Goal: Task Accomplishment & Management: Use online tool/utility

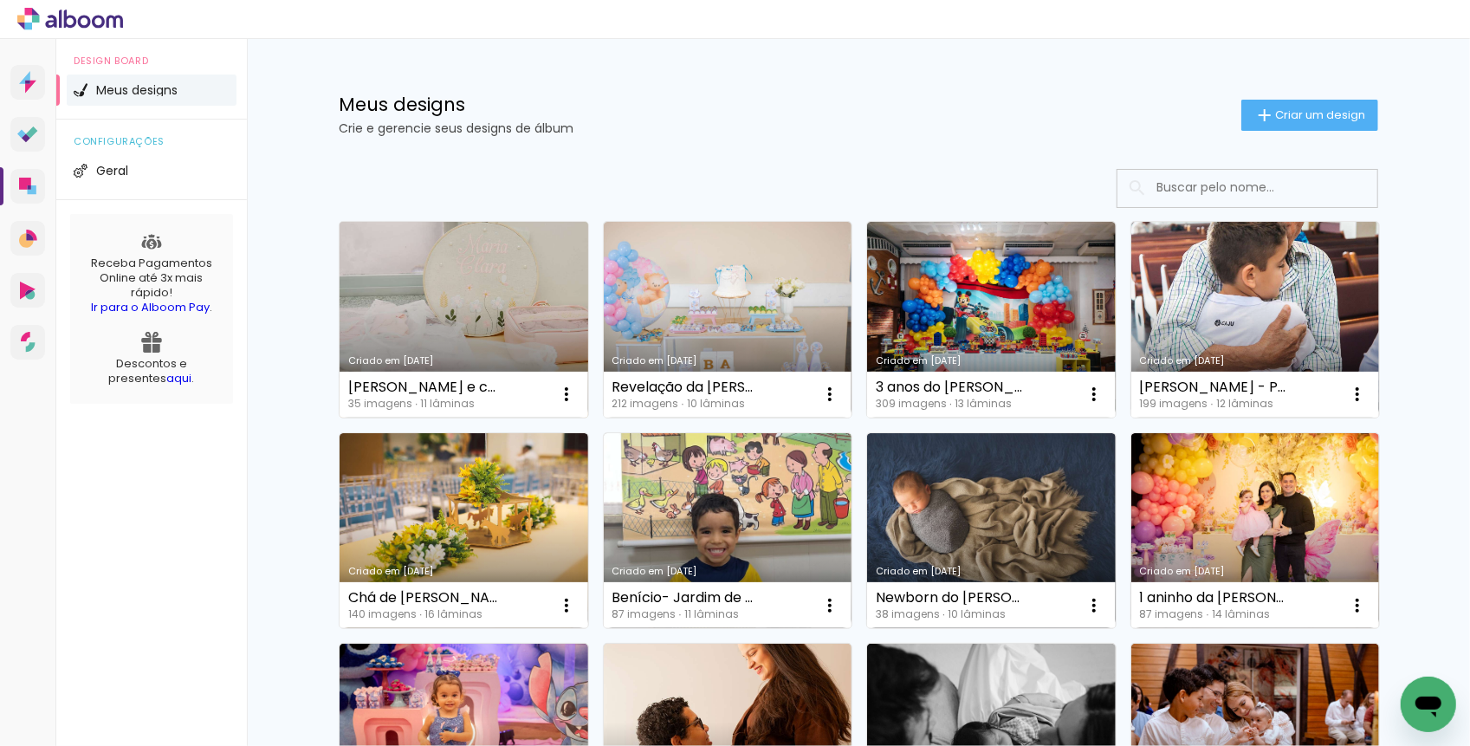
click at [470, 315] on link "Criado em [DATE]" at bounding box center [464, 320] width 249 height 196
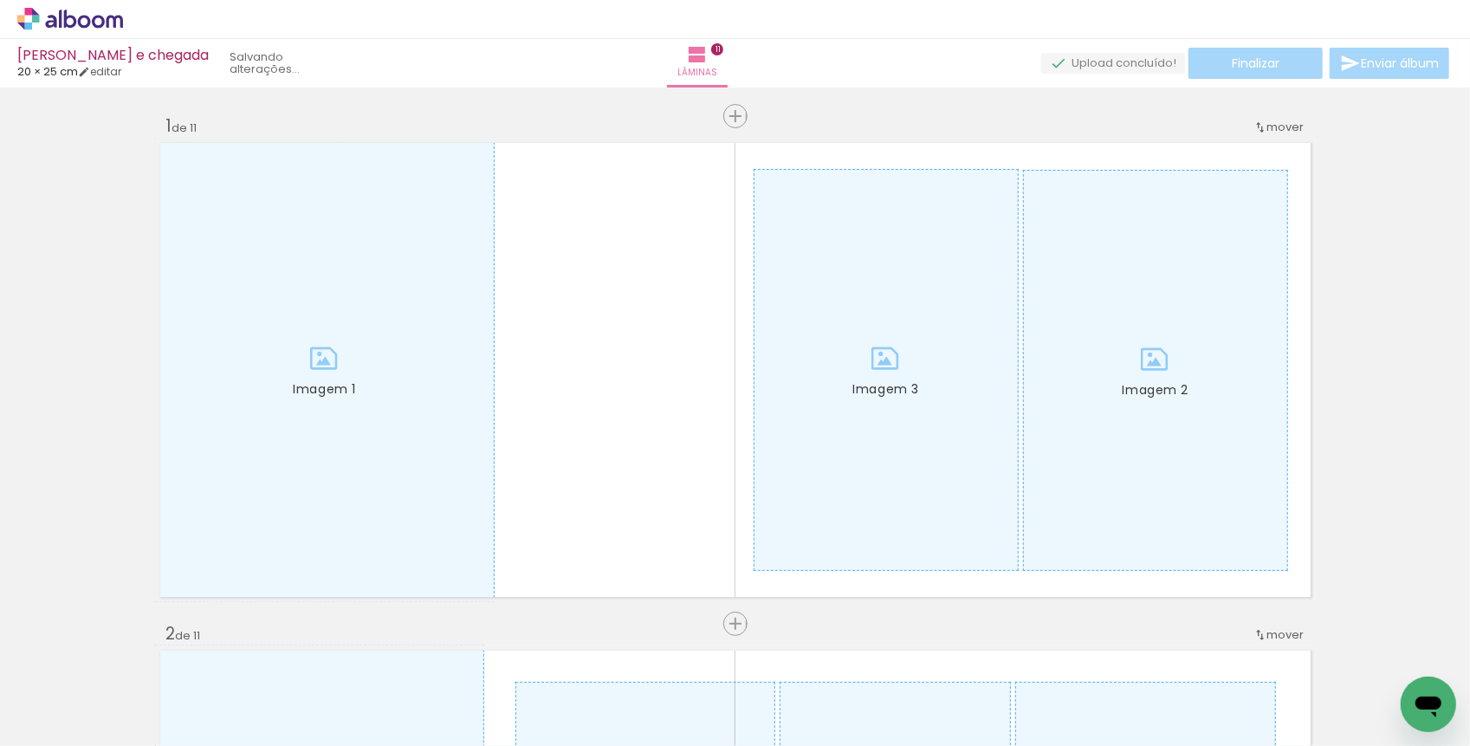
scroll to position [0, 4102]
click at [725, 708] on div at bounding box center [728, 688] width 57 height 86
click at [914, 713] on div at bounding box center [922, 688] width 57 height 86
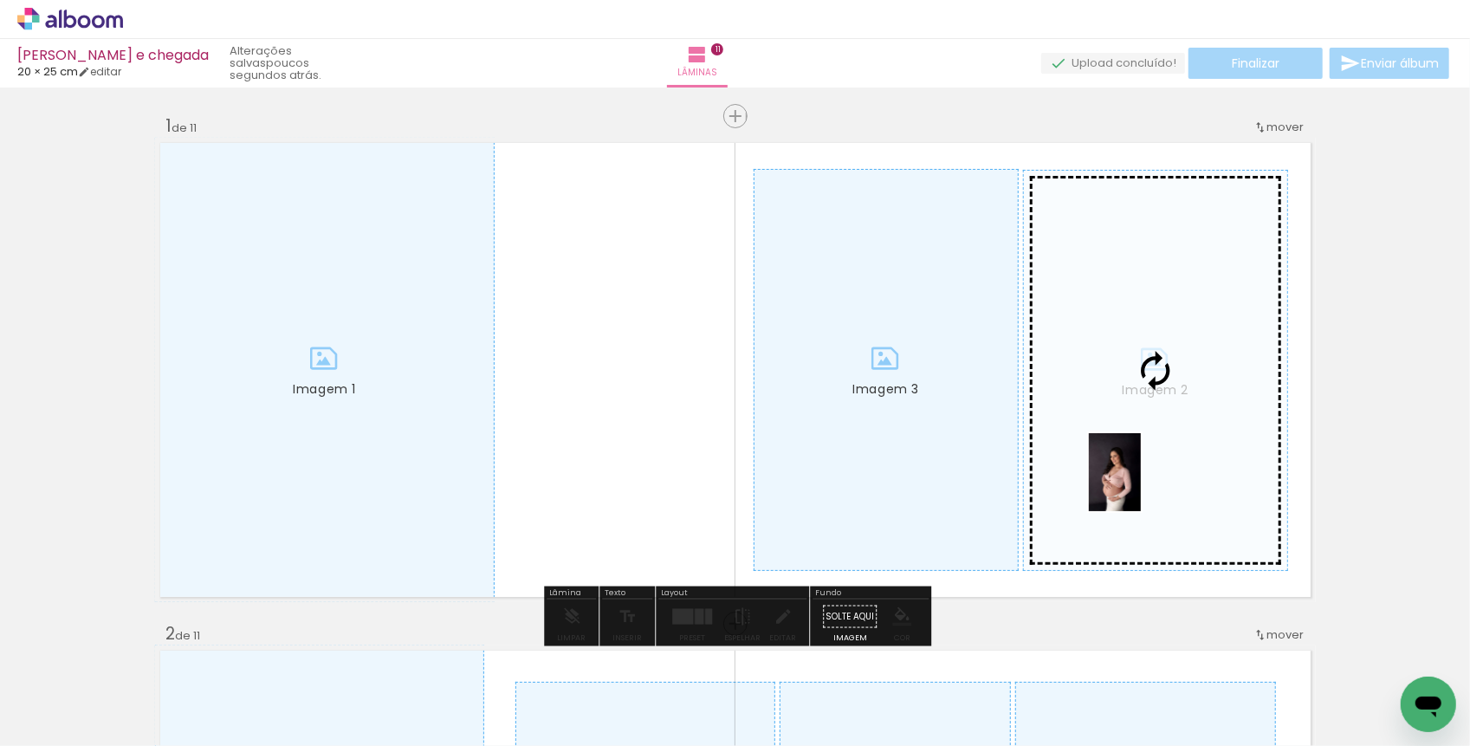
drag, startPoint x: 917, startPoint y: 702, endPoint x: 1141, endPoint y: 485, distance: 311.2
click at [1141, 485] on quentale-workspace at bounding box center [735, 373] width 1470 height 746
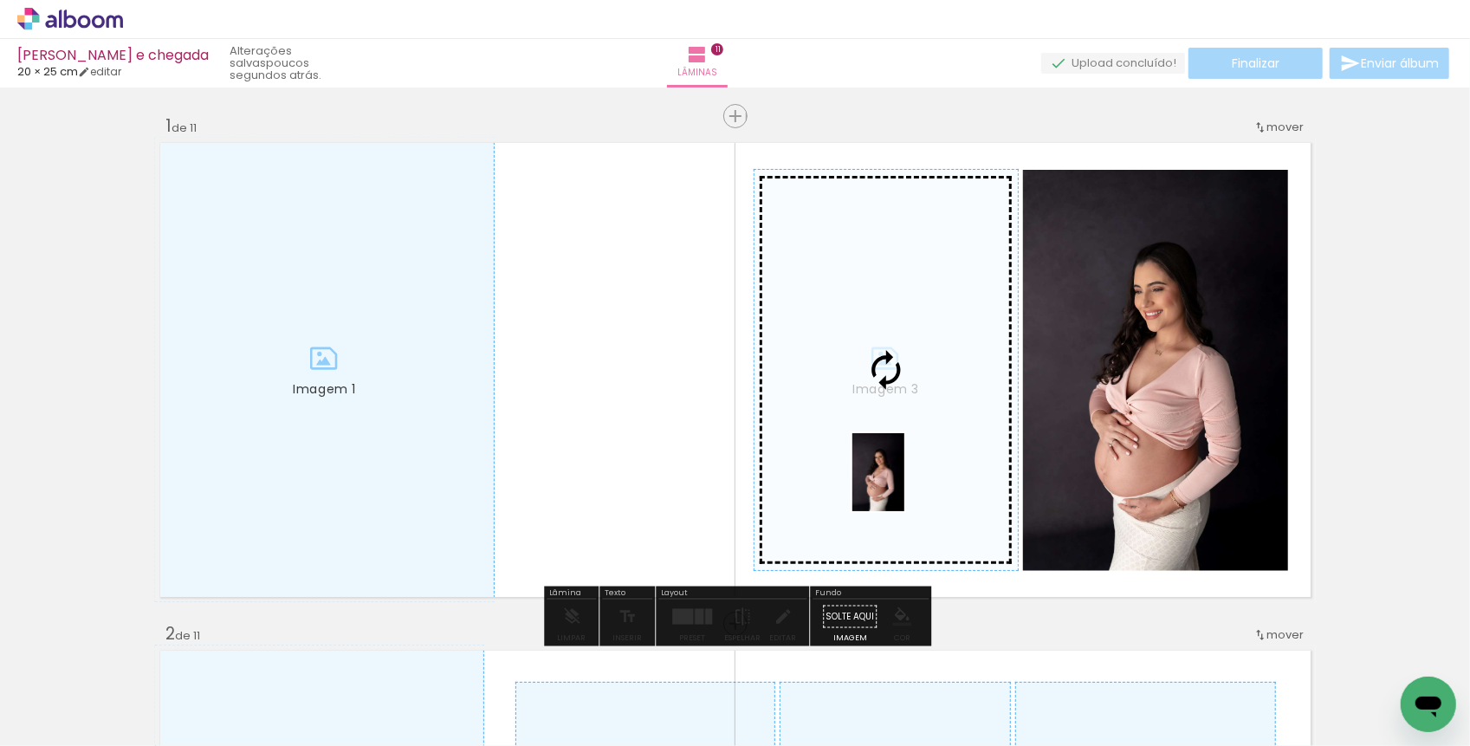
drag, startPoint x: 716, startPoint y: 703, endPoint x: 903, endPoint y: 489, distance: 283.7
click at [903, 489] on quentale-workspace at bounding box center [735, 373] width 1470 height 746
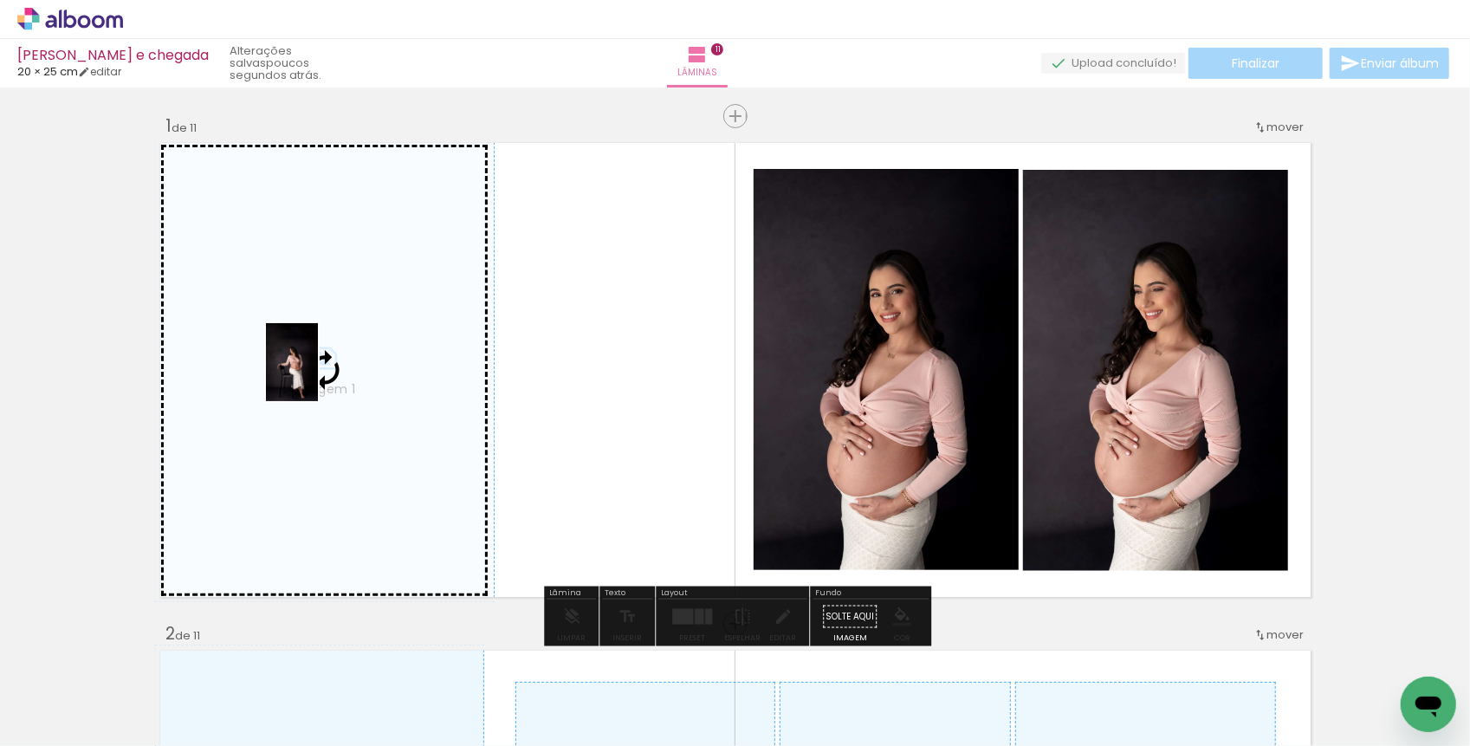
drag, startPoint x: 818, startPoint y: 697, endPoint x: 318, endPoint y: 375, distance: 594.7
click at [318, 375] on quentale-workspace at bounding box center [735, 373] width 1470 height 746
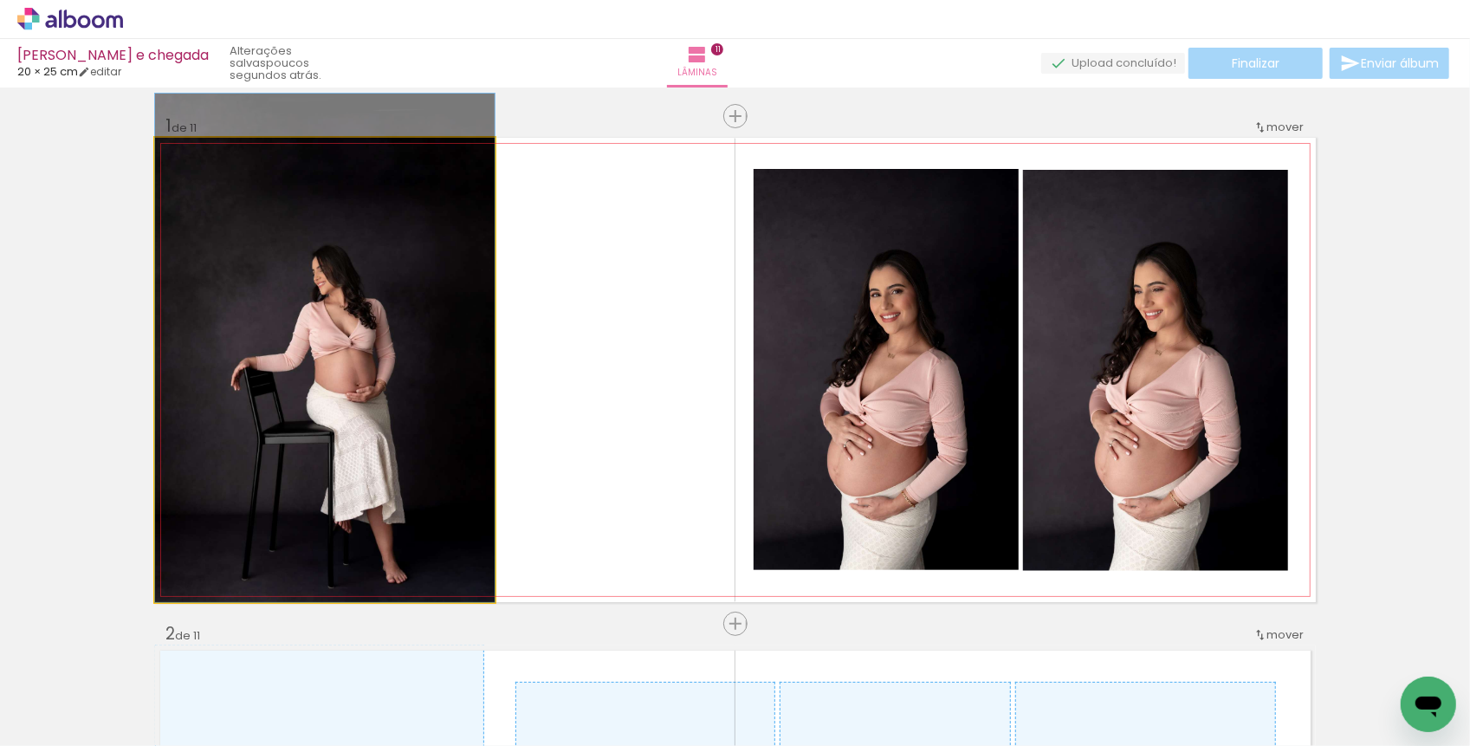
drag, startPoint x: 322, startPoint y: 394, endPoint x: 326, endPoint y: 372, distance: 22.8
click at [326, 372] on div at bounding box center [325, 348] width 340 height 509
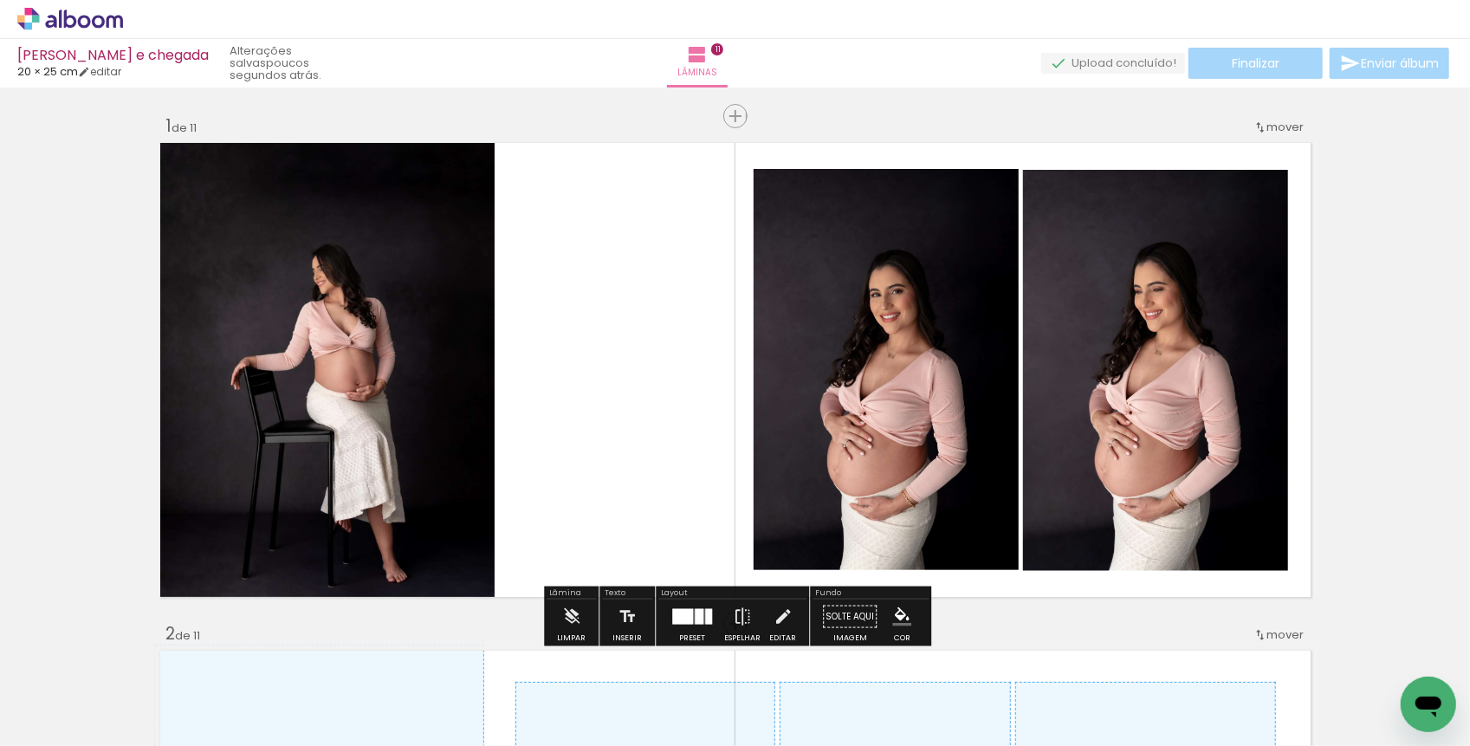
click at [573, 438] on quentale-layouter "Imagem 1 Imagem 2 Imagem 3" at bounding box center [735, 370] width 1161 height 464
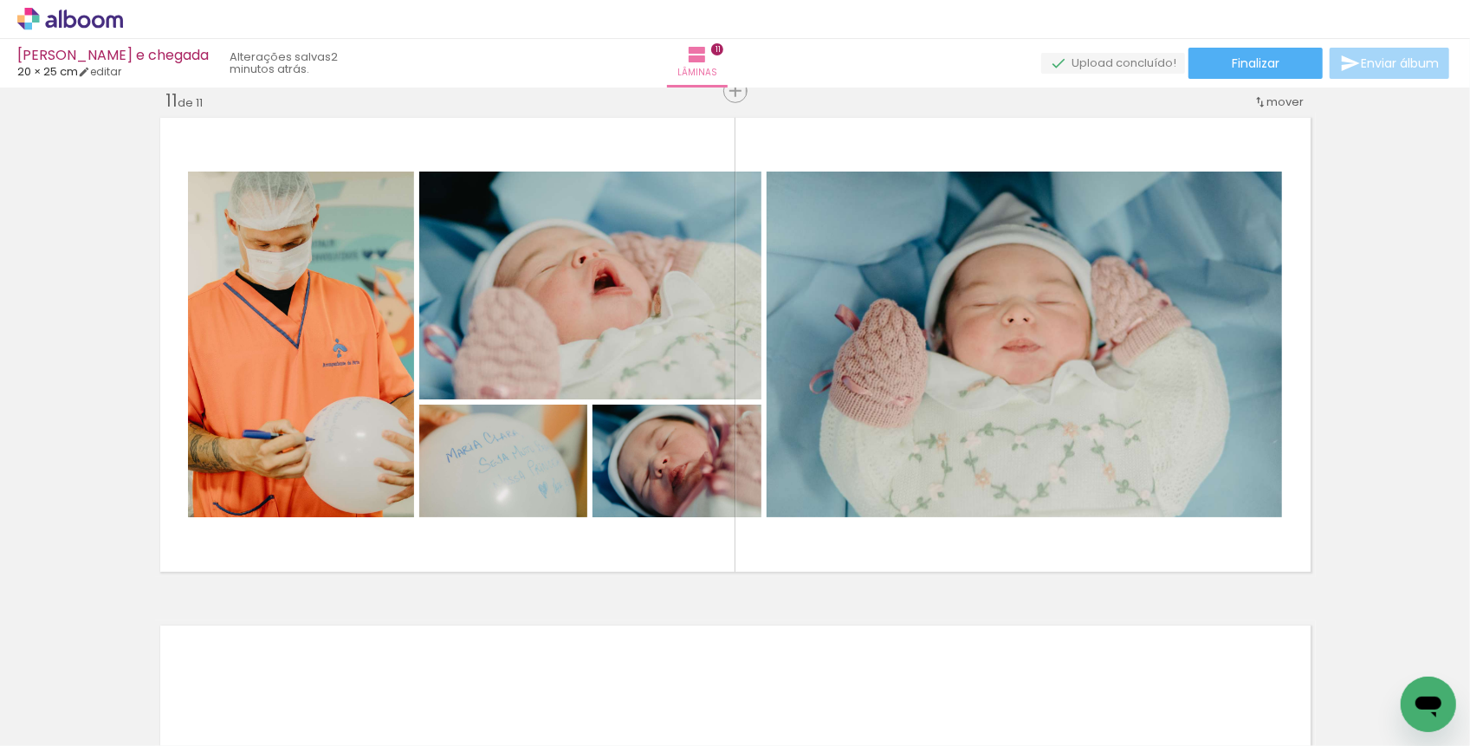
scroll to position [0, 3291]
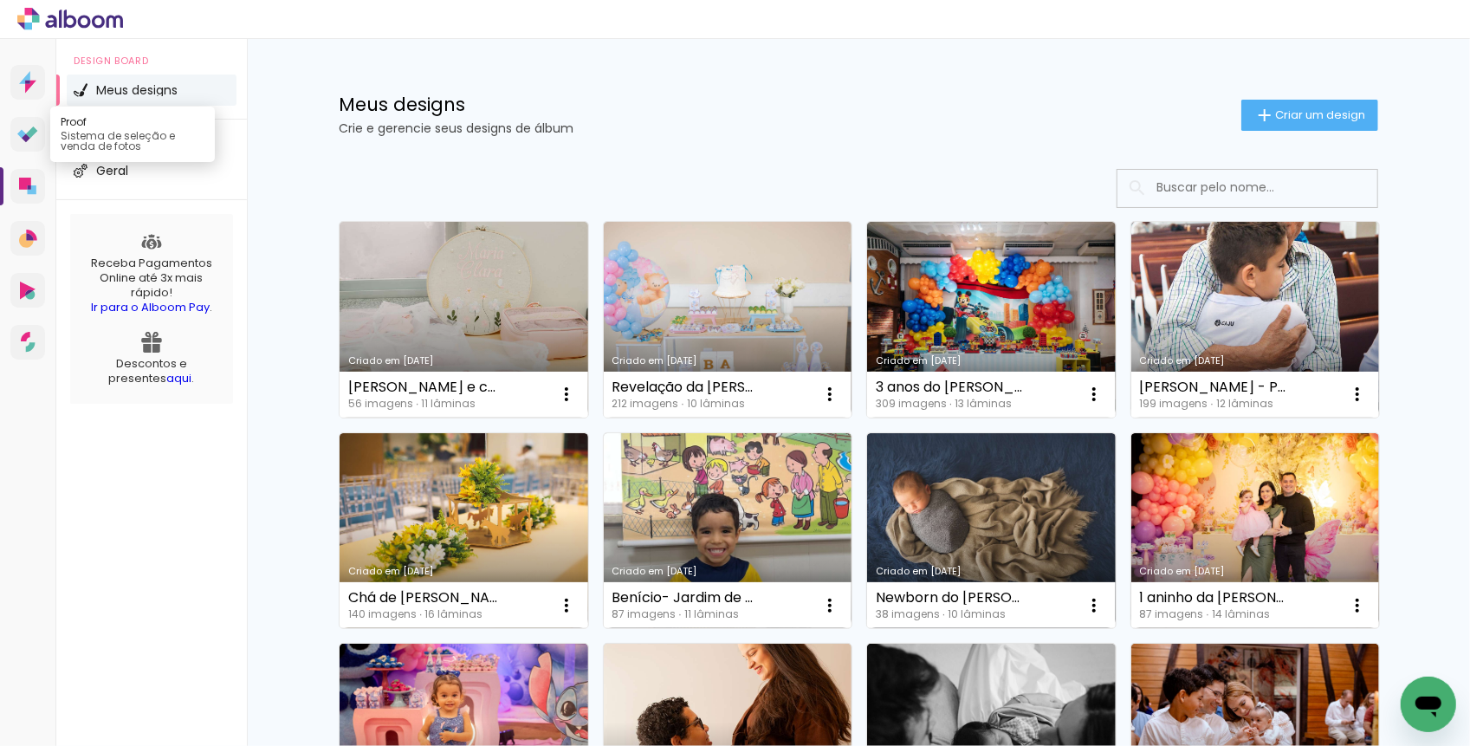
click at [30, 146] on link "Proof Sistema de seleção e venda de fotos" at bounding box center [27, 134] width 35 height 35
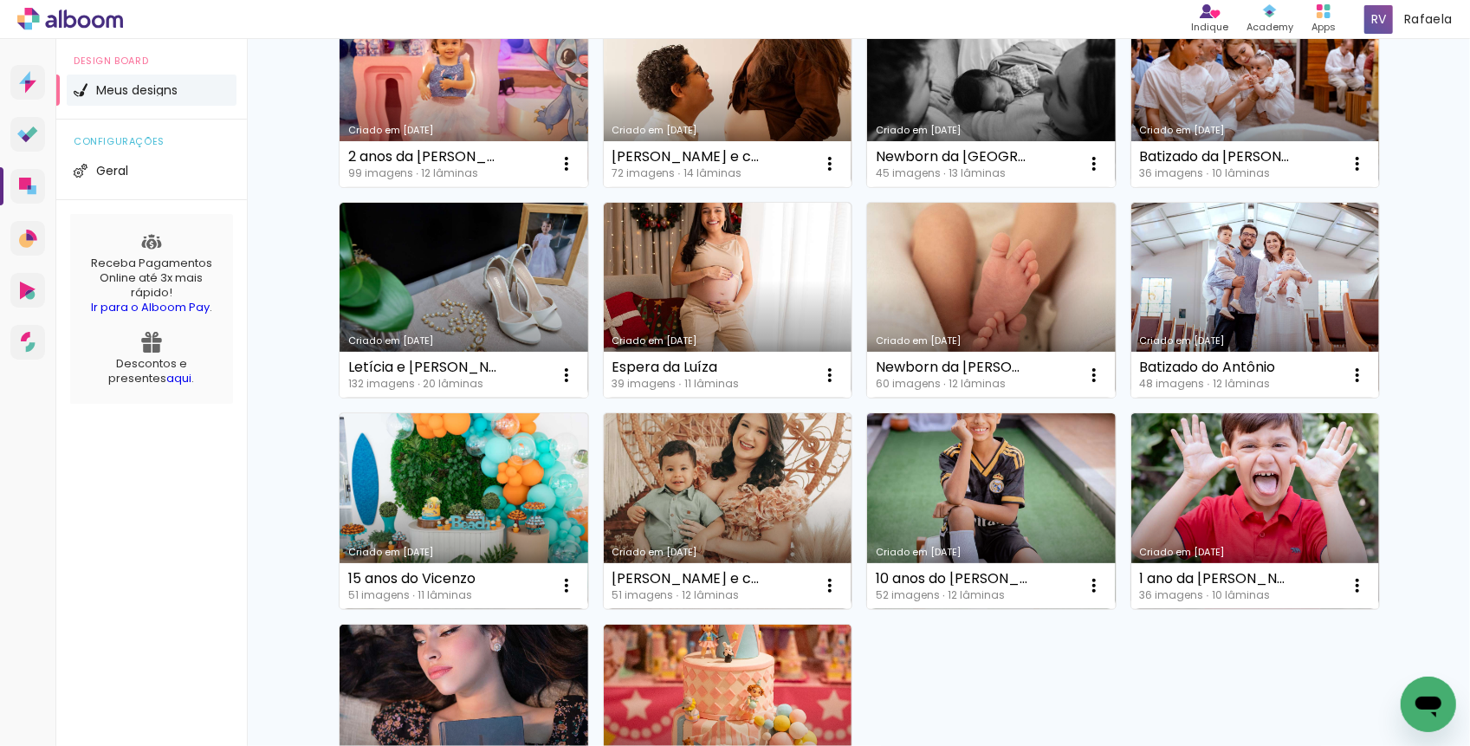
scroll to position [660, 0]
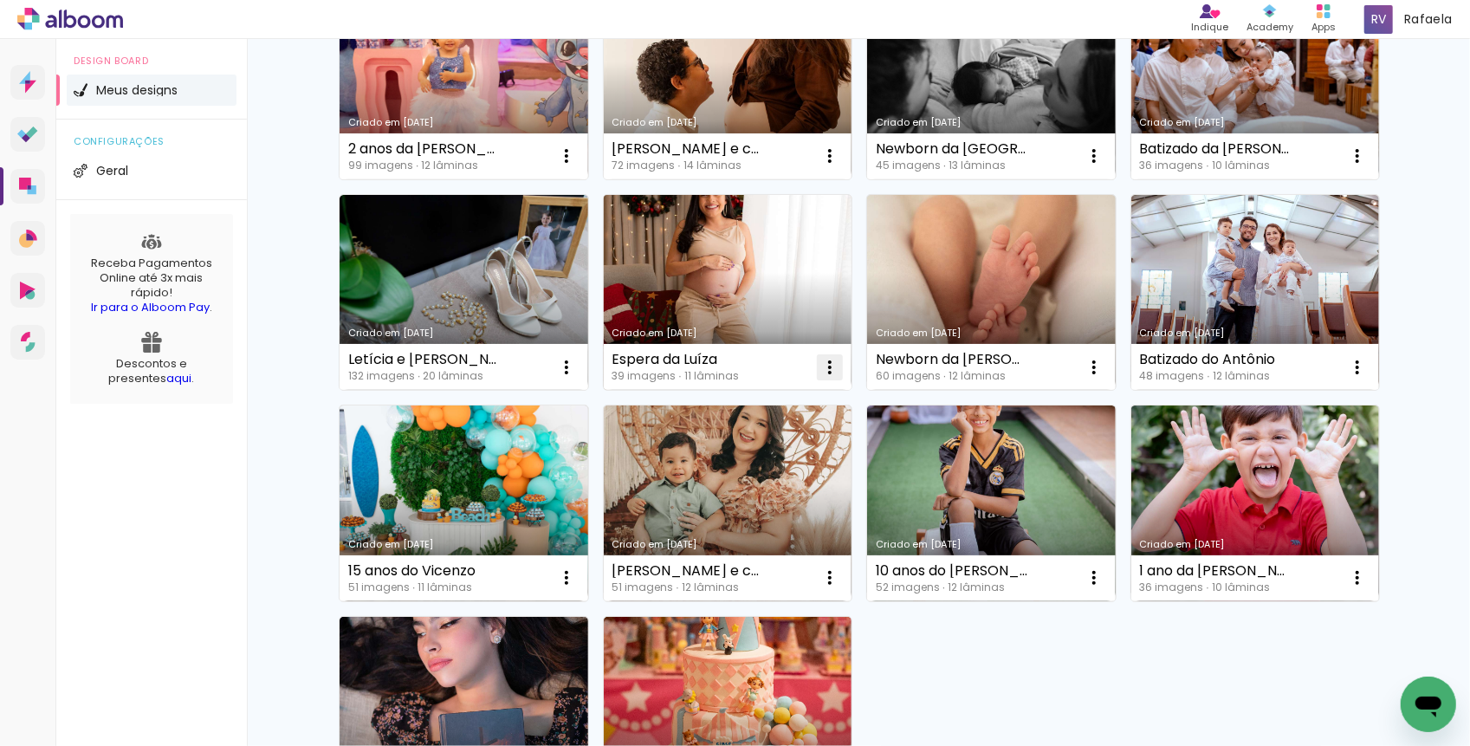
click at [826, 370] on iron-icon at bounding box center [830, 367] width 21 height 21
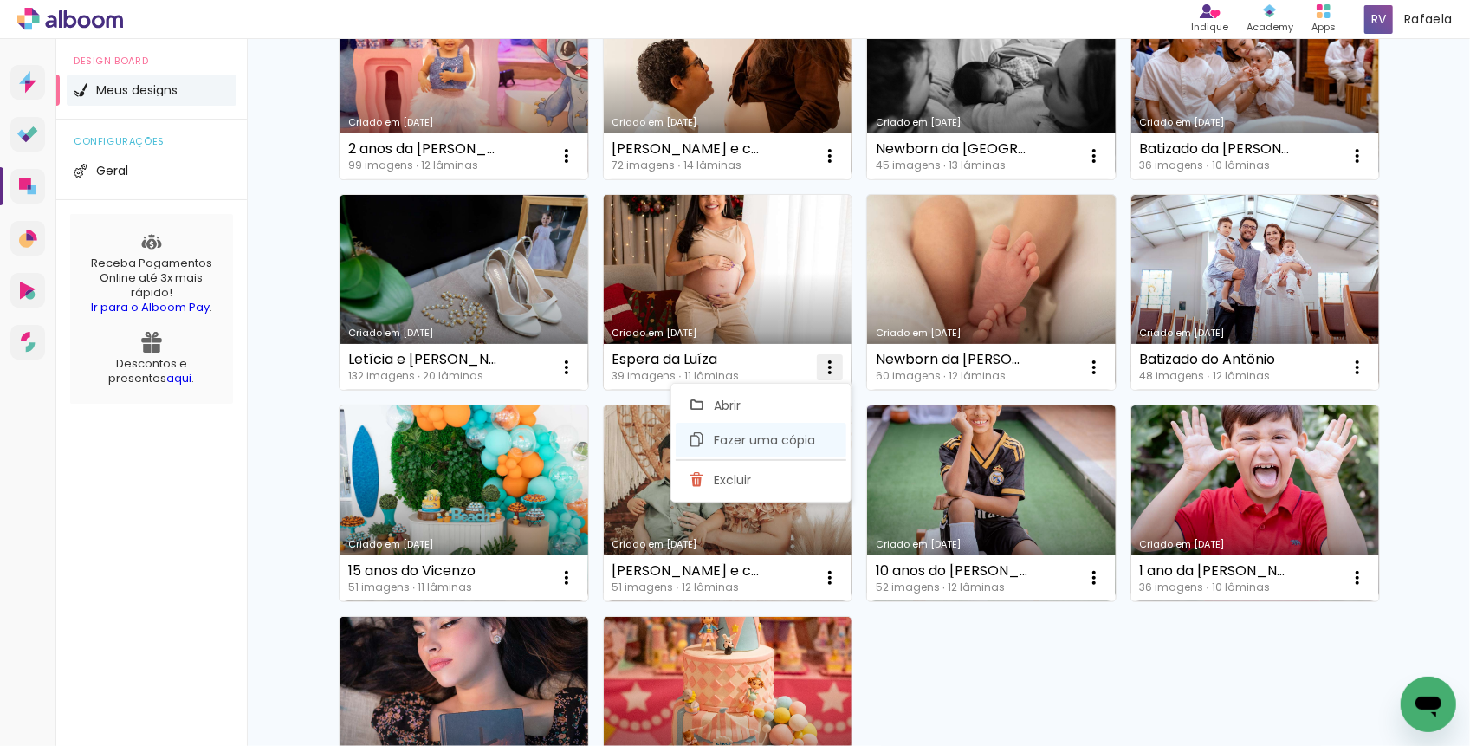
click at [726, 441] on span "Fazer uma cópia" at bounding box center [764, 440] width 101 height 12
type input "Cópia de Espera da Luíza"
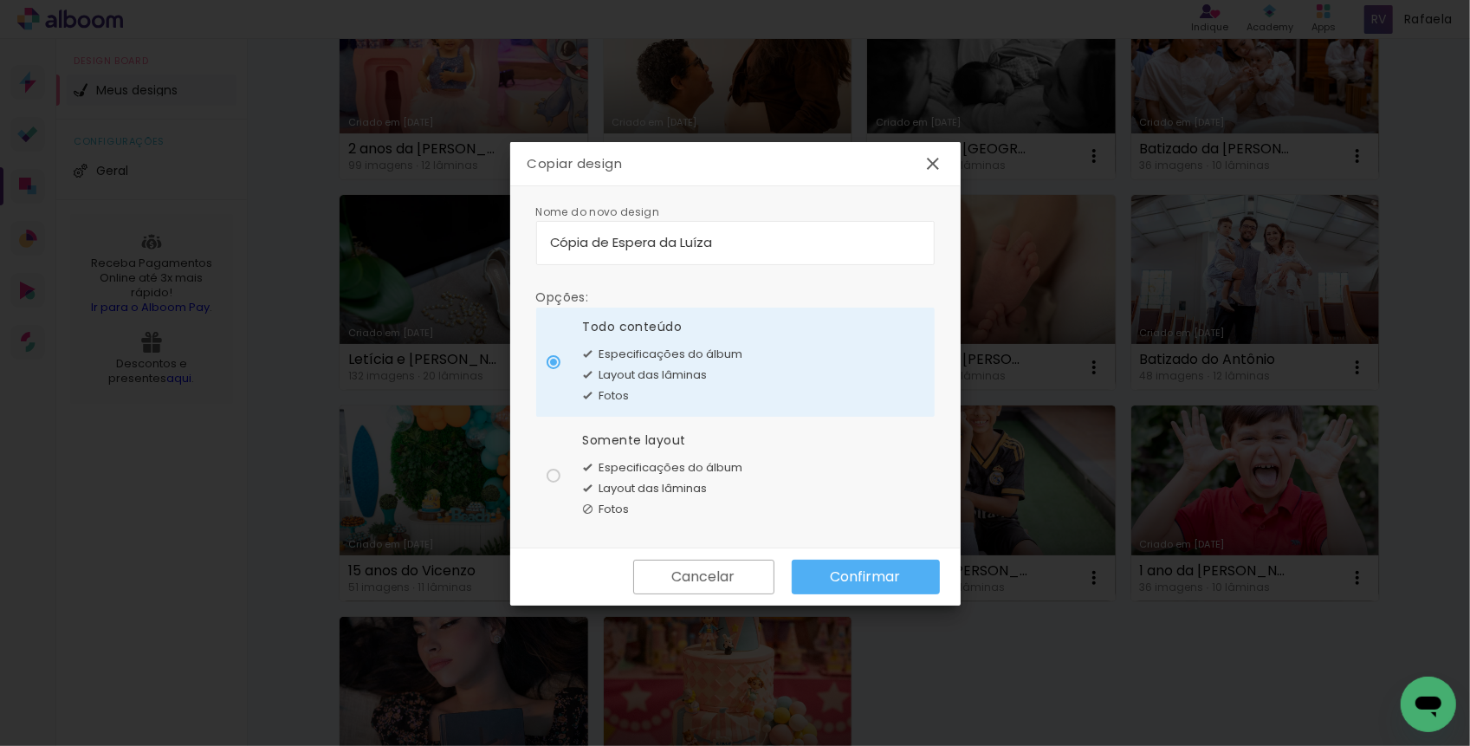
click at [547, 476] on div at bounding box center [554, 476] width 14 height 14
type paper-radio-button "on"
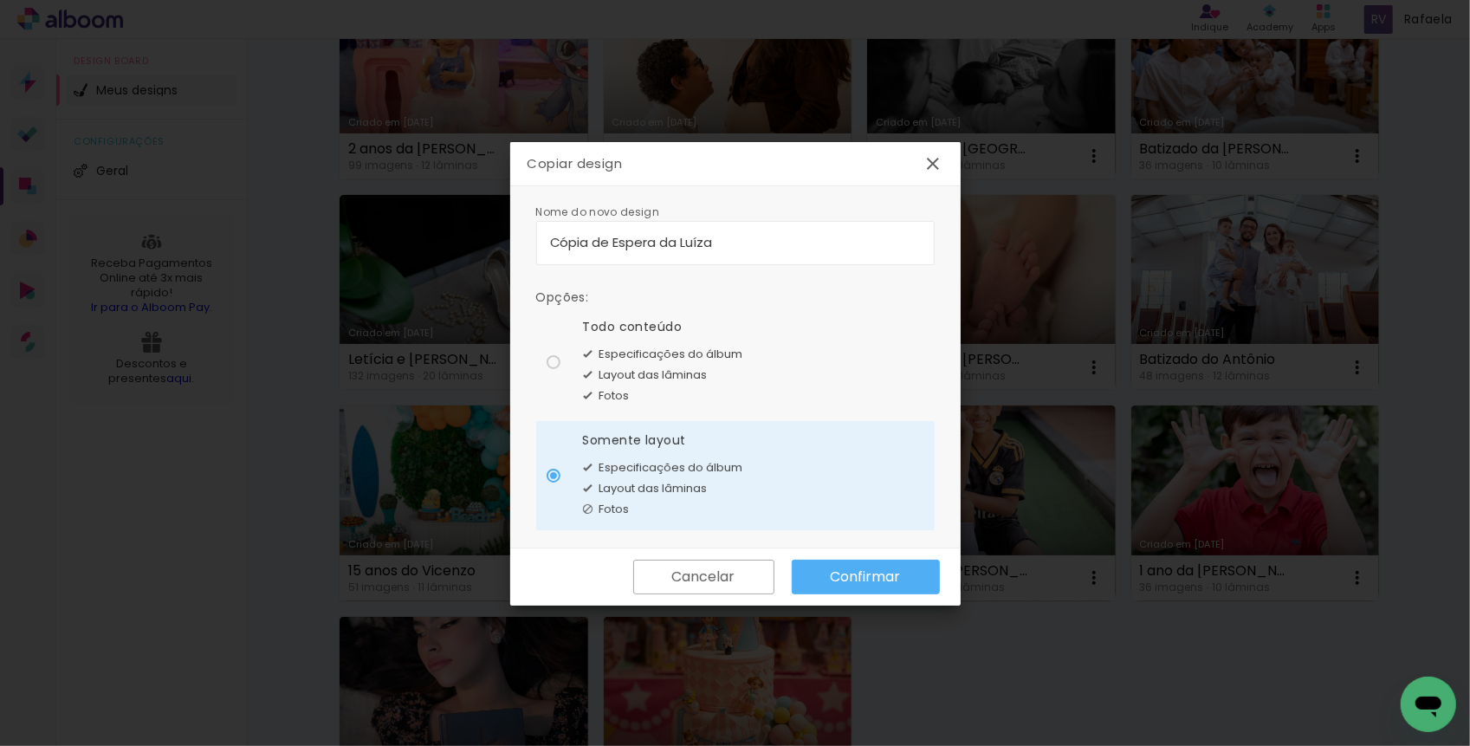
drag, startPoint x: 728, startPoint y: 238, endPoint x: 522, endPoint y: 238, distance: 206.2
click at [525, 238] on div "Nome do novo design Opções: Todo conteúdo Especificações do álbum Layout das lâ…" at bounding box center [735, 367] width 450 height 362
type input "E"
type input "Luísa - 6 meses"
type paper-input "Luísa - 6 meses"
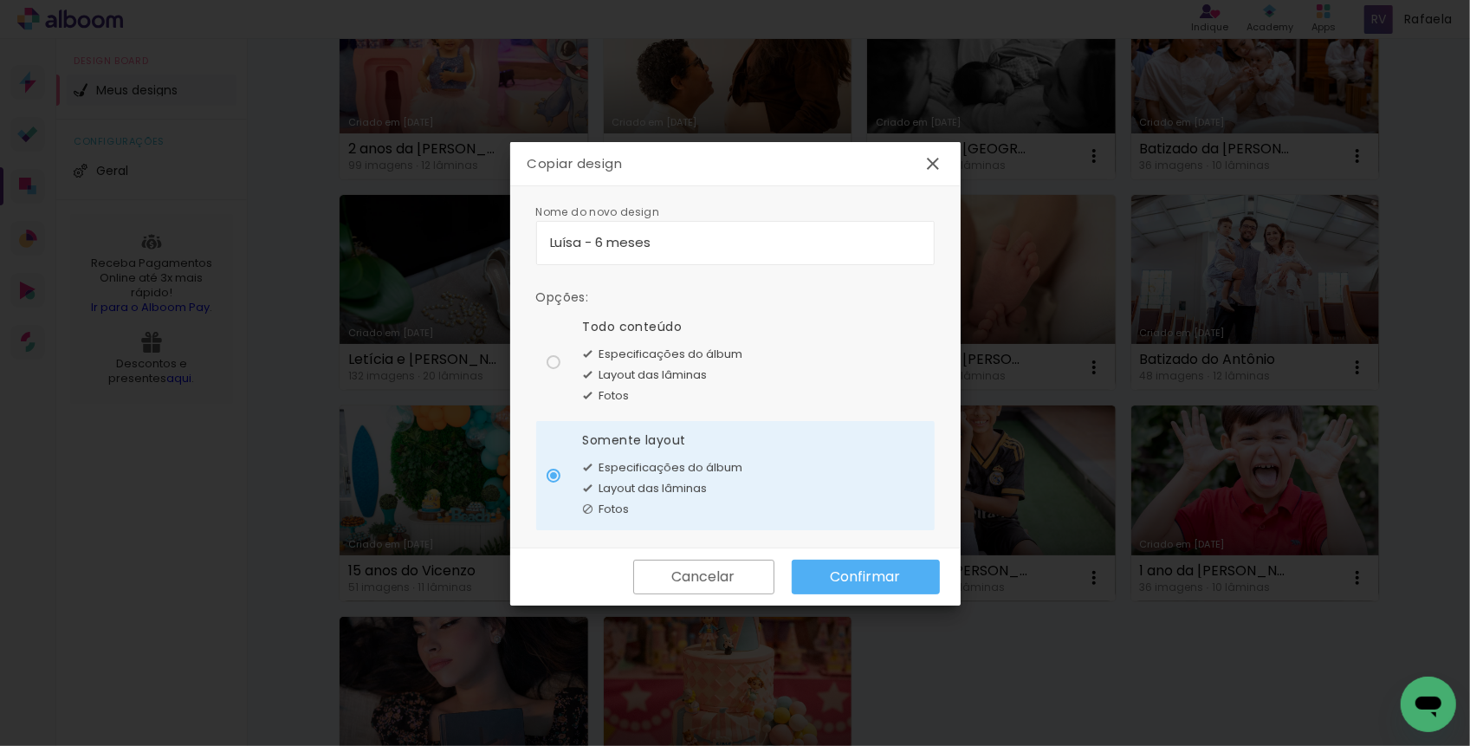
click at [0, 0] on slot "Confirmar" at bounding box center [0, 0] width 0 height 0
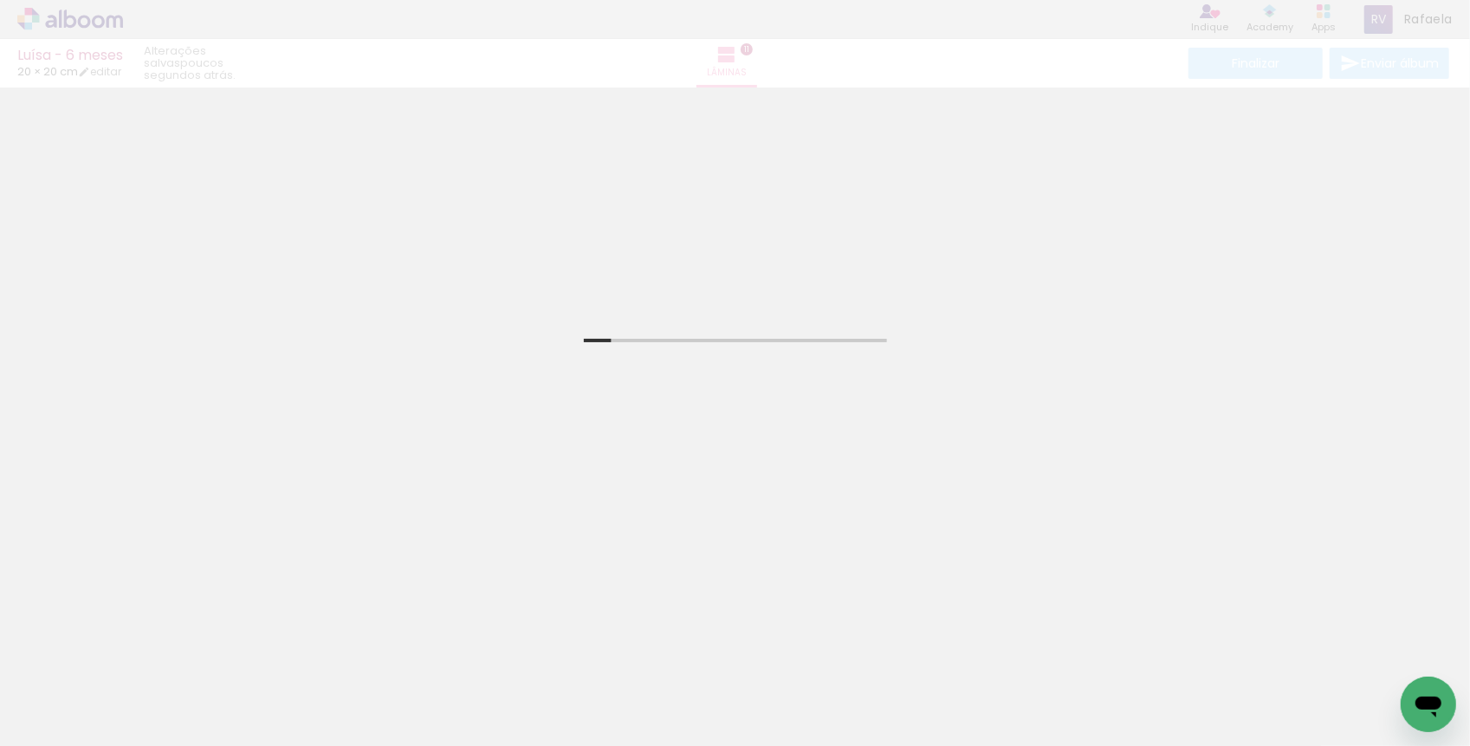
click at [0, 0] on span "Adicionar Fotos" at bounding box center [0, 0] width 0 height 0
click at [0, 0] on input "file" at bounding box center [0, 0] width 0 height 0
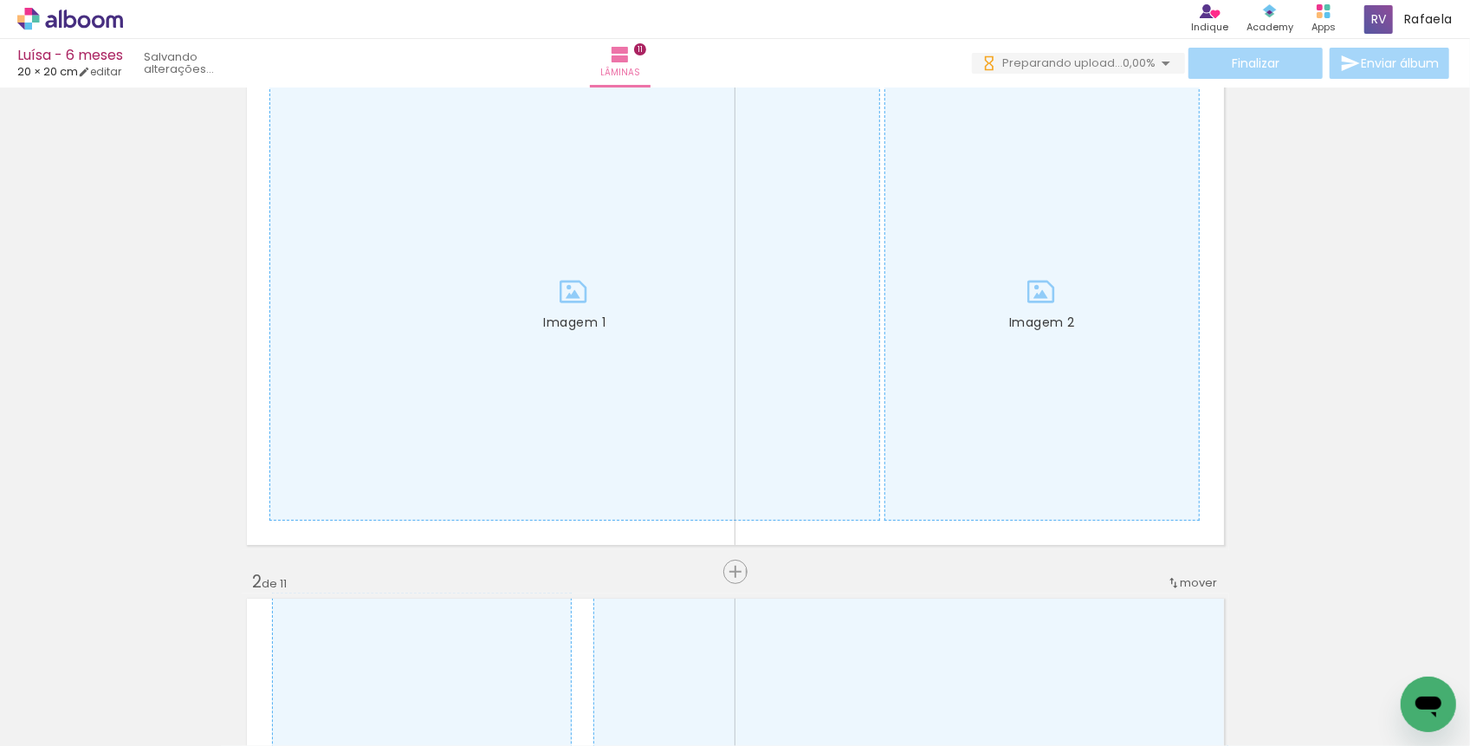
click at [878, 702] on div at bounding box center [876, 688] width 57 height 86
click at [768, 703] on div at bounding box center [779, 688] width 57 height 86
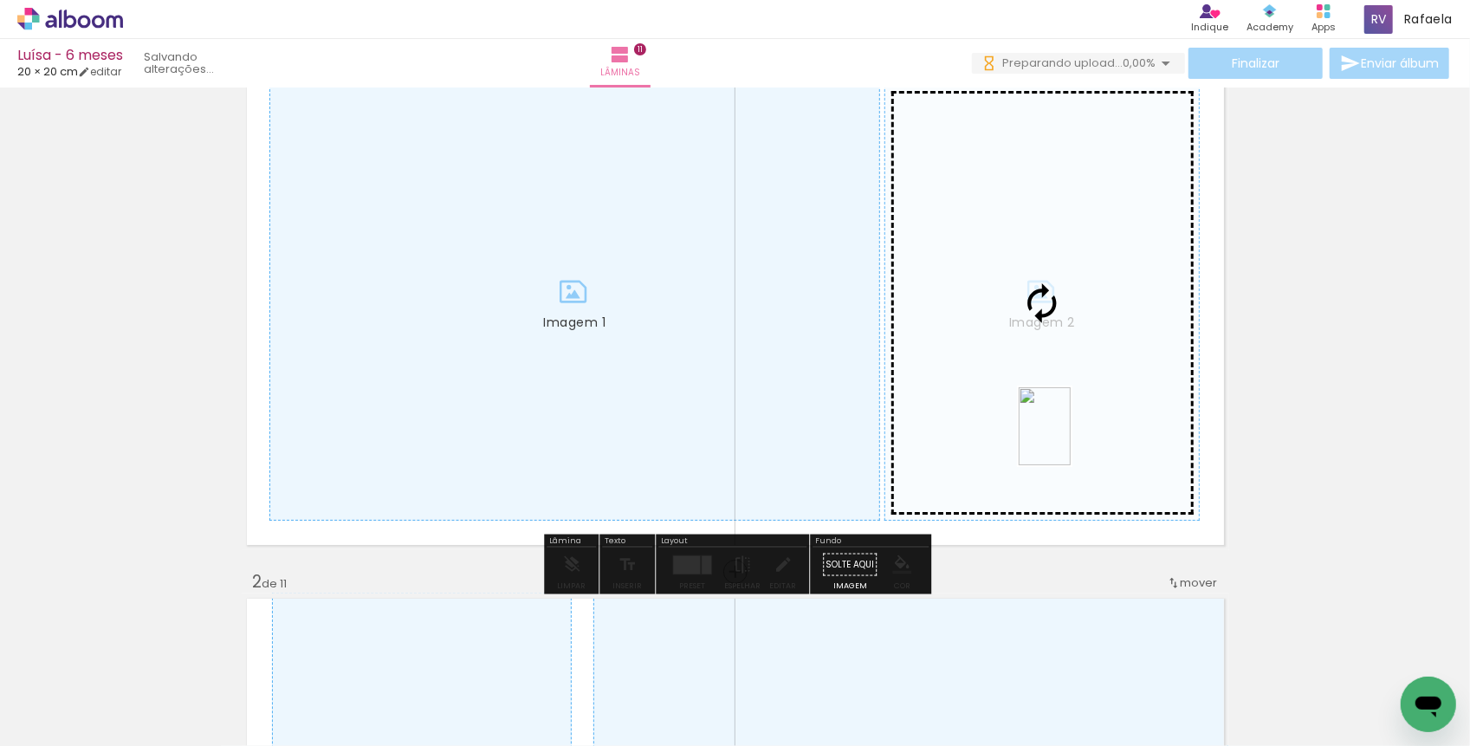
drag, startPoint x: 775, startPoint y: 705, endPoint x: 1069, endPoint y: 441, distance: 395.0
click at [1069, 441] on quentale-workspace at bounding box center [735, 373] width 1470 height 746
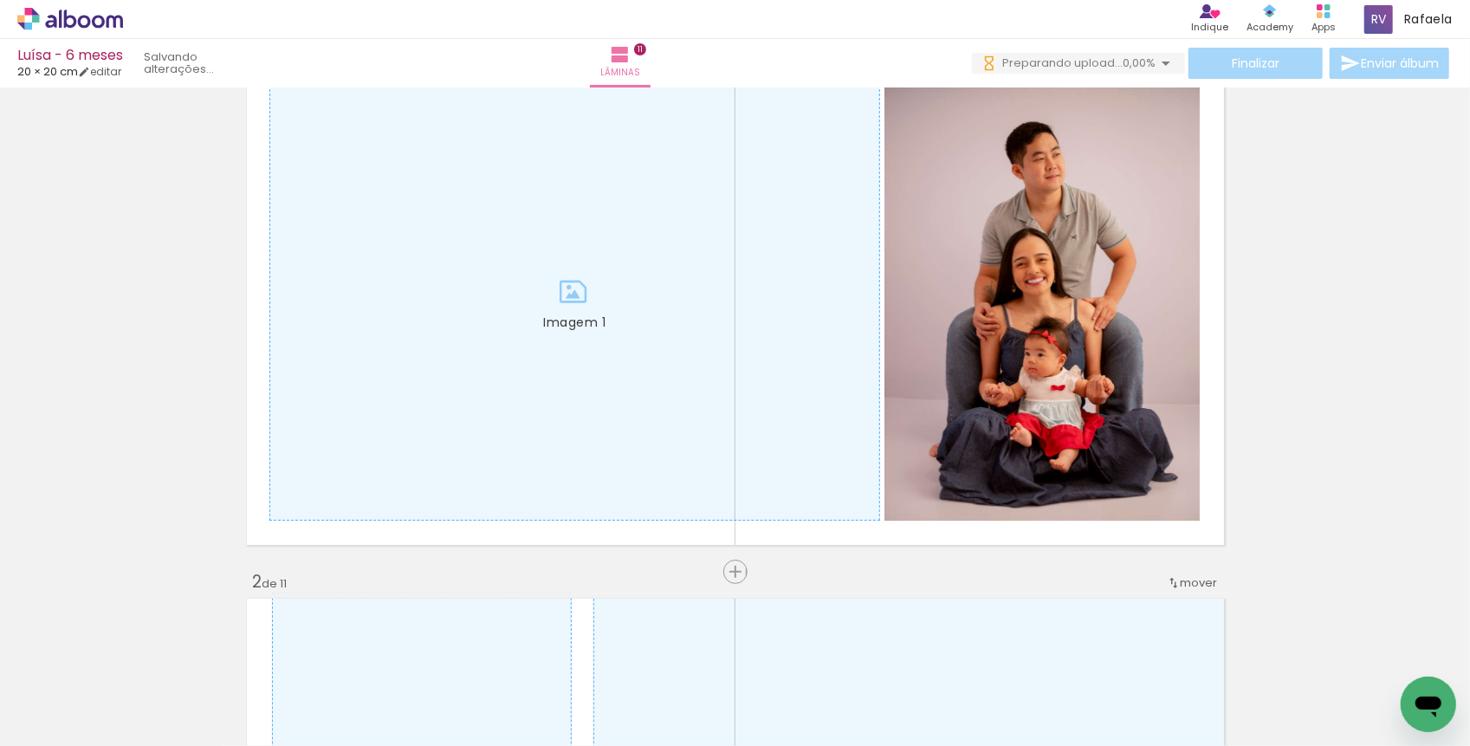
click at [1015, 699] on div at bounding box center [1026, 687] width 86 height 57
click at [1323, 699] on div at bounding box center [1317, 687] width 86 height 57
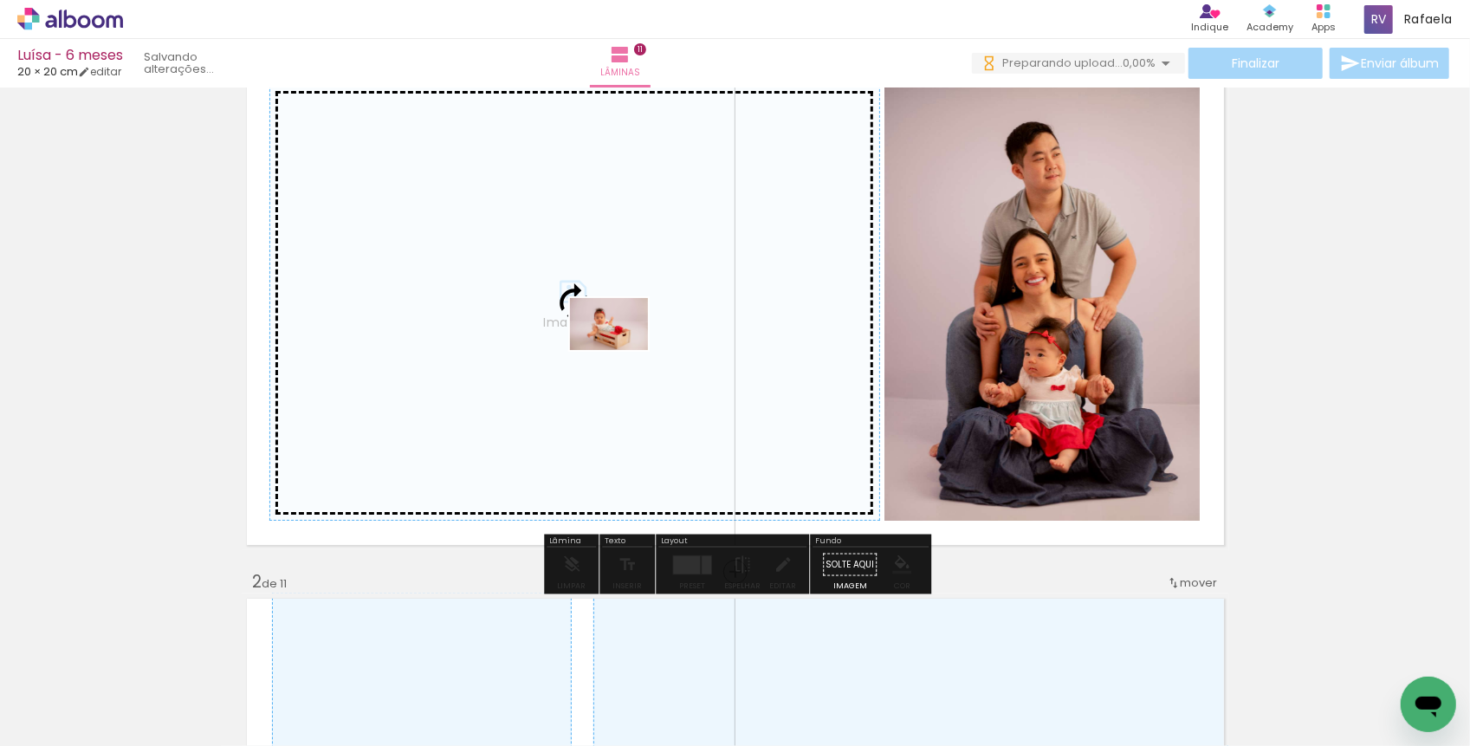
drag, startPoint x: 1322, startPoint y: 699, endPoint x: 622, endPoint y: 350, distance: 782.2
click at [622, 350] on quentale-workspace at bounding box center [735, 373] width 1470 height 746
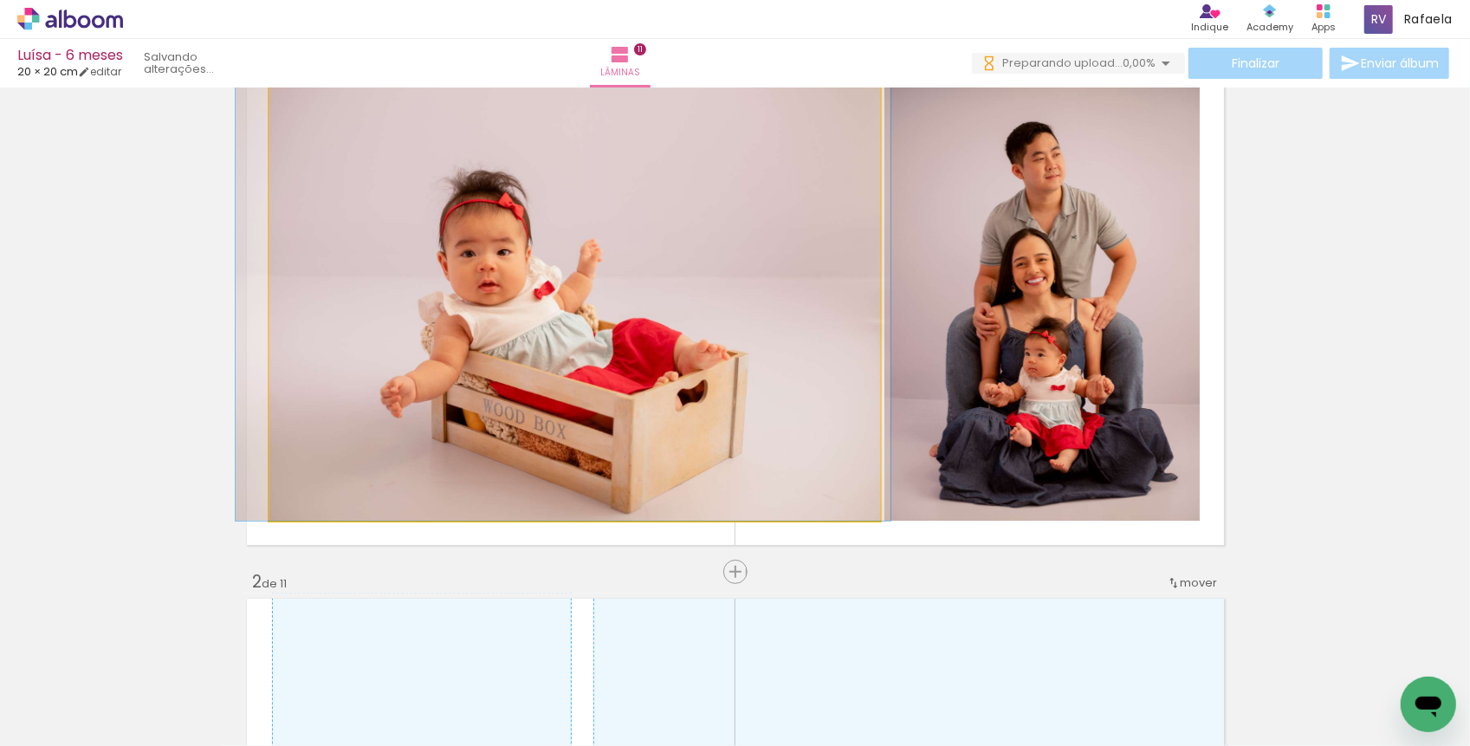
drag, startPoint x: 638, startPoint y: 350, endPoint x: 626, endPoint y: 347, distance: 11.6
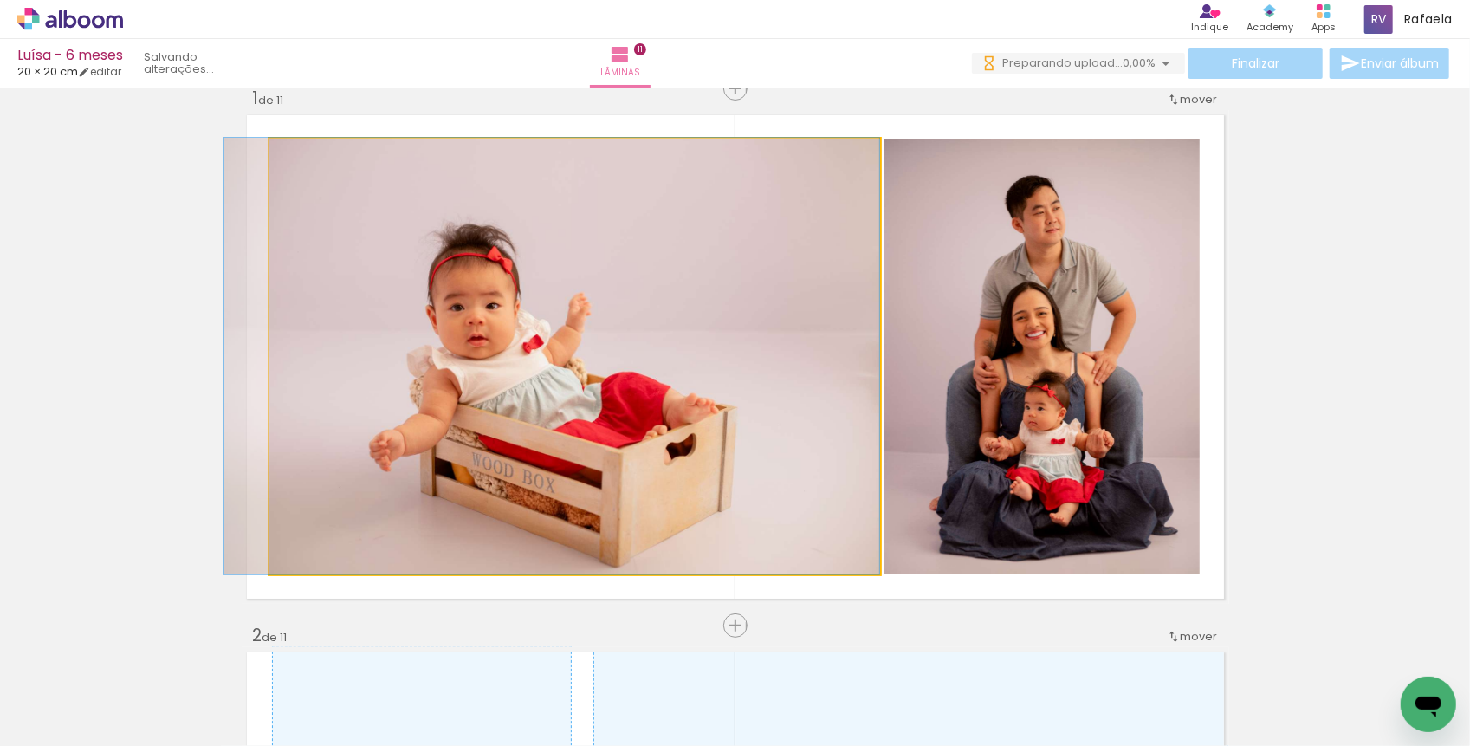
drag, startPoint x: 641, startPoint y: 391, endPoint x: 625, endPoint y: 387, distance: 16.8
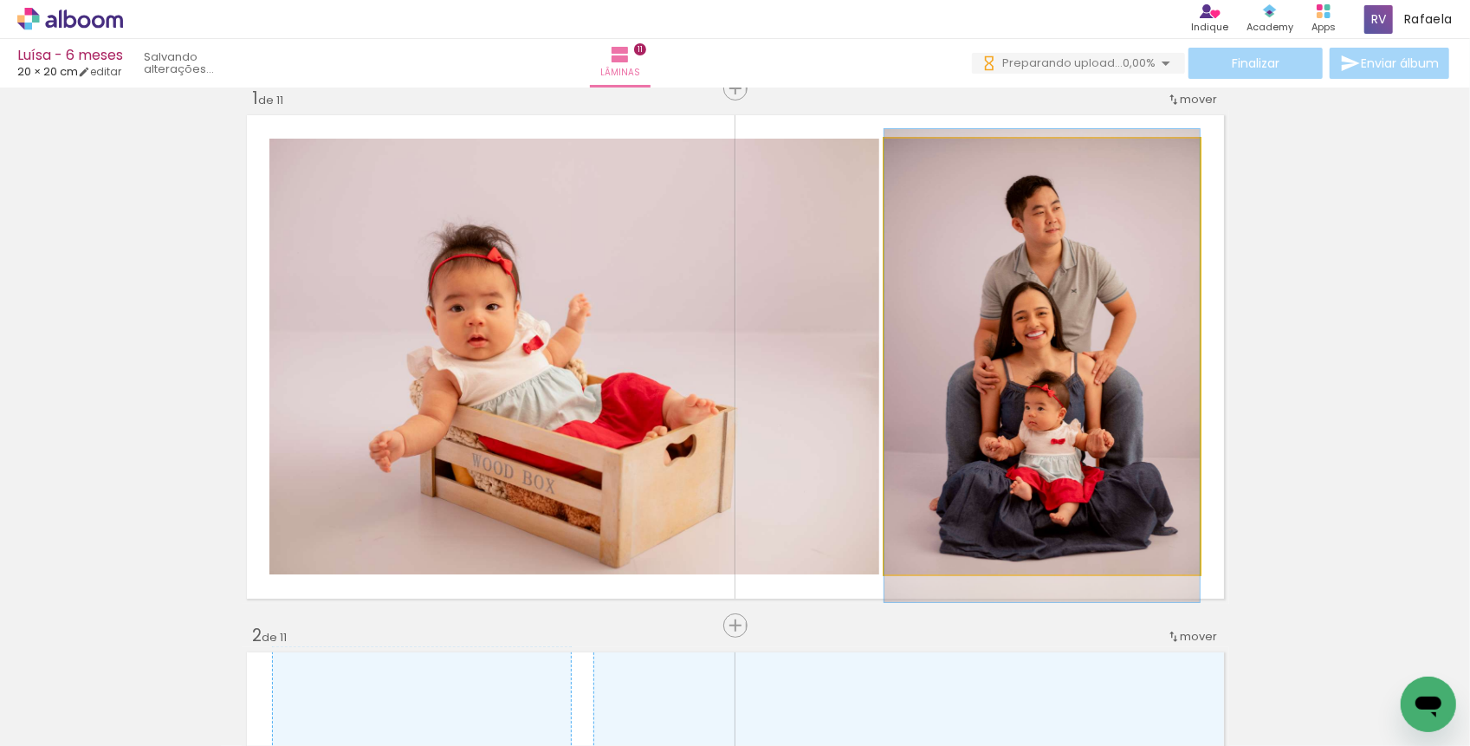
click at [1073, 360] on quentale-photo "Imagem 2" at bounding box center [1041, 357] width 315 height 437
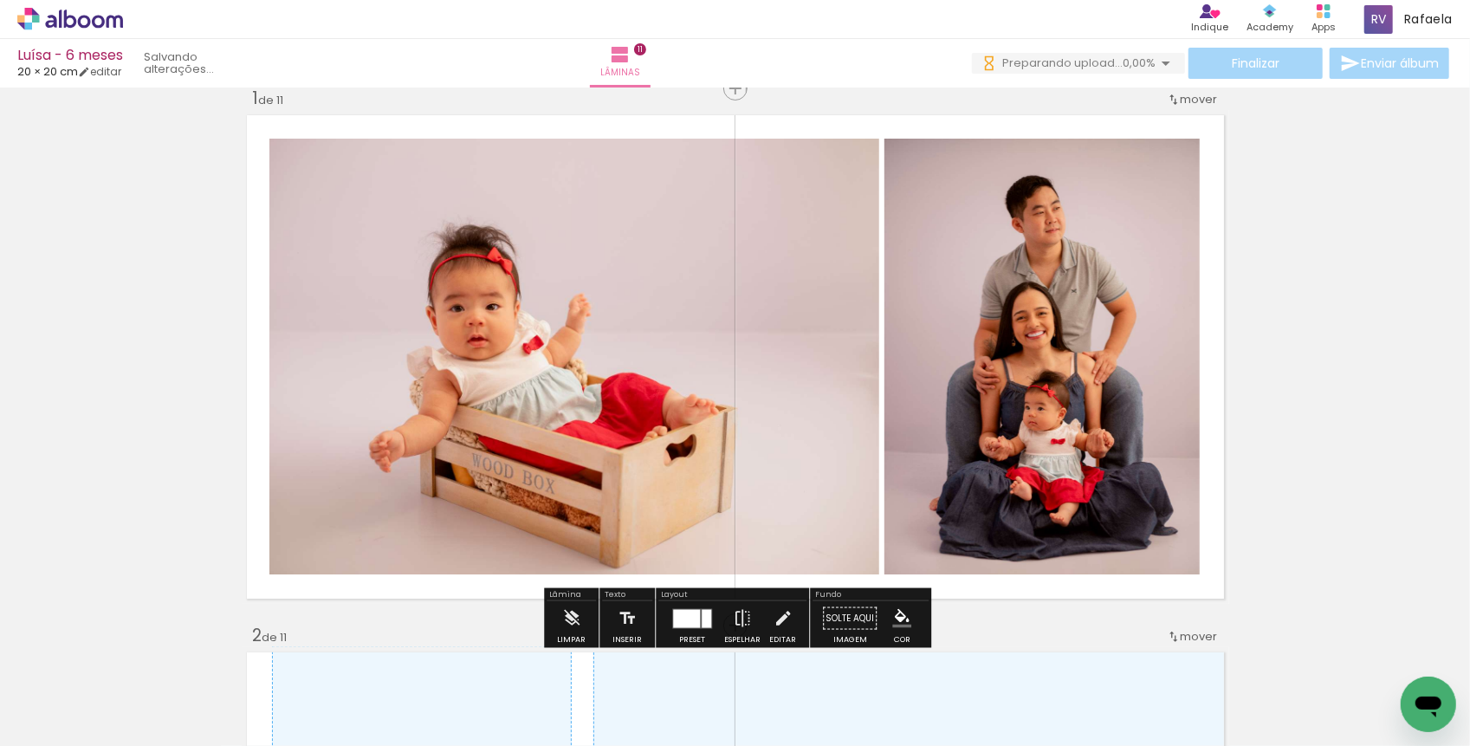
click at [860, 353] on quentale-photo "Imagem 1" at bounding box center [574, 357] width 611 height 437
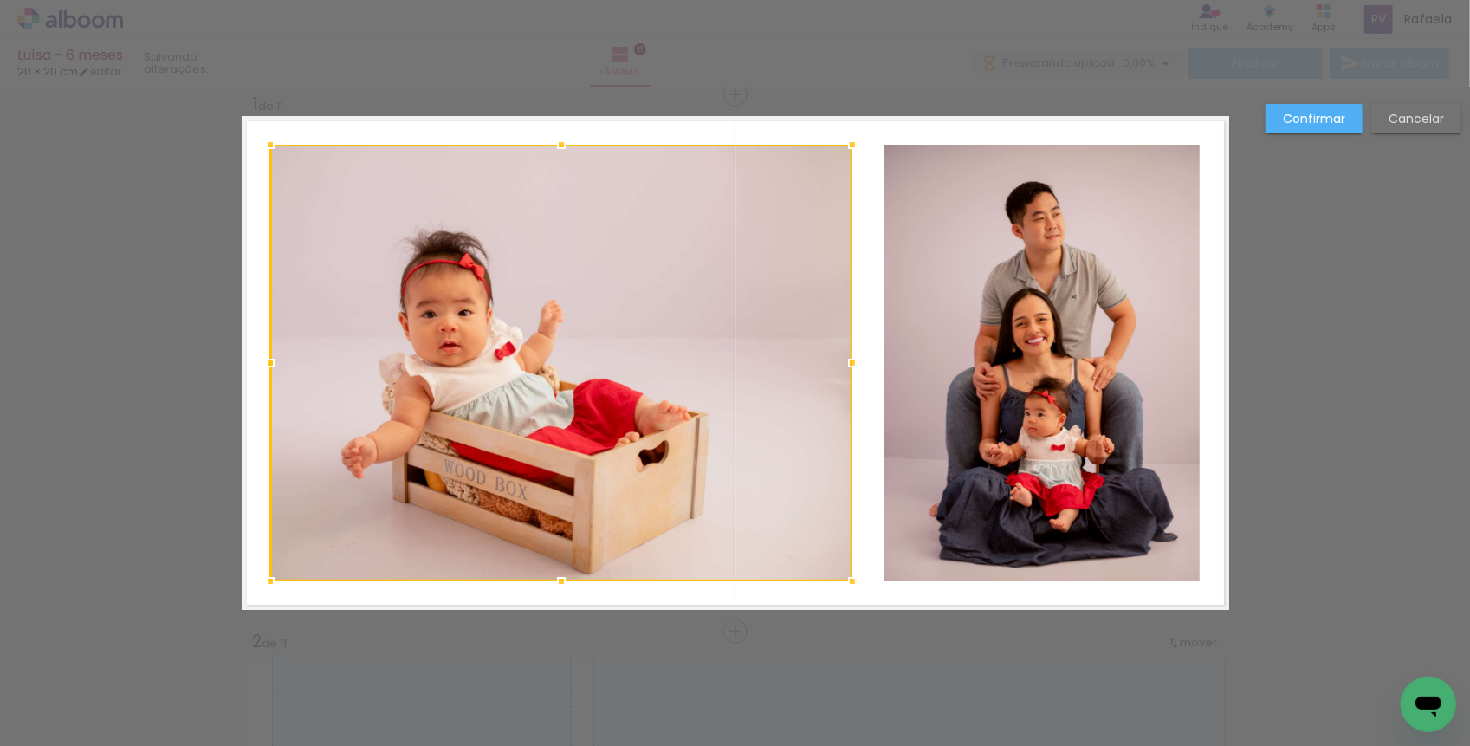
drag, startPoint x: 878, startPoint y: 353, endPoint x: 850, endPoint y: 353, distance: 28.6
click at [850, 353] on div at bounding box center [852, 363] width 35 height 35
click at [889, 362] on quentale-photo "Imagem 2" at bounding box center [1041, 363] width 315 height 437
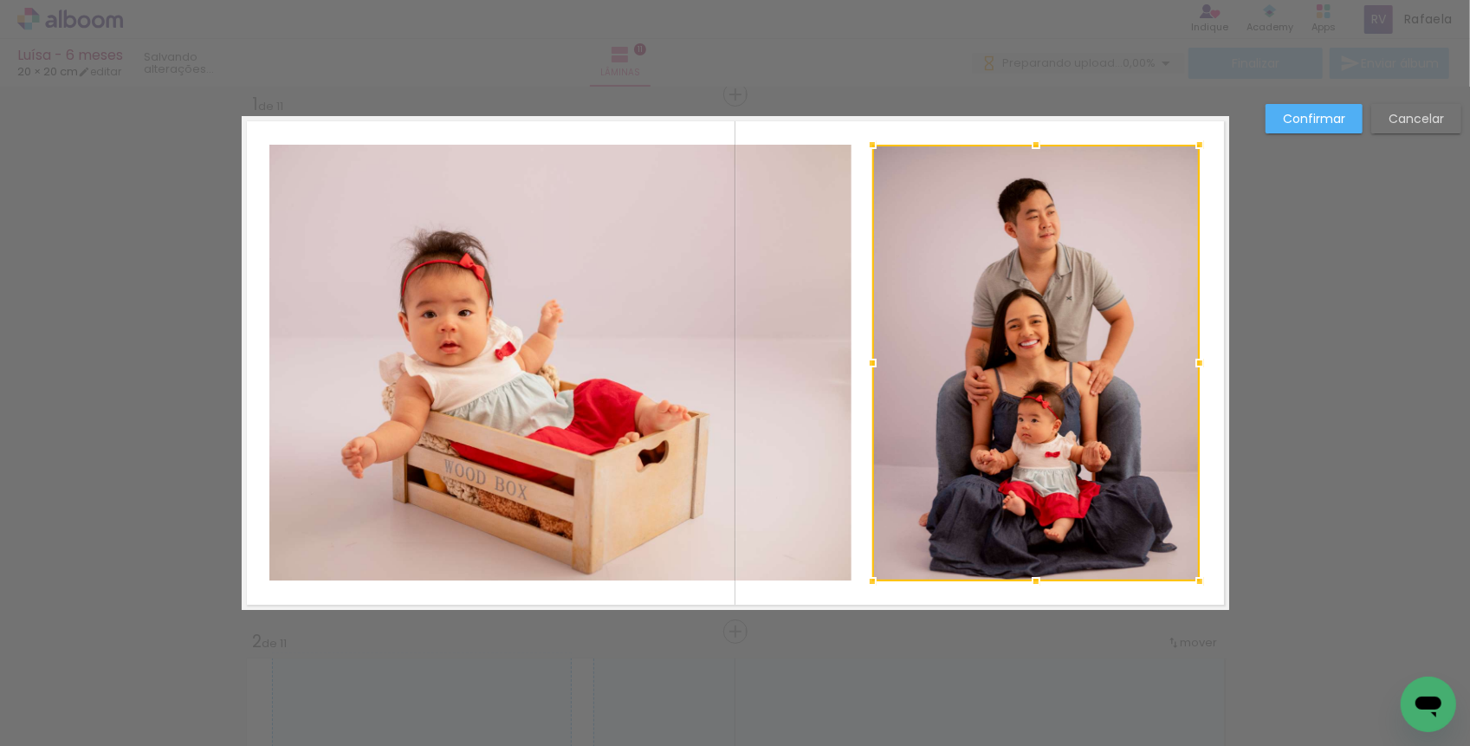
drag, startPoint x: 889, startPoint y: 362, endPoint x: 876, endPoint y: 362, distance: 13.0
click at [876, 362] on div at bounding box center [872, 363] width 35 height 35
click at [823, 362] on quentale-photo "Imagem 1" at bounding box center [560, 363] width 582 height 437
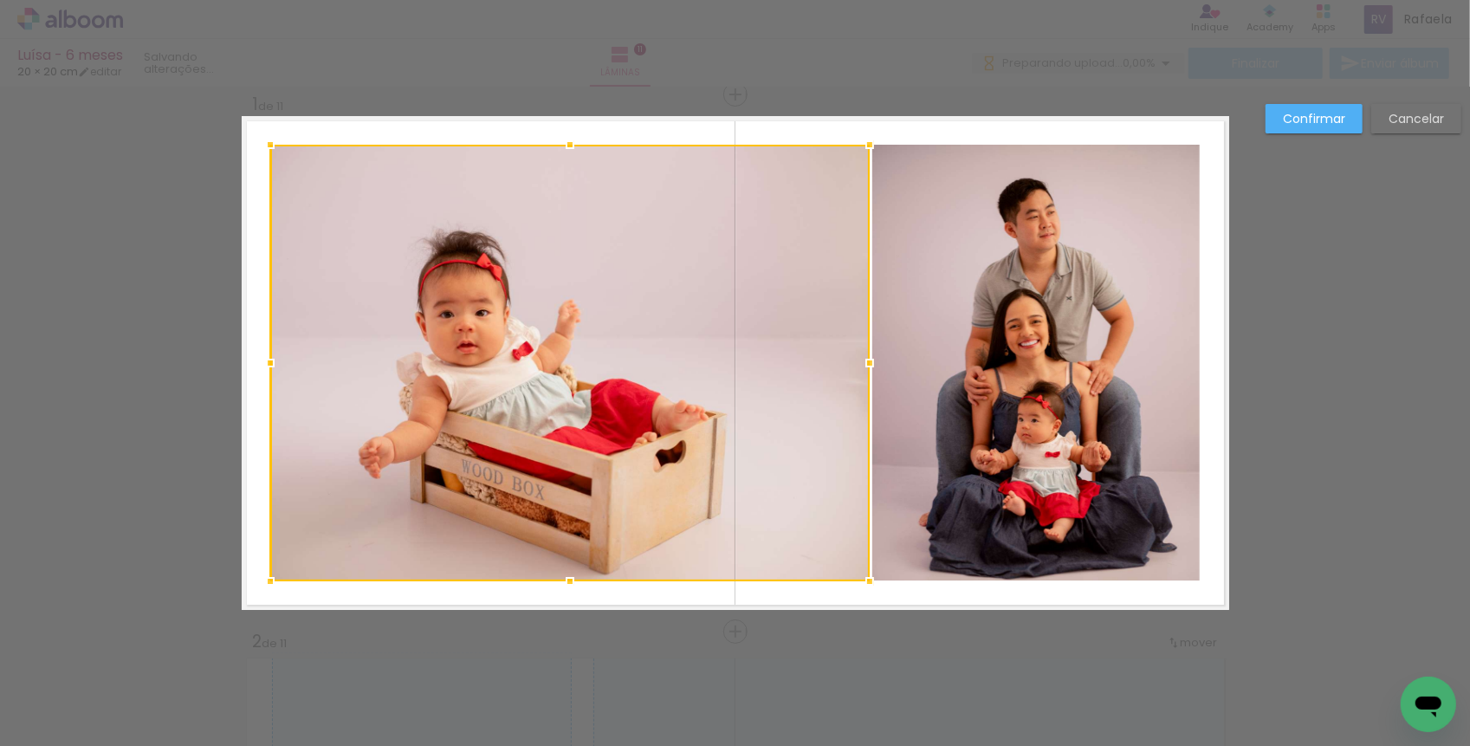
drag, startPoint x: 850, startPoint y: 361, endPoint x: 868, endPoint y: 360, distance: 18.3
click at [868, 360] on div at bounding box center [869, 363] width 35 height 35
click at [895, 597] on quentale-layouter "Imagem 1 Imagem 2" at bounding box center [736, 363] width 988 height 494
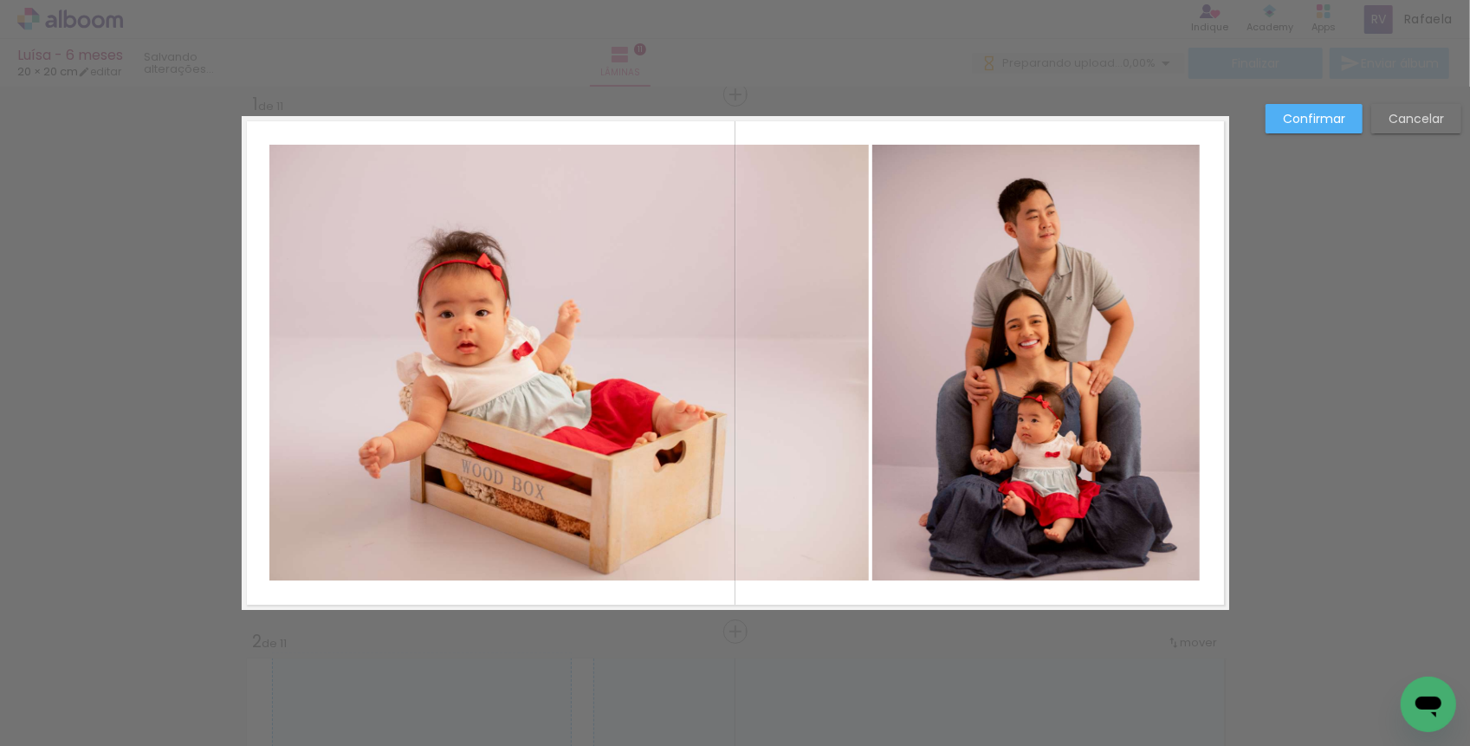
click at [0, 0] on slot "Confirmar" at bounding box center [0, 0] width 0 height 0
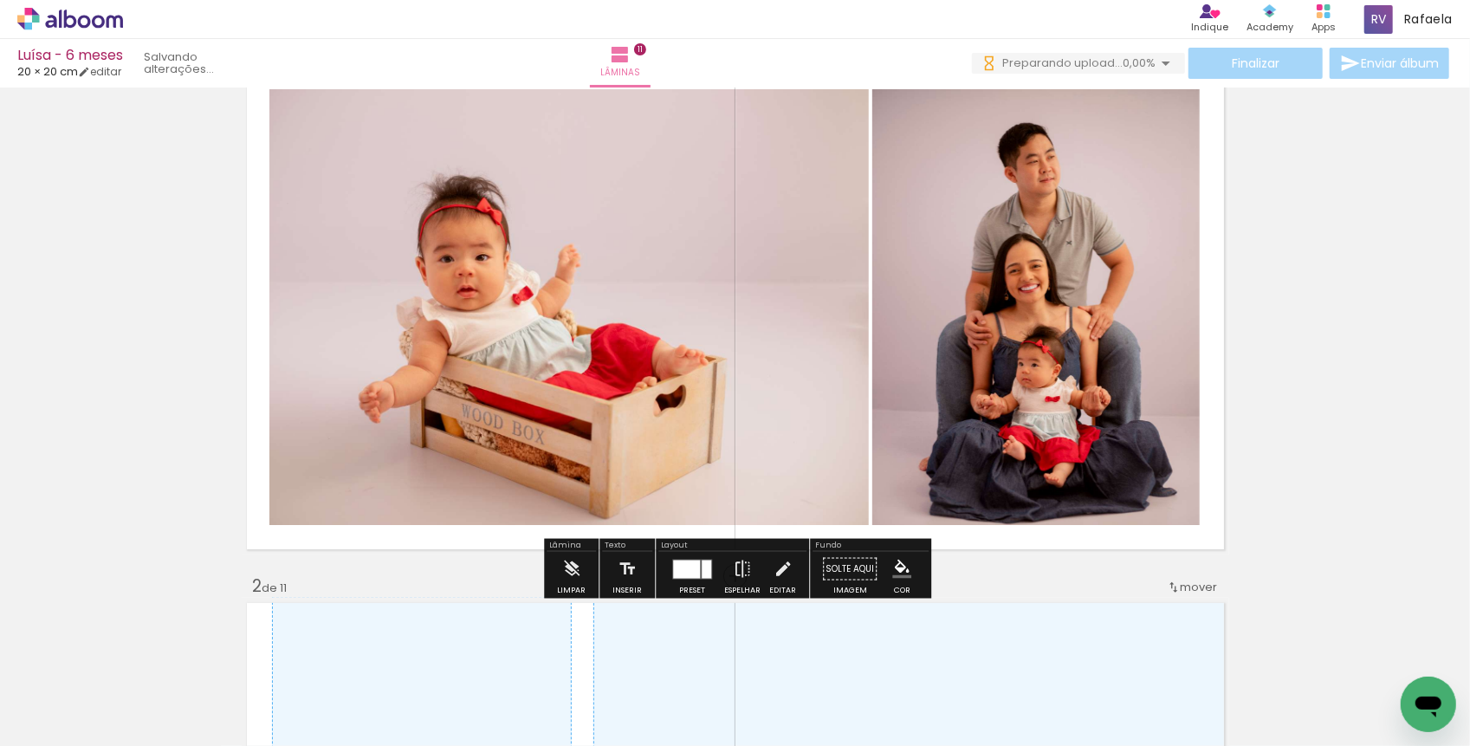
scroll to position [61, 0]
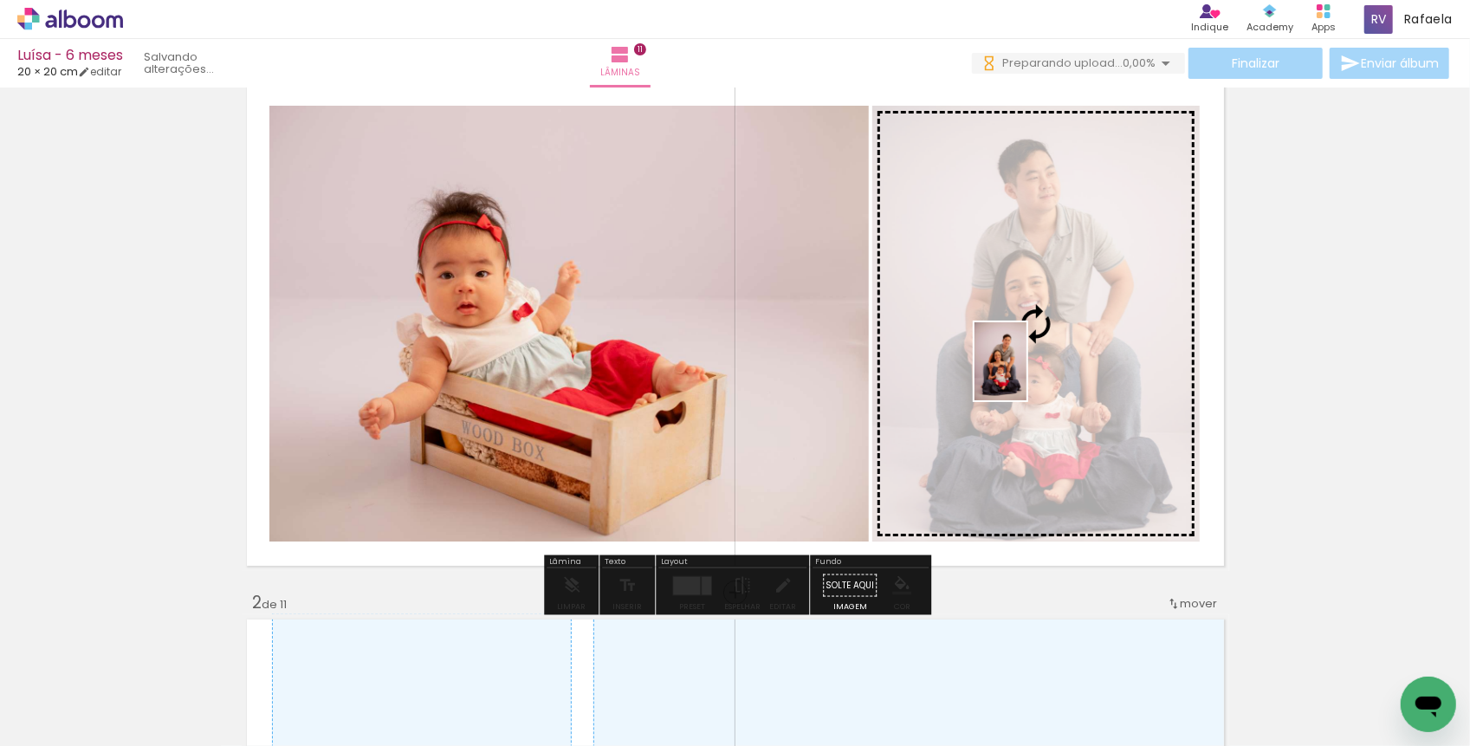
drag, startPoint x: 783, startPoint y: 693, endPoint x: 1027, endPoint y: 373, distance: 401.8
click at [1027, 373] on quentale-workspace at bounding box center [735, 373] width 1470 height 746
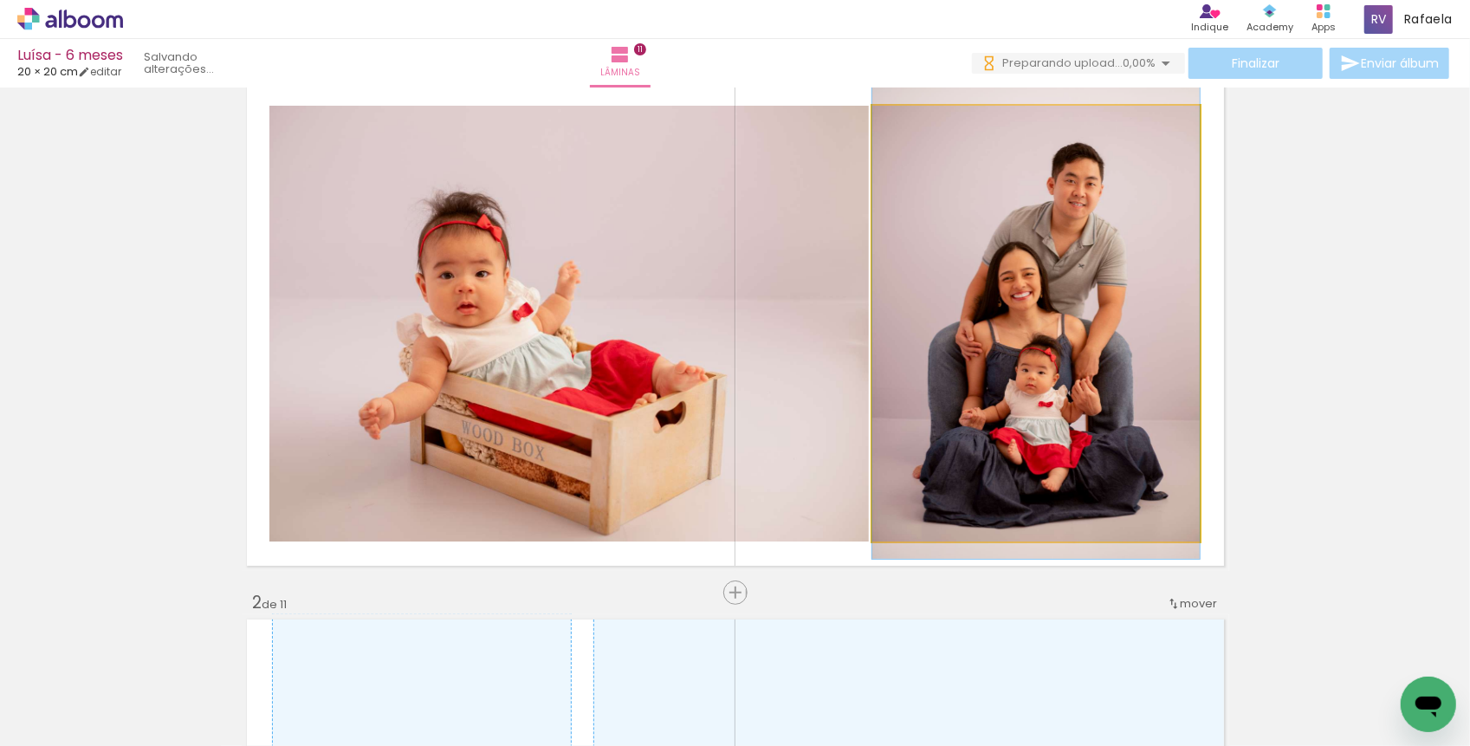
drag, startPoint x: 1027, startPoint y: 373, endPoint x: 1027, endPoint y: 363, distance: 10.4
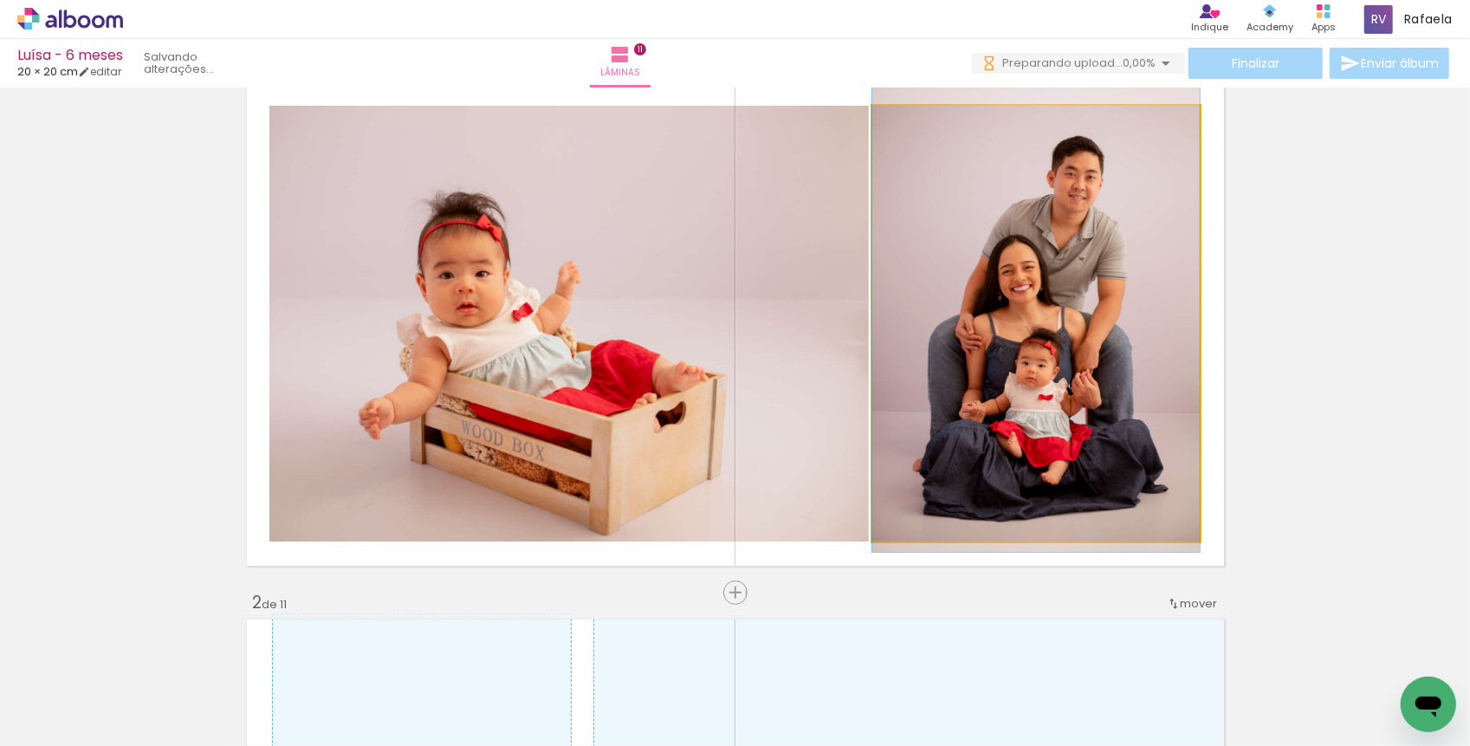
drag, startPoint x: 1000, startPoint y: 339, endPoint x: 1001, endPoint y: 330, distance: 8.7
click at [1001, 330] on div at bounding box center [1035, 306] width 327 height 491
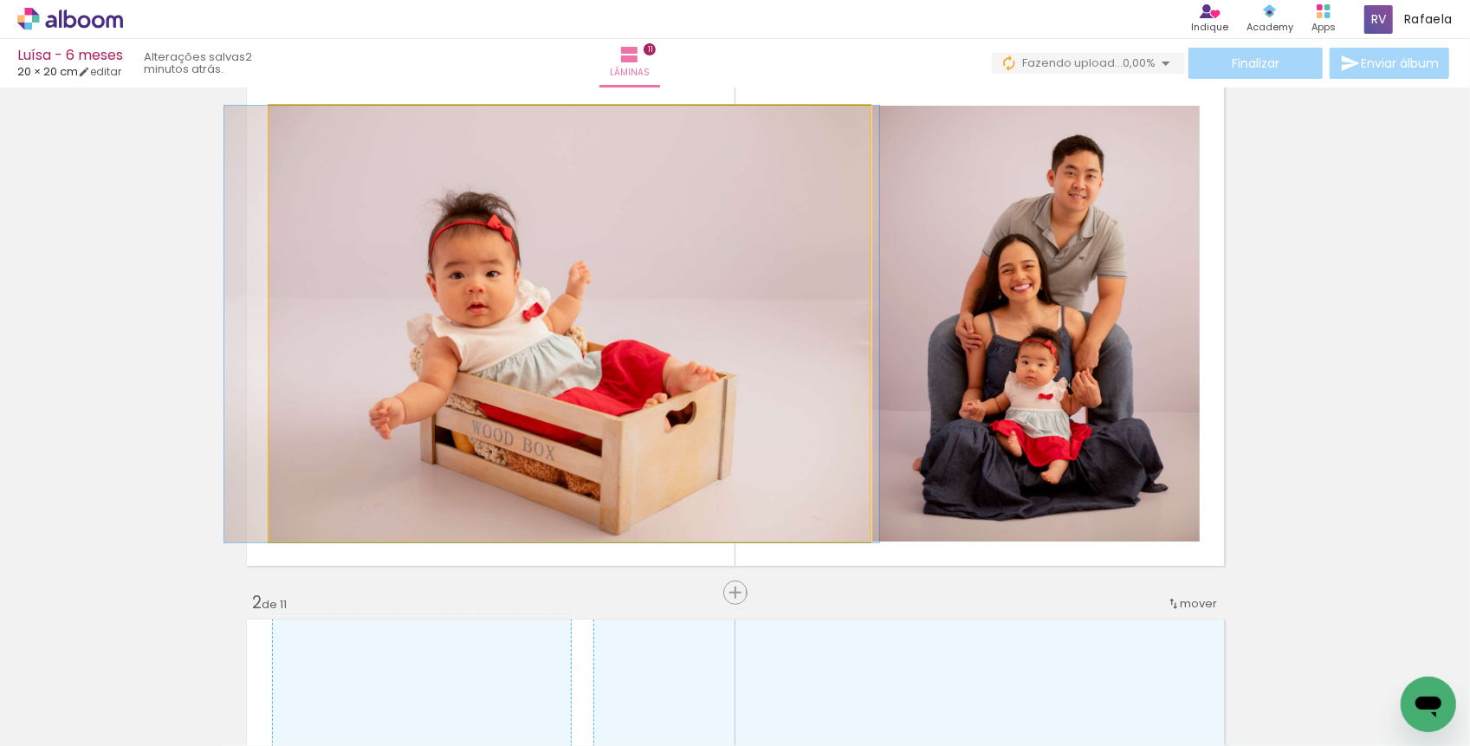
drag, startPoint x: 667, startPoint y: 377, endPoint x: 677, endPoint y: 379, distance: 10.7
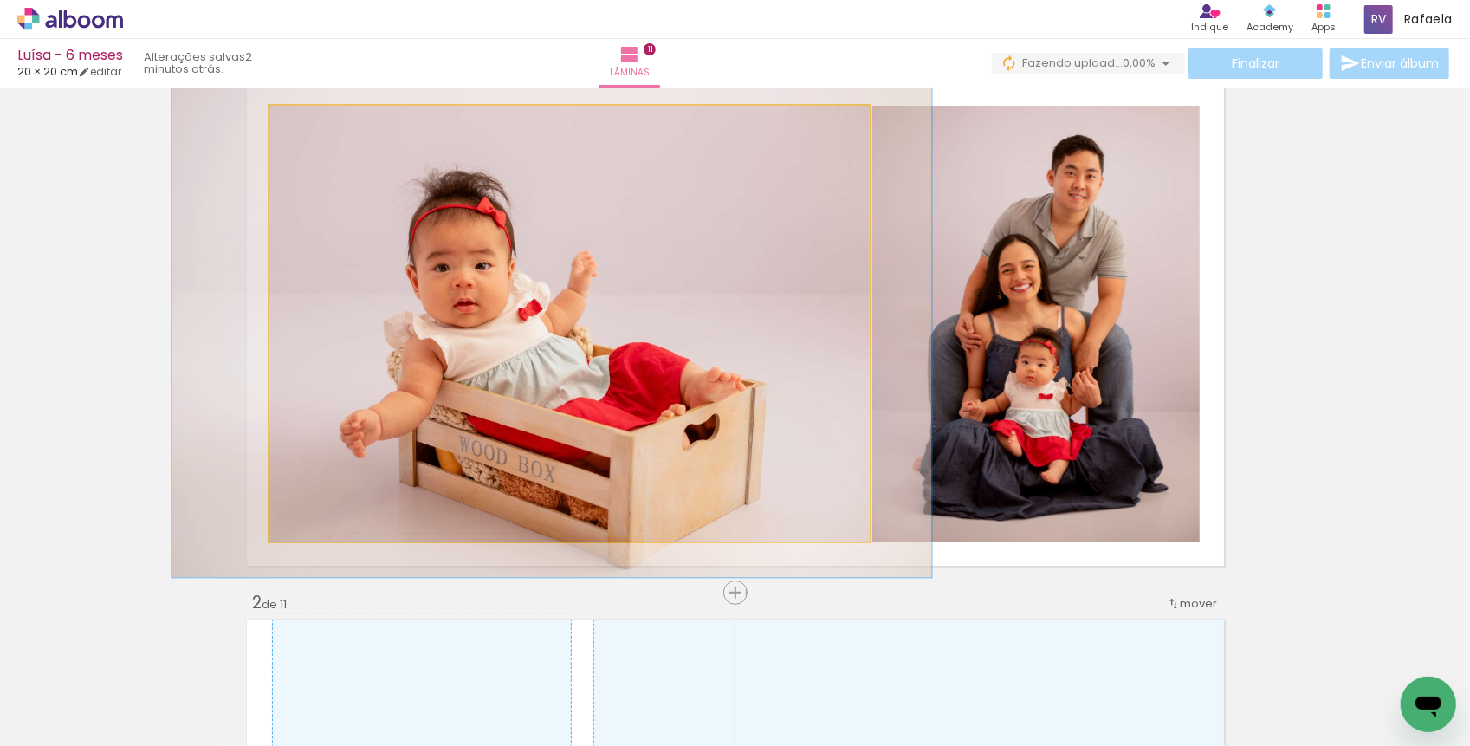
drag, startPoint x: 314, startPoint y: 126, endPoint x: 324, endPoint y: 123, distance: 9.9
click at [324, 123] on div at bounding box center [320, 124] width 28 height 28
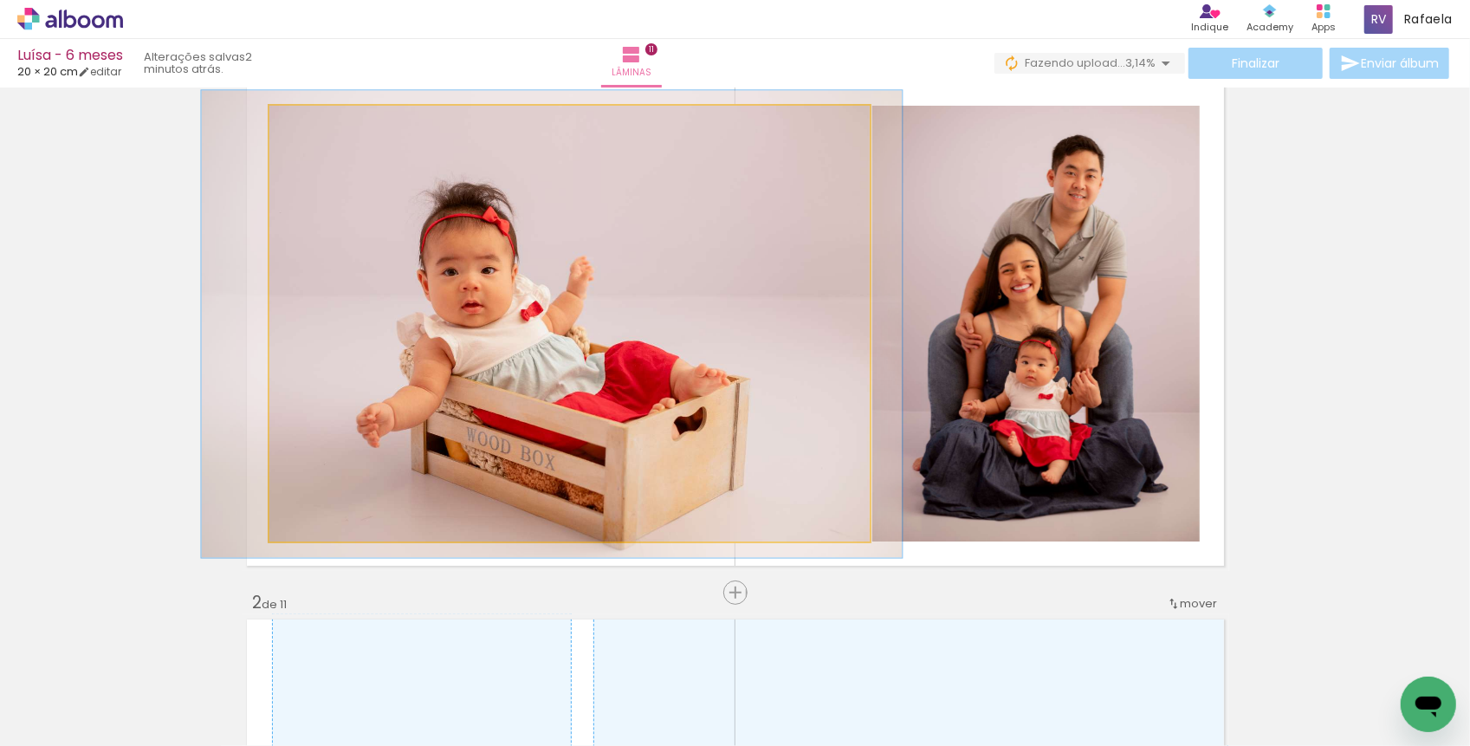
type paper-slider "108"
click at [319, 122] on div at bounding box center [316, 124] width 16 height 16
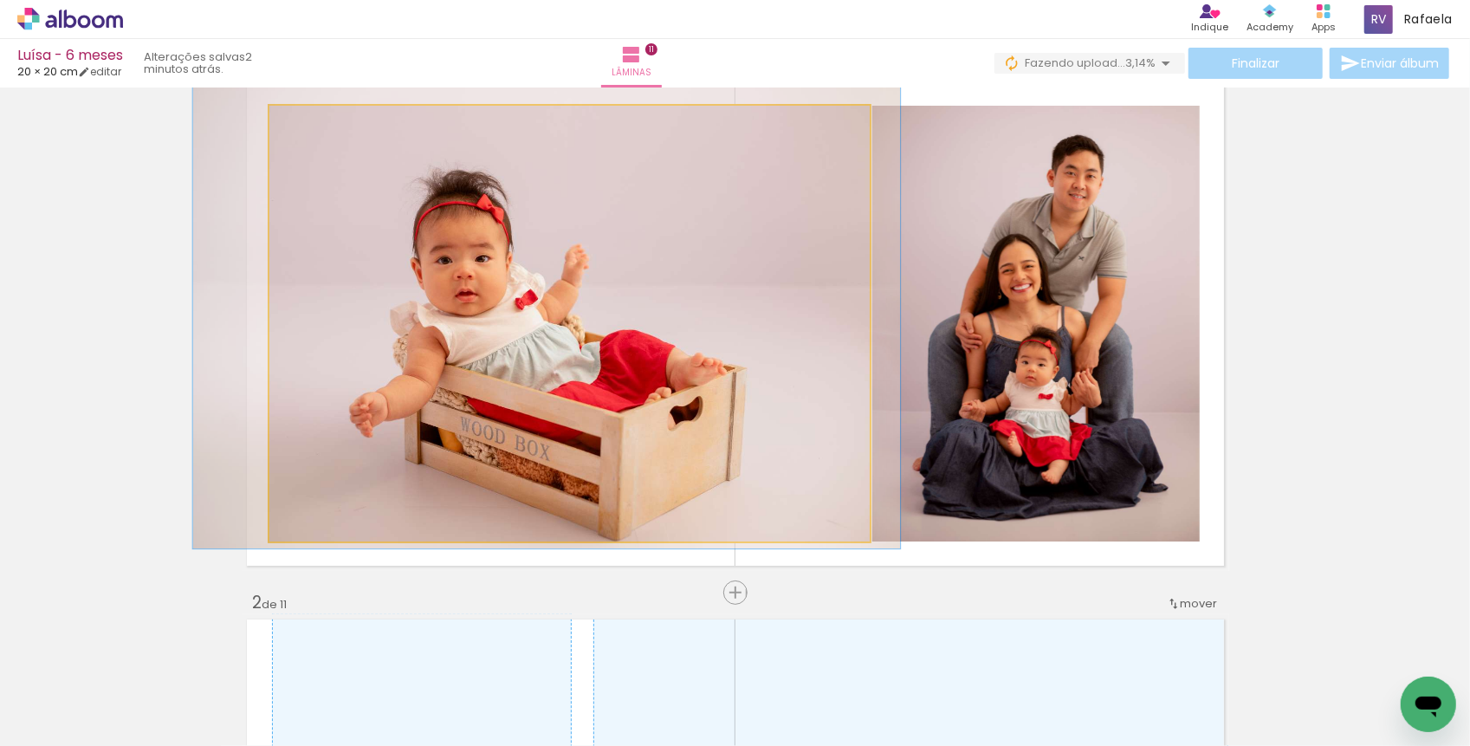
drag, startPoint x: 499, startPoint y: 293, endPoint x: 494, endPoint y: 282, distance: 12.4
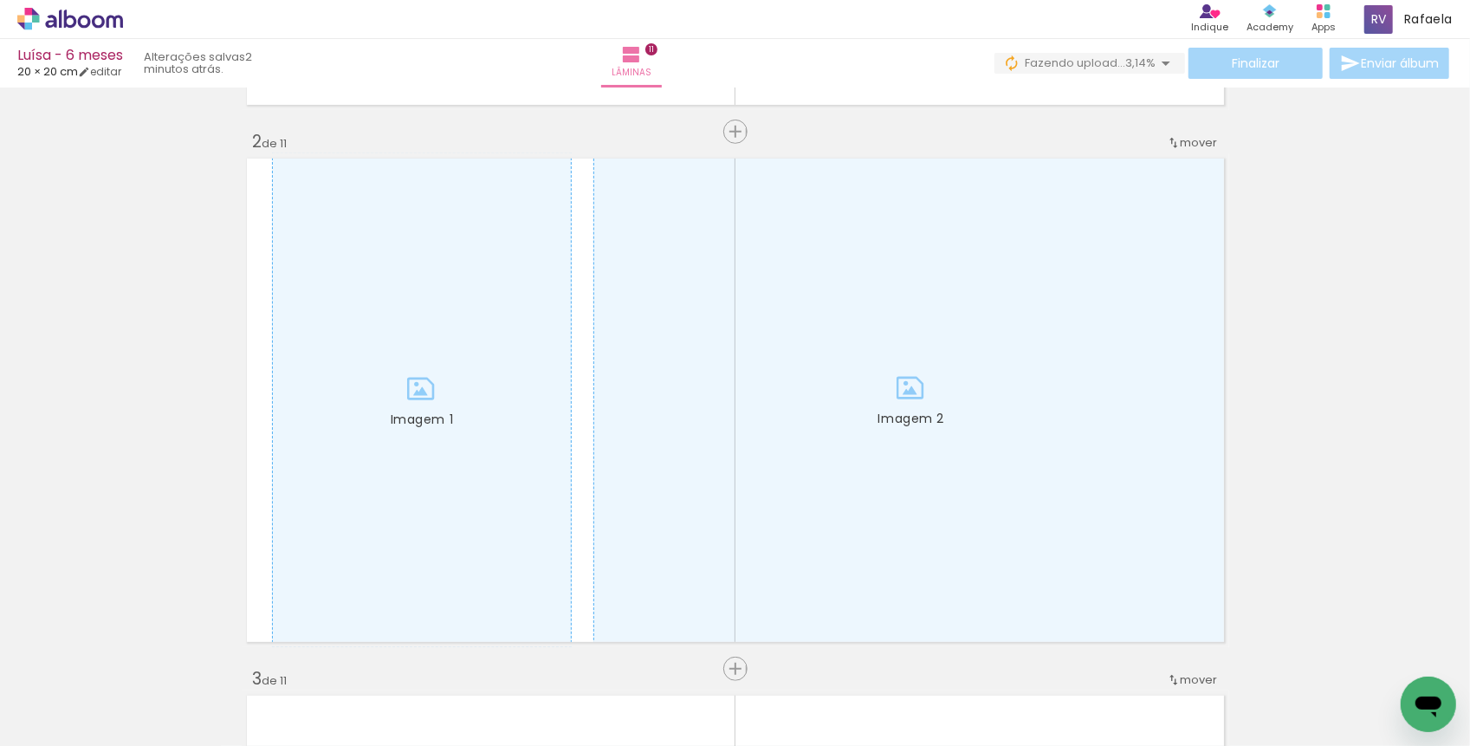
scroll to position [524, 0]
click at [960, 698] on div at bounding box center [955, 688] width 57 height 86
click at [1057, 699] on div at bounding box center [1052, 688] width 57 height 86
click at [1151, 697] on div at bounding box center [1140, 687] width 86 height 57
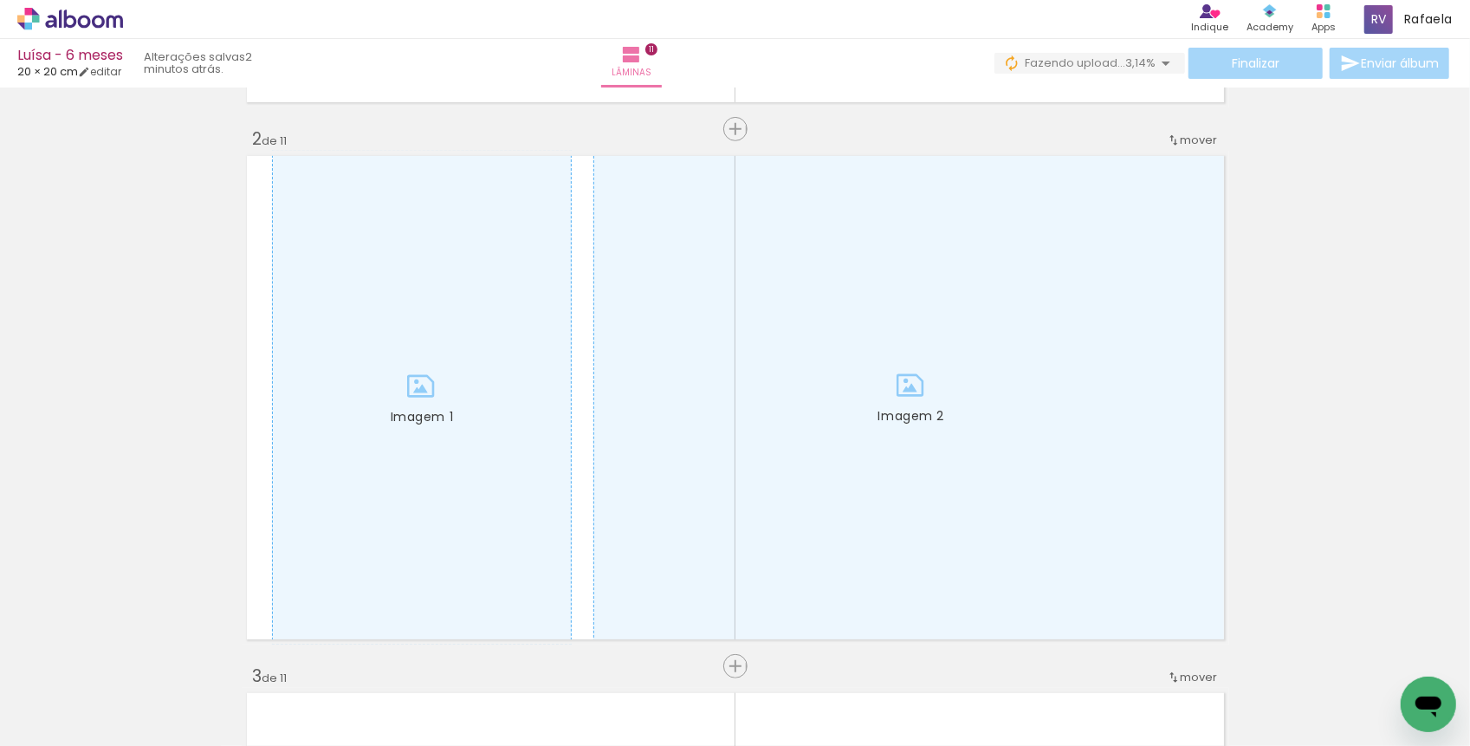
click at [1030, 703] on div at bounding box center [1042, 688] width 57 height 86
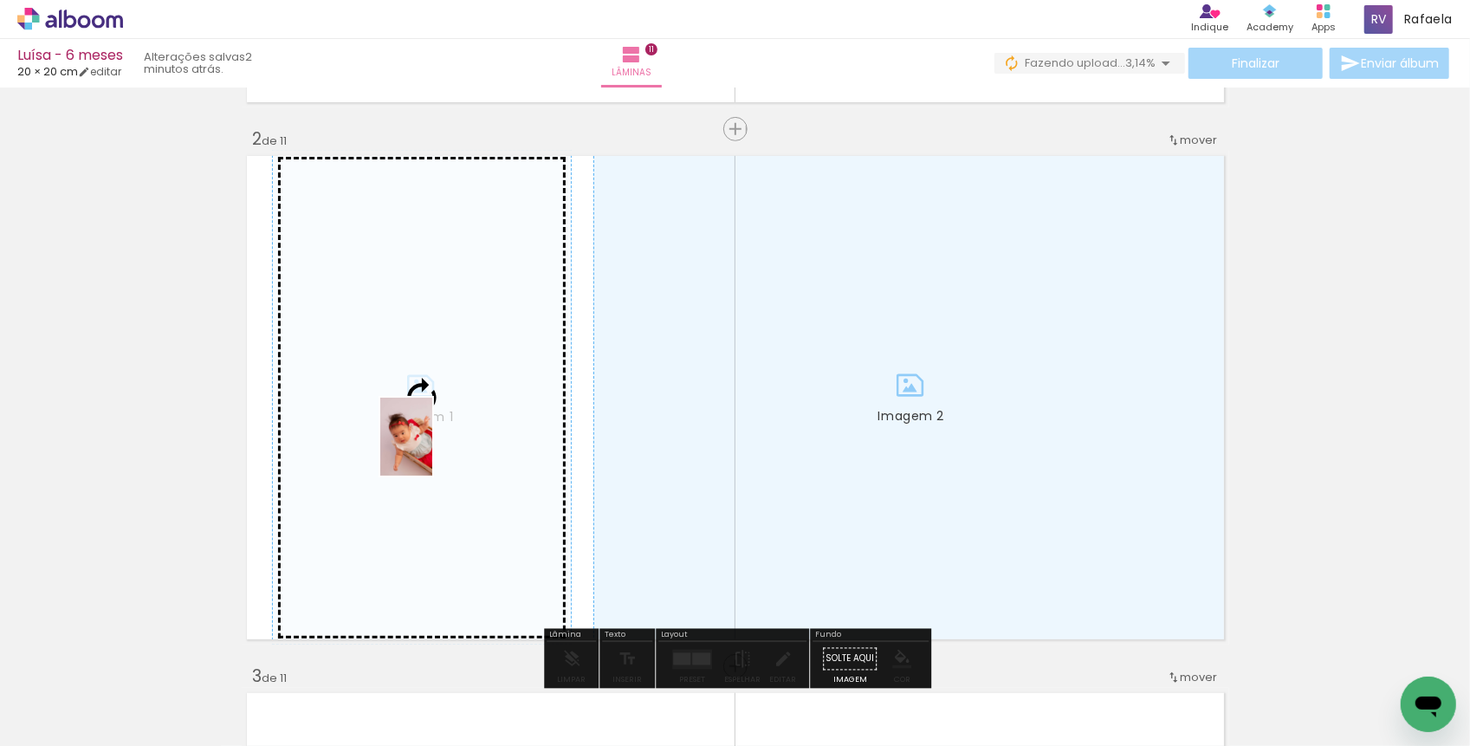
drag, startPoint x: 1037, startPoint y: 705, endPoint x: 432, endPoint y: 450, distance: 656.5
click at [432, 450] on quentale-workspace at bounding box center [735, 373] width 1470 height 746
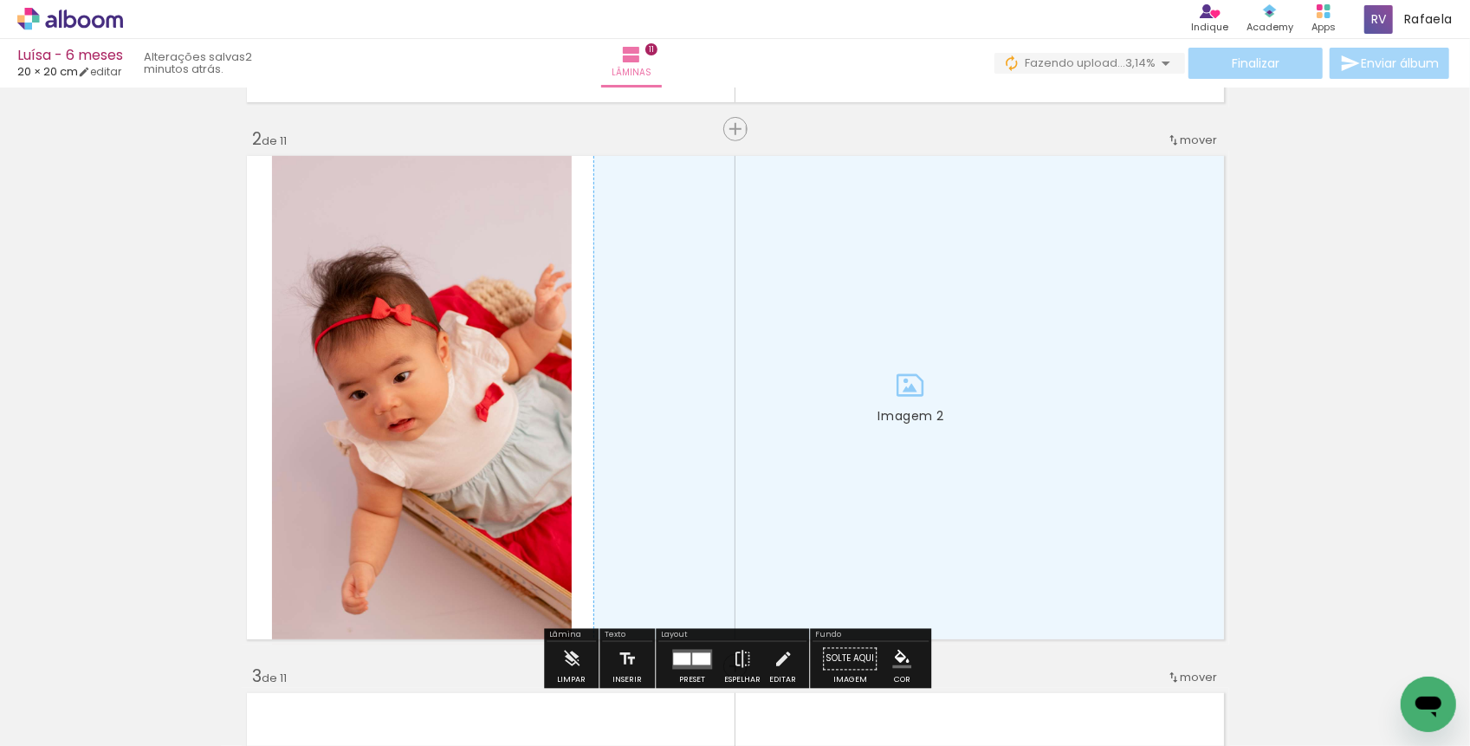
click at [459, 709] on div at bounding box center [459, 688] width 57 height 86
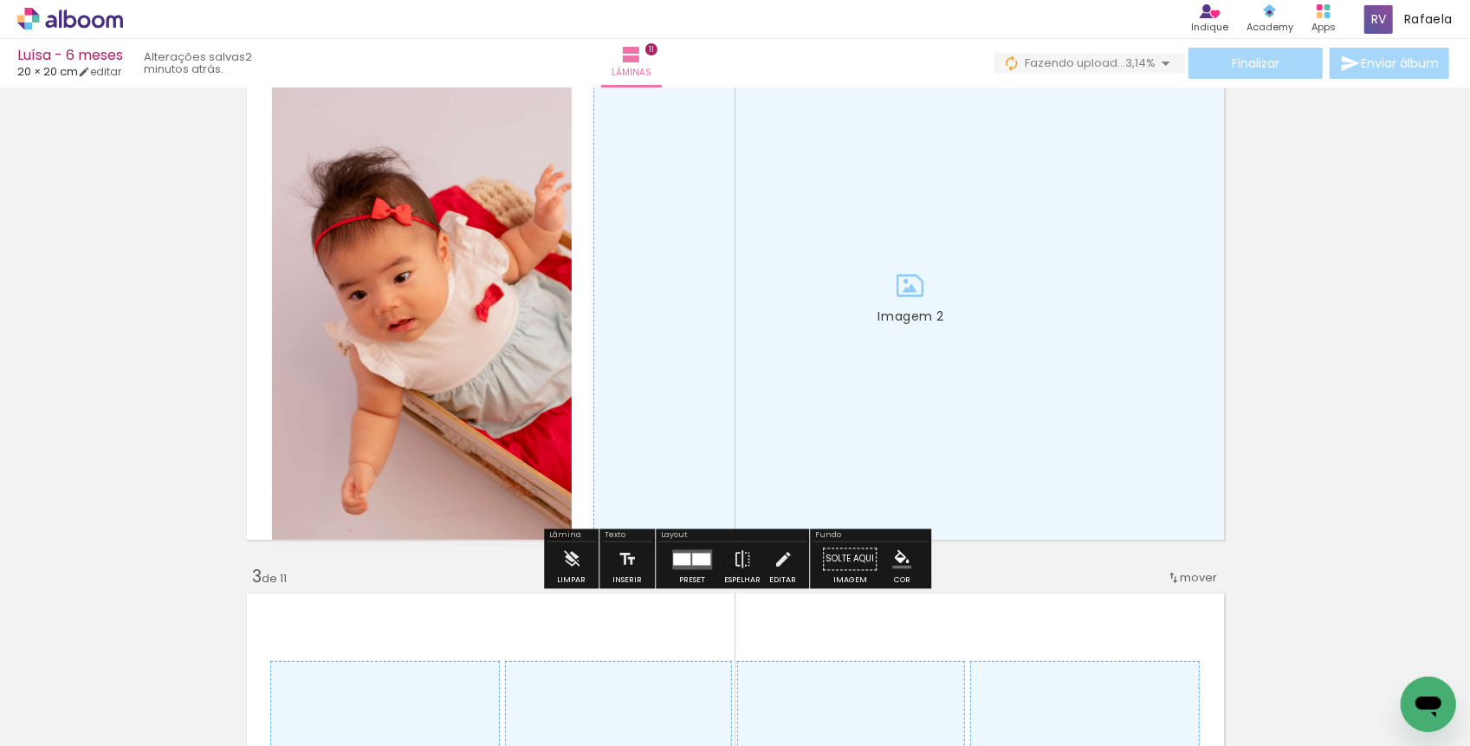
scroll to position [625, 0]
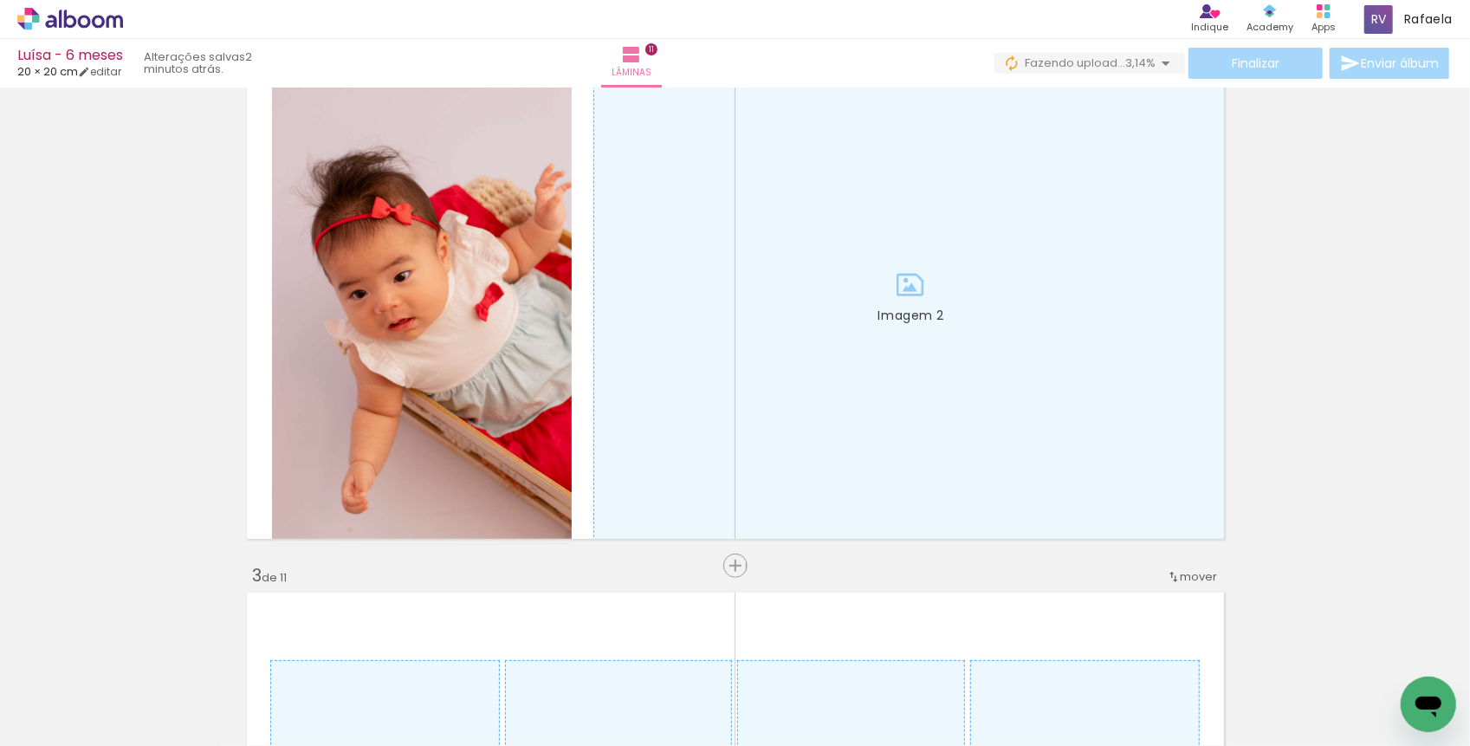
click at [555, 690] on div at bounding box center [556, 688] width 57 height 86
click at [482, 703] on div at bounding box center [459, 688] width 57 height 86
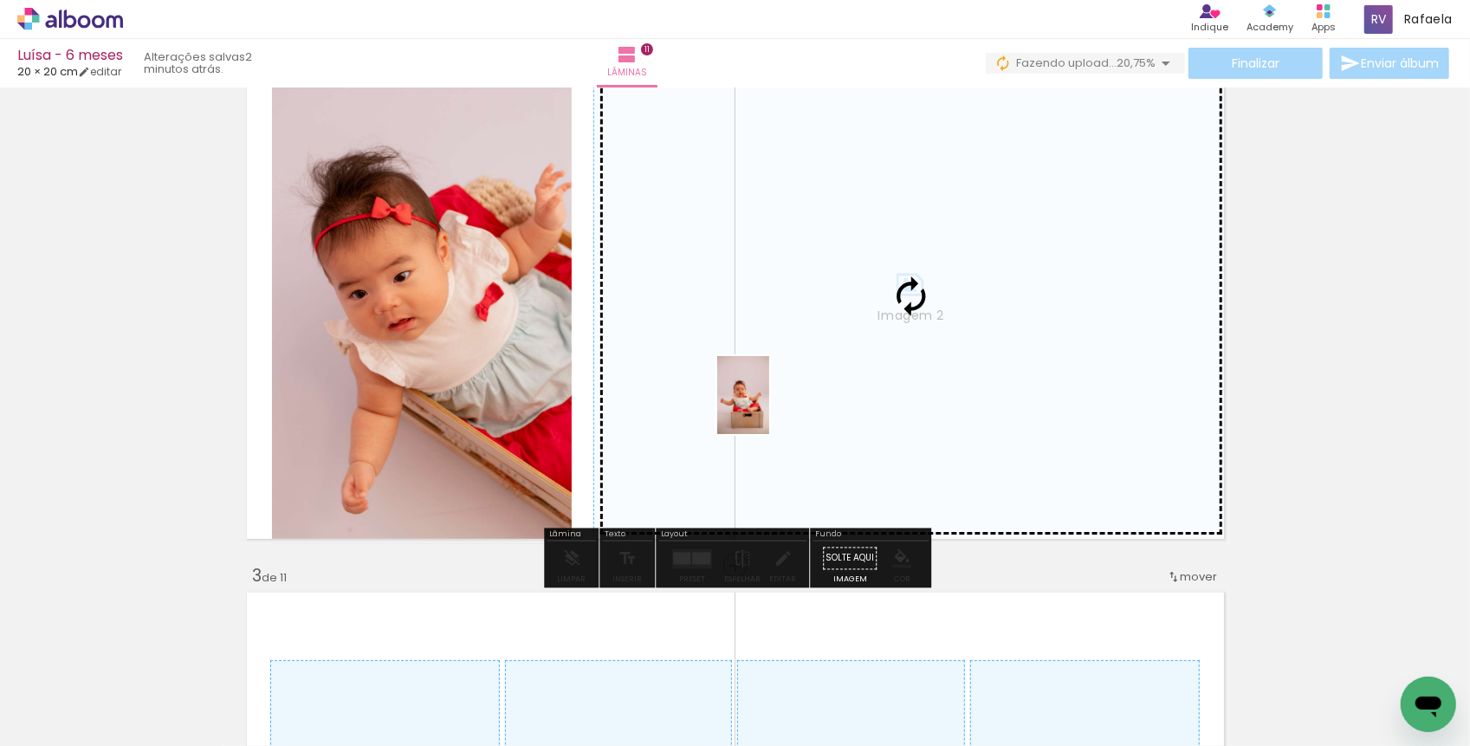
drag, startPoint x: 482, startPoint y: 703, endPoint x: 769, endPoint y: 408, distance: 412.3
click at [769, 408] on quentale-workspace at bounding box center [735, 373] width 1470 height 746
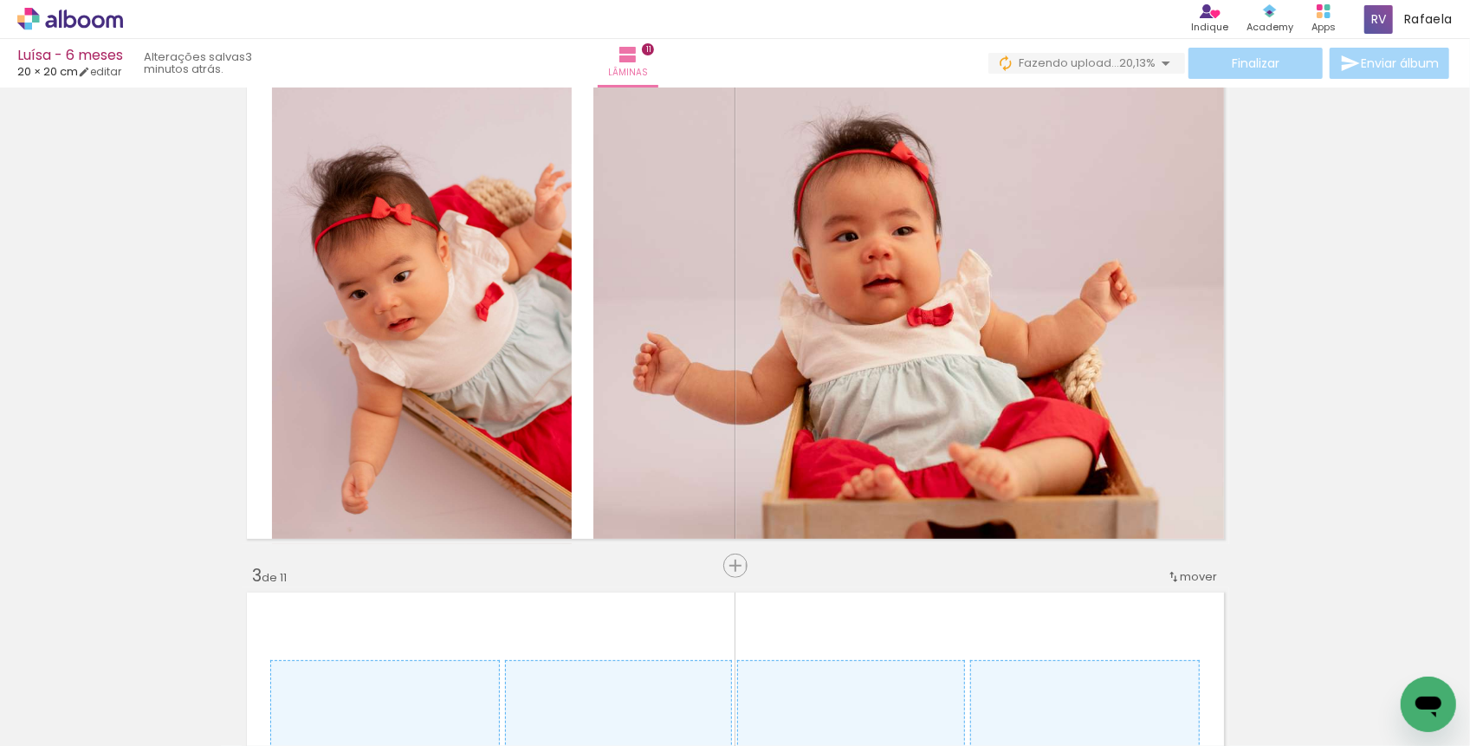
scroll to position [0, 2052]
click at [861, 694] on div at bounding box center [837, 688] width 57 height 86
click at [755, 703] on div at bounding box center [740, 688] width 57 height 86
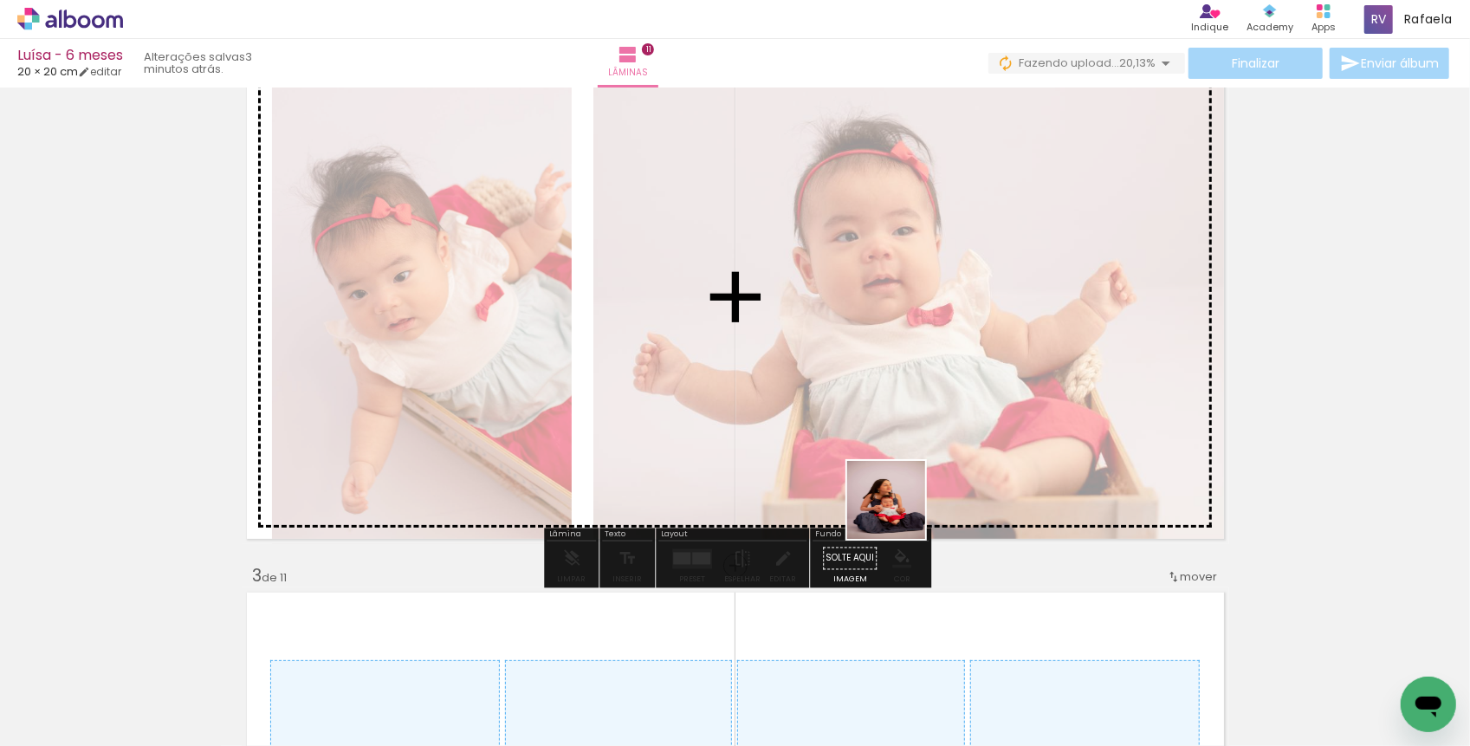
drag, startPoint x: 835, startPoint y: 703, endPoint x: 923, endPoint y: 457, distance: 262.2
click at [923, 457] on quentale-workspace at bounding box center [735, 373] width 1470 height 746
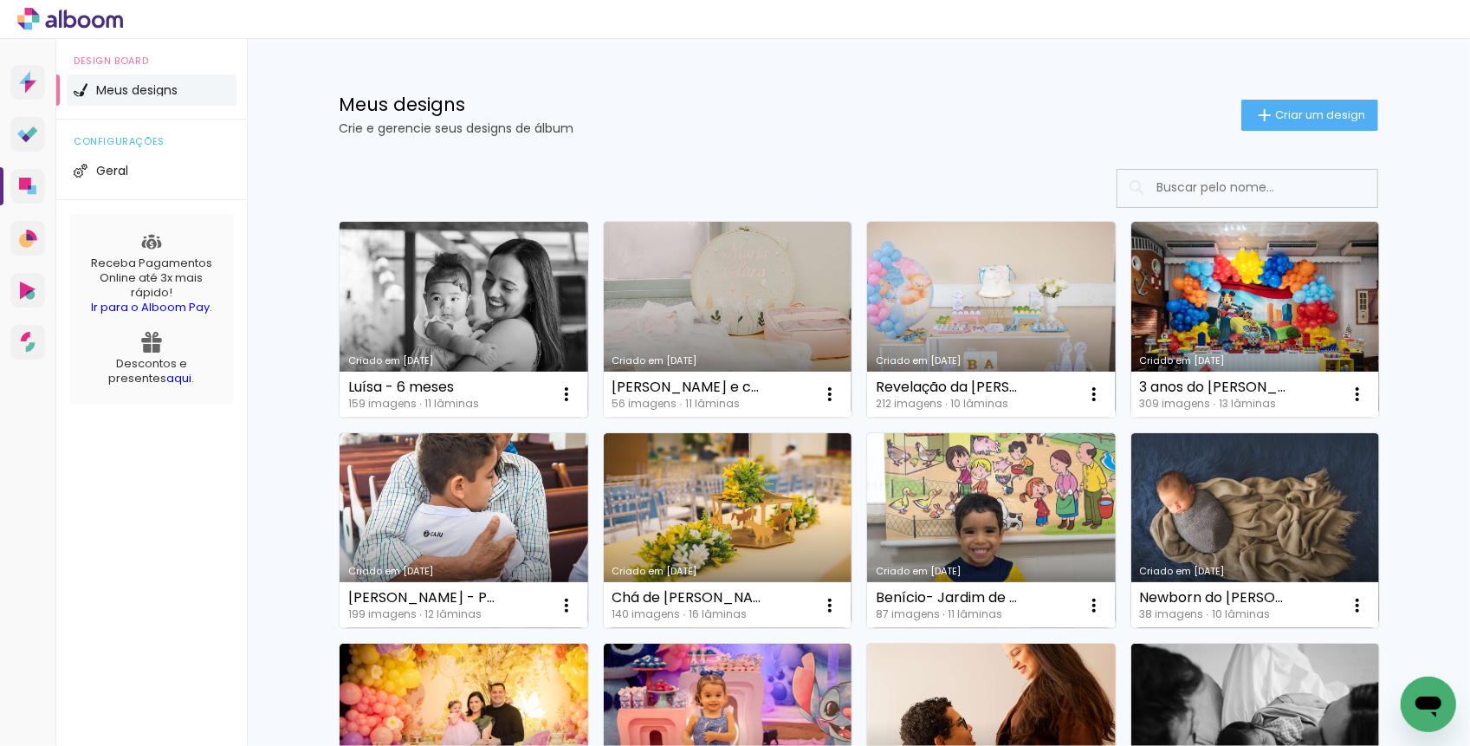
click at [489, 302] on link "Criado em [DATE]" at bounding box center [464, 320] width 249 height 196
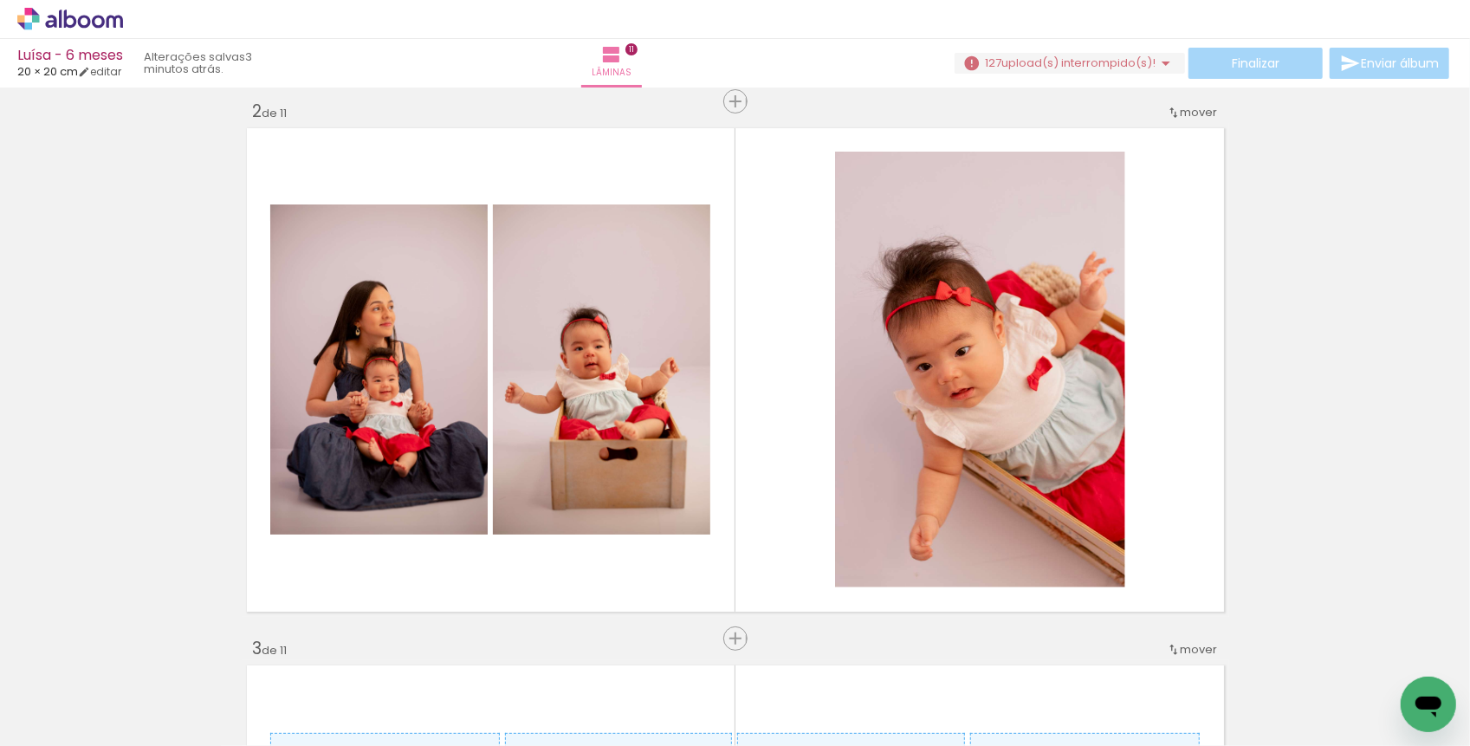
scroll to position [0, 1972]
click at [734, 704] on div at bounding box center [724, 688] width 57 height 86
click at [640, 711] on div at bounding box center [627, 688] width 57 height 86
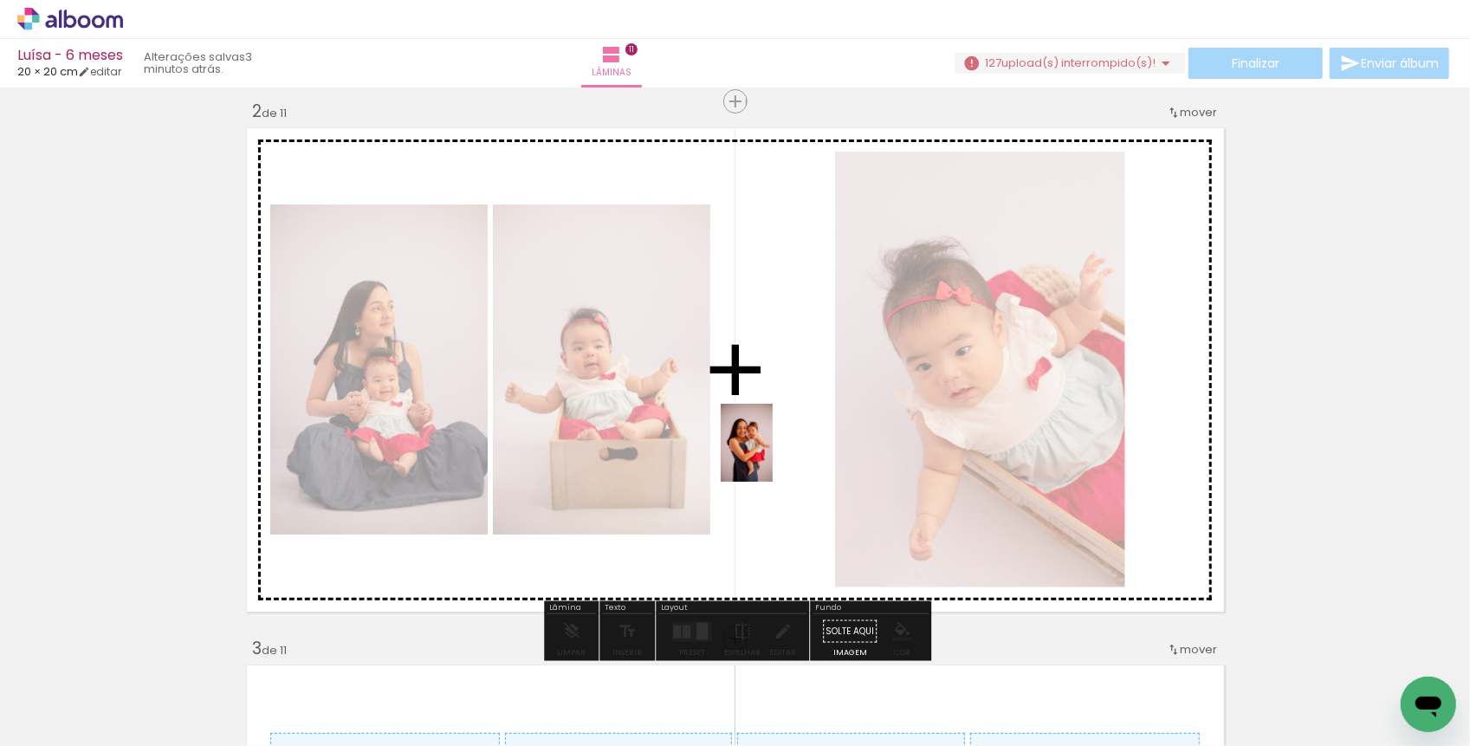
drag, startPoint x: 640, startPoint y: 711, endPoint x: 772, endPoint y: 458, distance: 285.2
click at [772, 458] on quentale-workspace at bounding box center [735, 373] width 1470 height 746
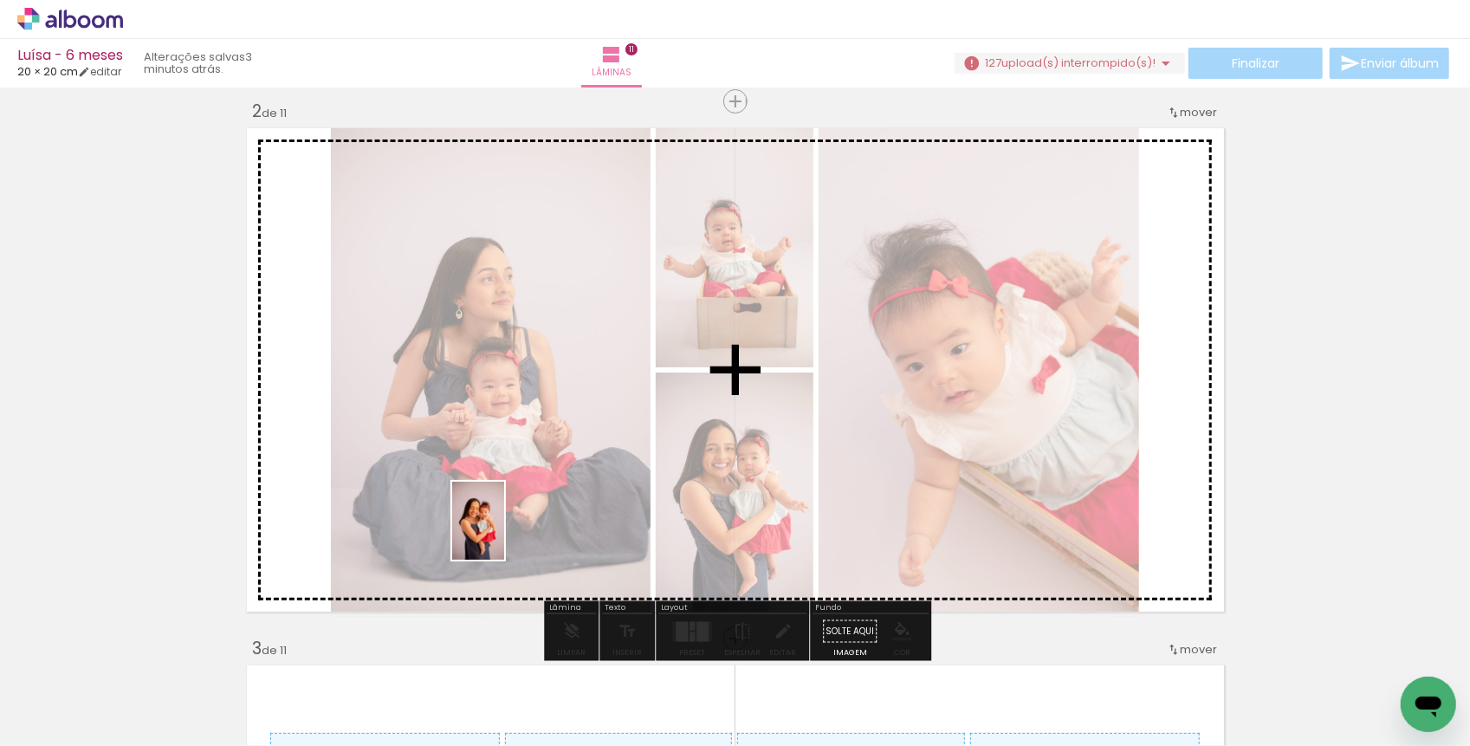
drag, startPoint x: 536, startPoint y: 703, endPoint x: 502, endPoint y: 515, distance: 191.0
click at [502, 515] on quentale-workspace at bounding box center [735, 373] width 1470 height 746
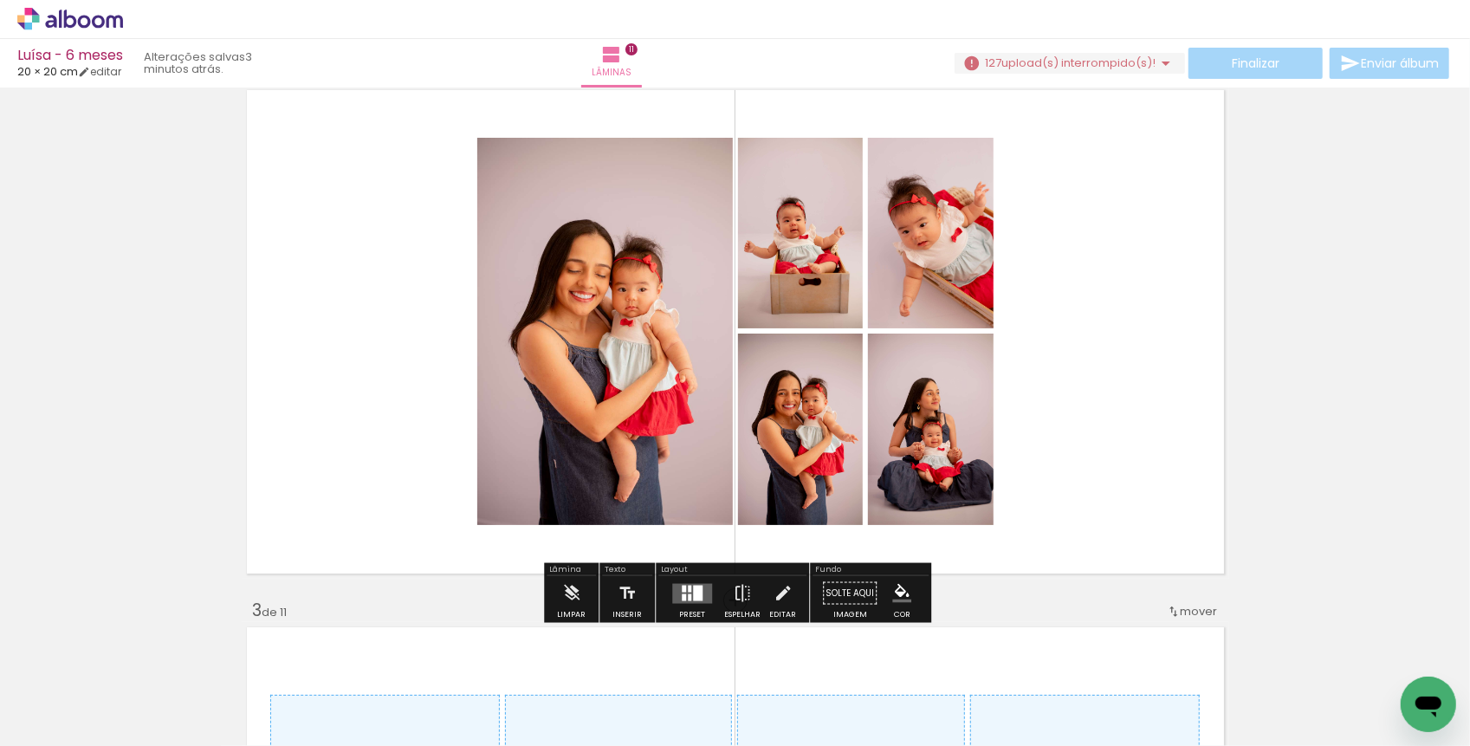
scroll to position [604, 0]
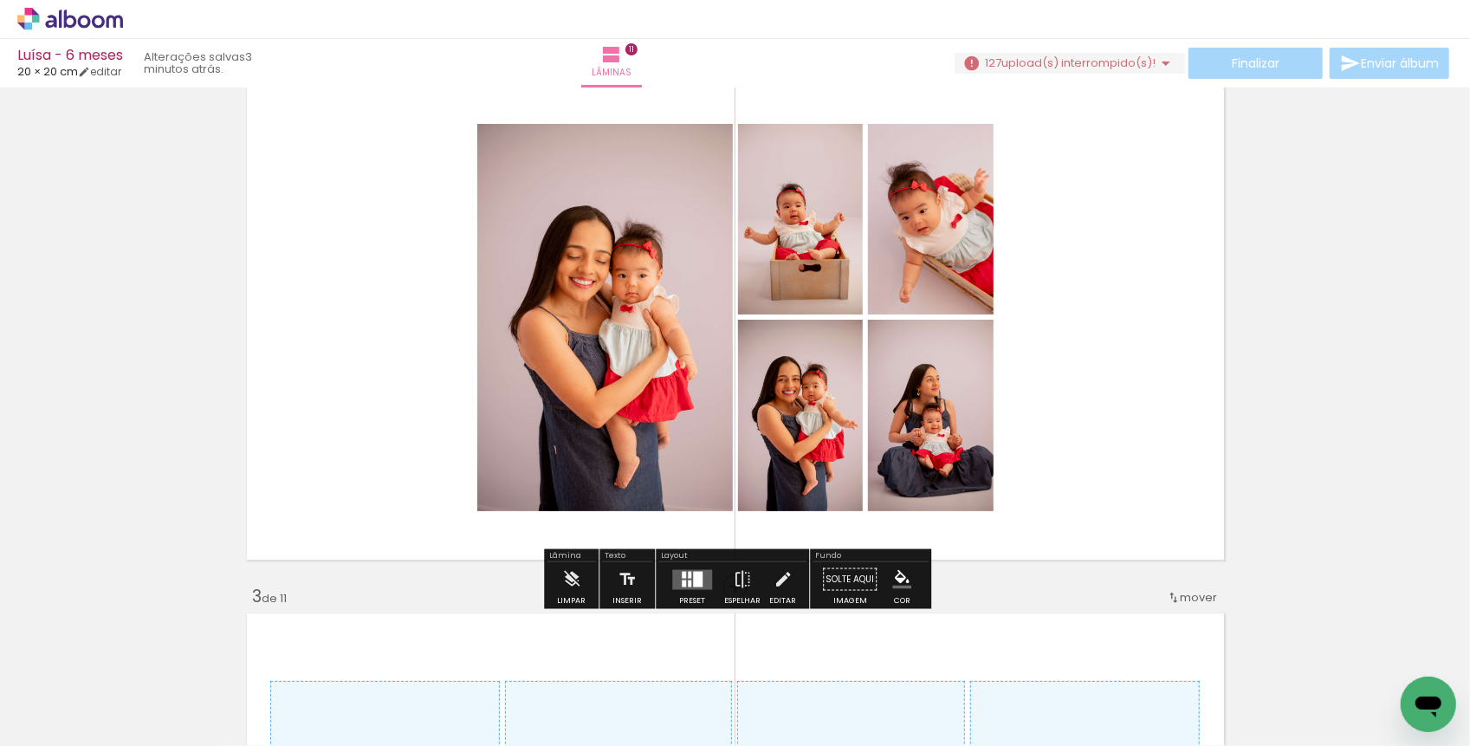
click at [693, 573] on div at bounding box center [698, 579] width 10 height 16
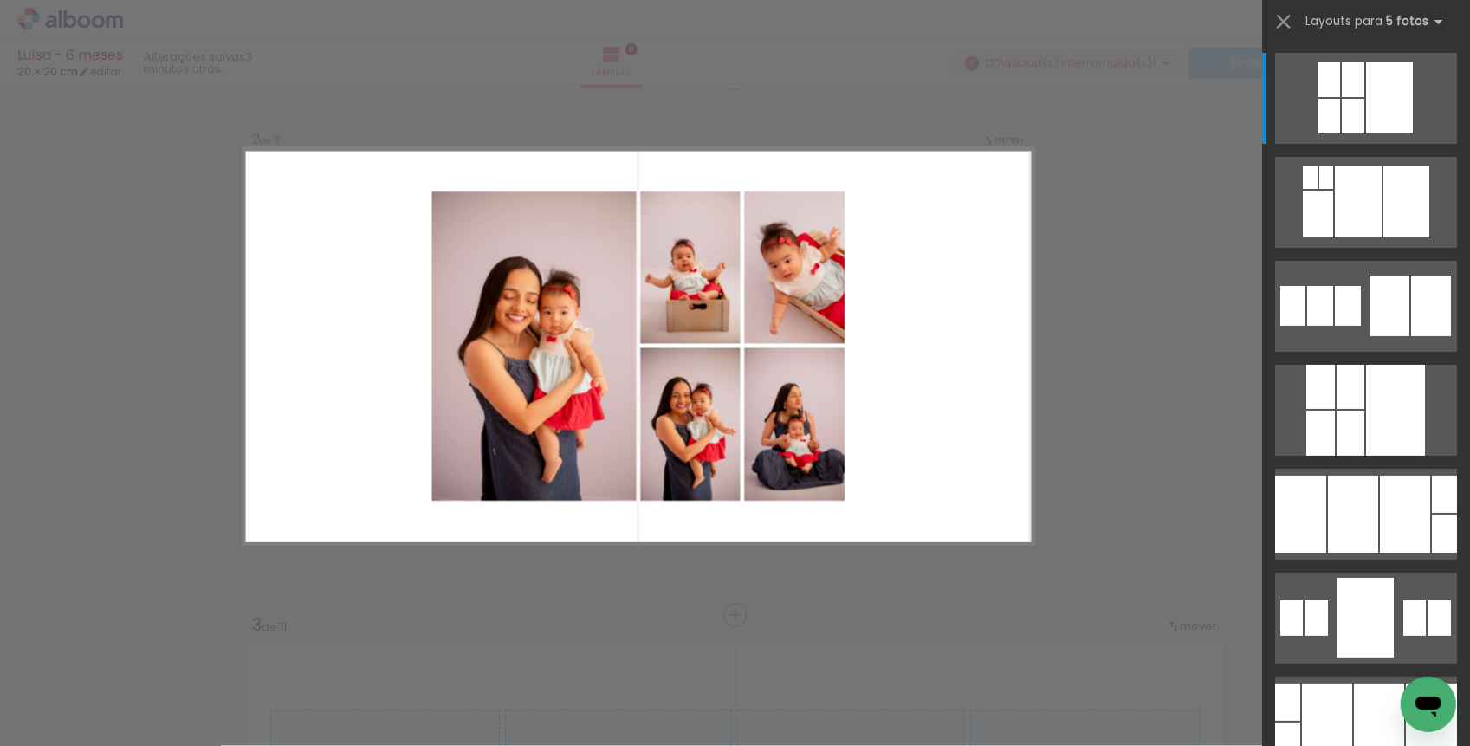
scroll to position [559, 0]
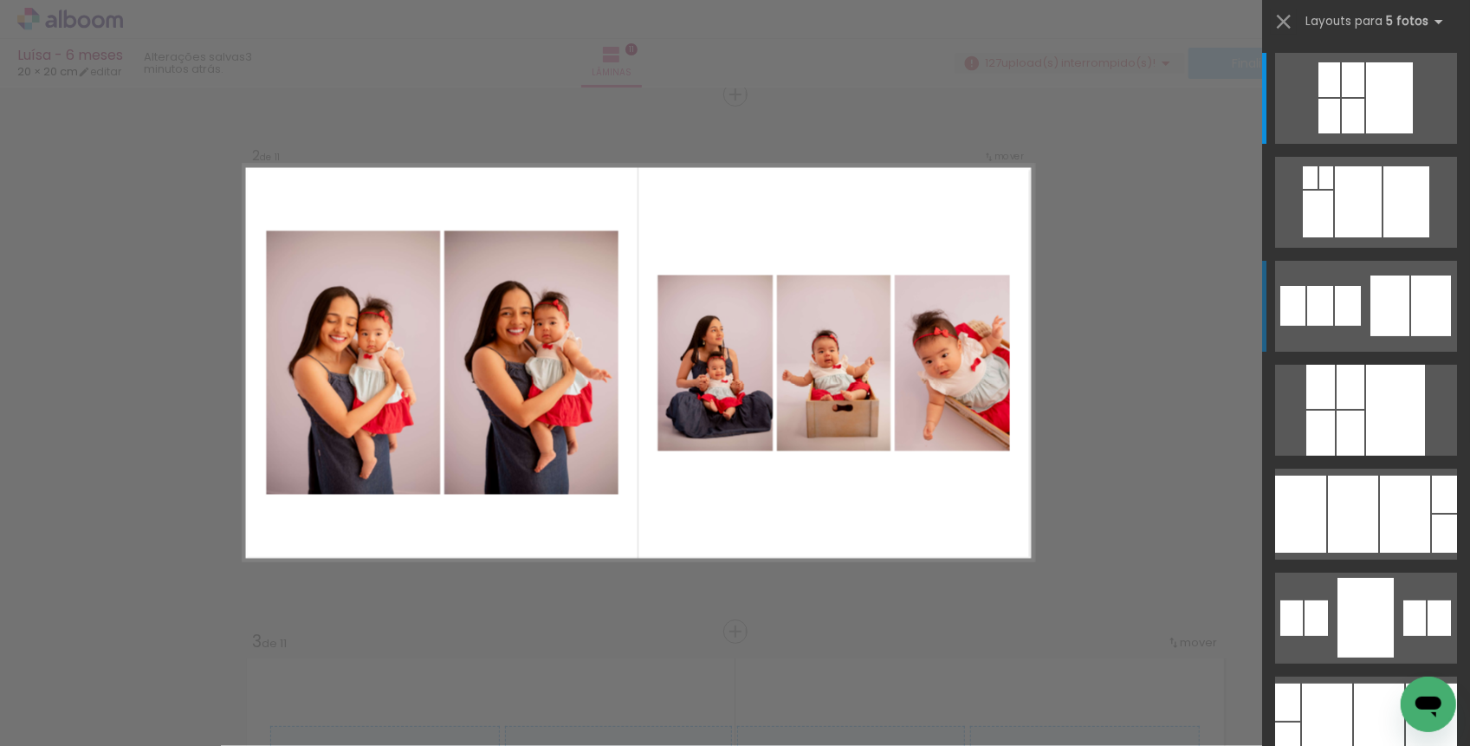
click at [1357, 299] on div at bounding box center [1348, 306] width 26 height 40
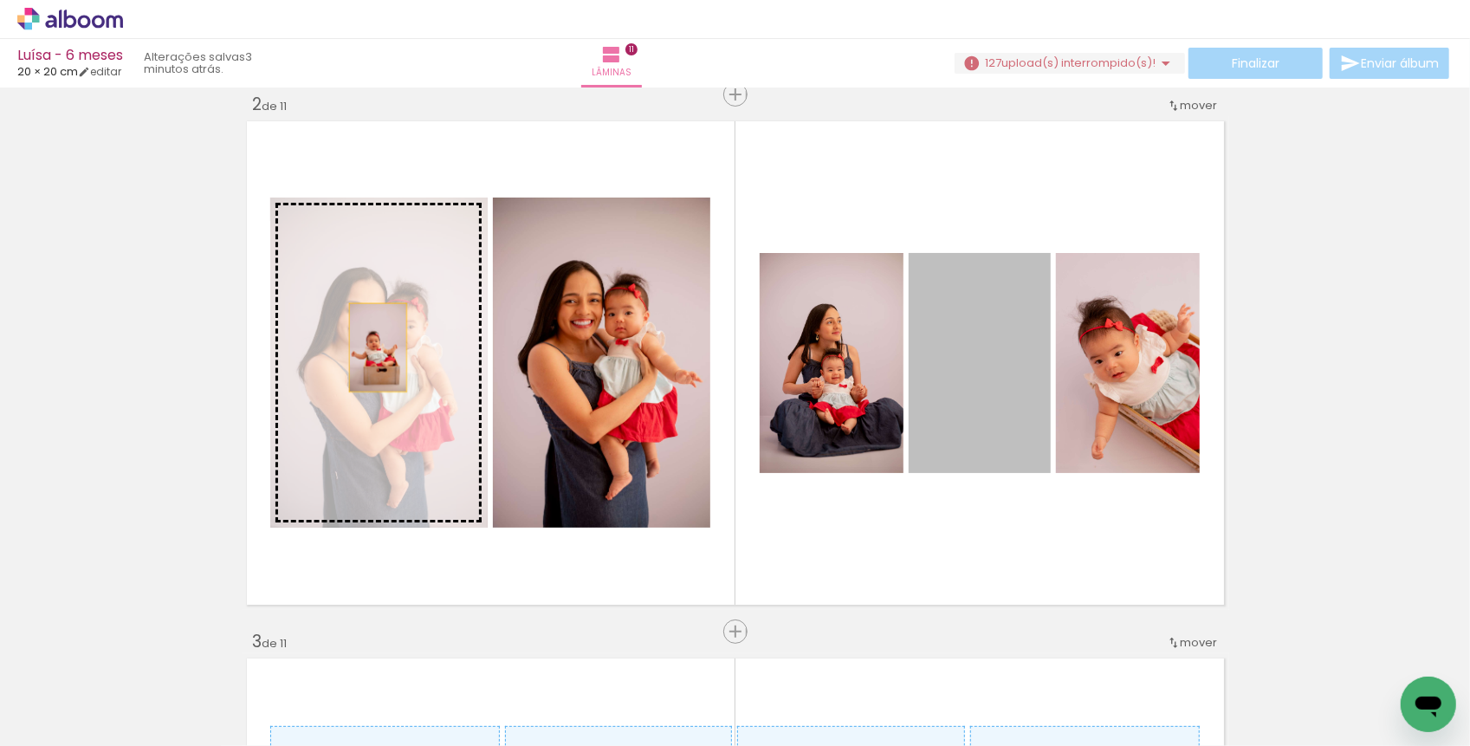
drag, startPoint x: 981, startPoint y: 398, endPoint x: 377, endPoint y: 347, distance: 606.8
click at [0, 0] on slot at bounding box center [0, 0] width 0 height 0
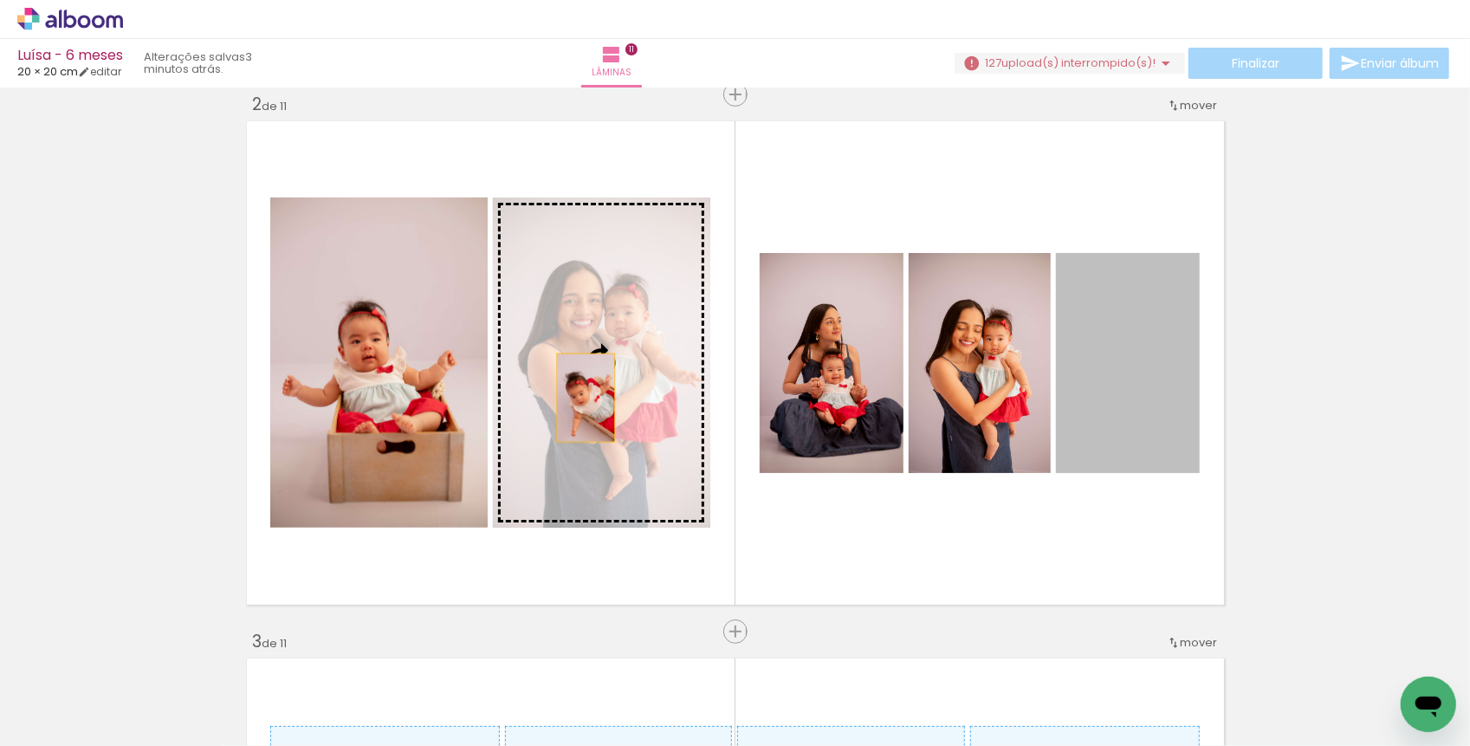
drag, startPoint x: 1140, startPoint y: 406, endPoint x: 585, endPoint y: 397, distance: 555.4
click at [0, 0] on slot at bounding box center [0, 0] width 0 height 0
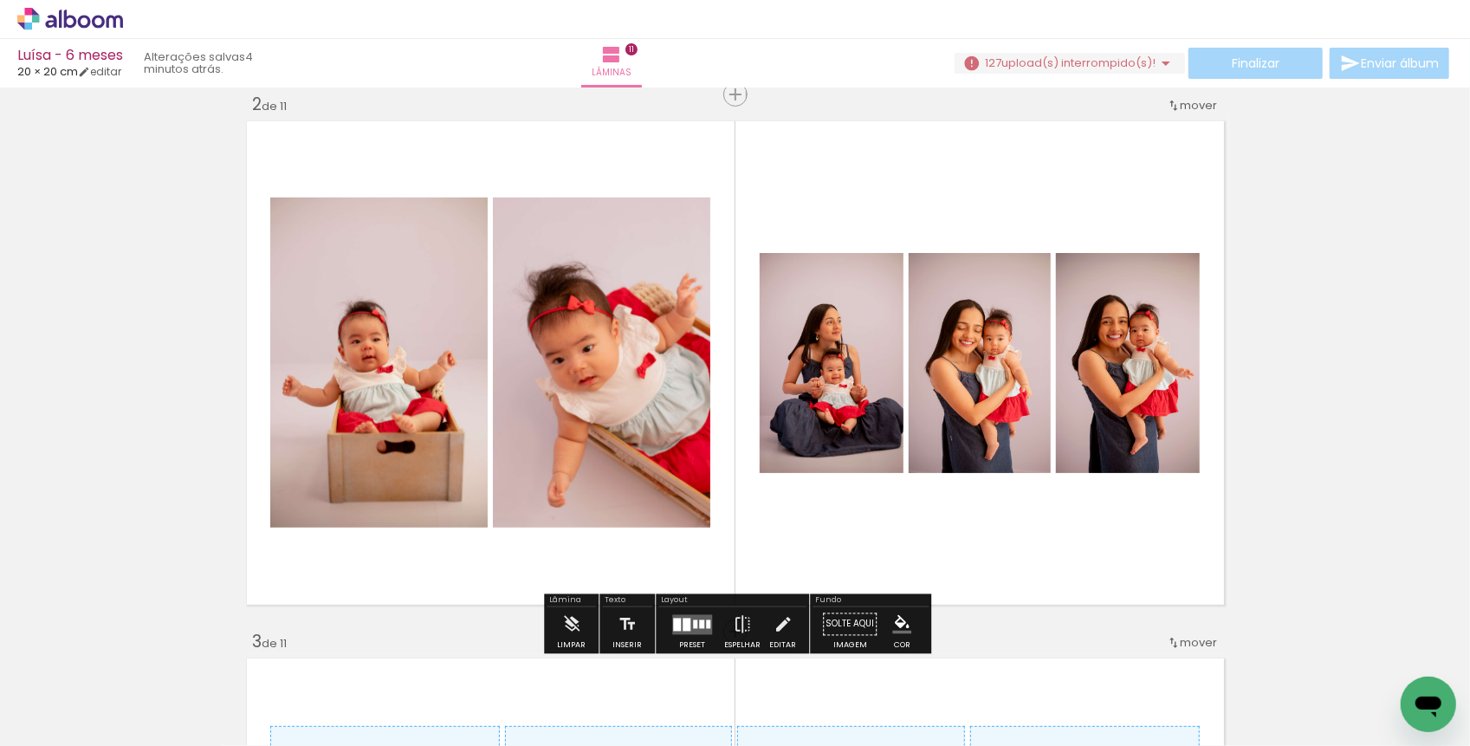
click at [693, 623] on div at bounding box center [695, 623] width 4 height 9
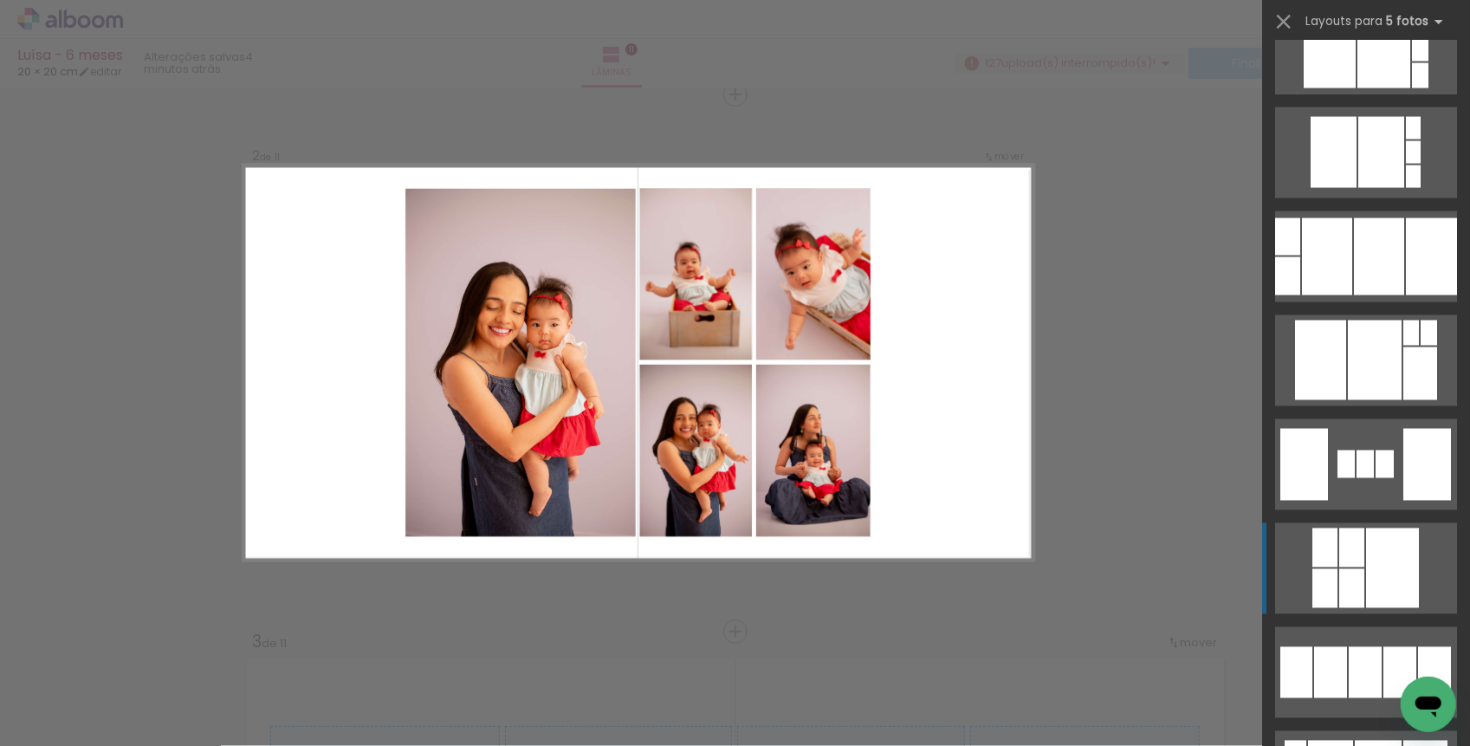
scroll to position [1899, 0]
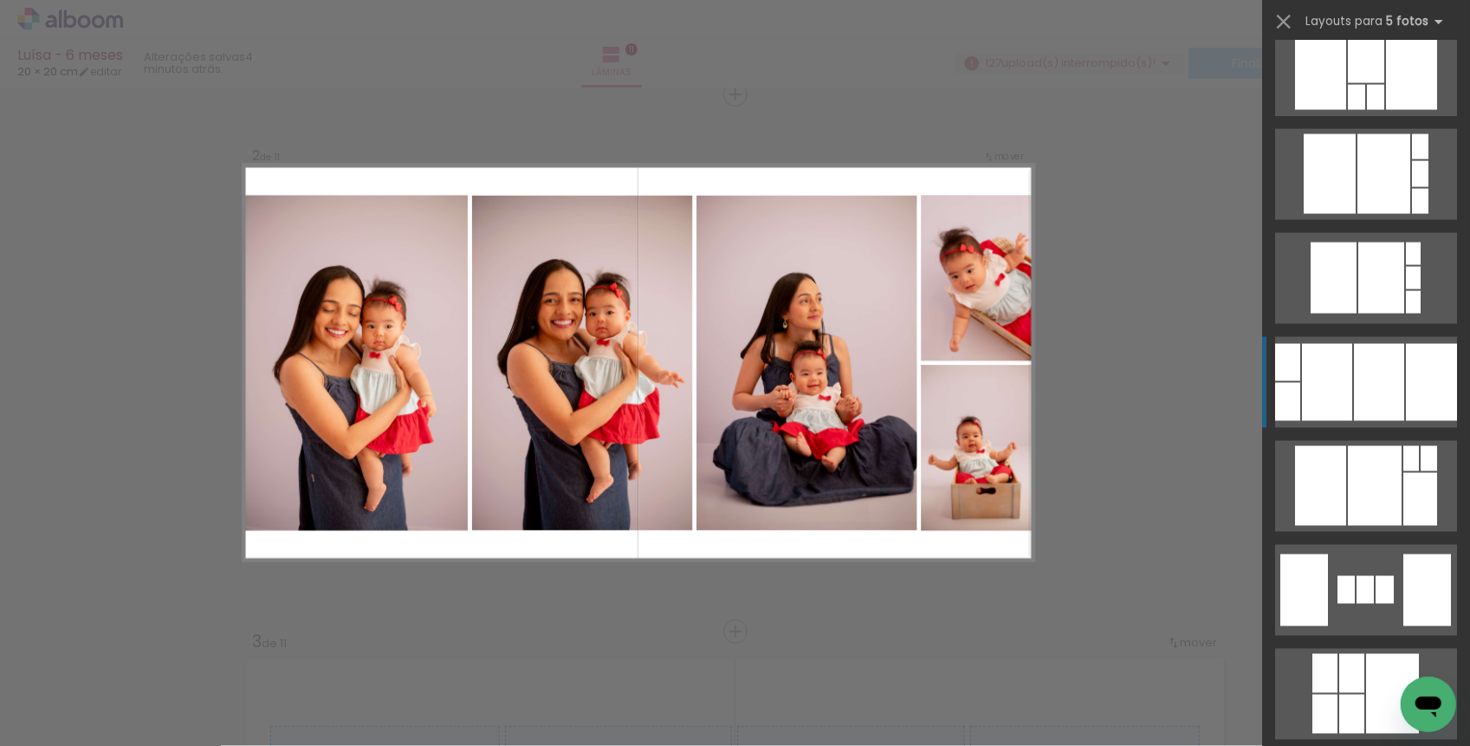
click at [1303, 385] on div at bounding box center [1327, 382] width 50 height 77
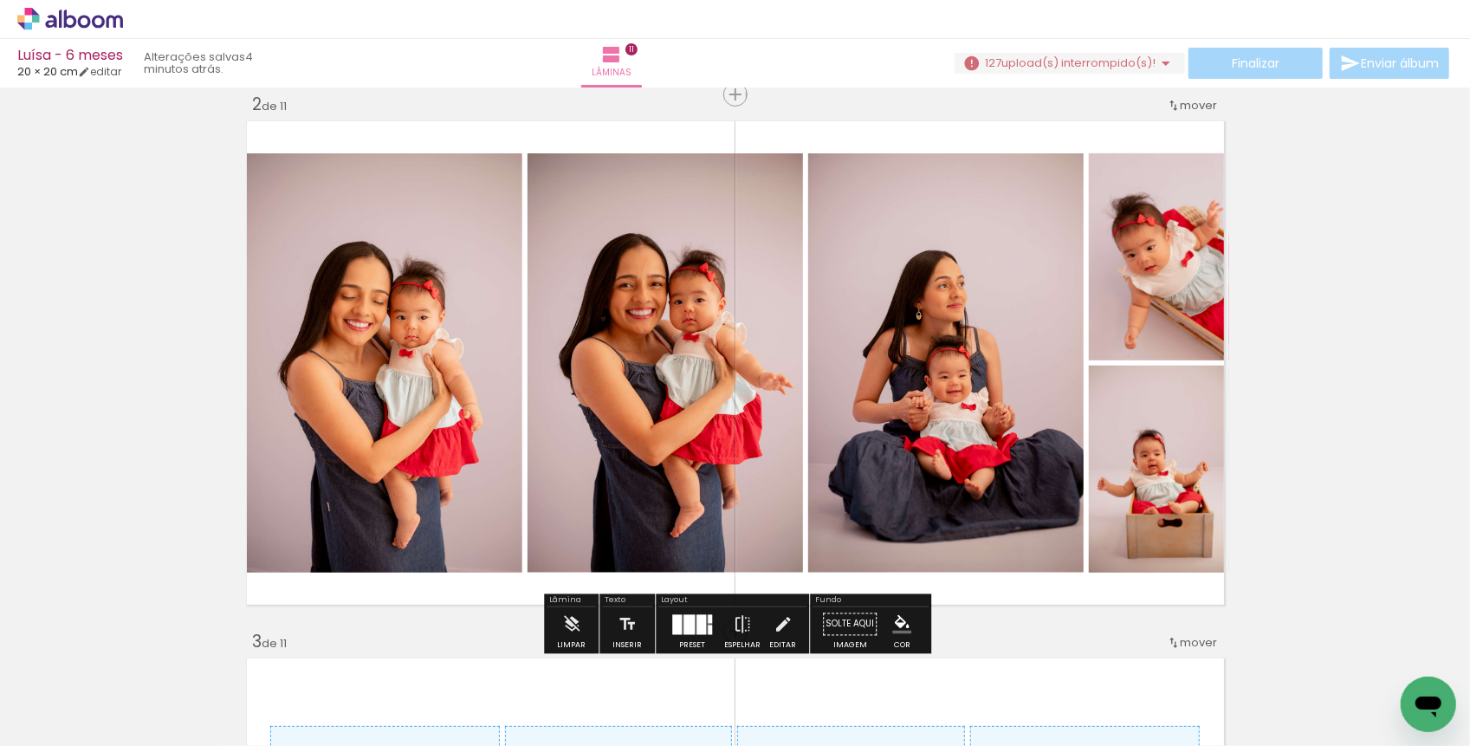
click at [419, 322] on quentale-photo at bounding box center [382, 362] width 281 height 419
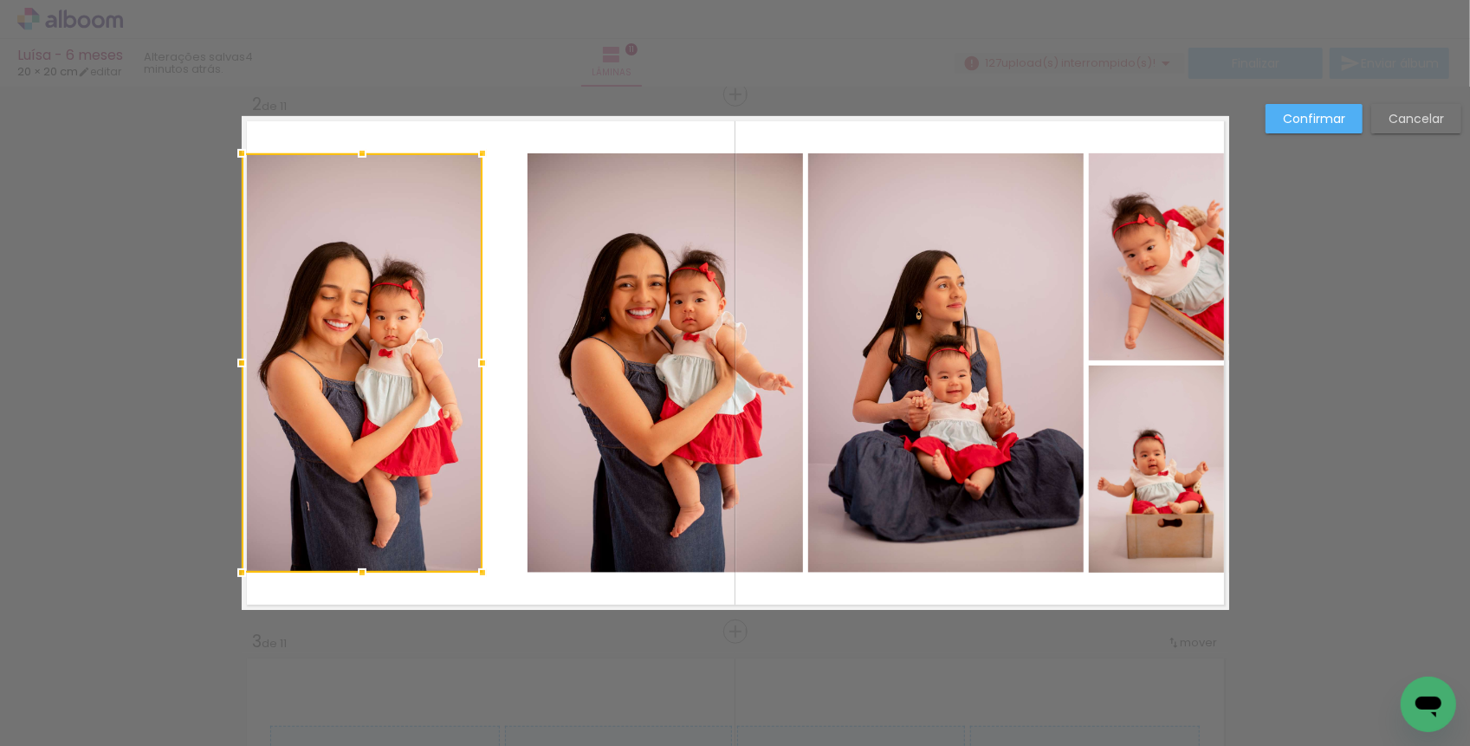
drag, startPoint x: 520, startPoint y: 360, endPoint x: 480, endPoint y: 358, distance: 39.9
click at [480, 359] on div at bounding box center [482, 363] width 35 height 35
click at [623, 374] on quentale-photo at bounding box center [665, 362] width 275 height 419
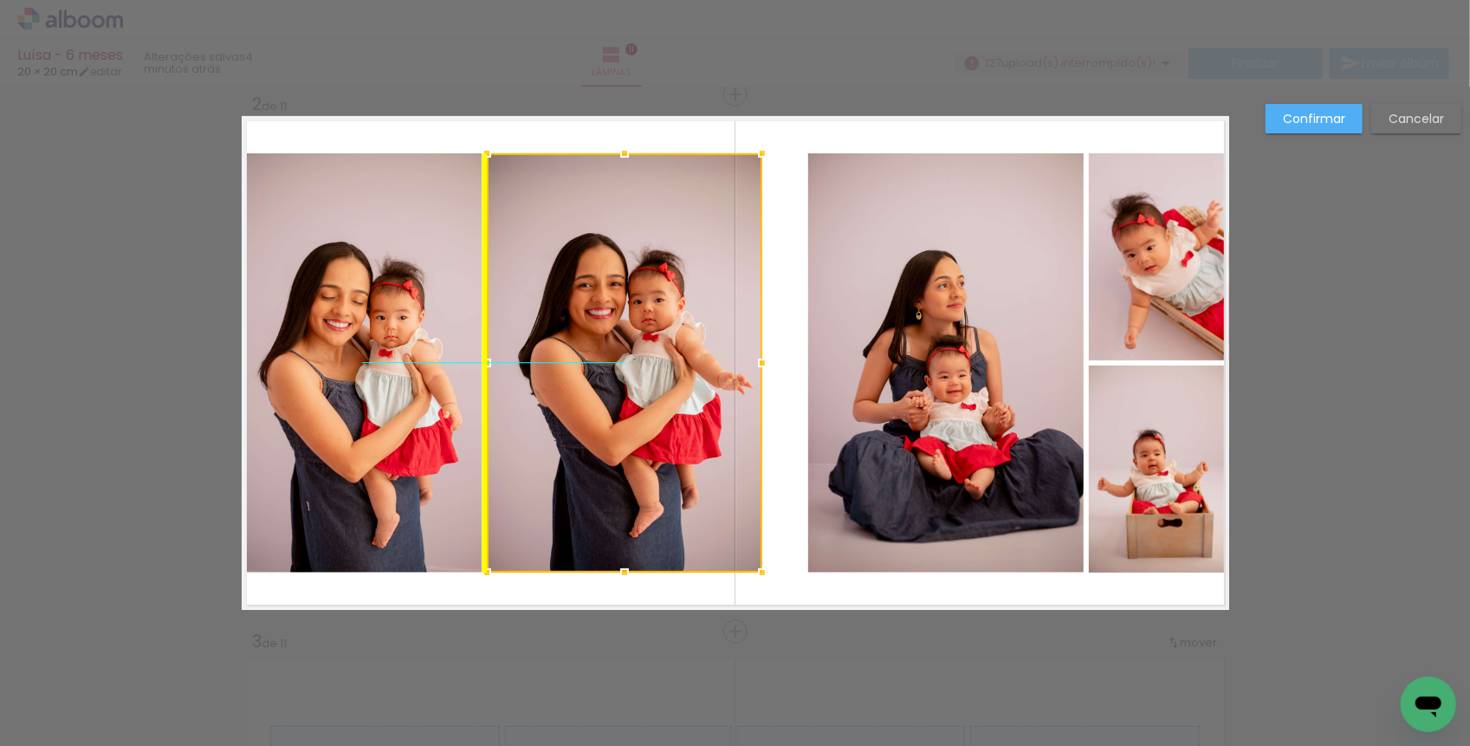
drag, startPoint x: 703, startPoint y: 376, endPoint x: 663, endPoint y: 377, distance: 40.7
click at [663, 377] on div at bounding box center [624, 362] width 275 height 419
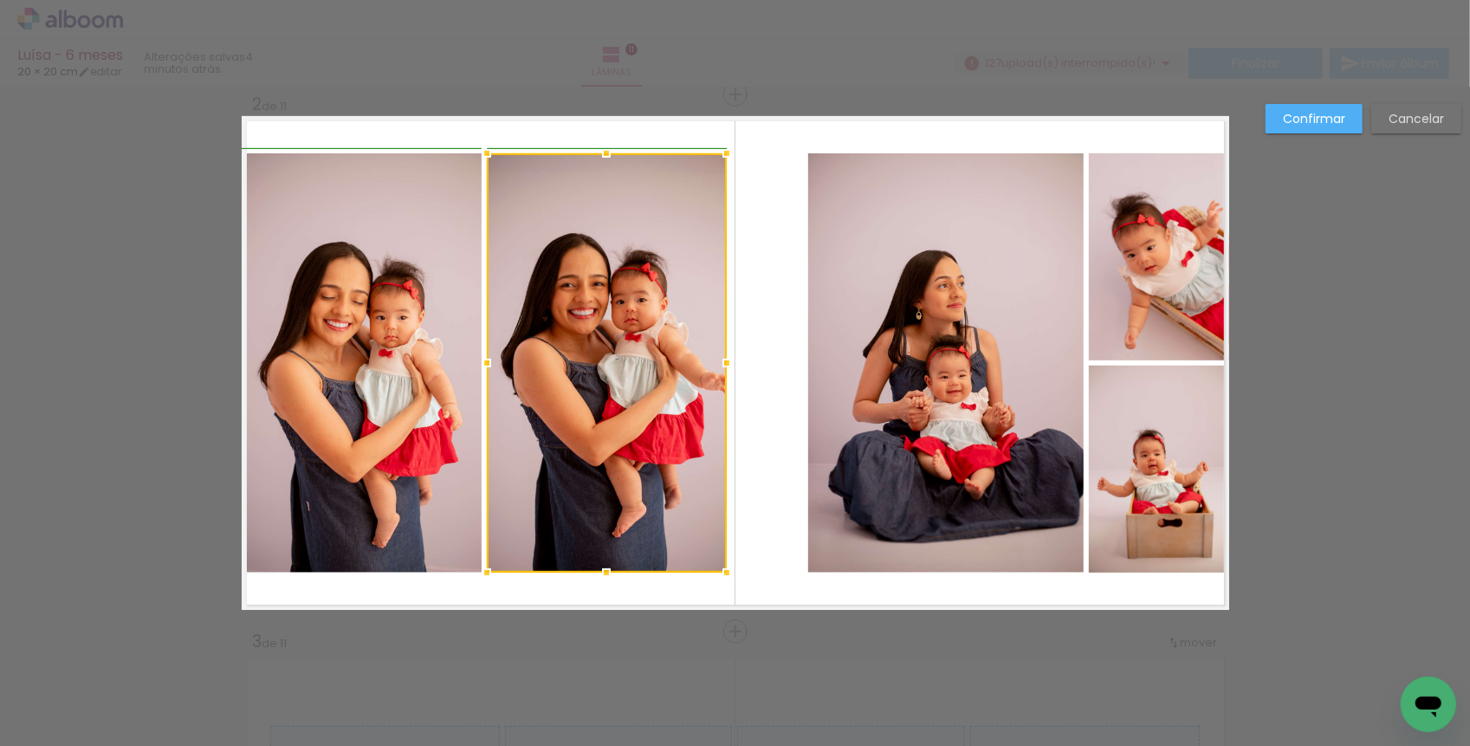
drag, startPoint x: 759, startPoint y: 363, endPoint x: 733, endPoint y: 362, distance: 26.0
click at [733, 362] on div at bounding box center [726, 363] width 35 height 35
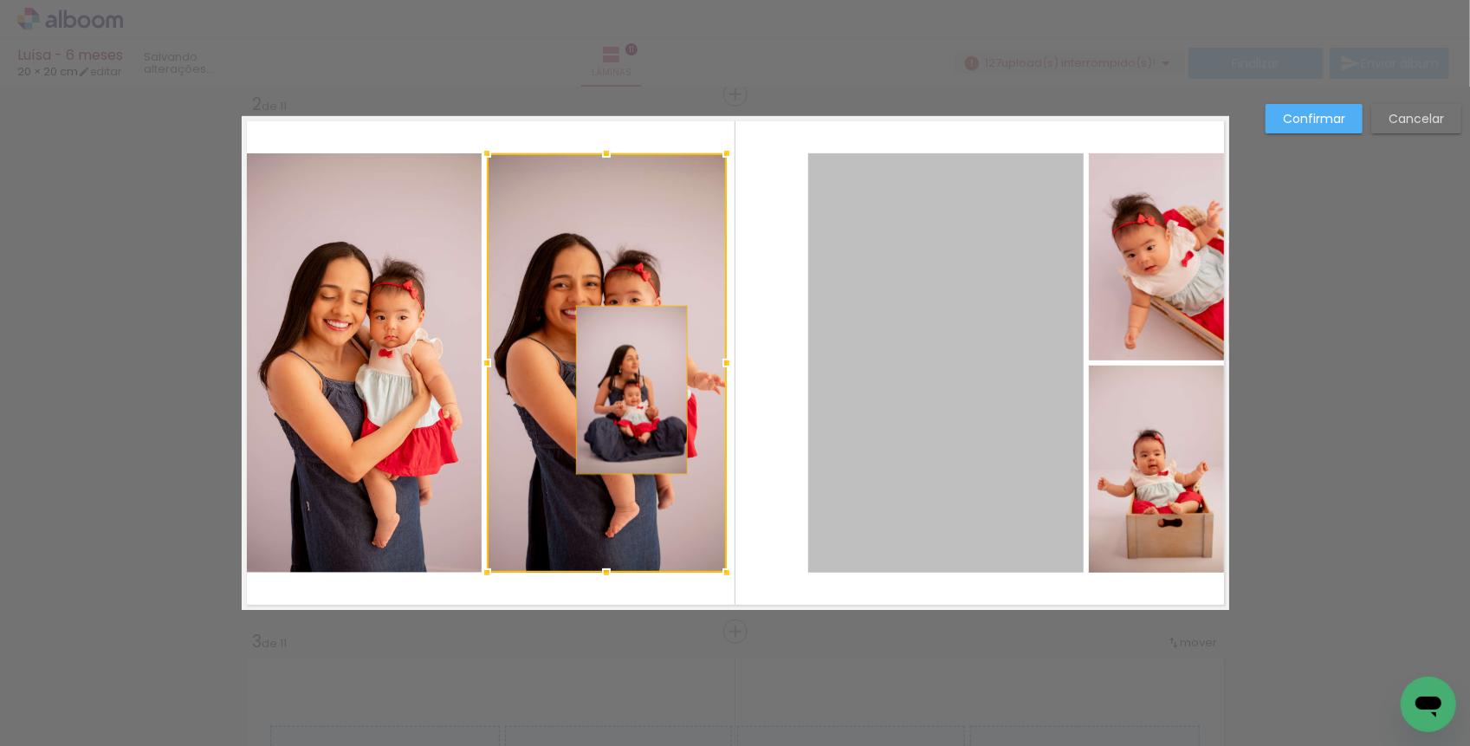
drag, startPoint x: 932, startPoint y: 397, endPoint x: 628, endPoint y: 389, distance: 304.2
click at [628, 389] on album-spread "2 de 11" at bounding box center [736, 363] width 988 height 494
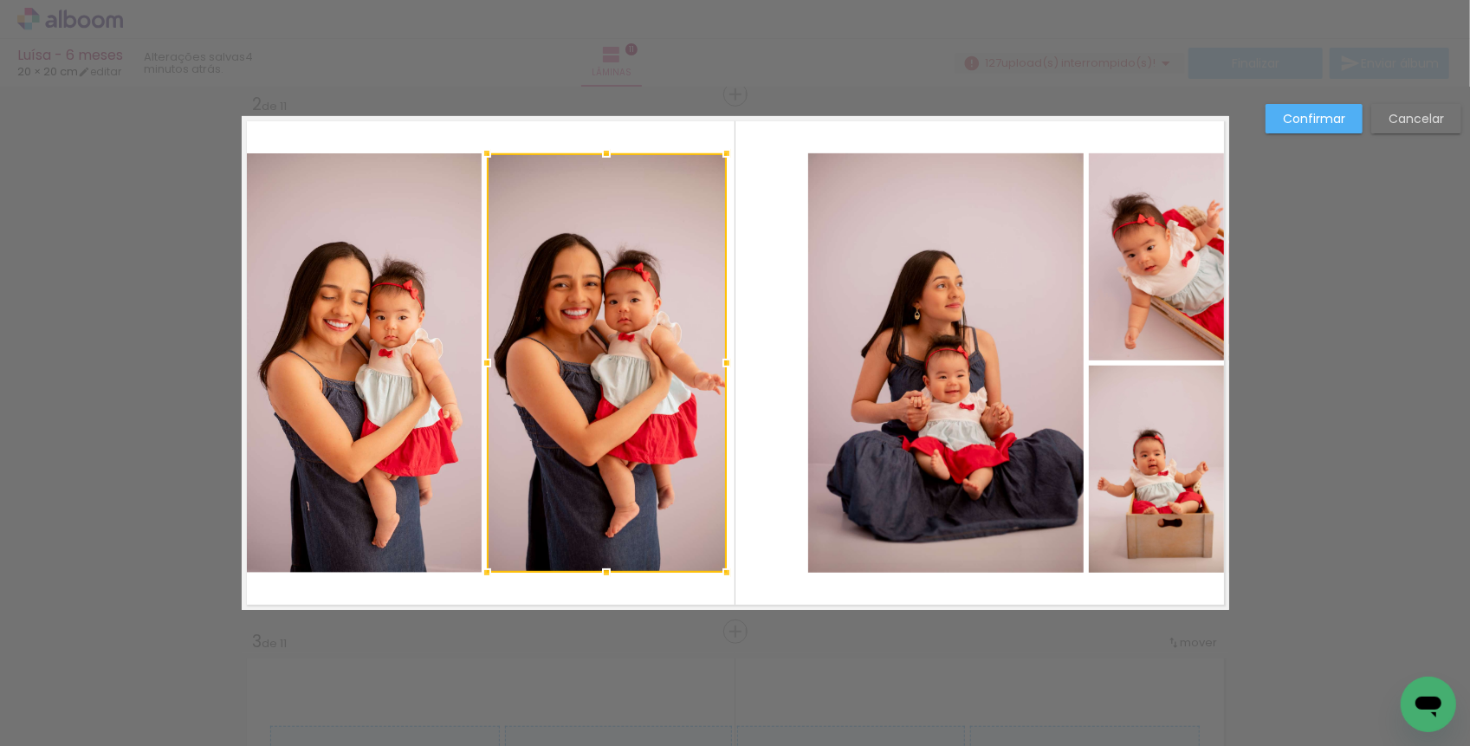
click at [901, 380] on quentale-photo at bounding box center [945, 362] width 275 height 419
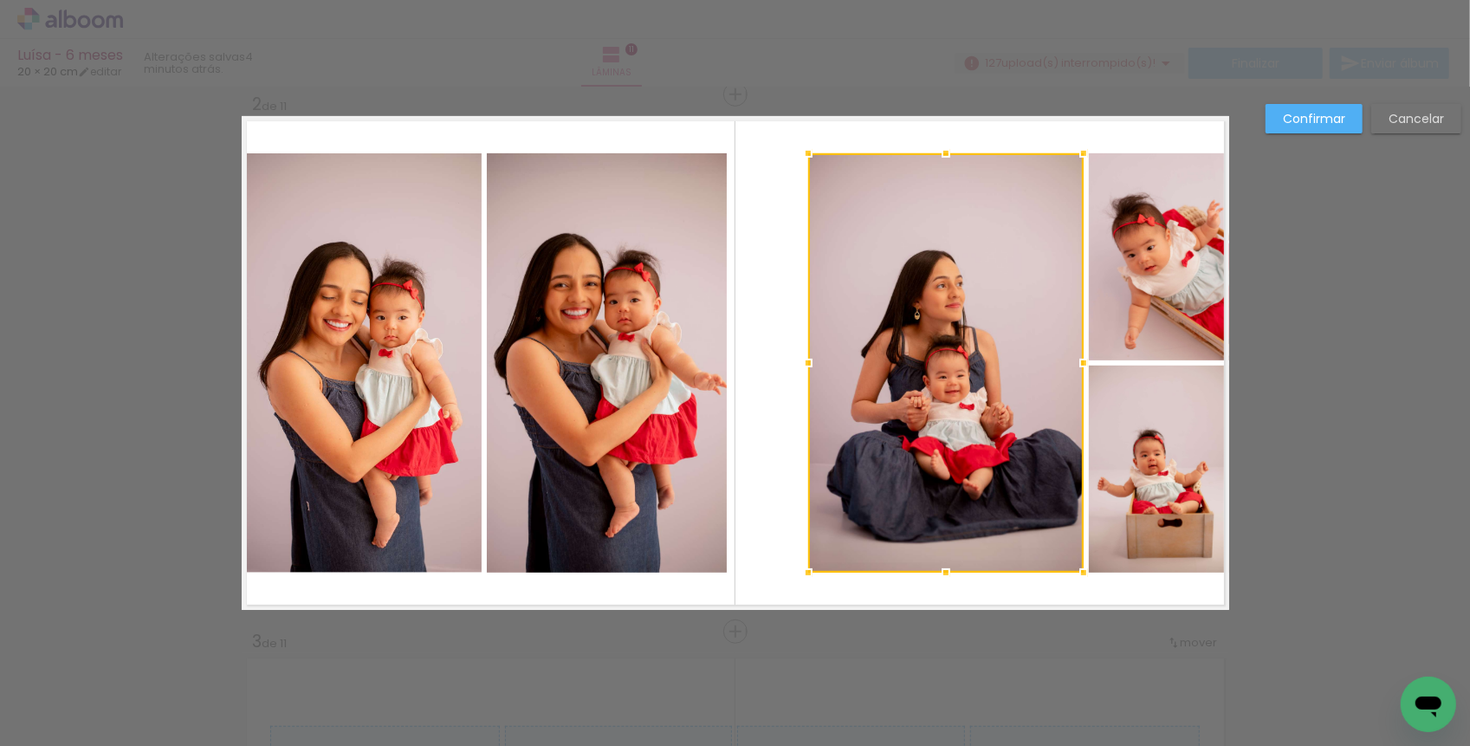
click at [1154, 272] on quentale-photo at bounding box center [1159, 256] width 140 height 207
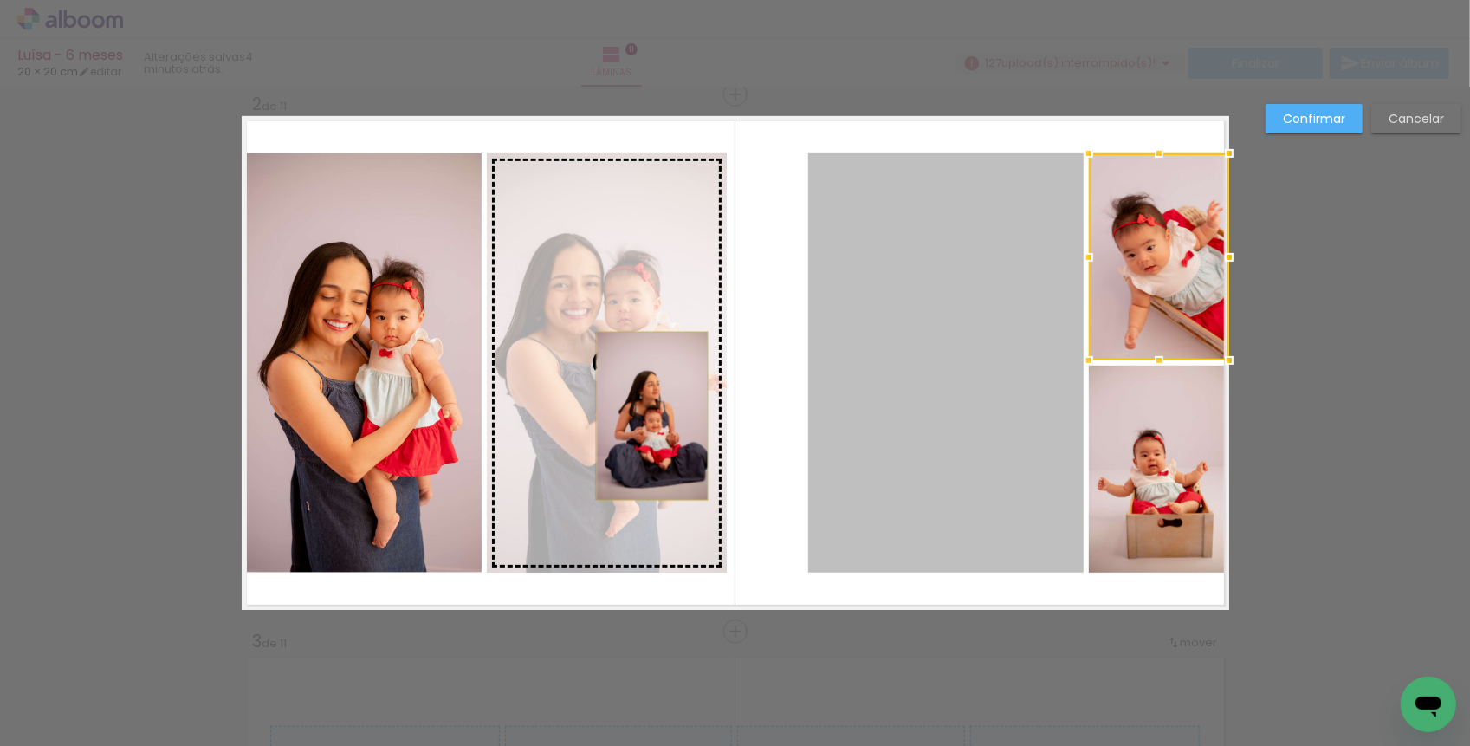
drag, startPoint x: 938, startPoint y: 415, endPoint x: 652, endPoint y: 416, distance: 285.9
click at [0, 0] on slot at bounding box center [0, 0] width 0 height 0
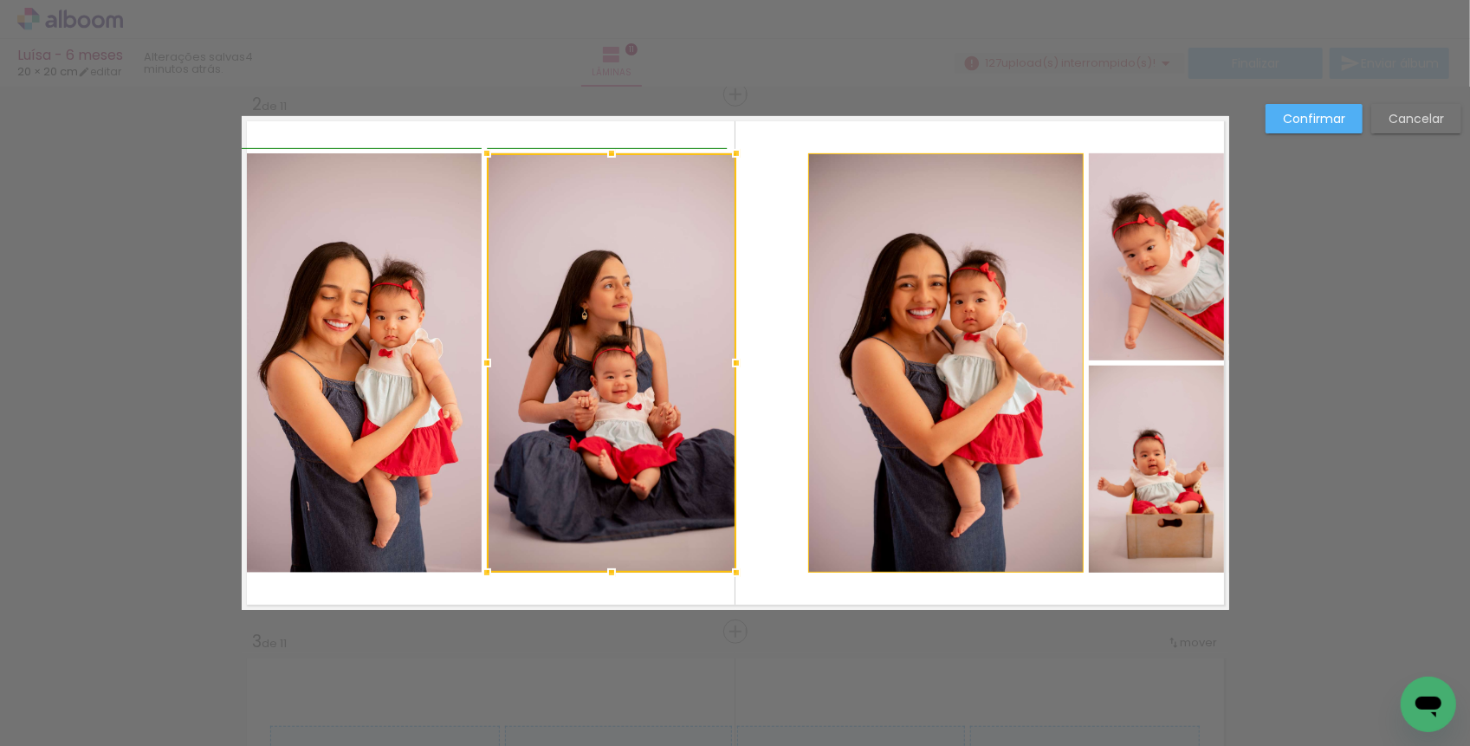
click at [732, 362] on div at bounding box center [736, 363] width 35 height 35
click at [771, 382] on quentale-layouter at bounding box center [736, 363] width 988 height 494
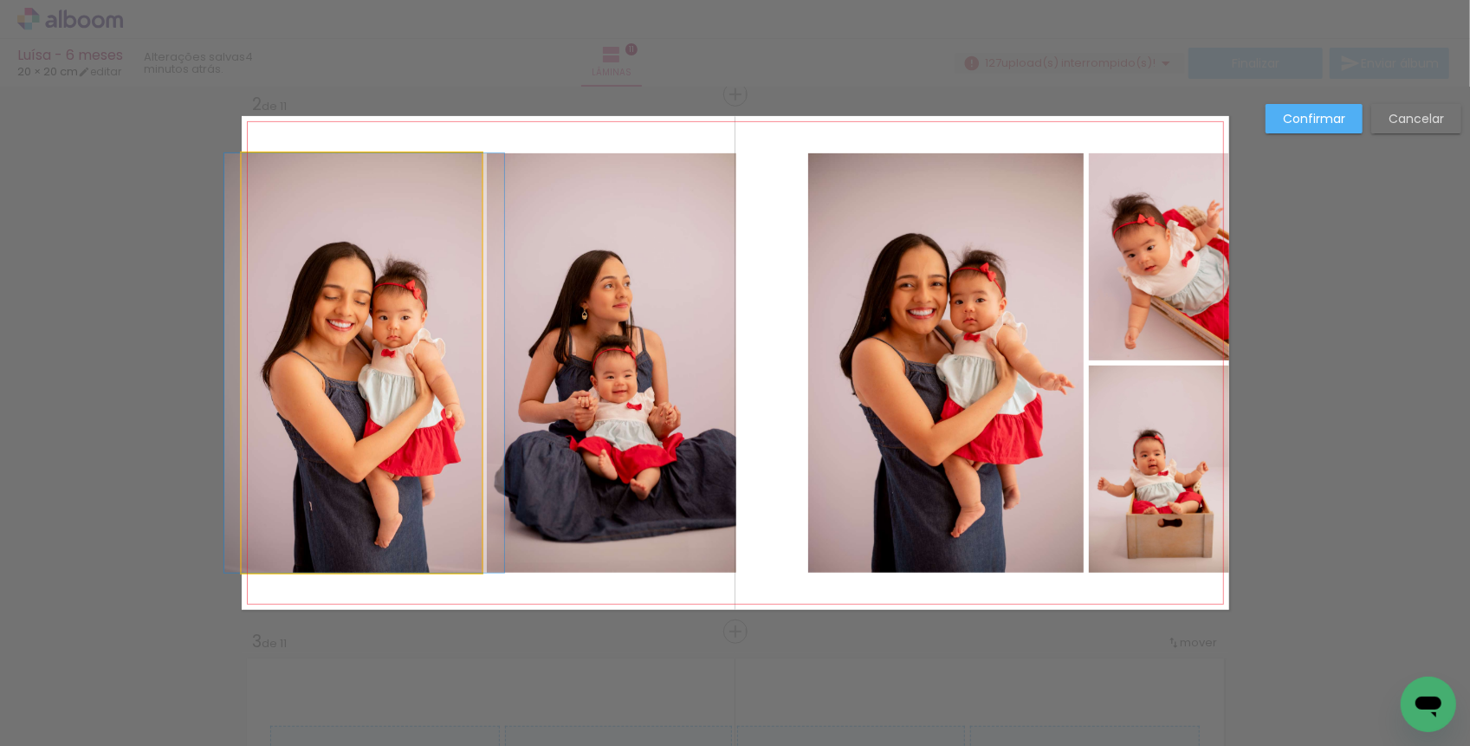
drag, startPoint x: 378, startPoint y: 367, endPoint x: 380, endPoint y: 357, distance: 10.7
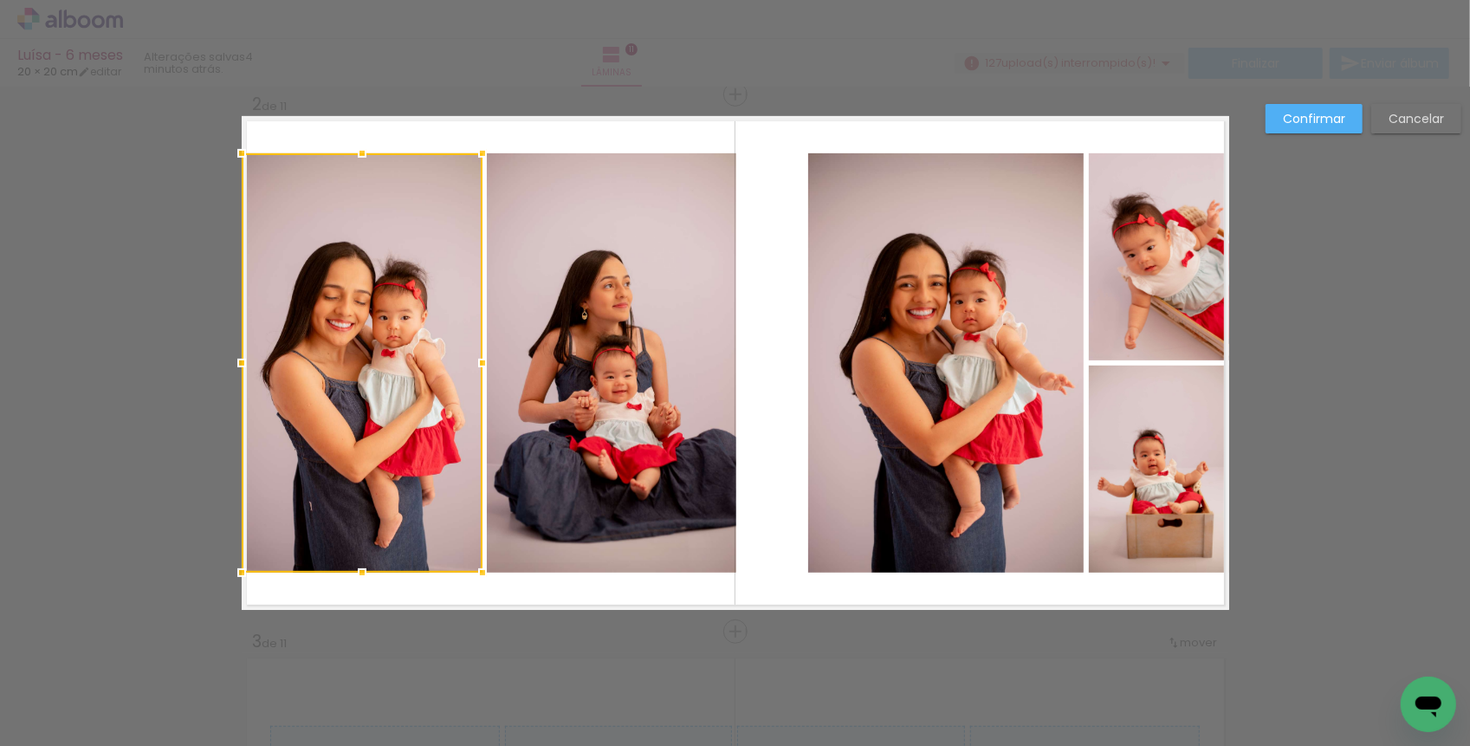
click at [911, 392] on quentale-photo at bounding box center [945, 362] width 275 height 419
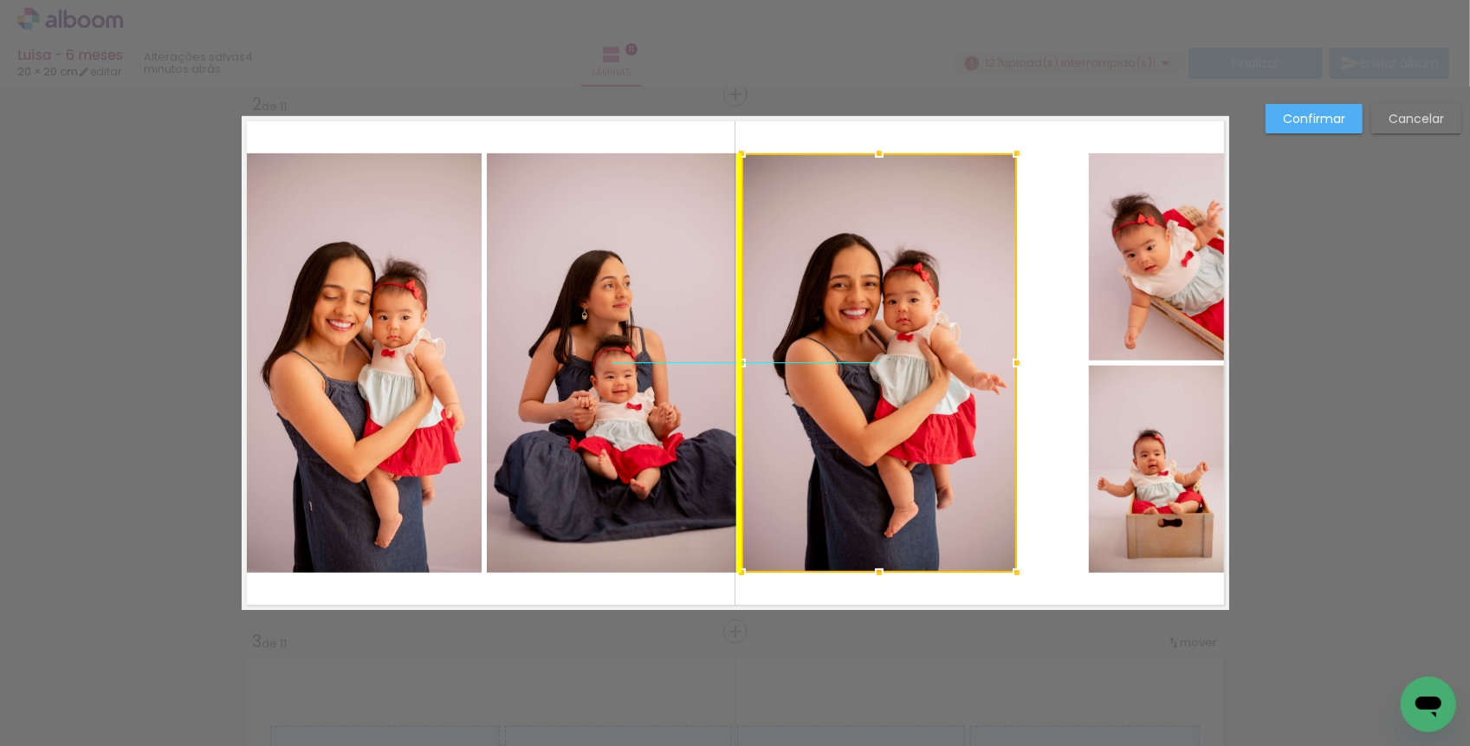
drag, startPoint x: 944, startPoint y: 381, endPoint x: 881, endPoint y: 374, distance: 63.6
click at [881, 374] on div at bounding box center [879, 362] width 275 height 419
click at [1067, 374] on quentale-layouter at bounding box center [736, 363] width 988 height 494
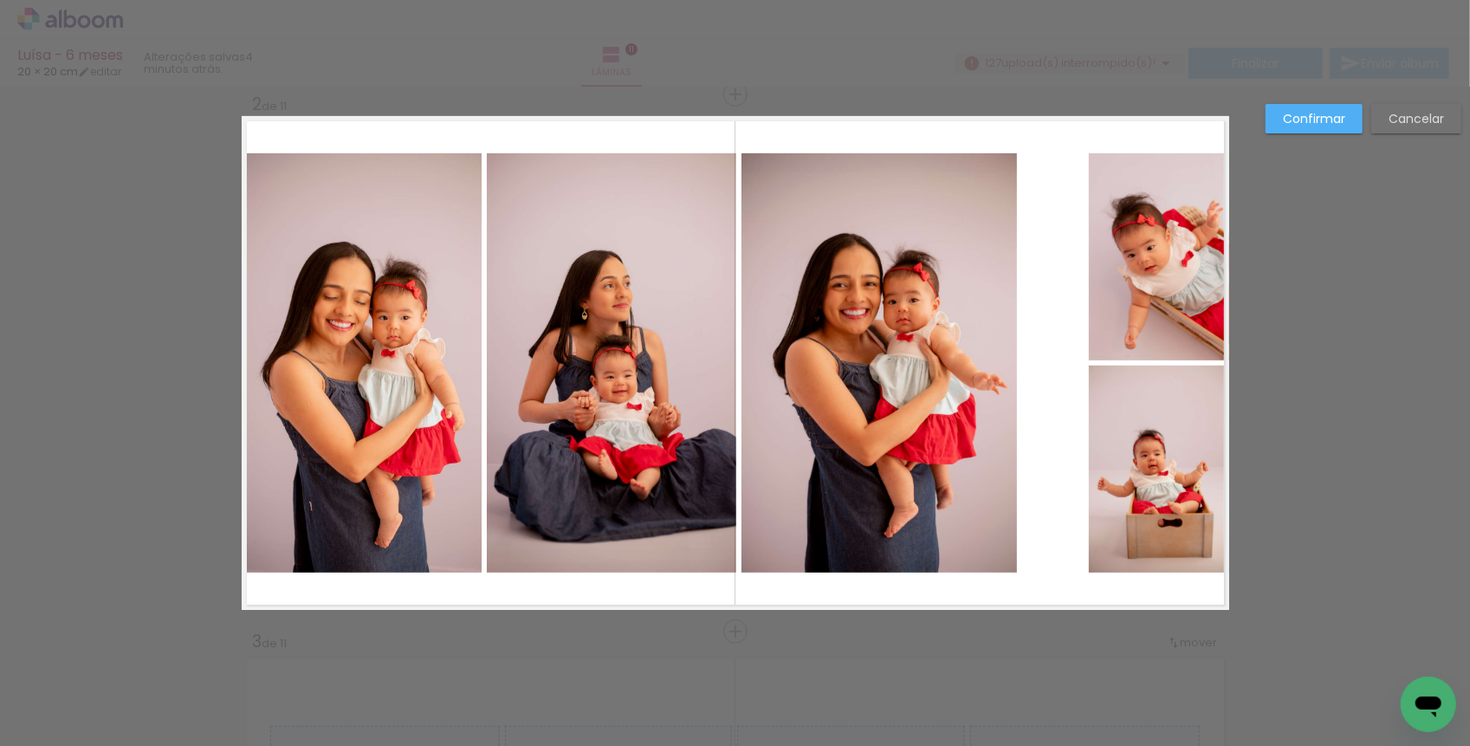
click at [755, 355] on quentale-photo at bounding box center [879, 362] width 275 height 419
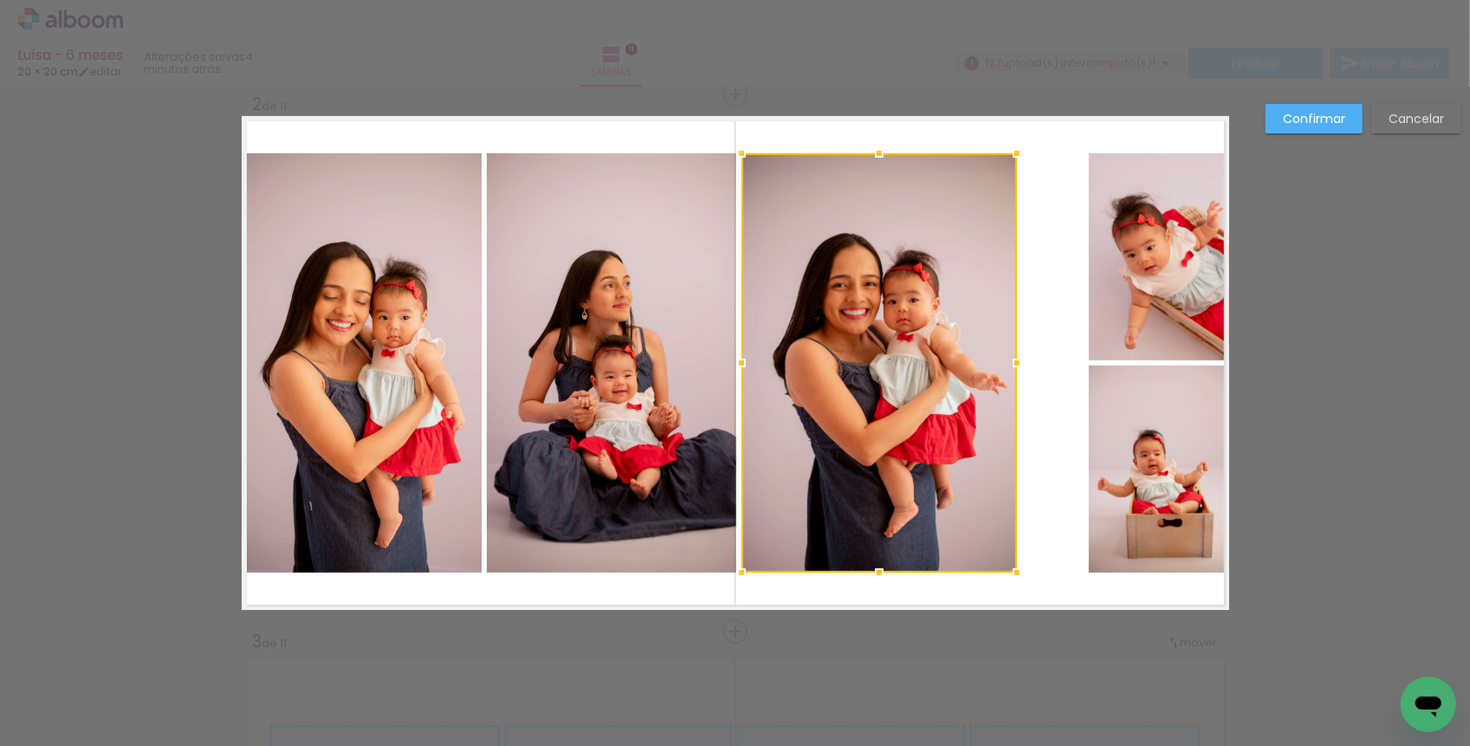
click at [678, 339] on quentale-photo at bounding box center [611, 362] width 249 height 419
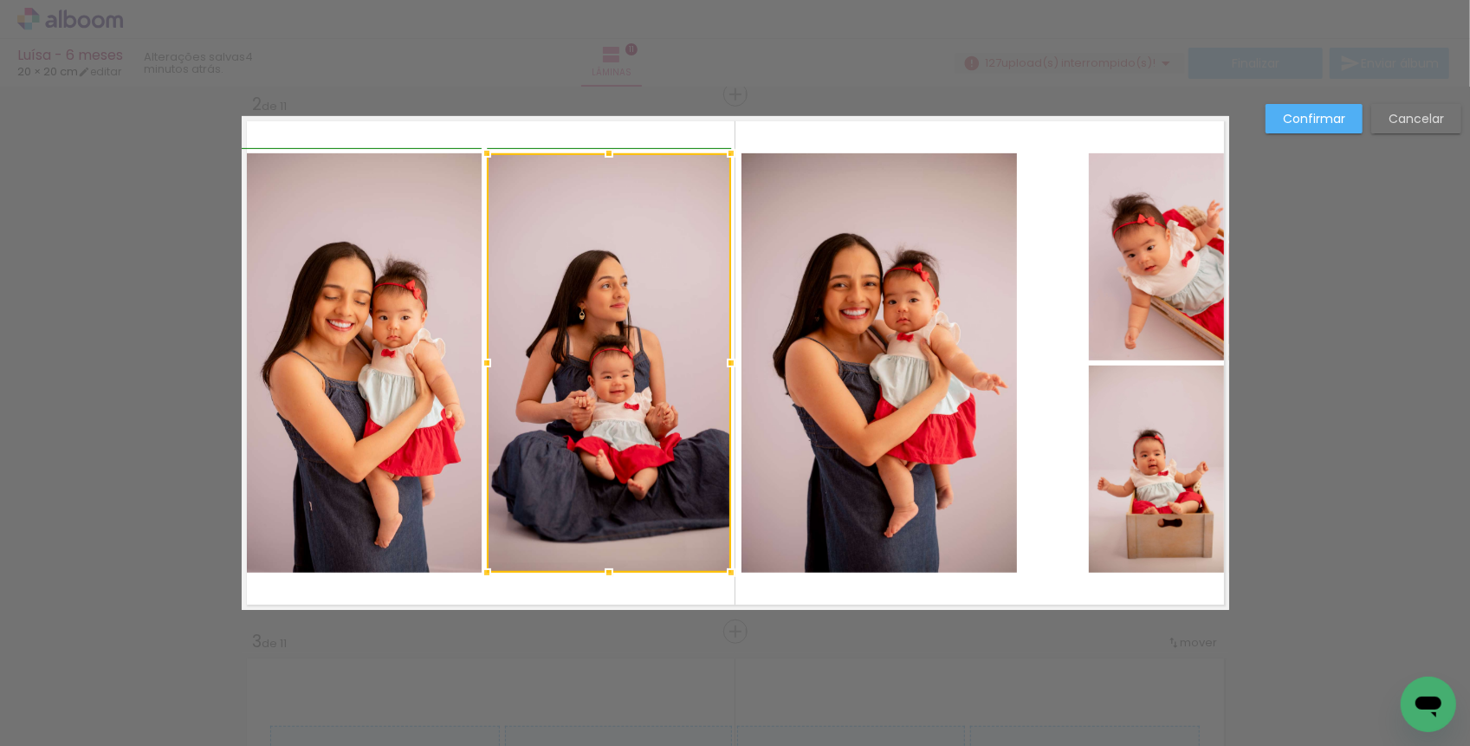
click at [729, 364] on div at bounding box center [731, 363] width 35 height 35
click at [729, 361] on div at bounding box center [733, 363] width 35 height 35
click at [729, 363] on div at bounding box center [733, 363] width 35 height 35
click at [735, 361] on div at bounding box center [733, 363] width 35 height 35
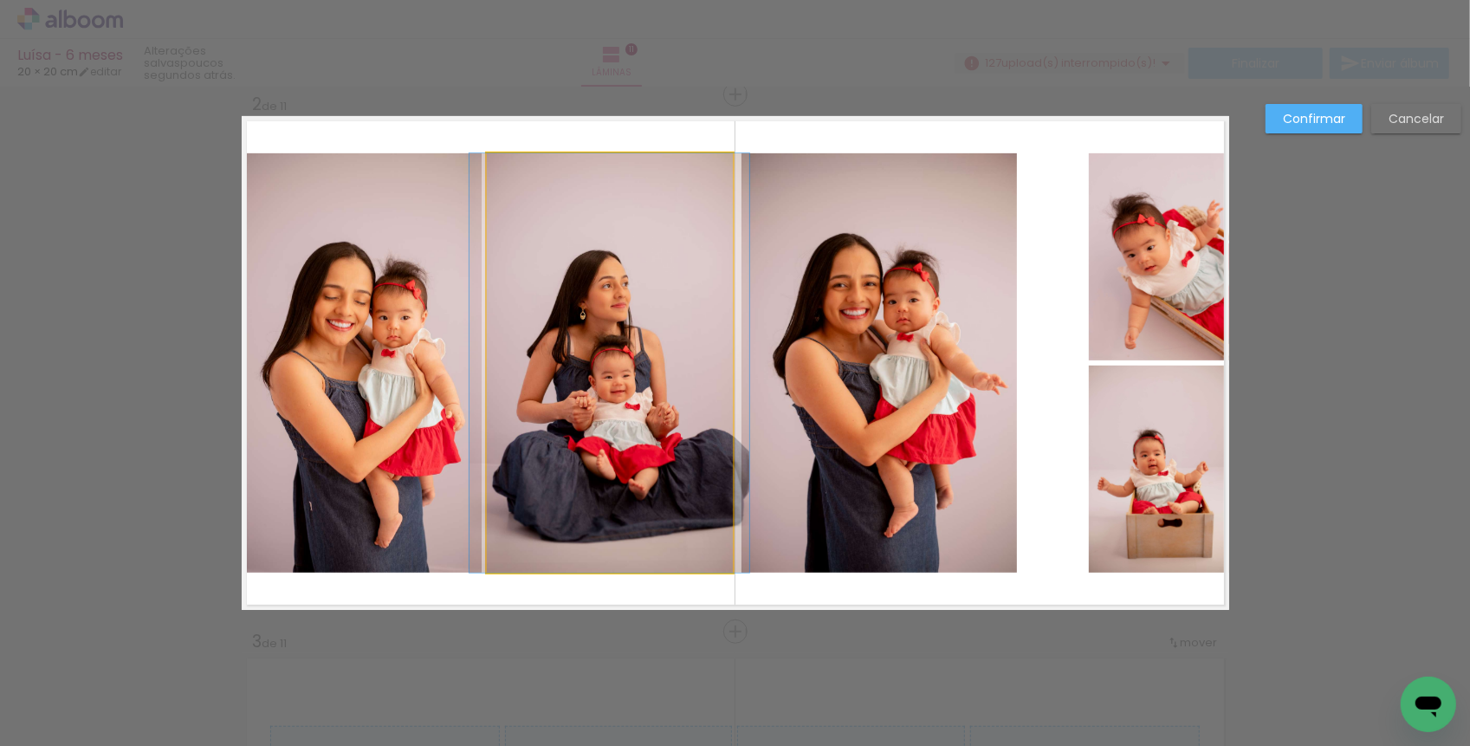
click at [699, 366] on quentale-photo at bounding box center [610, 362] width 246 height 419
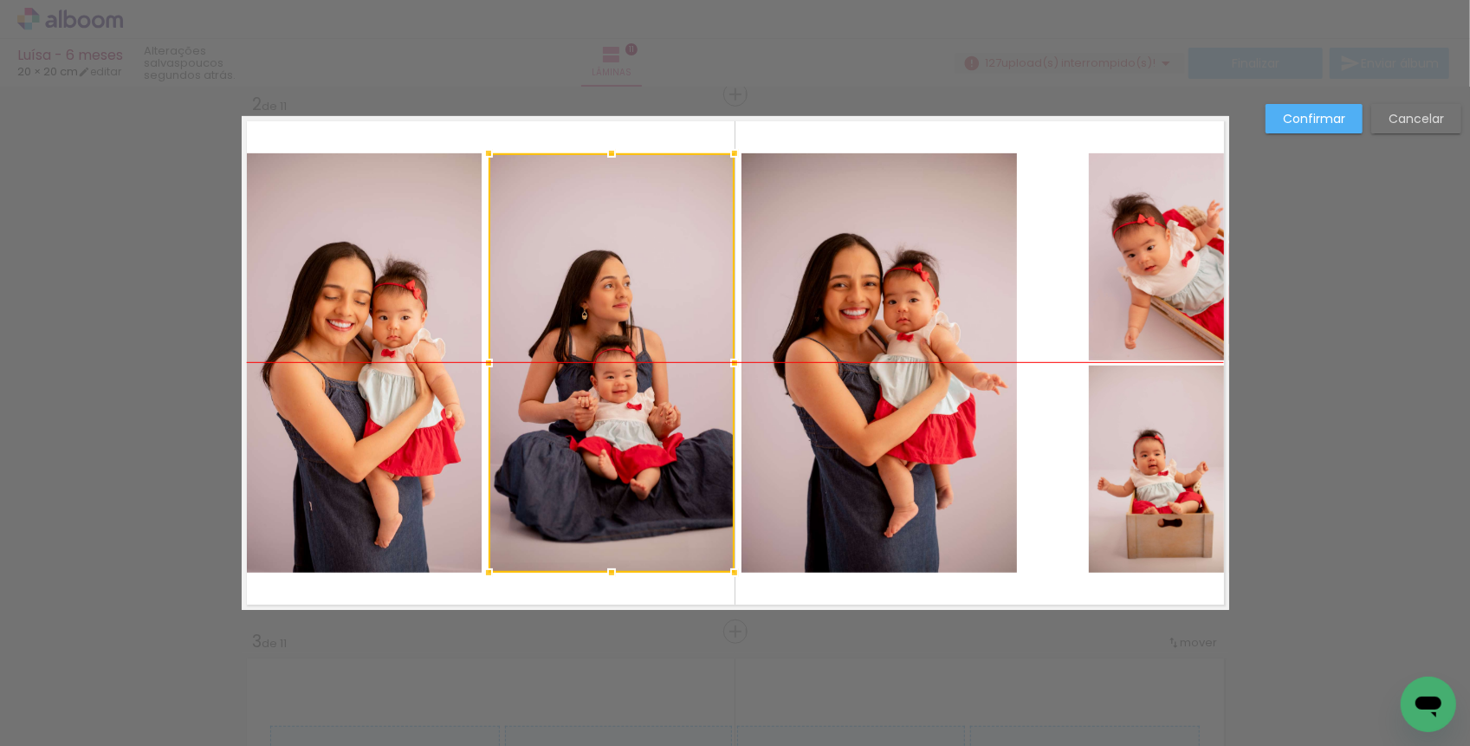
click at [681, 367] on div at bounding box center [612, 362] width 246 height 419
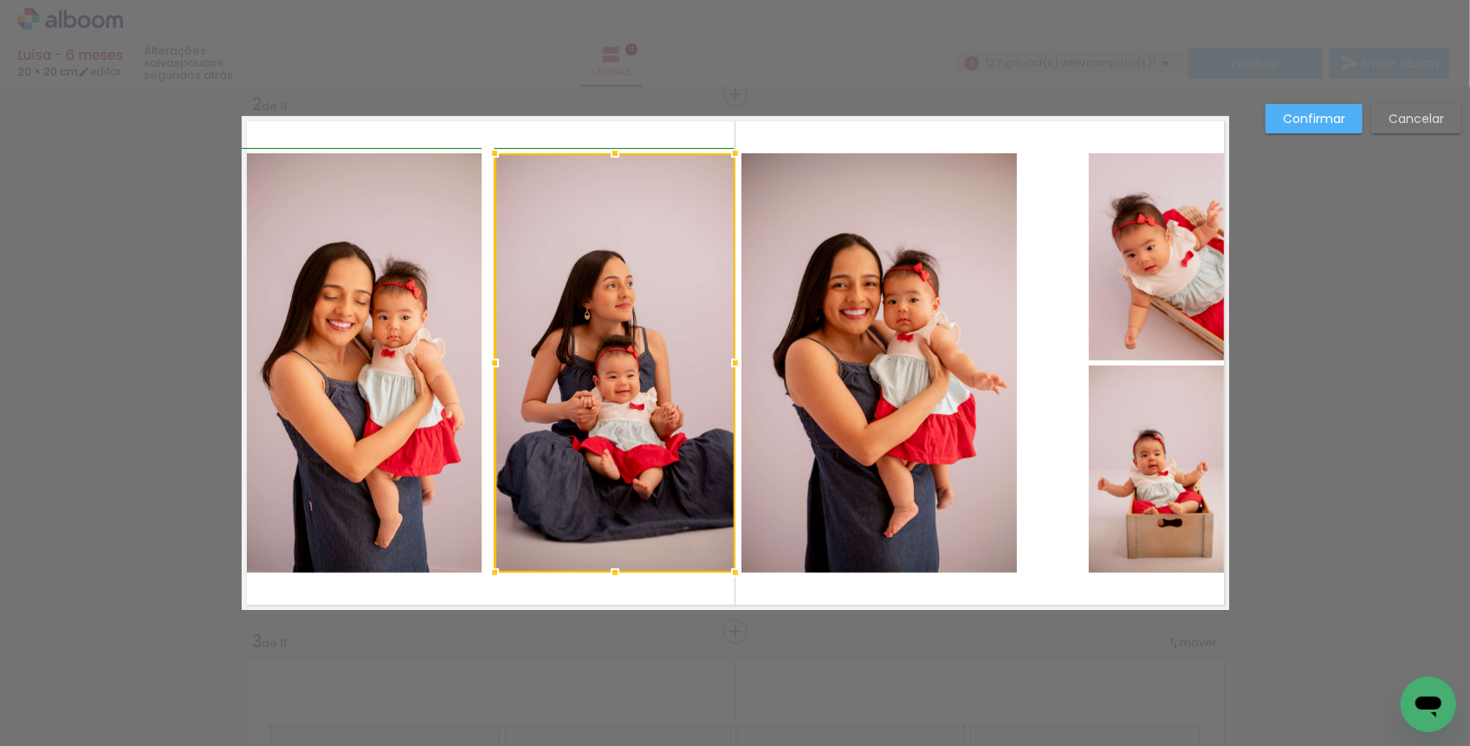
click at [492, 360] on div at bounding box center [494, 363] width 35 height 35
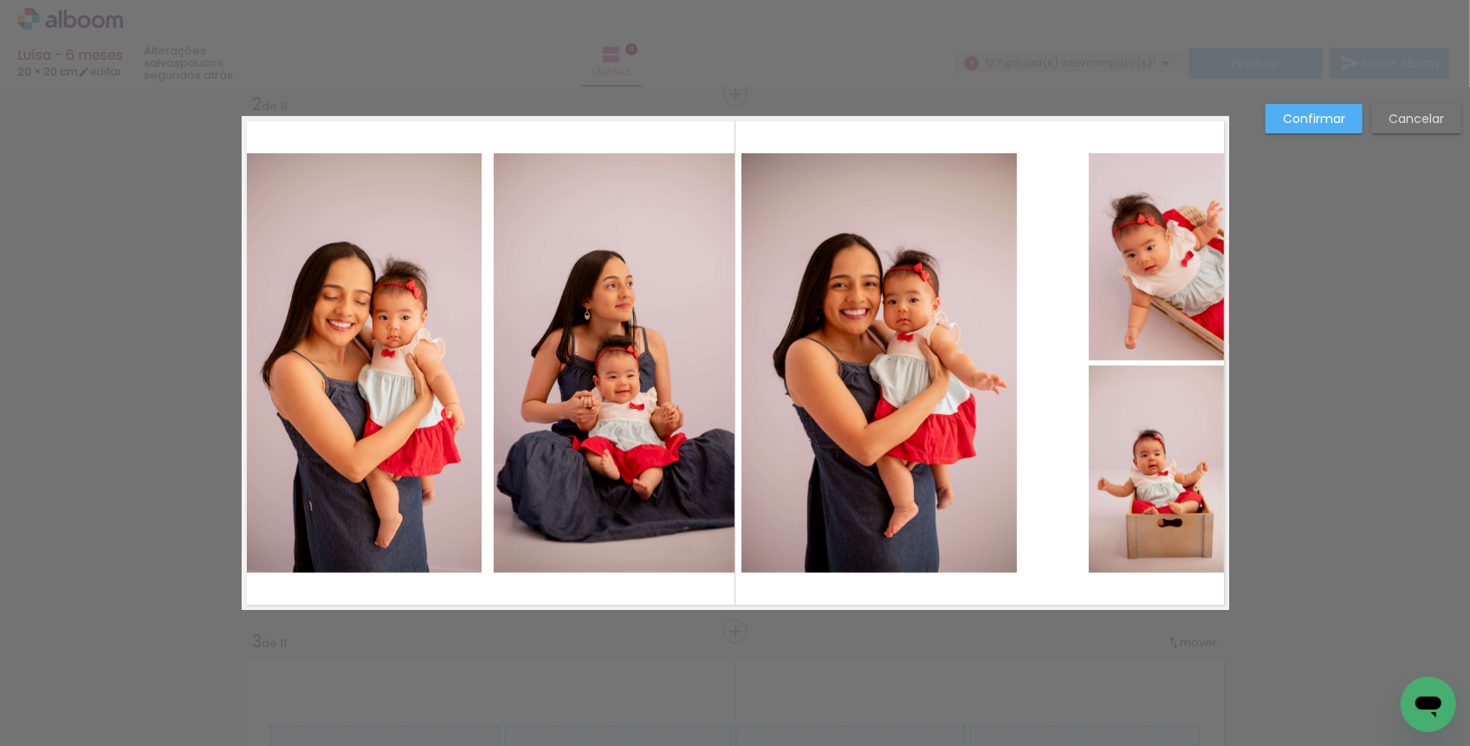
click at [463, 362] on quentale-photo at bounding box center [362, 362] width 241 height 419
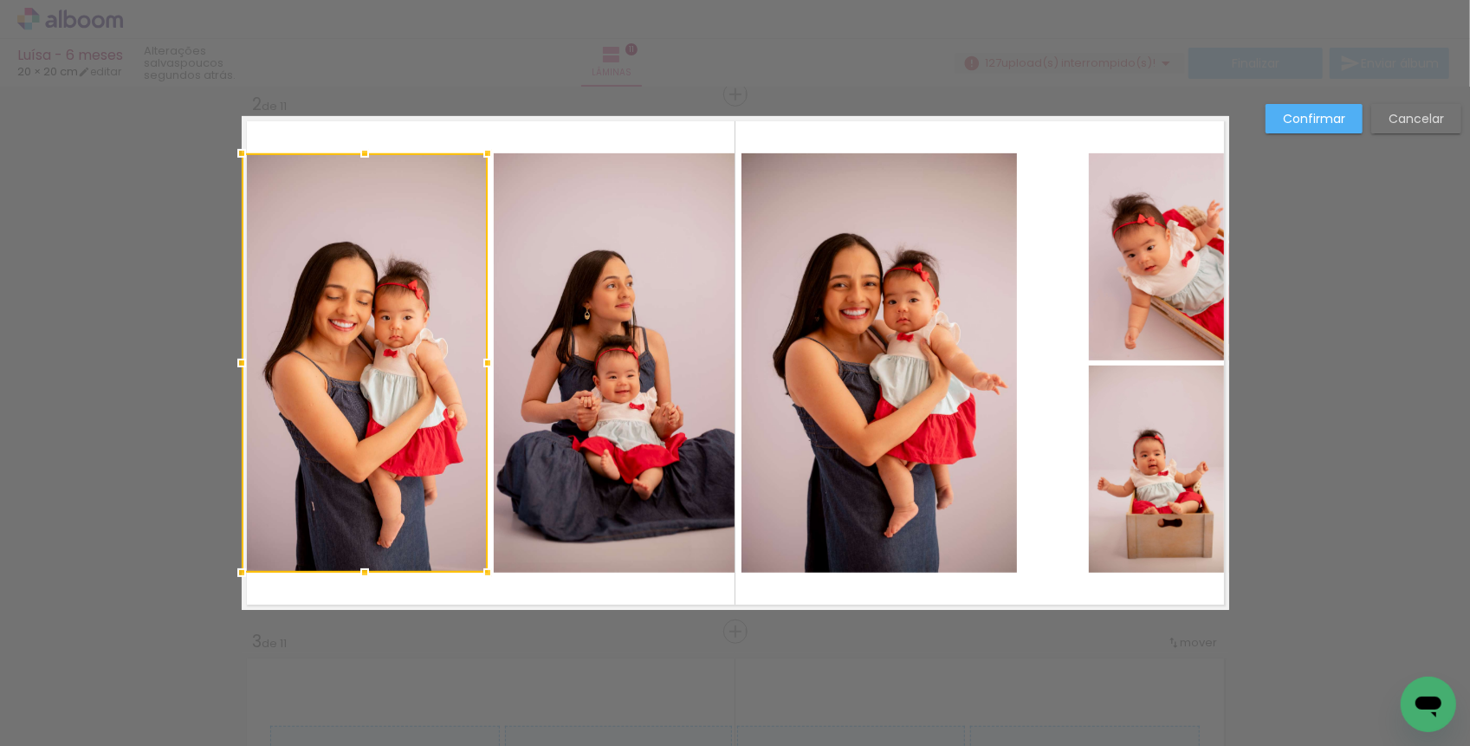
drag, startPoint x: 480, startPoint y: 360, endPoint x: 492, endPoint y: 360, distance: 12.1
click at [492, 360] on div at bounding box center [487, 363] width 35 height 35
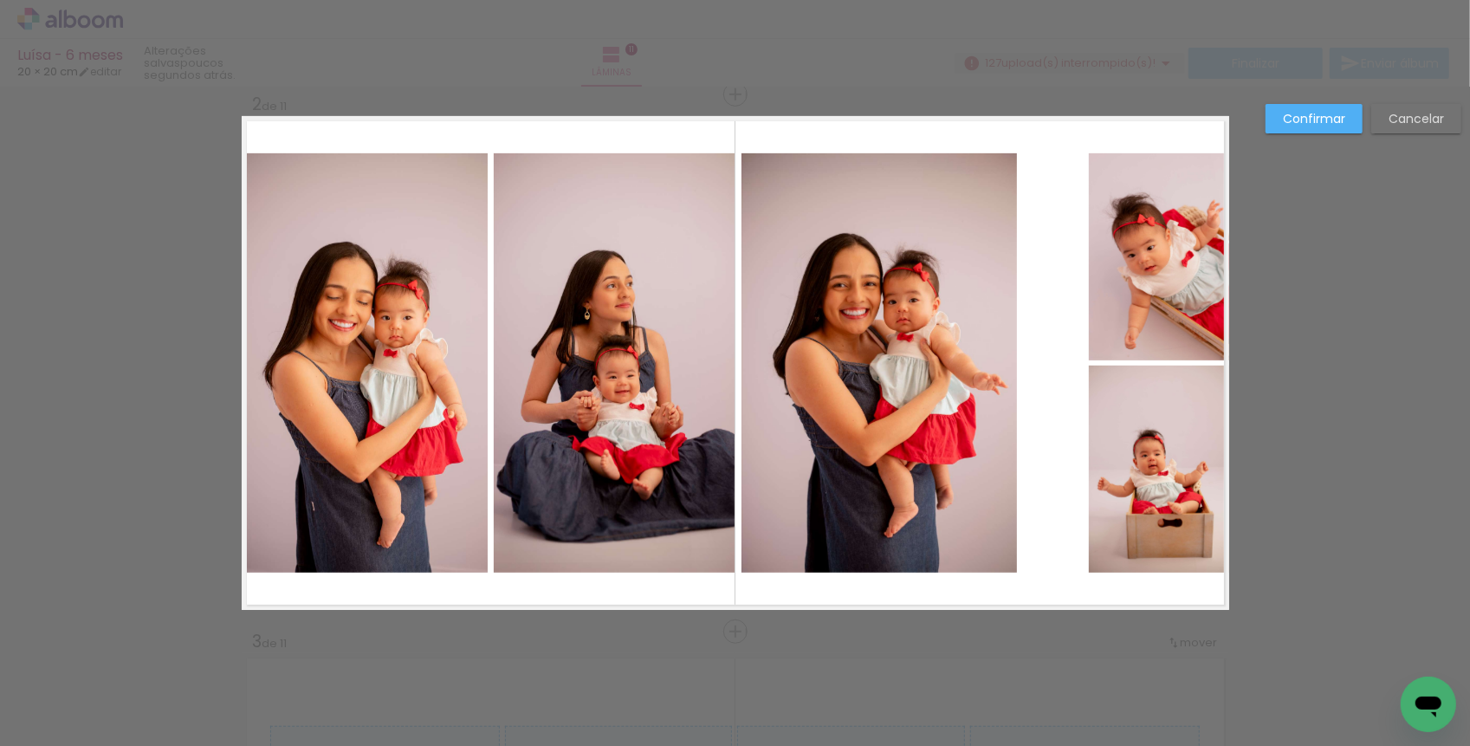
click at [814, 373] on quentale-photo at bounding box center [879, 362] width 275 height 419
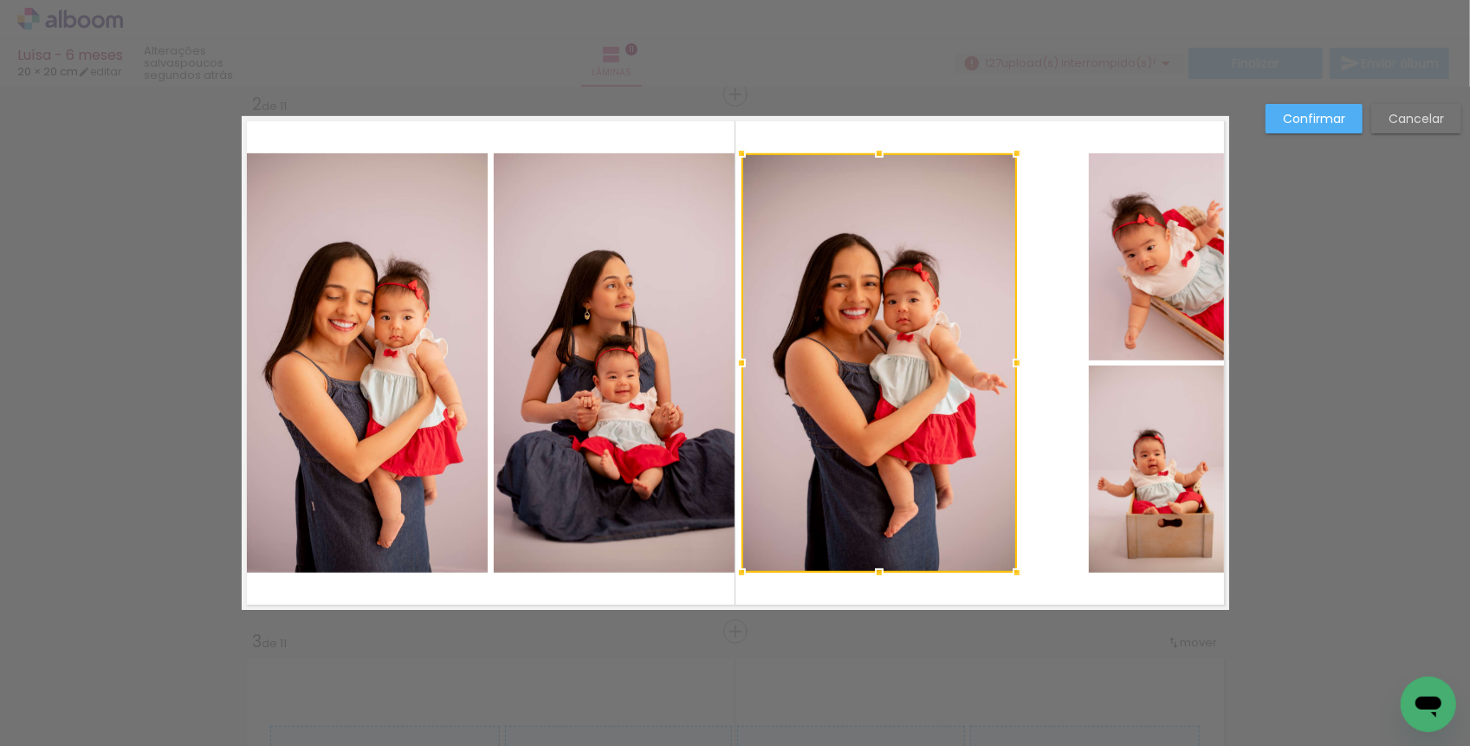
click at [1046, 389] on quentale-layouter at bounding box center [736, 363] width 988 height 494
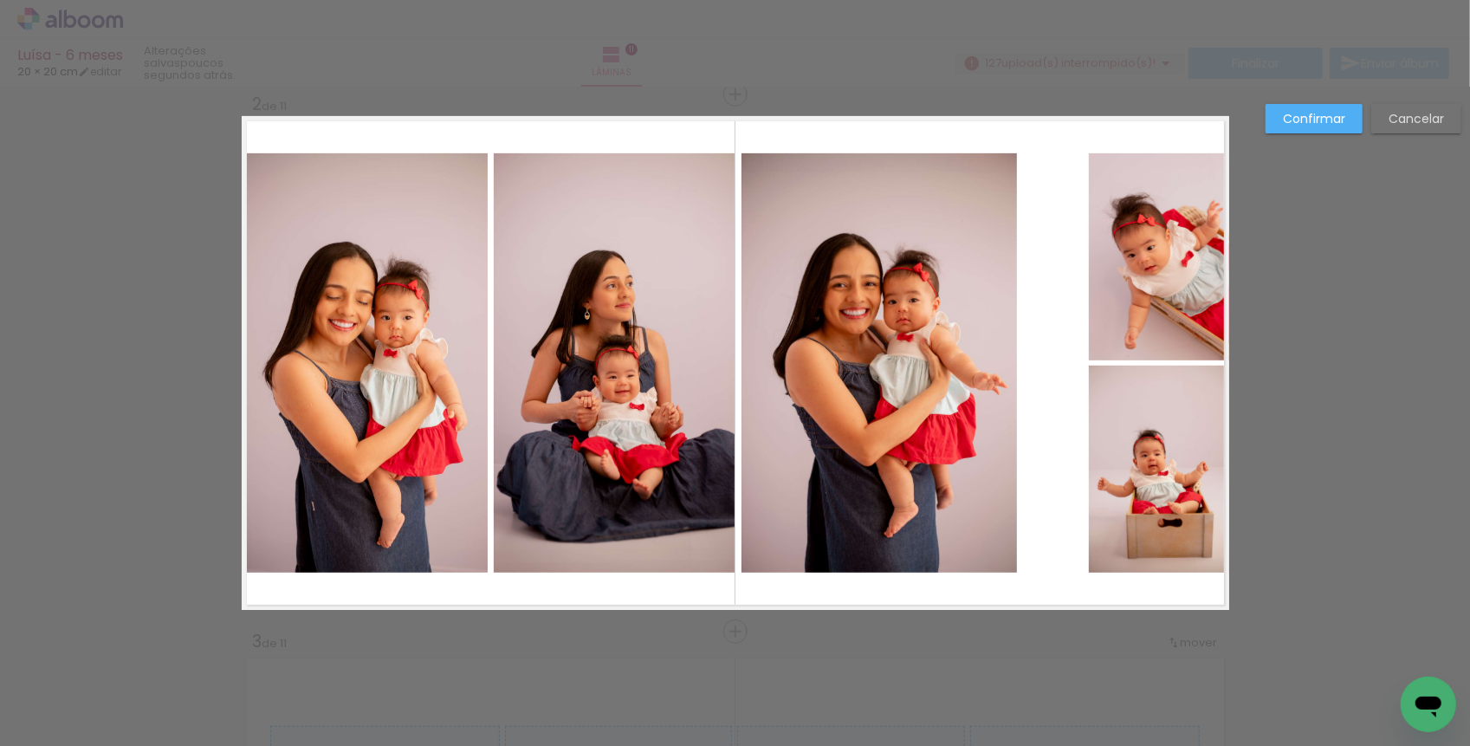
click at [1128, 290] on quentale-photo at bounding box center [1159, 256] width 140 height 207
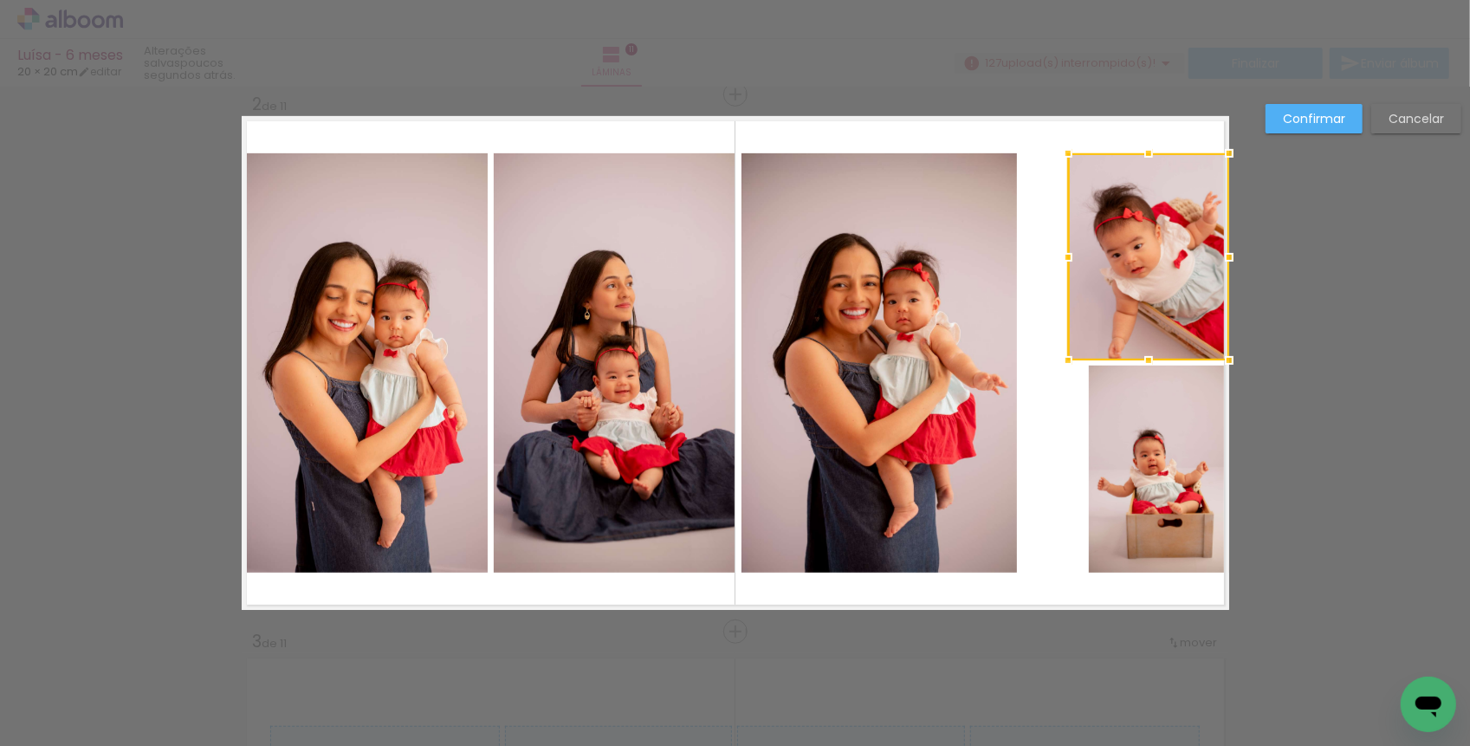
drag, startPoint x: 1092, startPoint y: 256, endPoint x: 1071, endPoint y: 256, distance: 20.8
click at [1071, 256] on div at bounding box center [1068, 257] width 35 height 35
click at [1134, 261] on div at bounding box center [1148, 256] width 161 height 207
click at [1131, 472] on quentale-photo at bounding box center [1159, 469] width 140 height 207
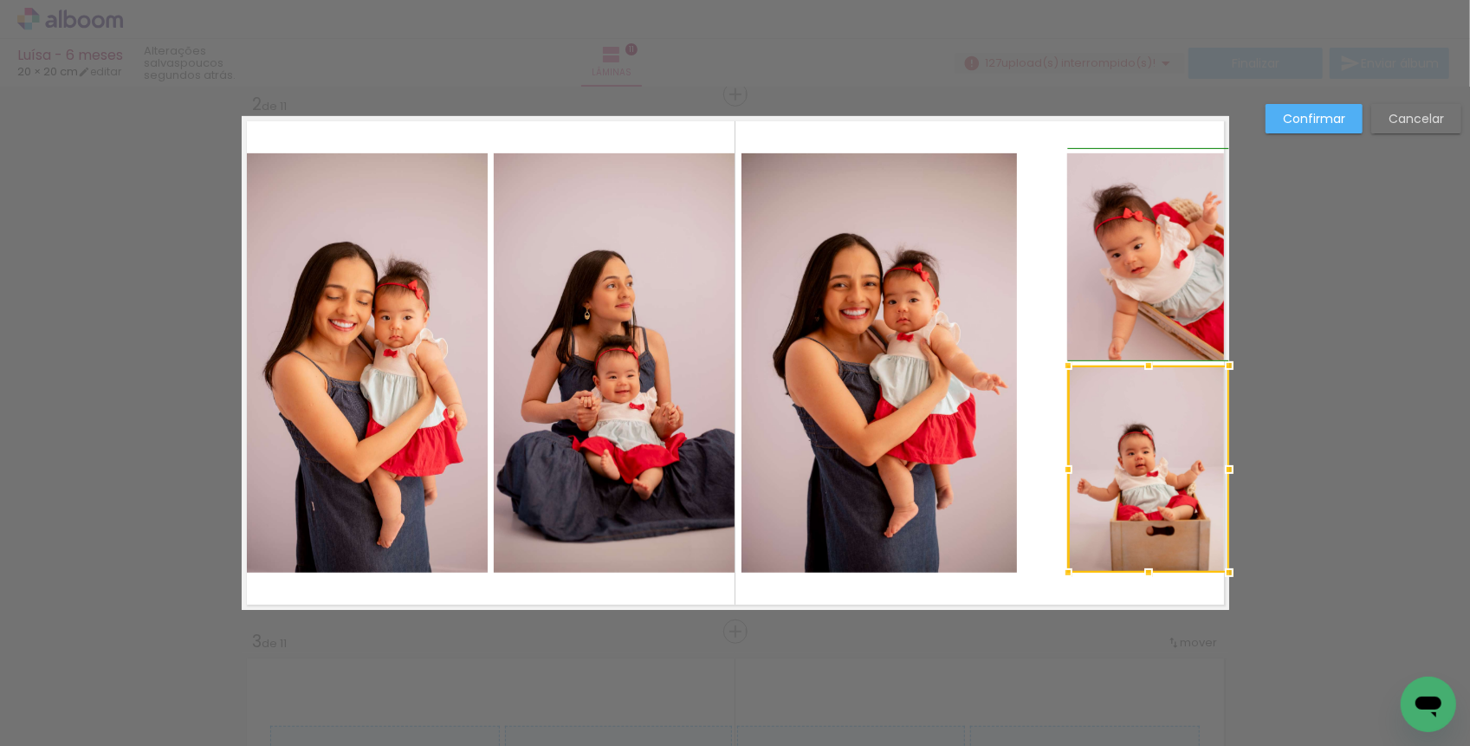
drag, startPoint x: 1090, startPoint y: 475, endPoint x: 1062, endPoint y: 475, distance: 27.7
click at [1062, 475] on div at bounding box center [1068, 469] width 35 height 35
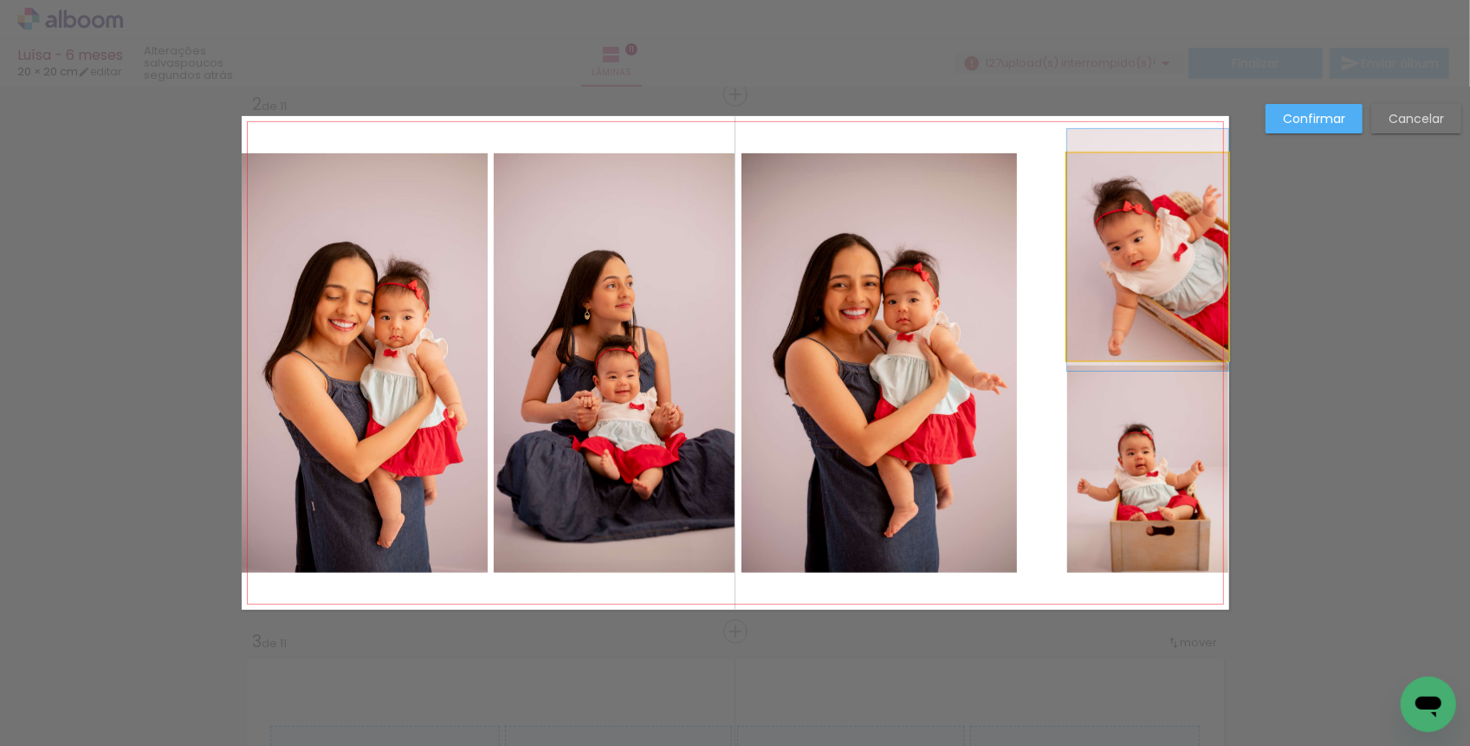
click at [1098, 253] on album-spread "2 de 11" at bounding box center [736, 363] width 988 height 494
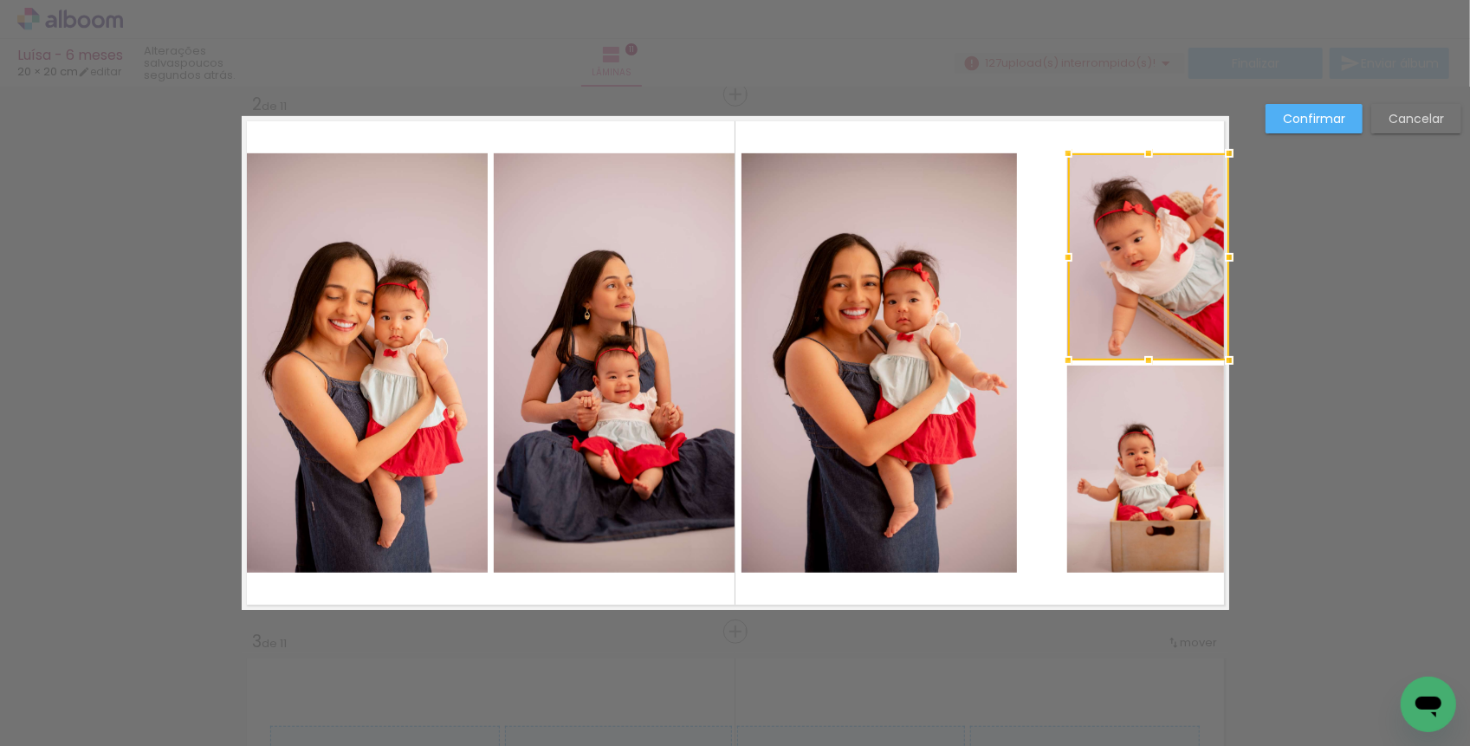
click at [1035, 271] on quentale-layouter at bounding box center [736, 363] width 988 height 494
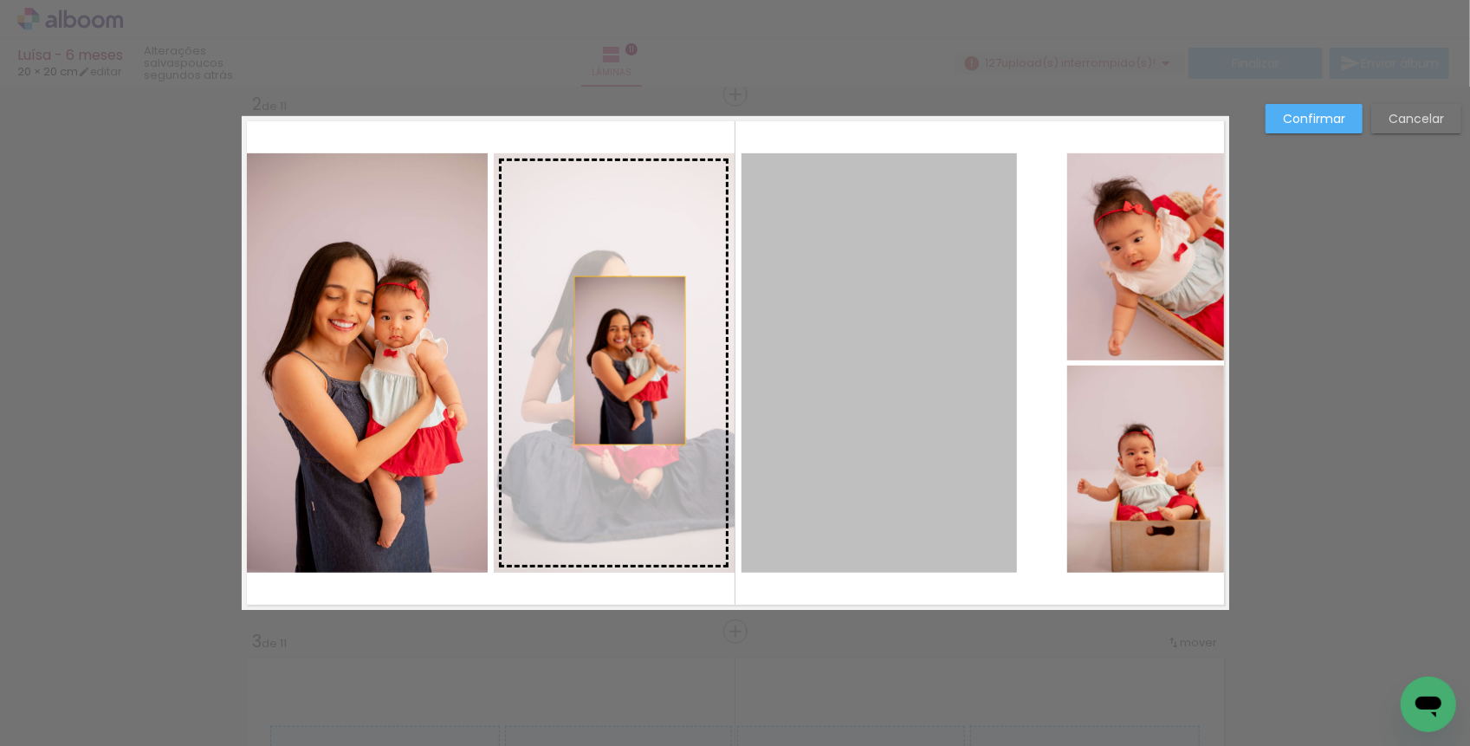
drag, startPoint x: 917, startPoint y: 353, endPoint x: 624, endPoint y: 360, distance: 292.9
click at [0, 0] on slot at bounding box center [0, 0] width 0 height 0
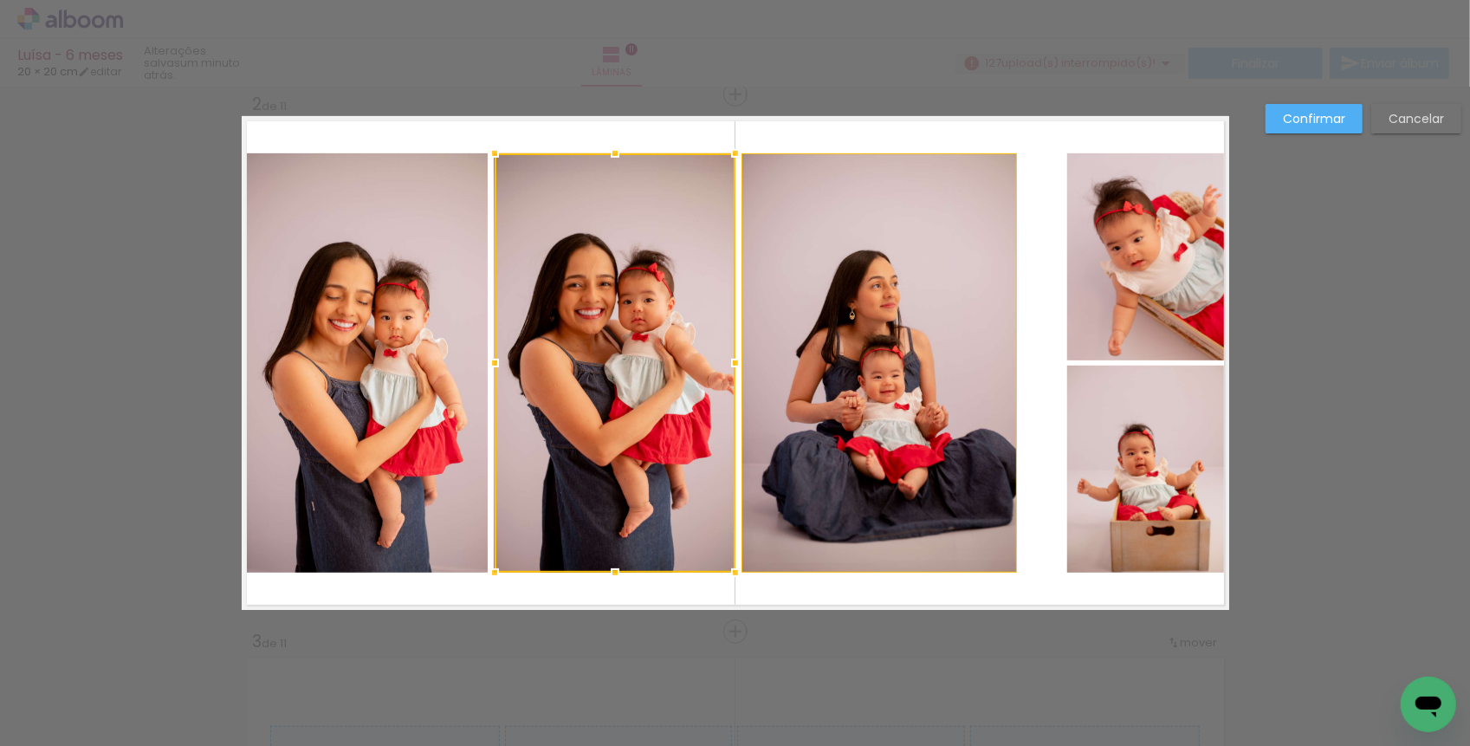
click at [616, 366] on div at bounding box center [615, 362] width 241 height 419
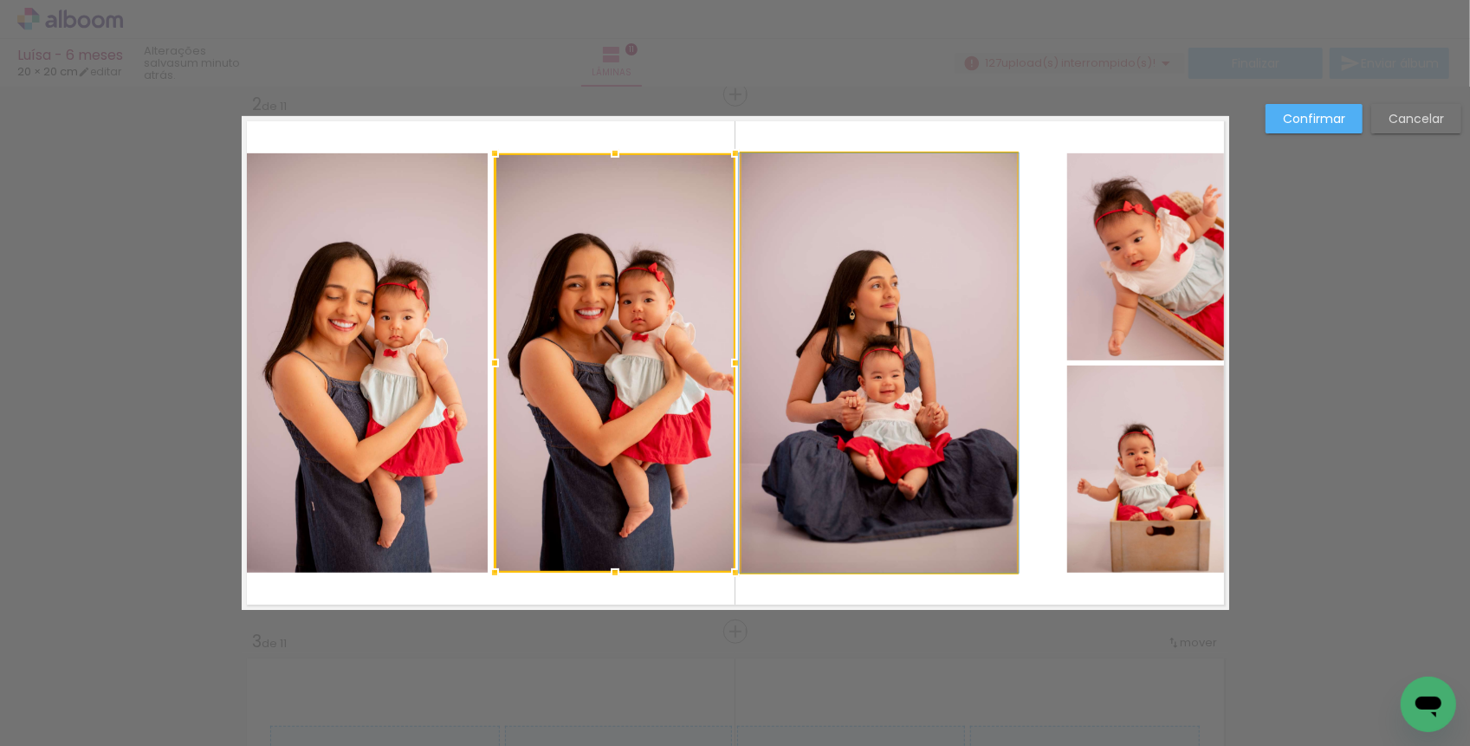
click at [809, 377] on quentale-photo at bounding box center [879, 362] width 275 height 419
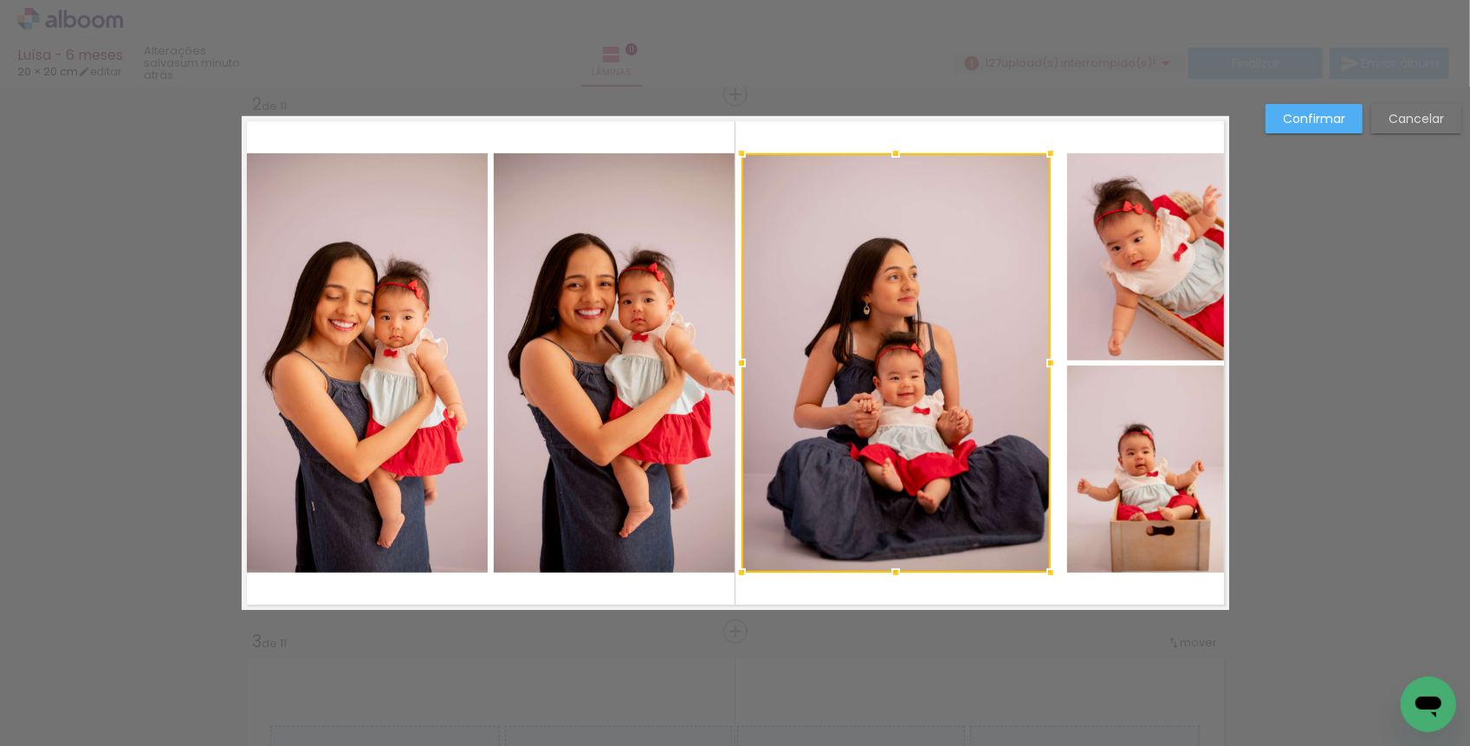
drag, startPoint x: 1013, startPoint y: 360, endPoint x: 1053, endPoint y: 353, distance: 40.3
click at [1053, 353] on div at bounding box center [1050, 363] width 35 height 35
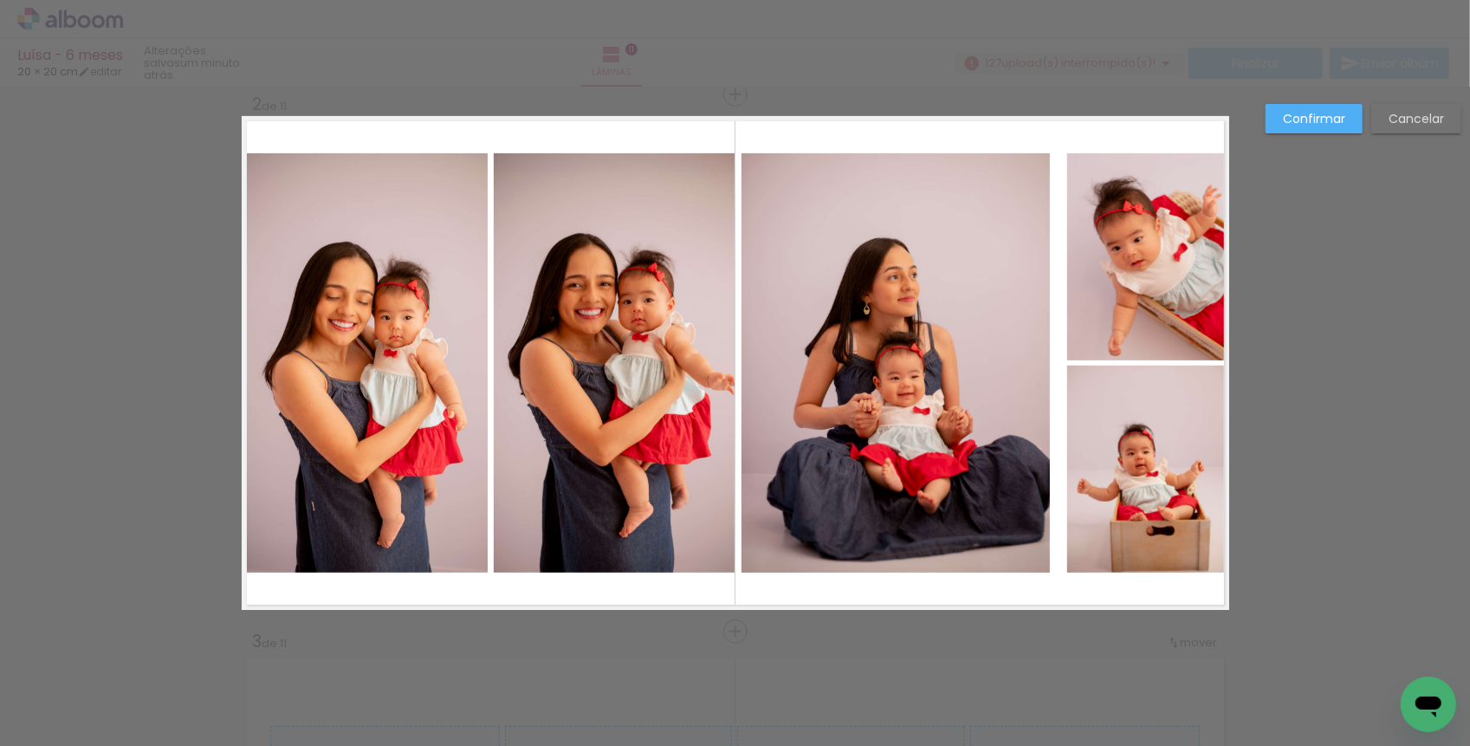
click at [1054, 589] on quentale-layouter at bounding box center [736, 363] width 988 height 494
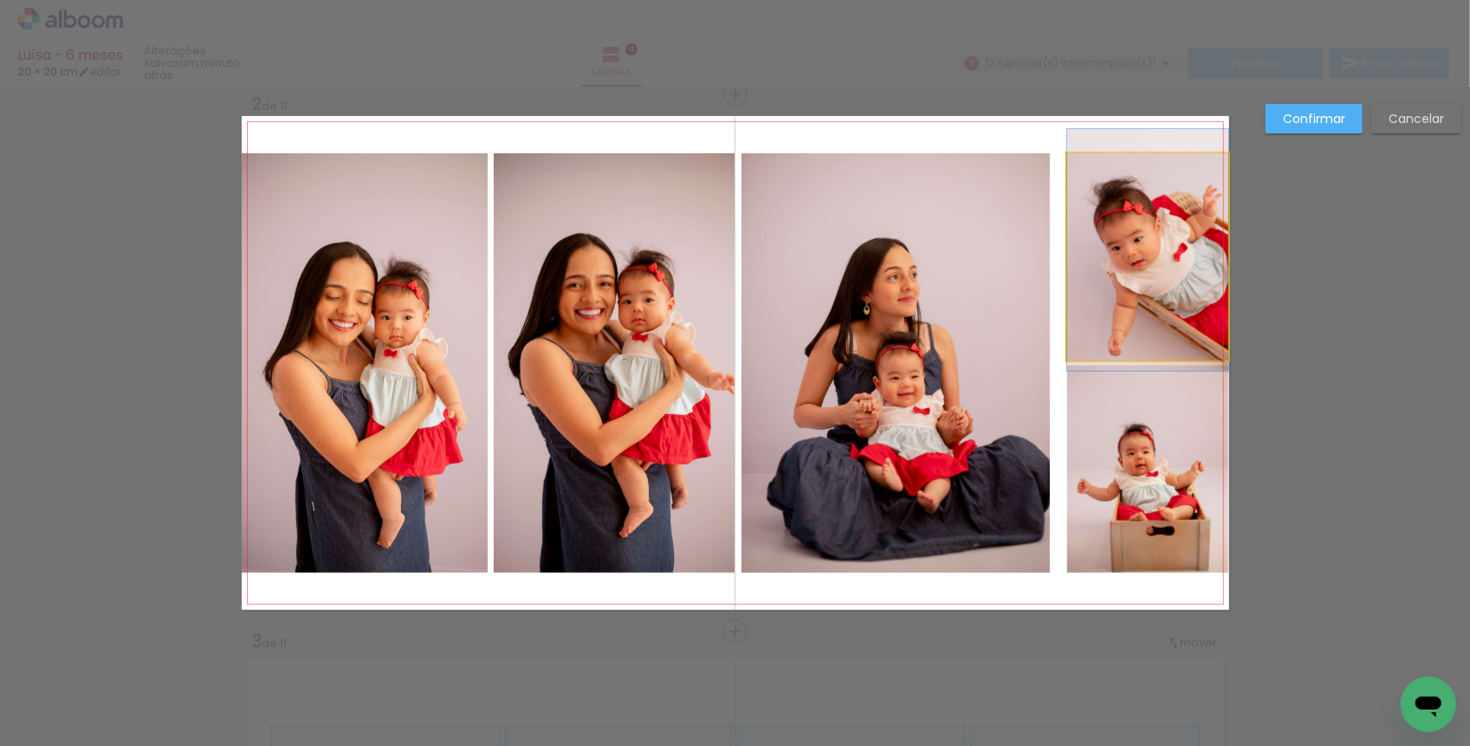
click at [1135, 293] on quentale-photo at bounding box center [1147, 256] width 161 height 207
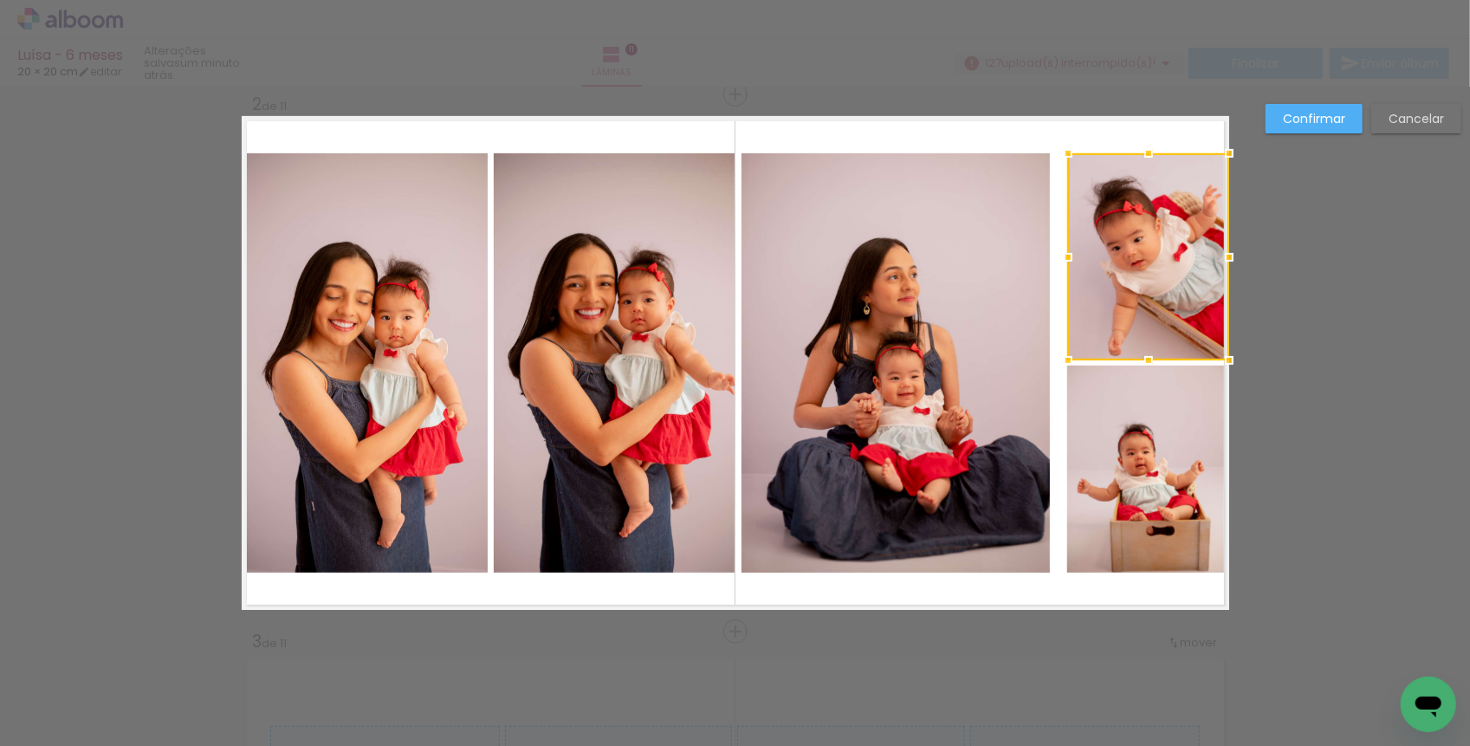
click at [1084, 413] on quentale-photo at bounding box center [1147, 469] width 161 height 207
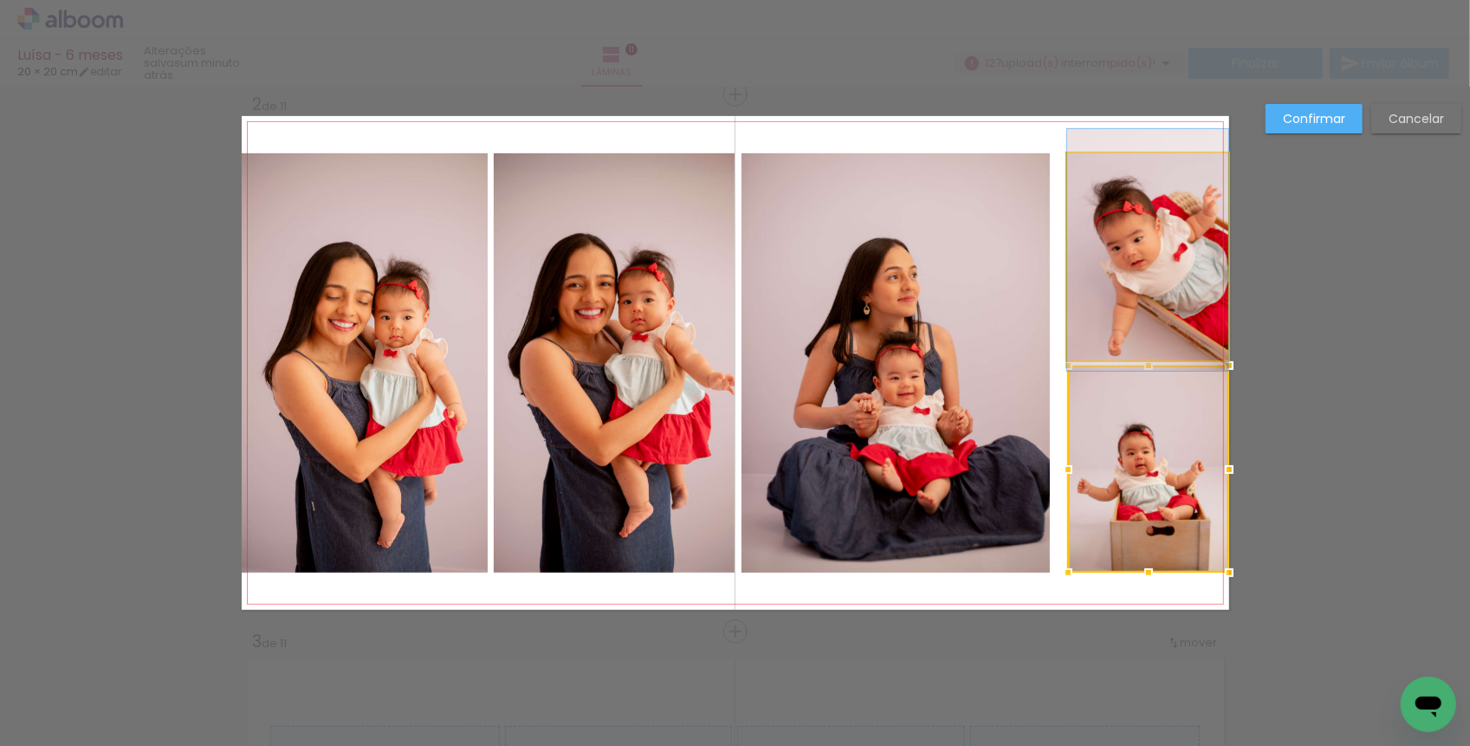
click at [1085, 255] on quentale-photo at bounding box center [1147, 256] width 161 height 207
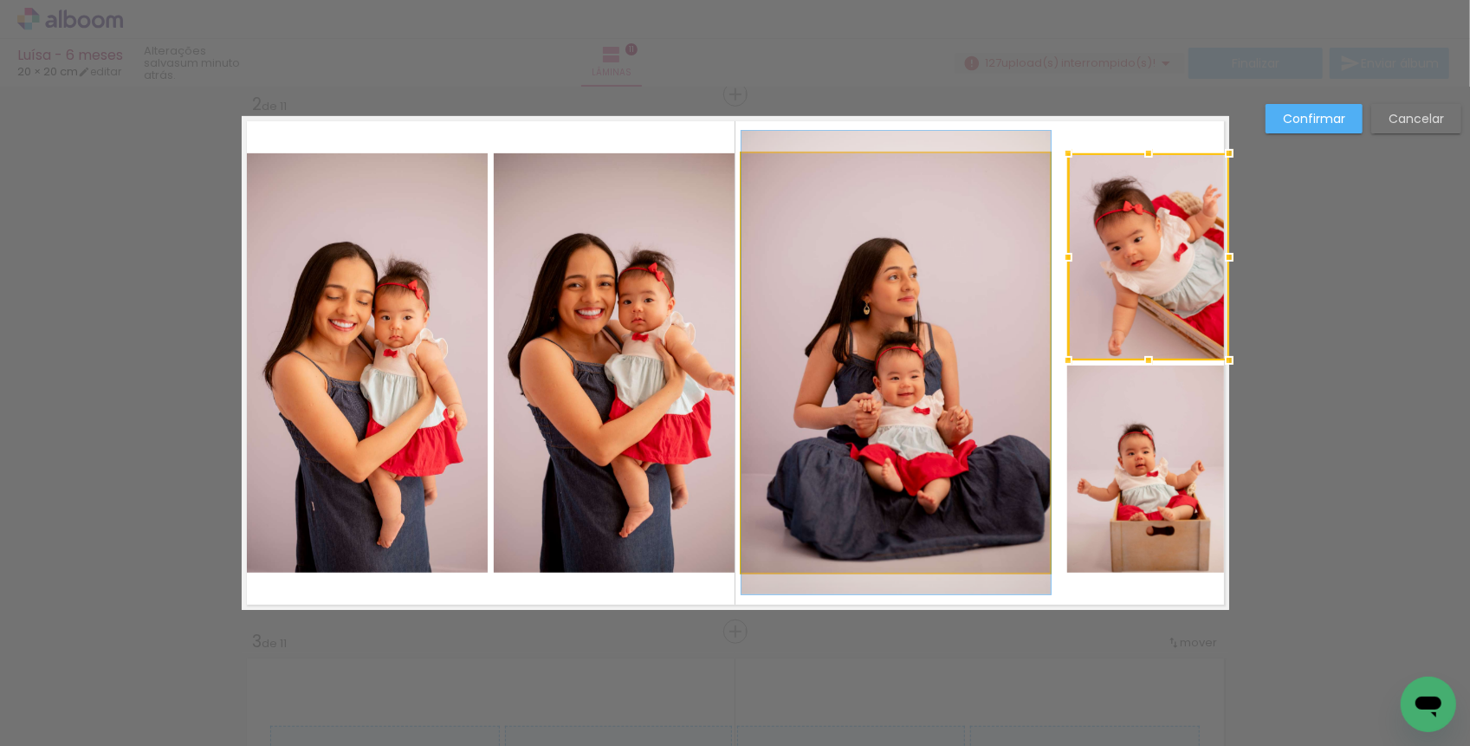
click at [977, 293] on quentale-photo at bounding box center [896, 362] width 309 height 419
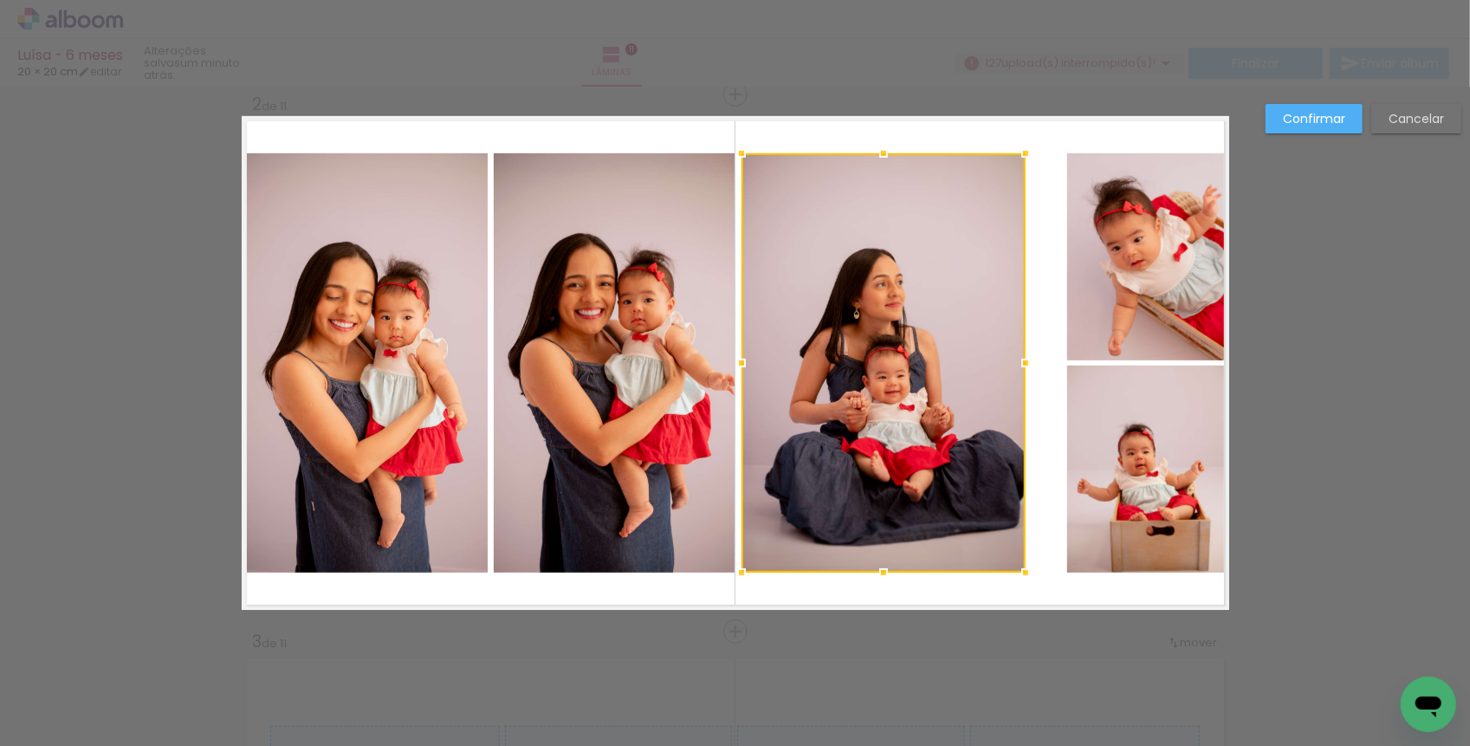
drag, startPoint x: 1049, startPoint y: 356, endPoint x: 1023, endPoint y: 357, distance: 26.0
click at [1023, 357] on div at bounding box center [1025, 363] width 35 height 35
click at [1117, 288] on quentale-photo at bounding box center [1147, 256] width 161 height 207
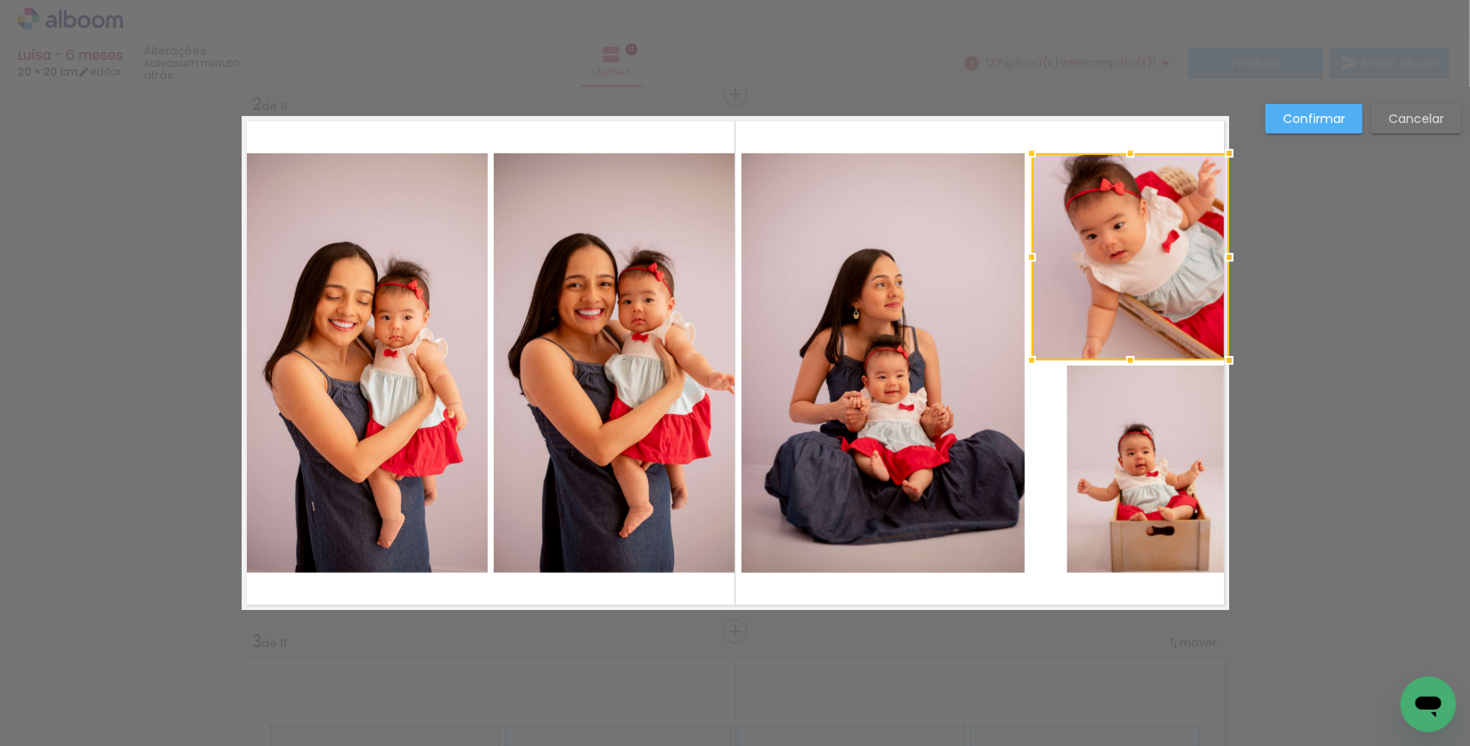
drag, startPoint x: 1072, startPoint y: 257, endPoint x: 1037, endPoint y: 257, distance: 35.5
click at [1037, 257] on div at bounding box center [1031, 257] width 35 height 35
click at [1106, 499] on quentale-photo at bounding box center [1147, 469] width 161 height 207
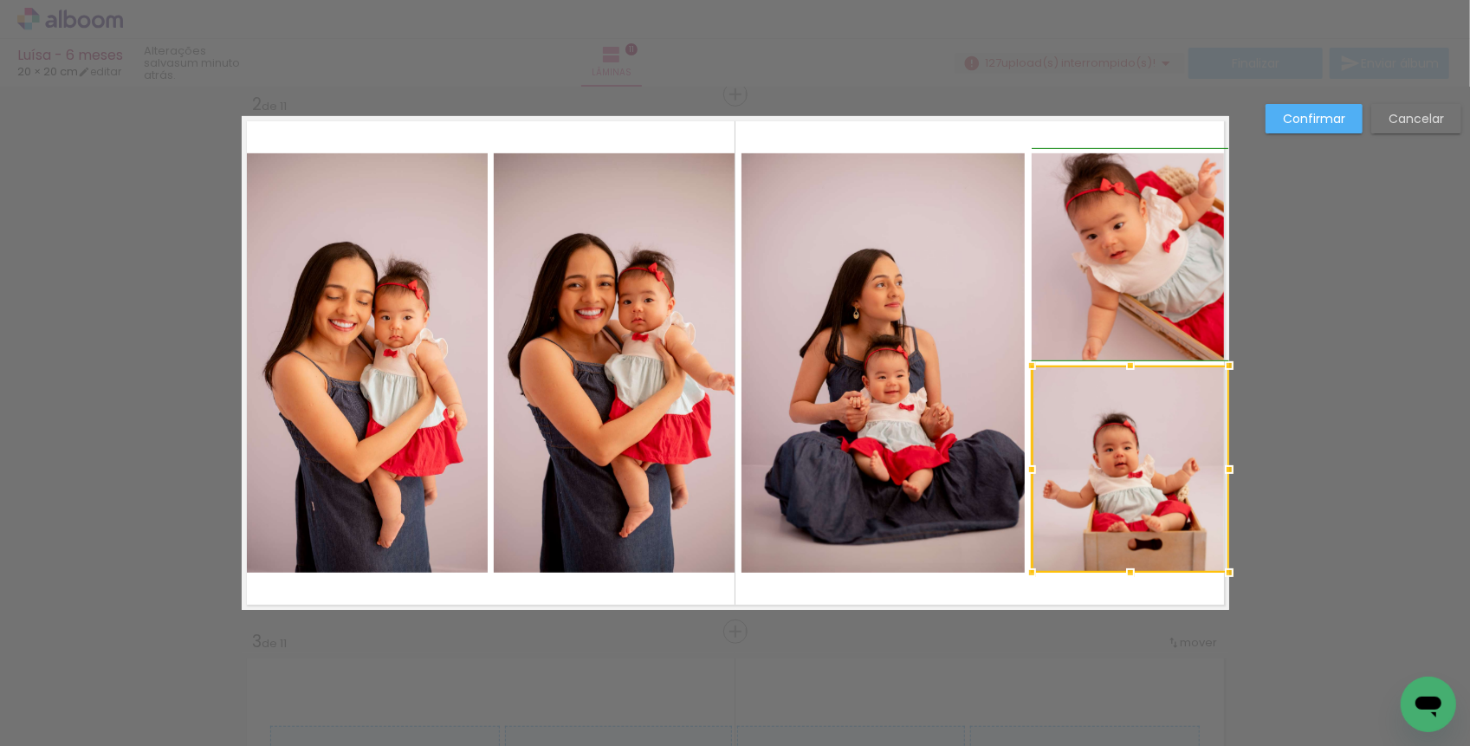
drag, startPoint x: 1074, startPoint y: 463, endPoint x: 1042, endPoint y: 463, distance: 32.1
click at [1042, 463] on div at bounding box center [1031, 469] width 35 height 35
click at [1097, 595] on quentale-layouter at bounding box center [736, 363] width 988 height 494
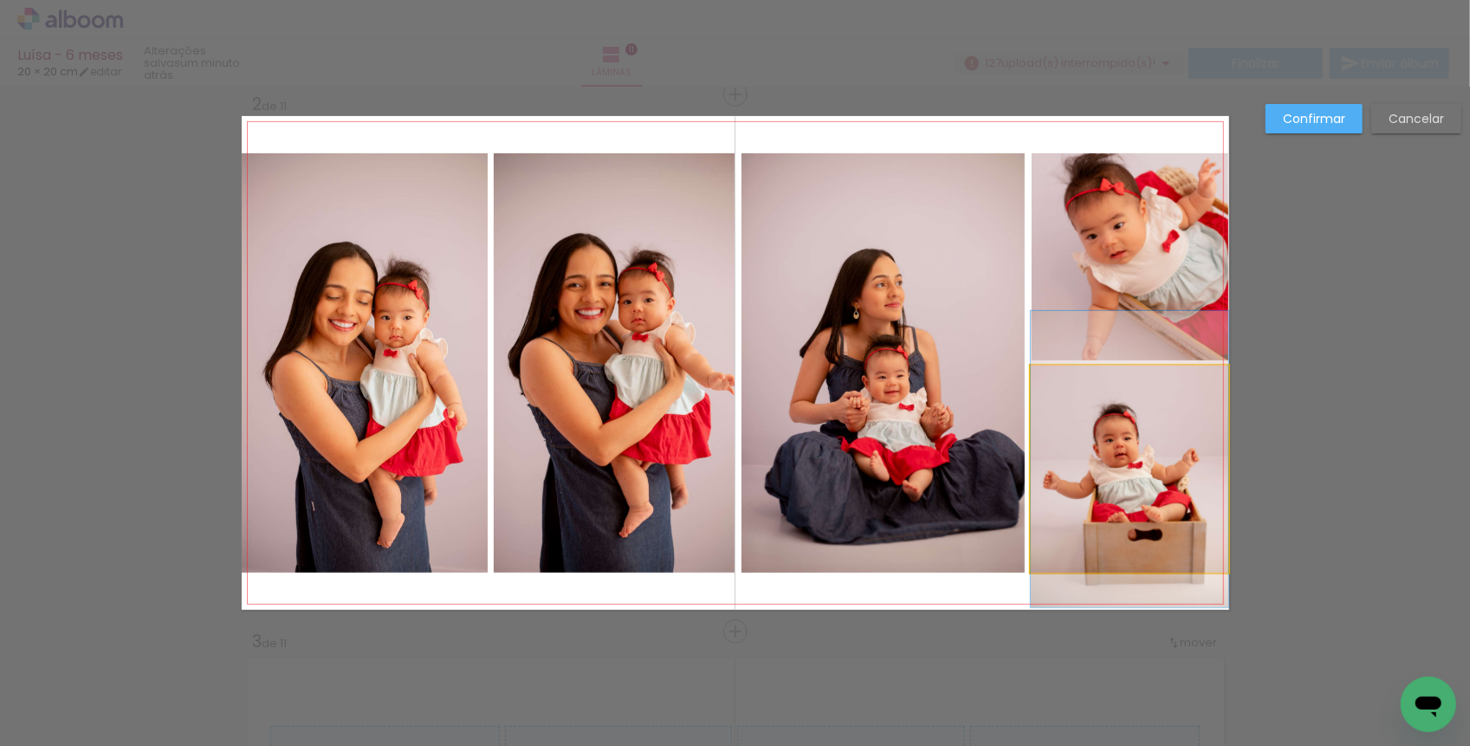
drag, startPoint x: 1111, startPoint y: 504, endPoint x: 1111, endPoint y: 495, distance: 9.5
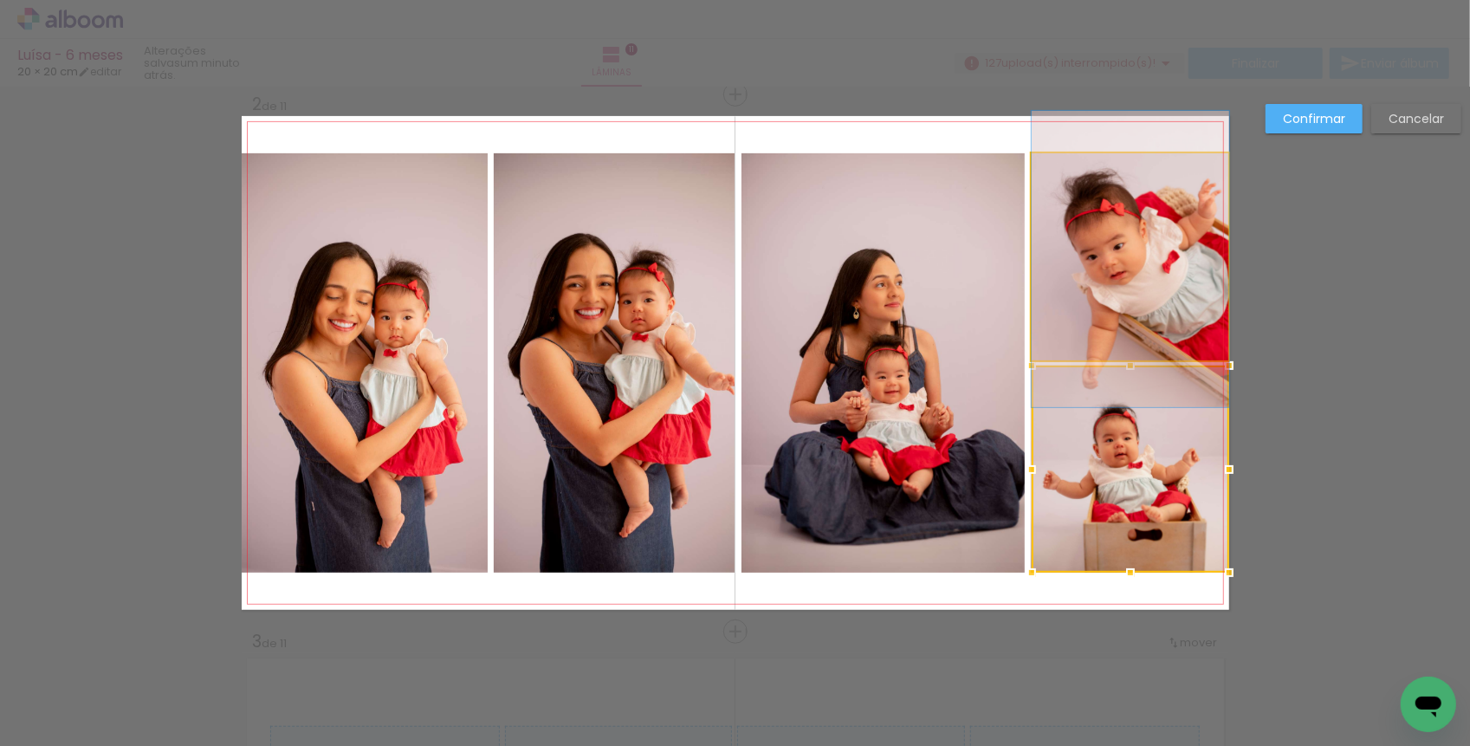
drag, startPoint x: 1112, startPoint y: 266, endPoint x: 1112, endPoint y: 287, distance: 20.8
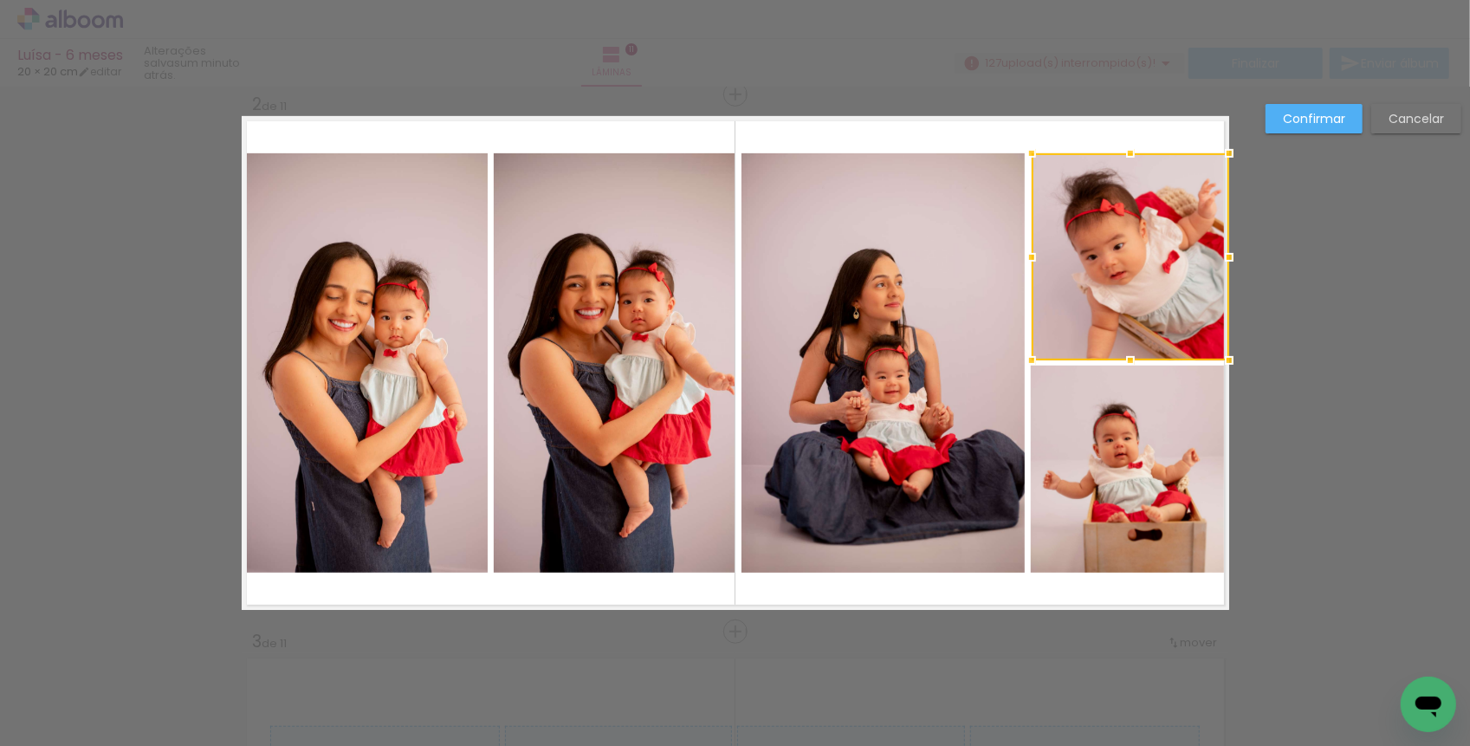
click at [0, 0] on slot "Confirmar" at bounding box center [0, 0] width 0 height 0
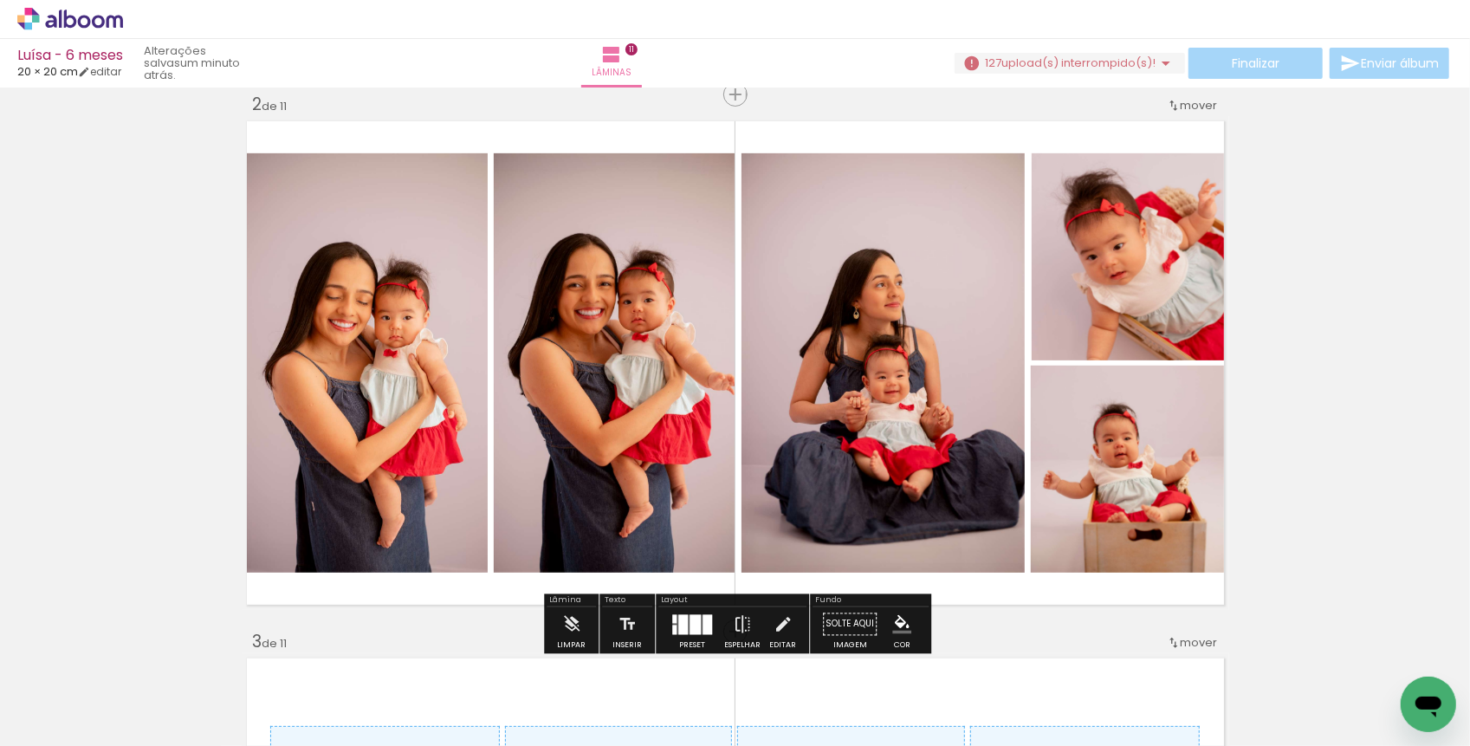
click at [783, 328] on quentale-photo at bounding box center [883, 362] width 283 height 419
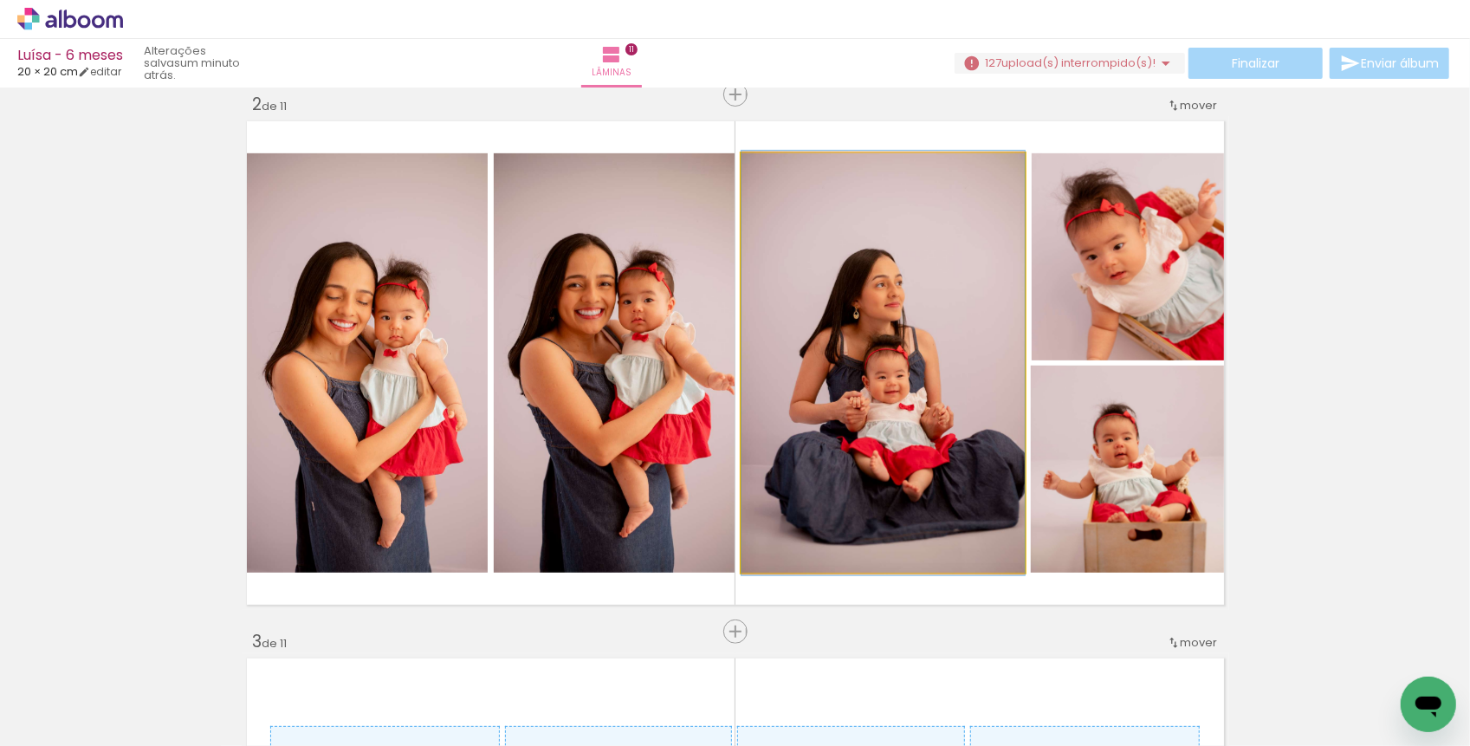
click at [755, 391] on quentale-photo at bounding box center [883, 362] width 283 height 419
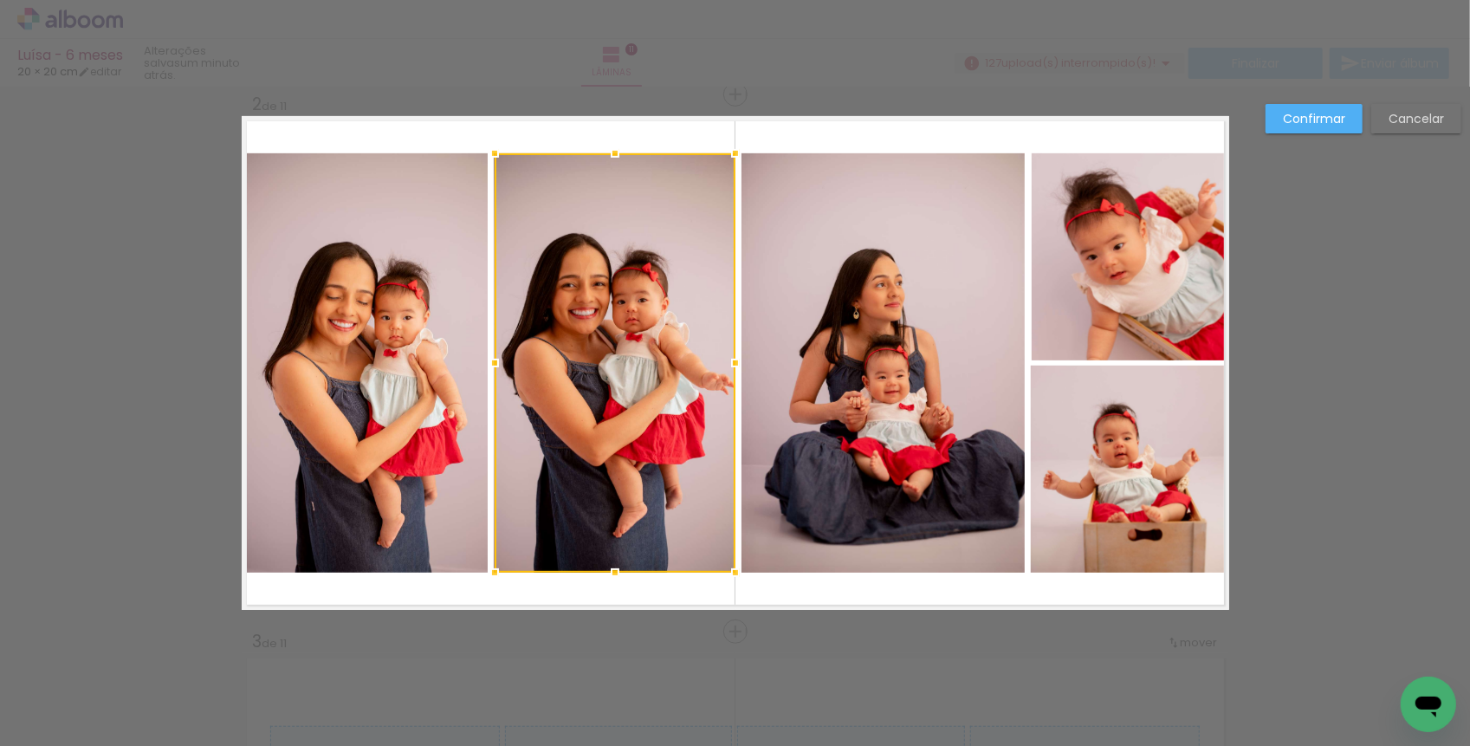
click at [766, 350] on quentale-photo at bounding box center [883, 362] width 283 height 419
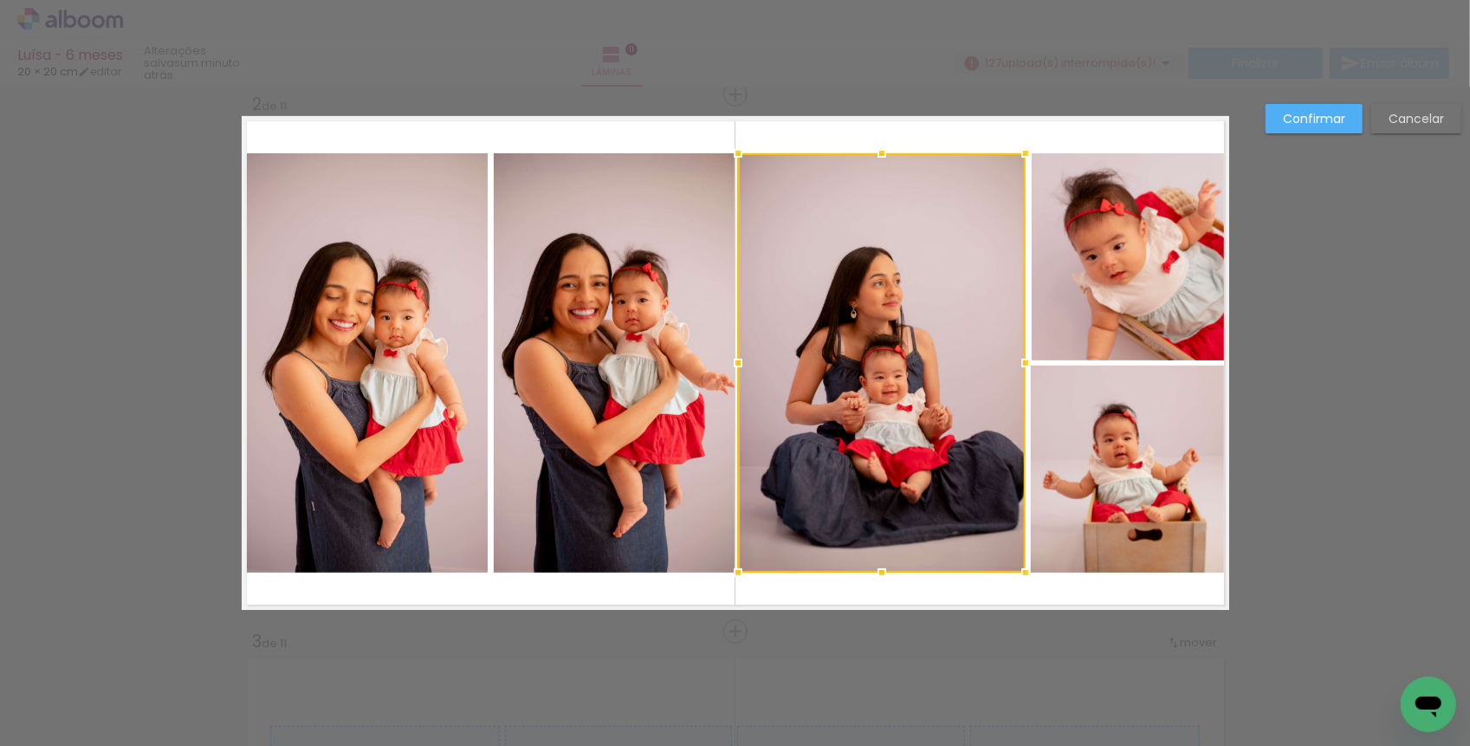
click at [735, 364] on div at bounding box center [738, 363] width 35 height 35
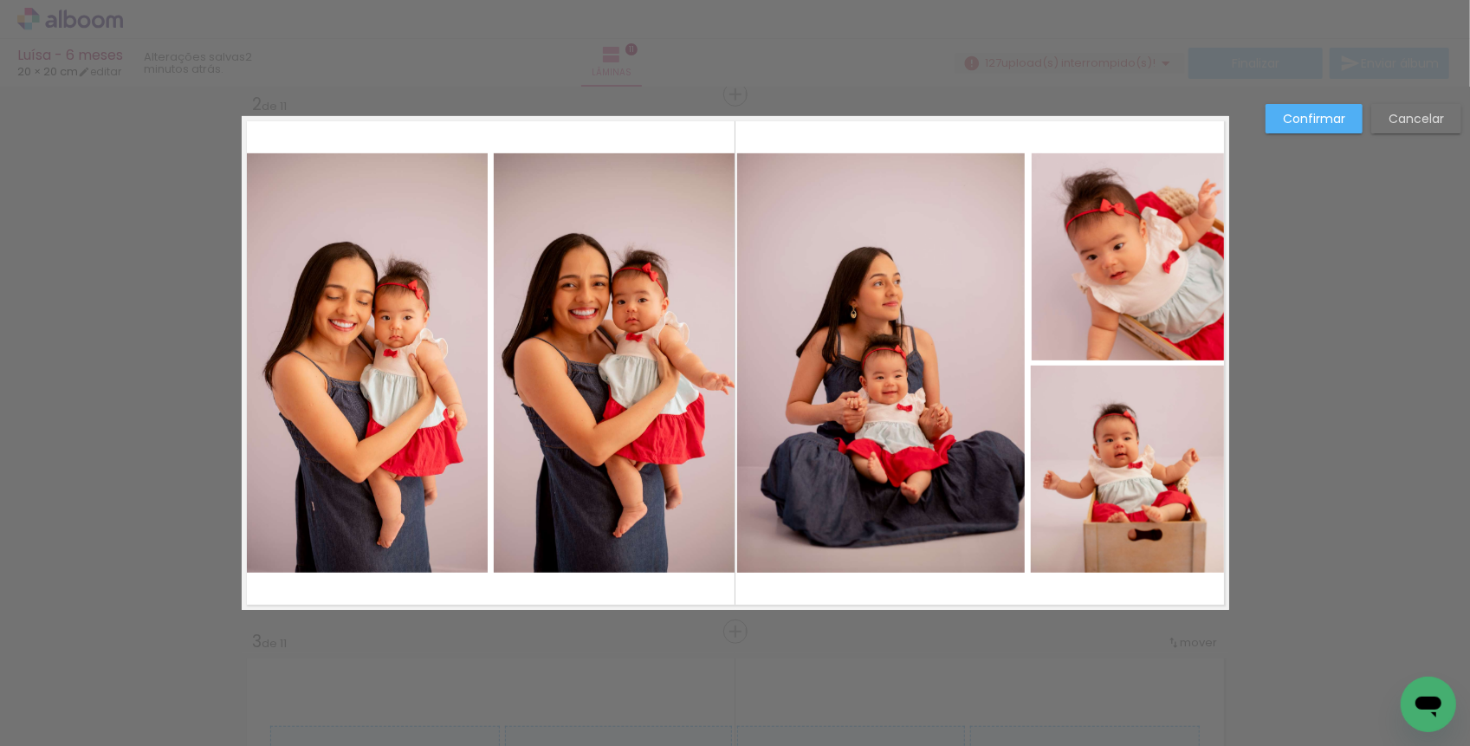
click at [765, 587] on quentale-layouter at bounding box center [736, 363] width 988 height 494
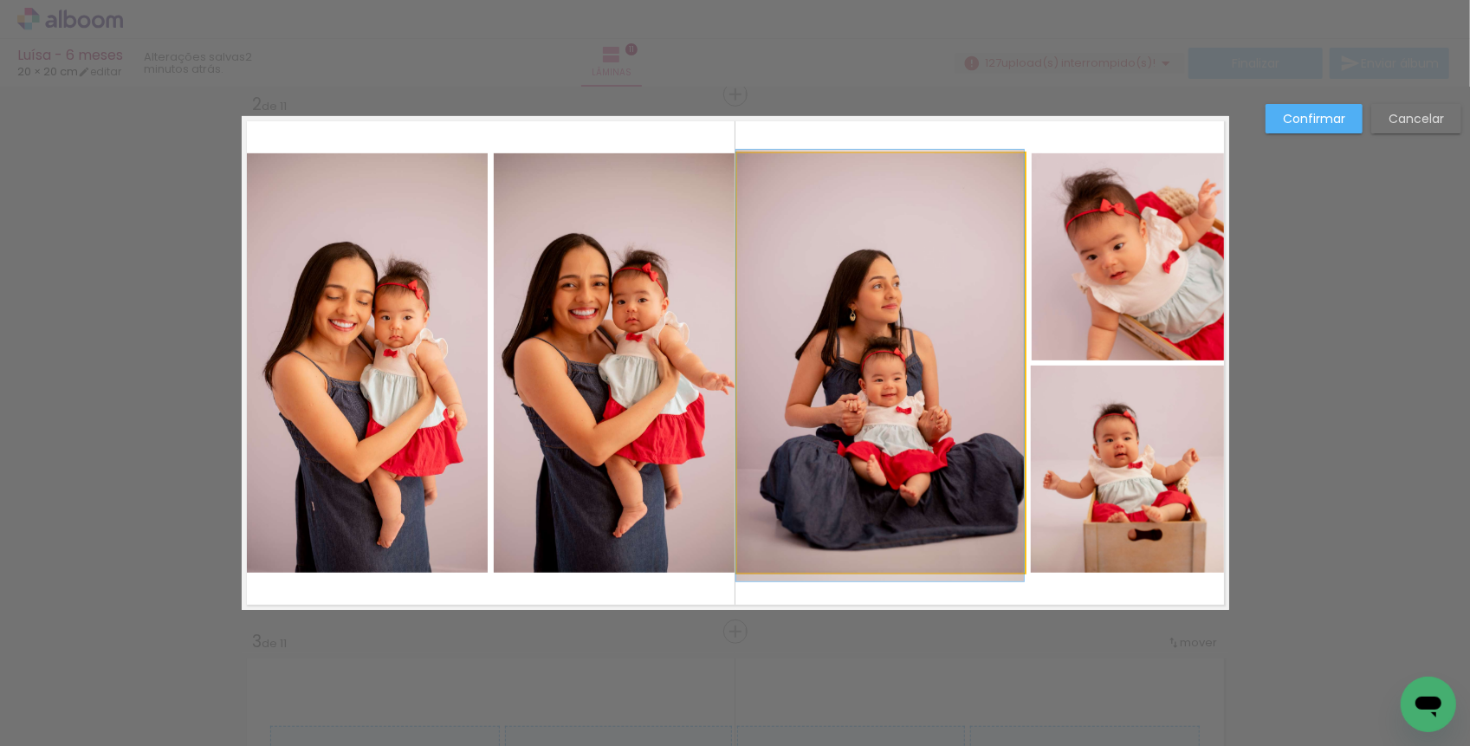
drag, startPoint x: 868, startPoint y: 451, endPoint x: 860, endPoint y: 456, distance: 8.9
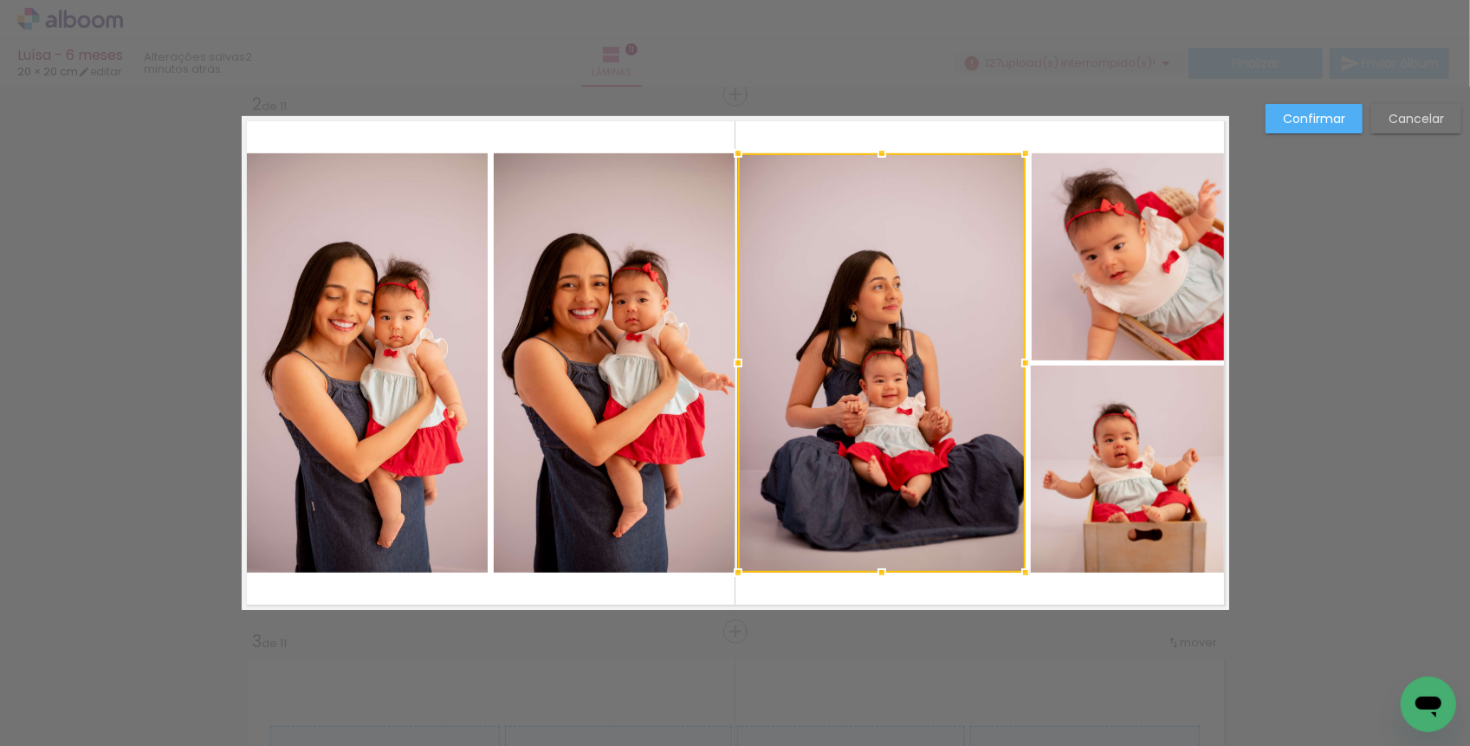
click at [1348, 127] on paper-button "Confirmar" at bounding box center [1314, 118] width 97 height 29
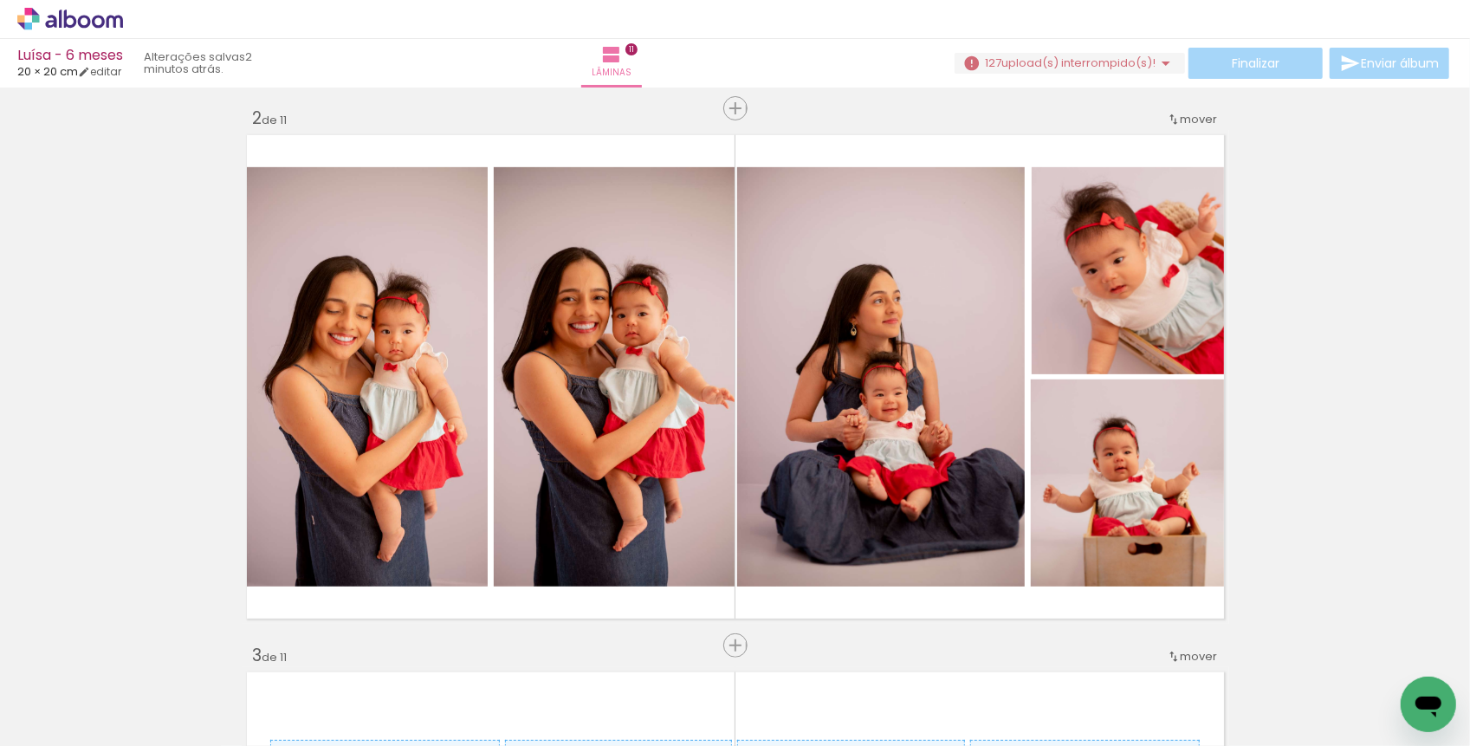
scroll to position [562, 0]
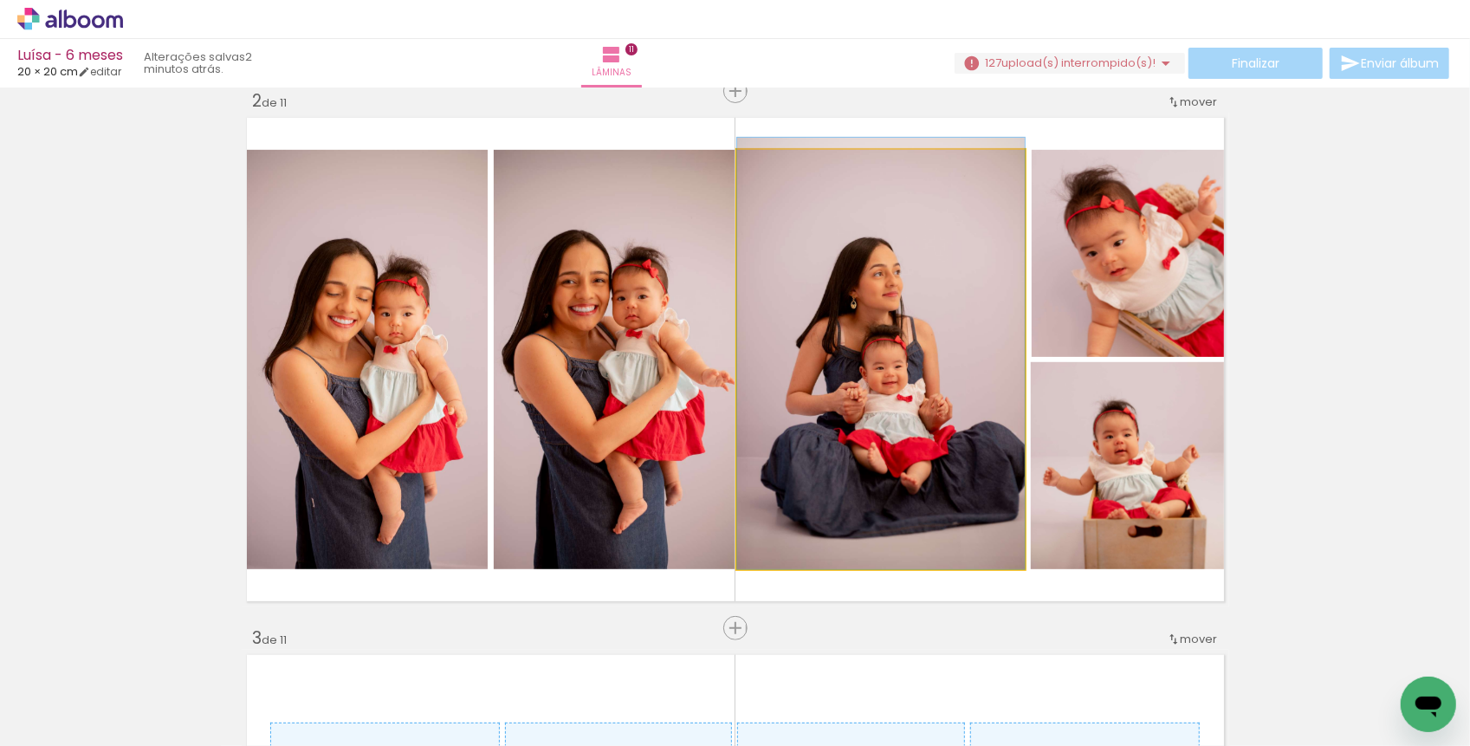
drag, startPoint x: 833, startPoint y: 394, endPoint x: 832, endPoint y: 380, distance: 13.9
click at [832, 381] on div at bounding box center [881, 353] width 288 height 431
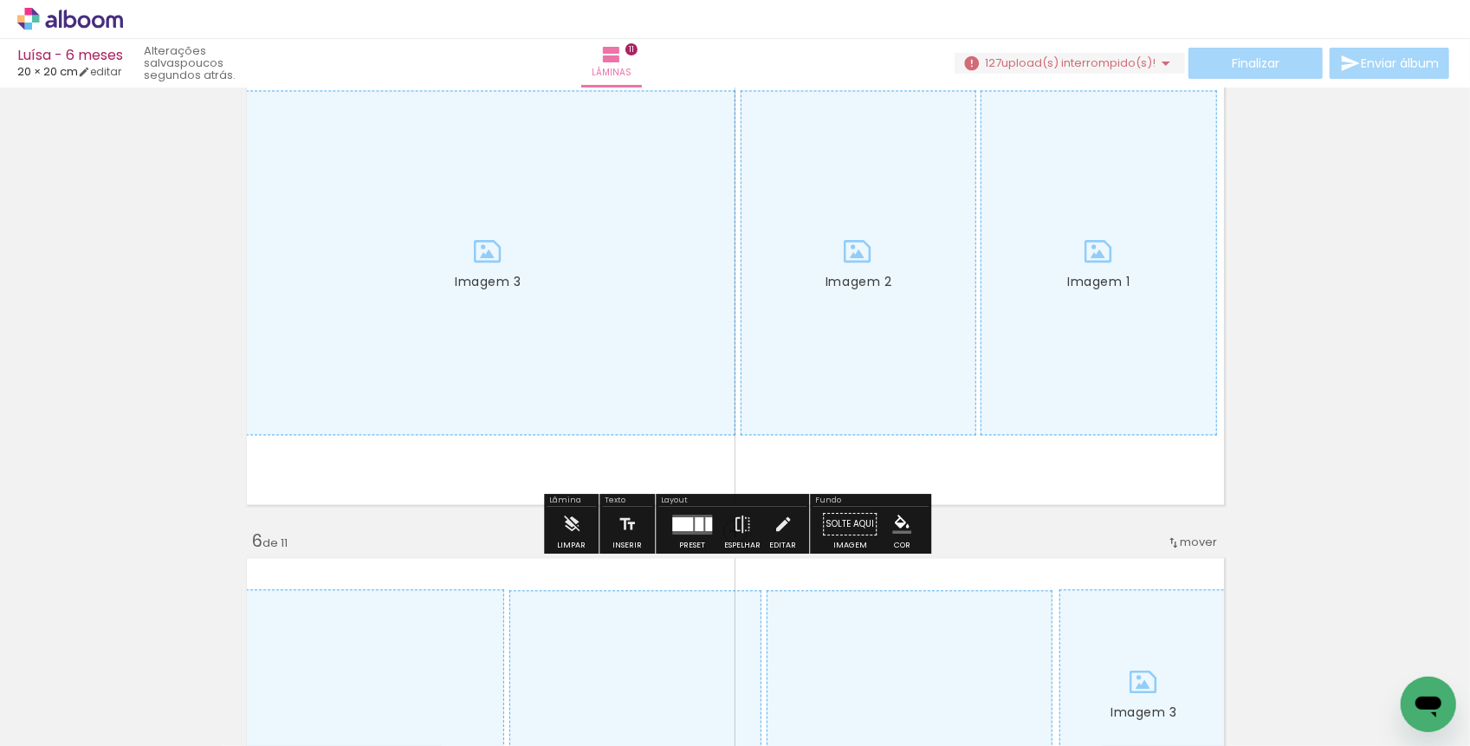
scroll to position [2264, 0]
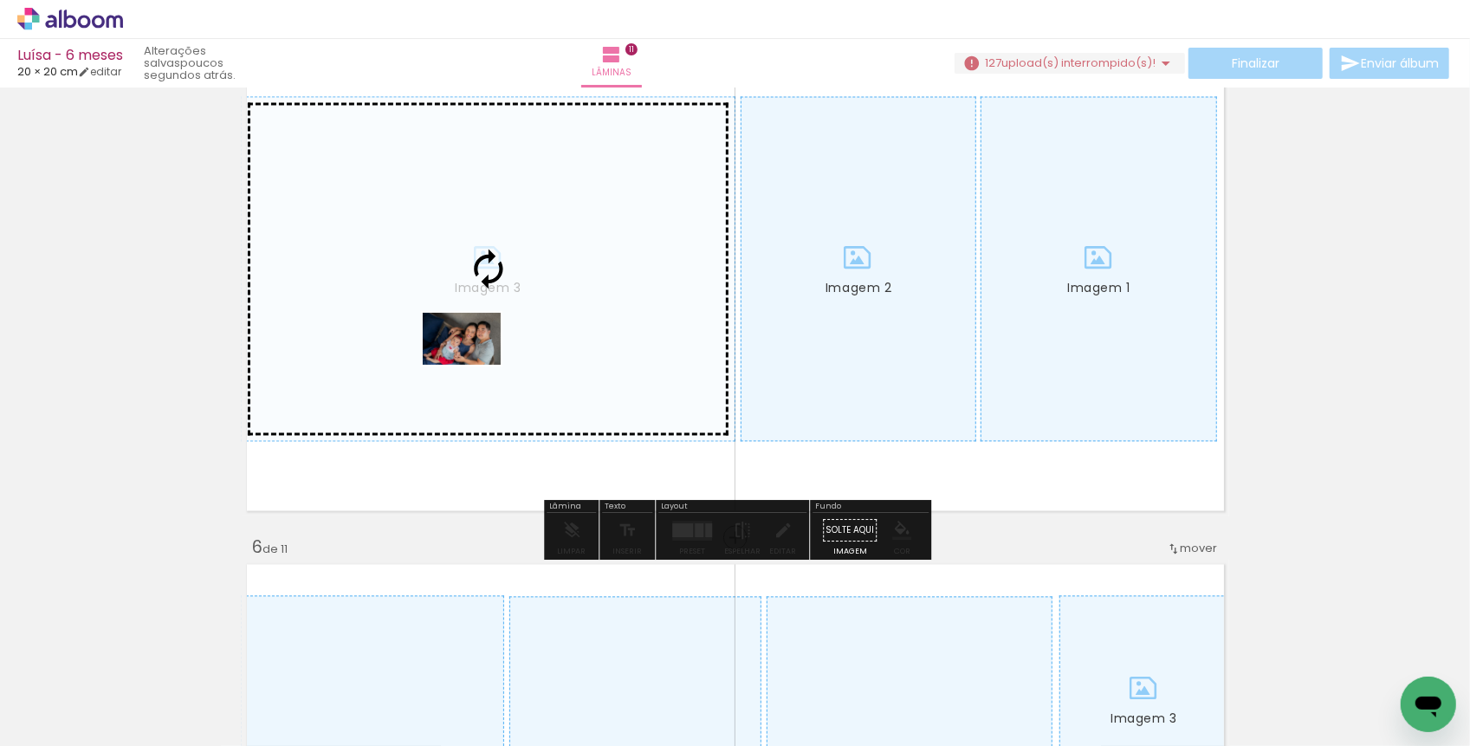
drag, startPoint x: 1012, startPoint y: 702, endPoint x: 475, endPoint y: 364, distance: 634.5
click at [475, 364] on quentale-workspace at bounding box center [735, 373] width 1470 height 746
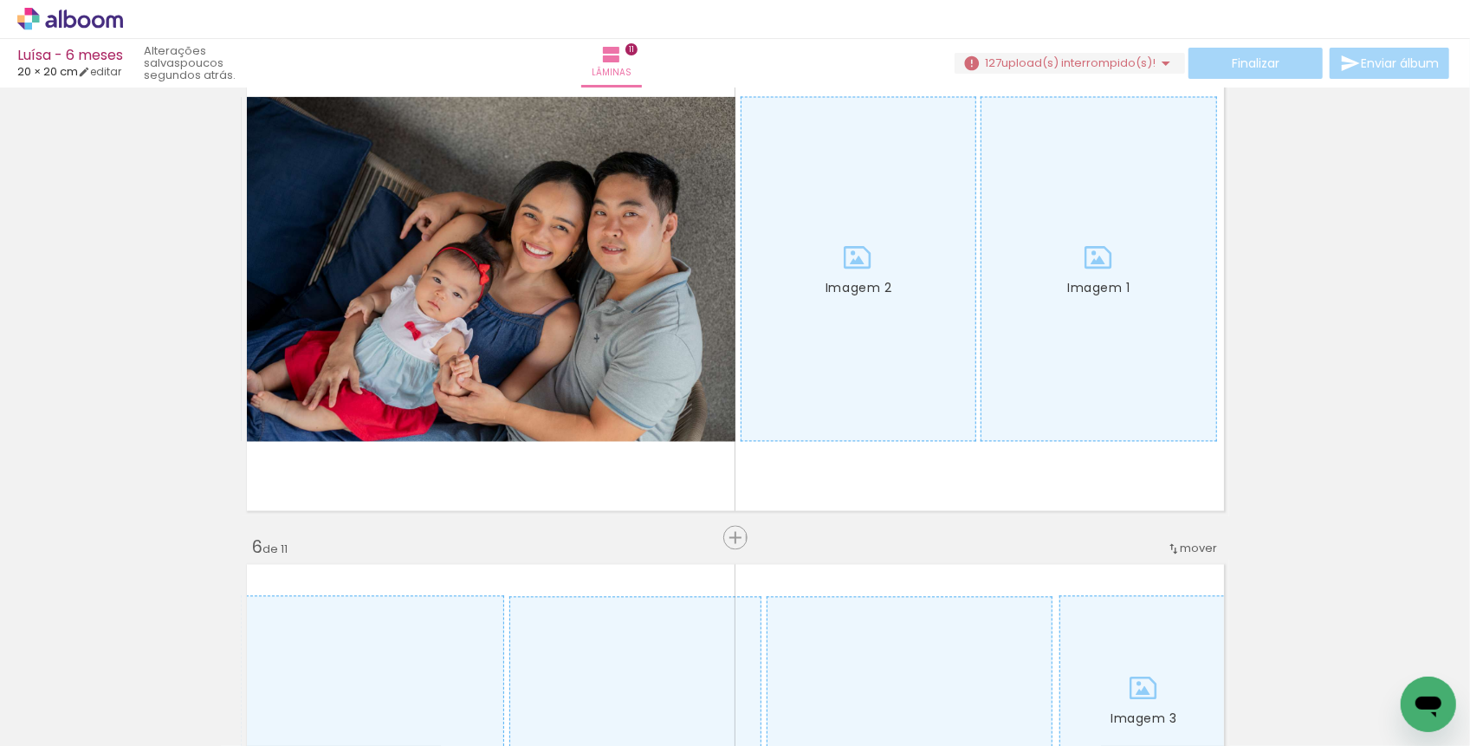
scroll to position [0, 1062]
click at [981, 709] on div at bounding box center [954, 688] width 57 height 86
click at [1036, 702] on div at bounding box center [1051, 688] width 57 height 86
click at [1146, 704] on div at bounding box center [1126, 688] width 57 height 86
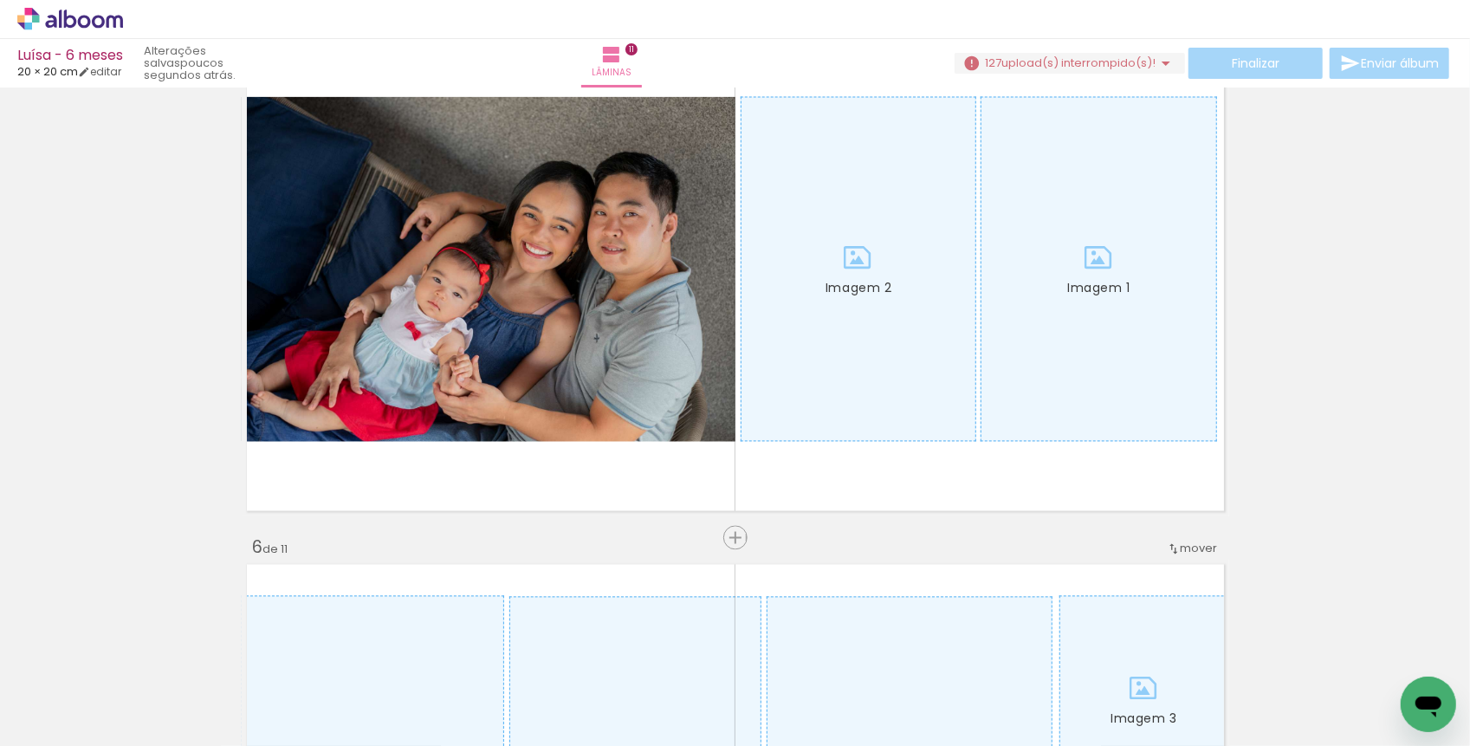
click at [1012, 699] on div at bounding box center [1029, 688] width 57 height 86
click at [930, 698] on div at bounding box center [932, 688] width 57 height 86
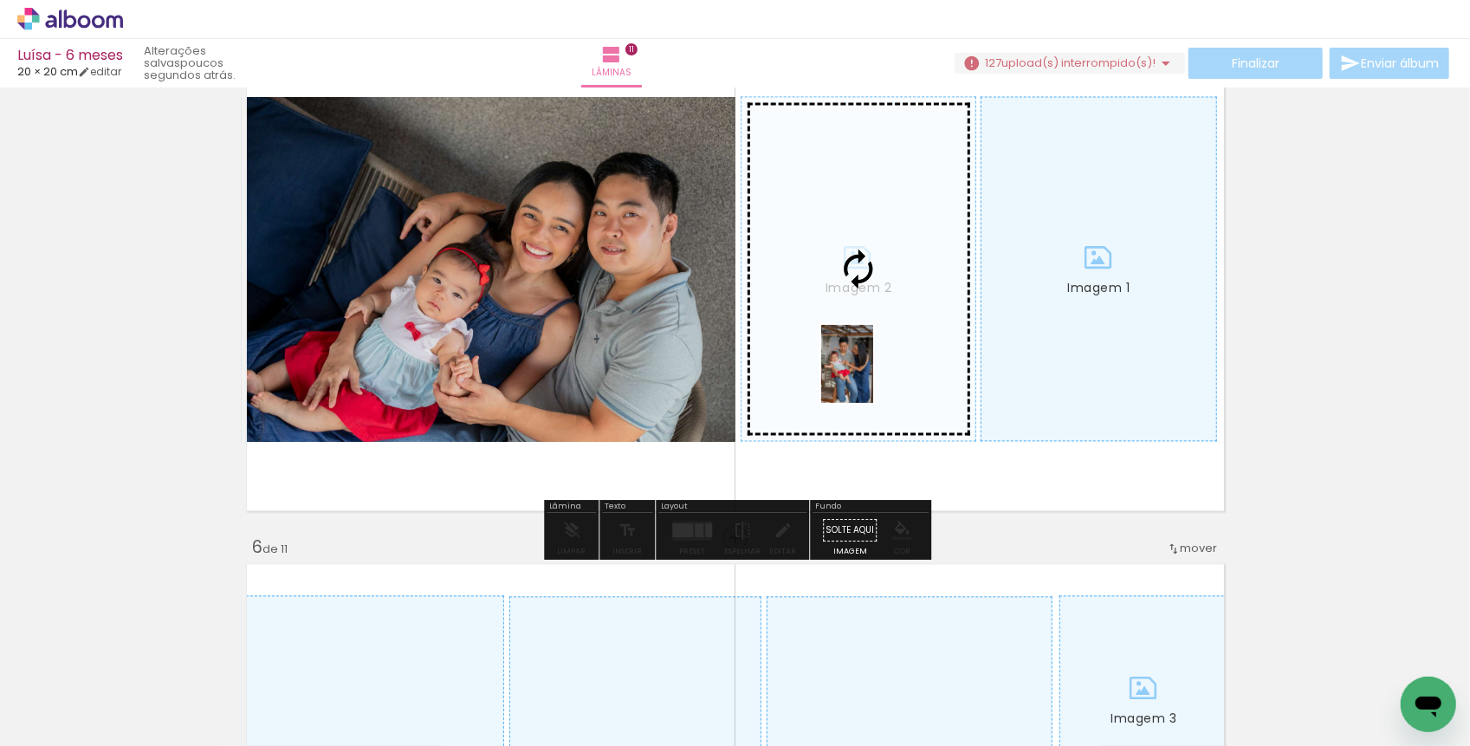
drag, startPoint x: 930, startPoint y: 698, endPoint x: 873, endPoint y: 378, distance: 325.6
click at [873, 377] on quentale-workspace at bounding box center [735, 373] width 1470 height 746
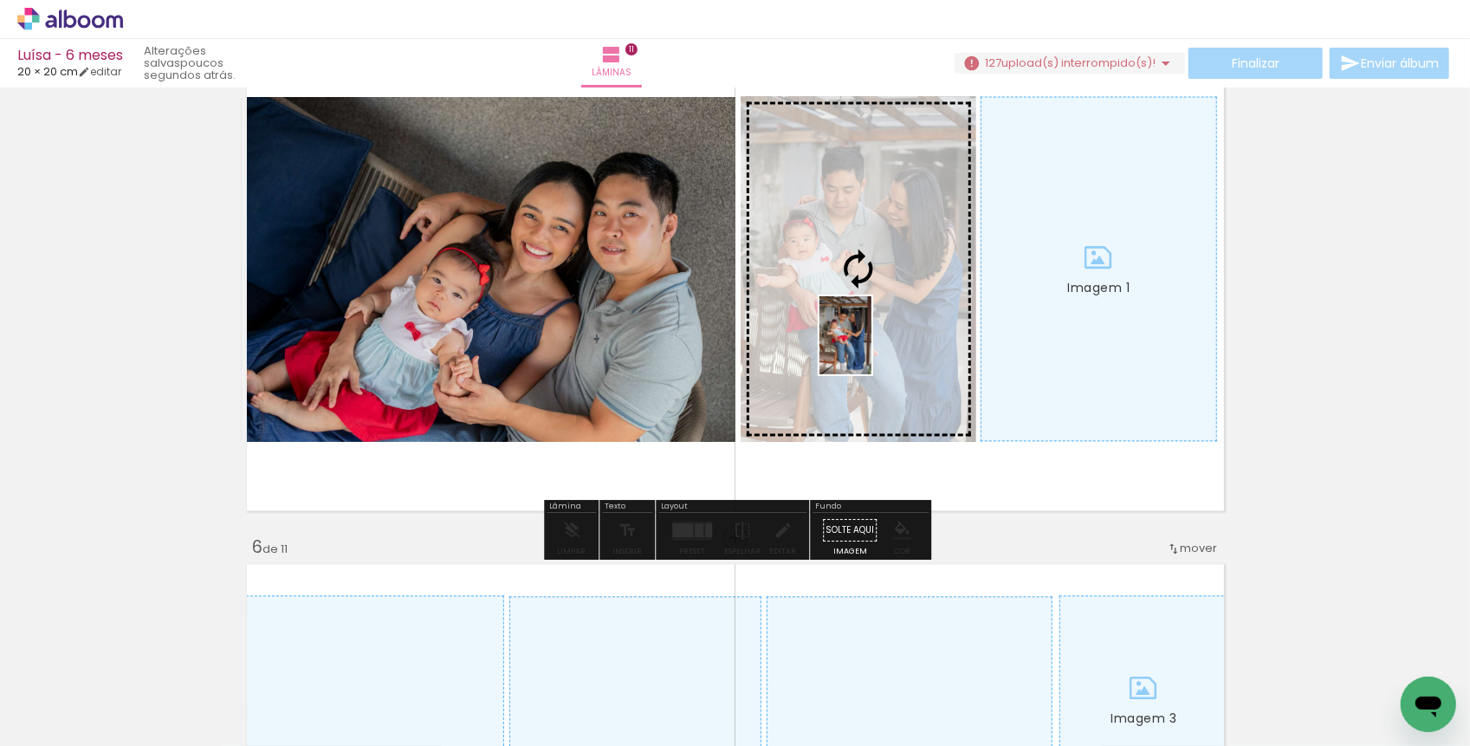
drag, startPoint x: 1039, startPoint y: 697, endPoint x: 871, endPoint y: 348, distance: 387.1
click at [871, 348] on quentale-workspace at bounding box center [735, 373] width 1470 height 746
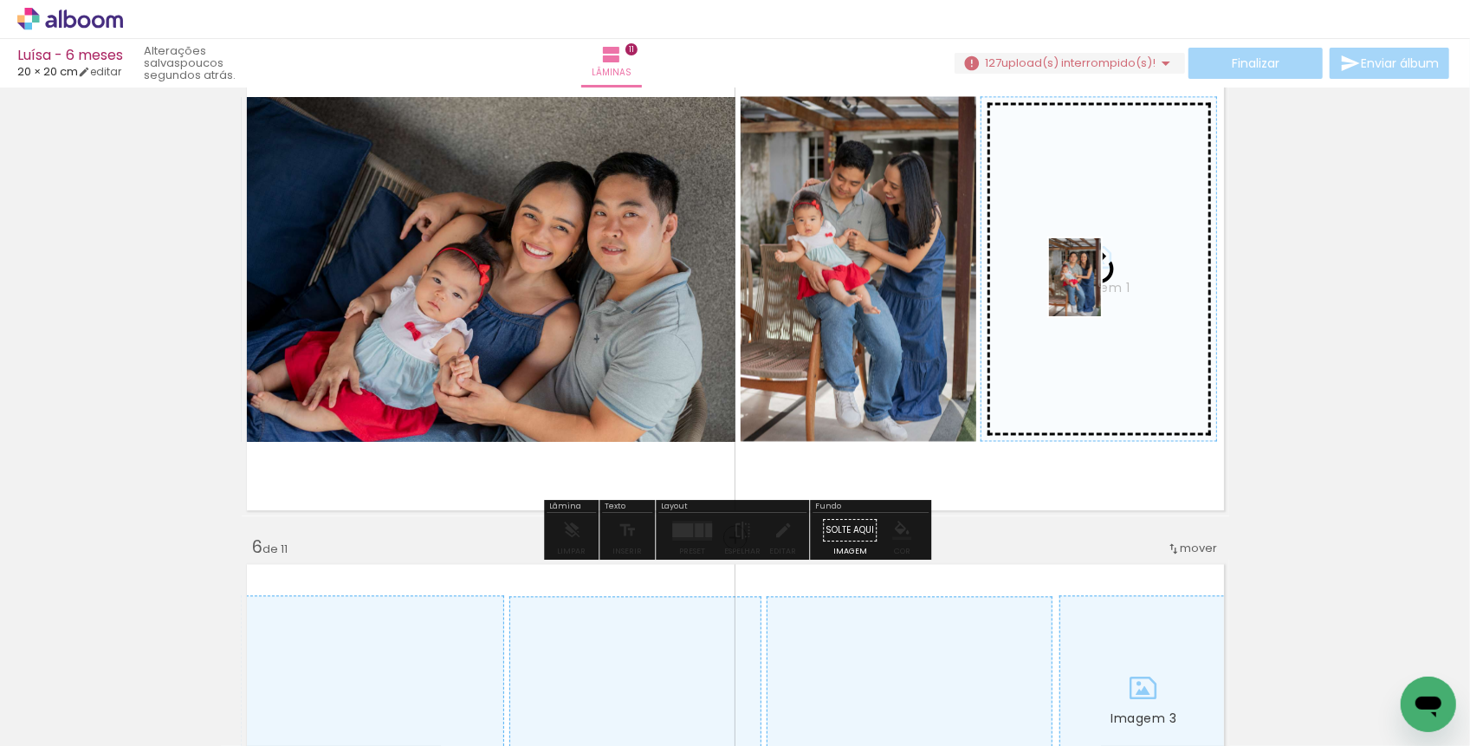
drag, startPoint x: 1153, startPoint y: 709, endPoint x: 1101, endPoint y: 290, distance: 422.5
click at [1101, 290] on quentale-workspace at bounding box center [735, 373] width 1470 height 746
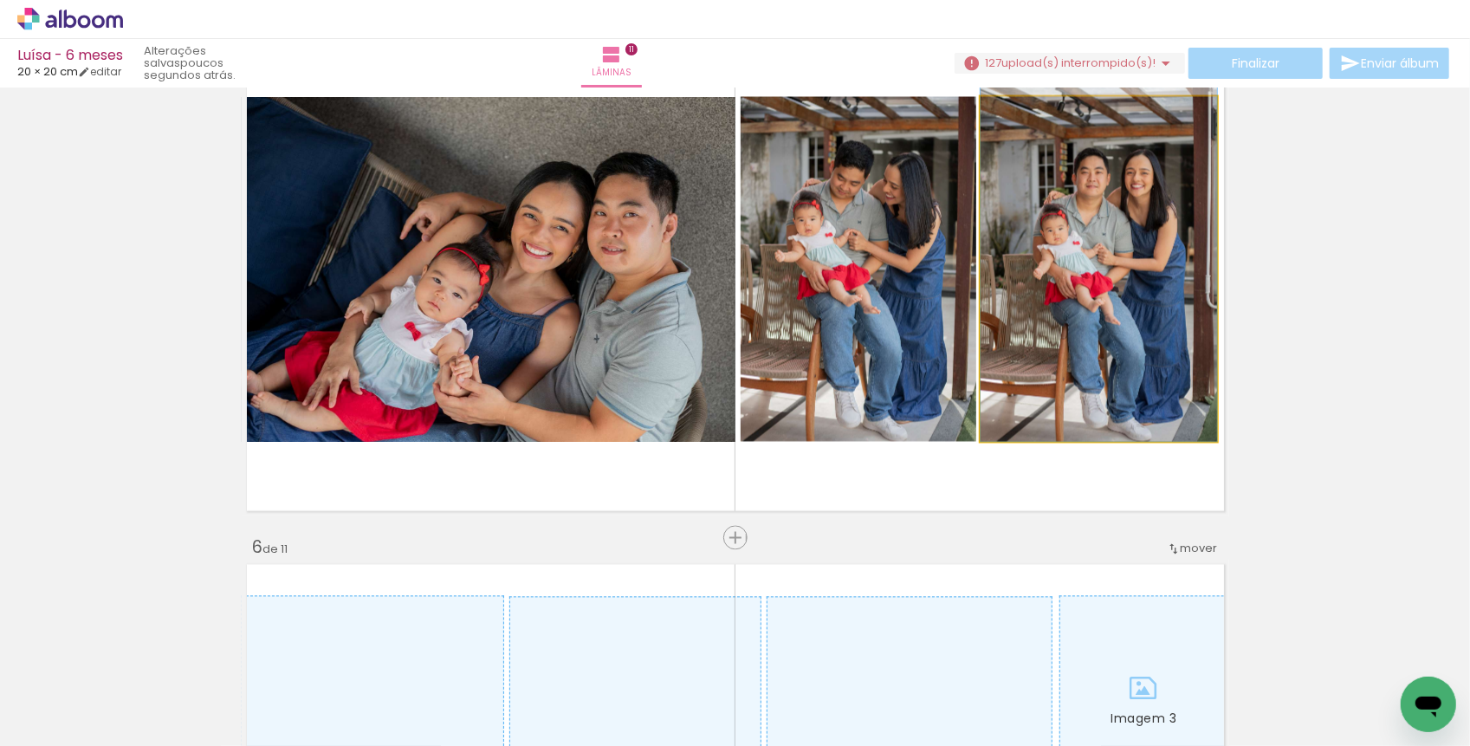
drag, startPoint x: 1101, startPoint y: 290, endPoint x: 1103, endPoint y: 272, distance: 18.3
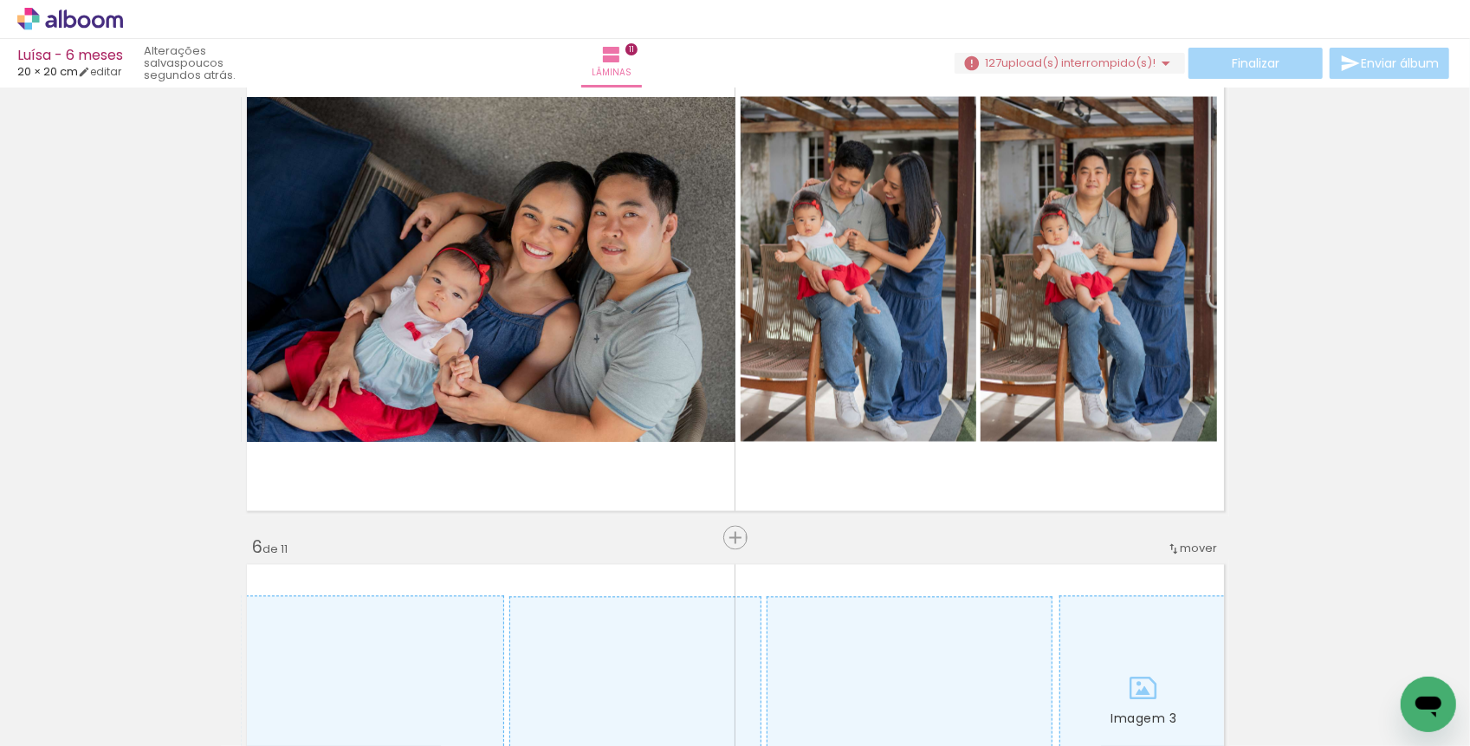
click at [741, 709] on div at bounding box center [737, 688] width 57 height 86
click at [638, 692] on div at bounding box center [640, 688] width 57 height 86
click at [729, 692] on div at bounding box center [737, 688] width 57 height 86
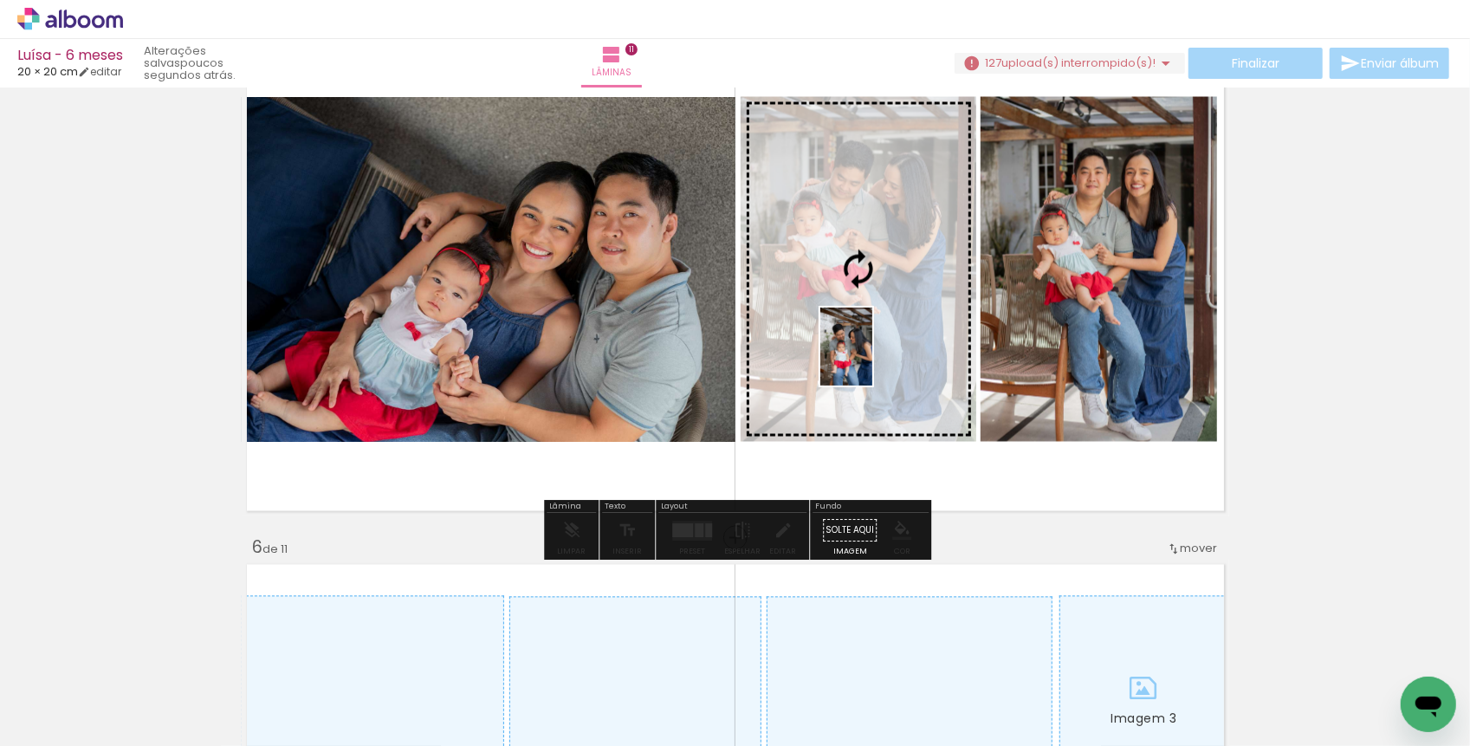
drag, startPoint x: 742, startPoint y: 711, endPoint x: 871, endPoint y: 362, distance: 371.9
click at [871, 362] on quentale-workspace at bounding box center [735, 373] width 1470 height 746
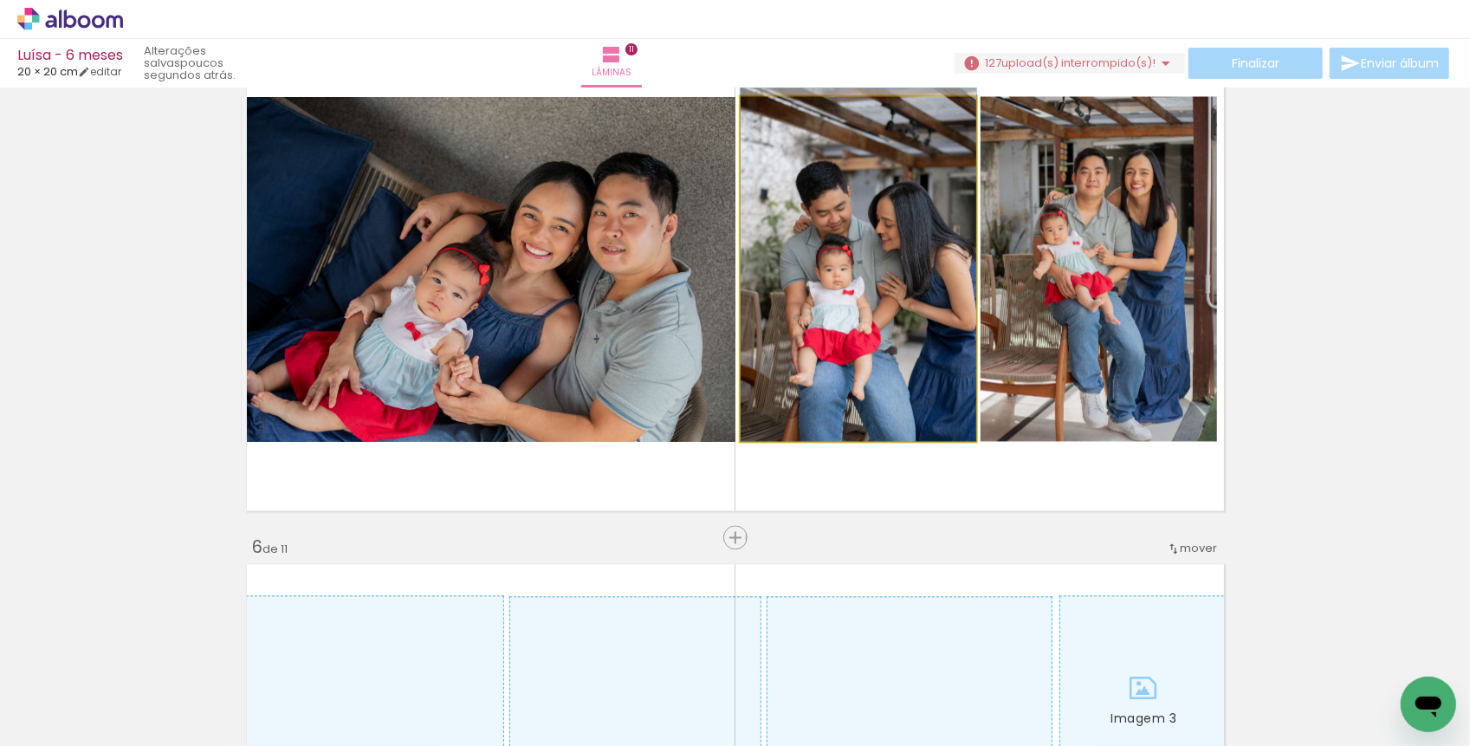
drag, startPoint x: 870, startPoint y: 350, endPoint x: 869, endPoint y: 334, distance: 16.5
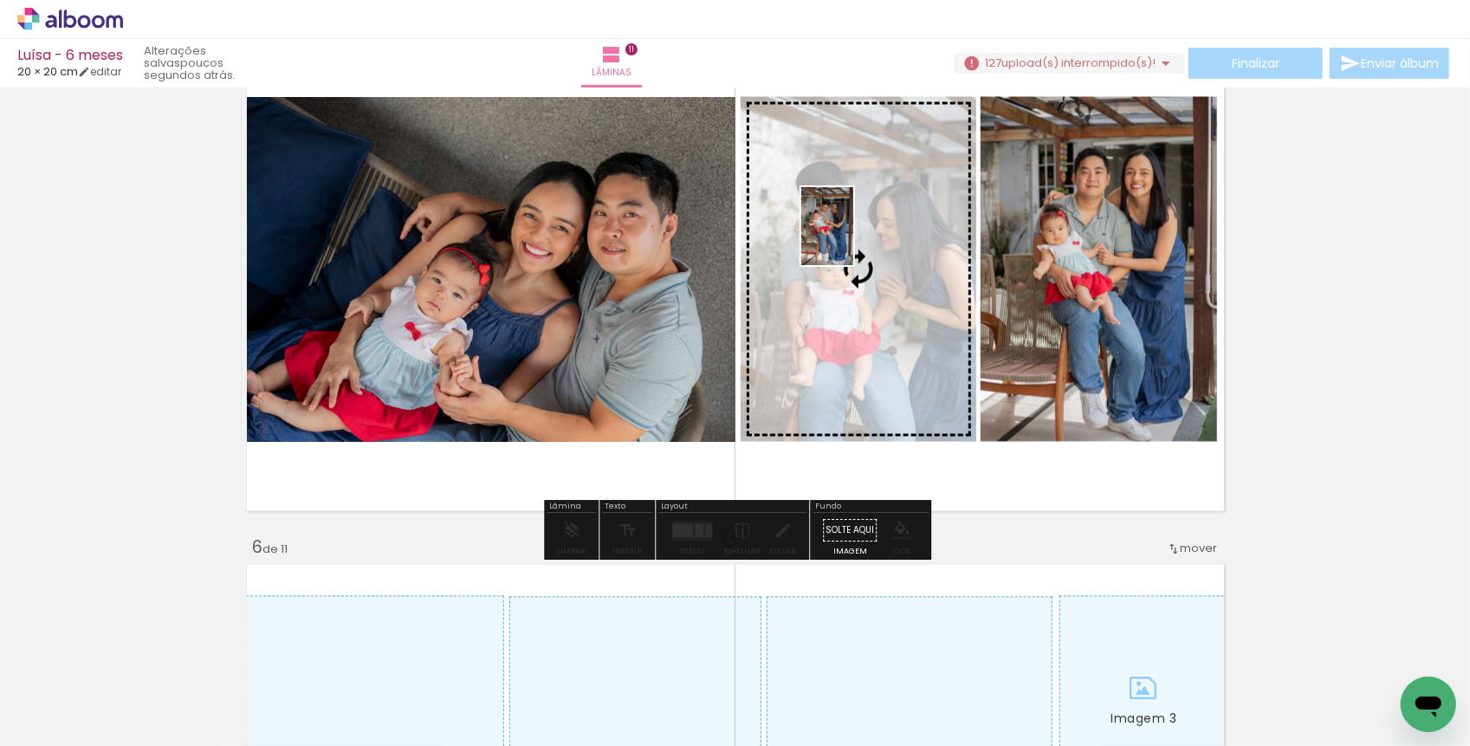
drag, startPoint x: 1029, startPoint y: 696, endPoint x: 853, endPoint y: 239, distance: 490.0
click at [853, 239] on quentale-workspace at bounding box center [735, 373] width 1470 height 746
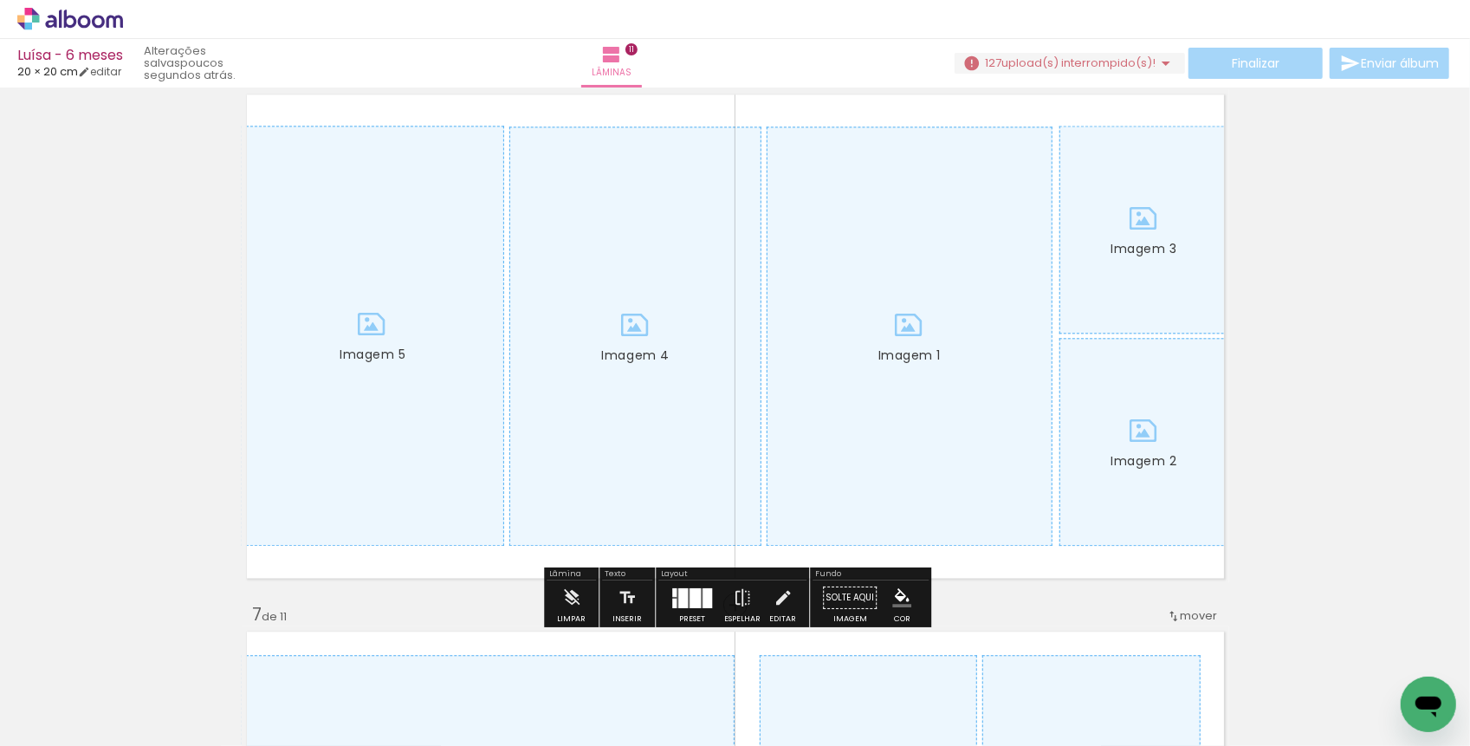
scroll to position [2736, 0]
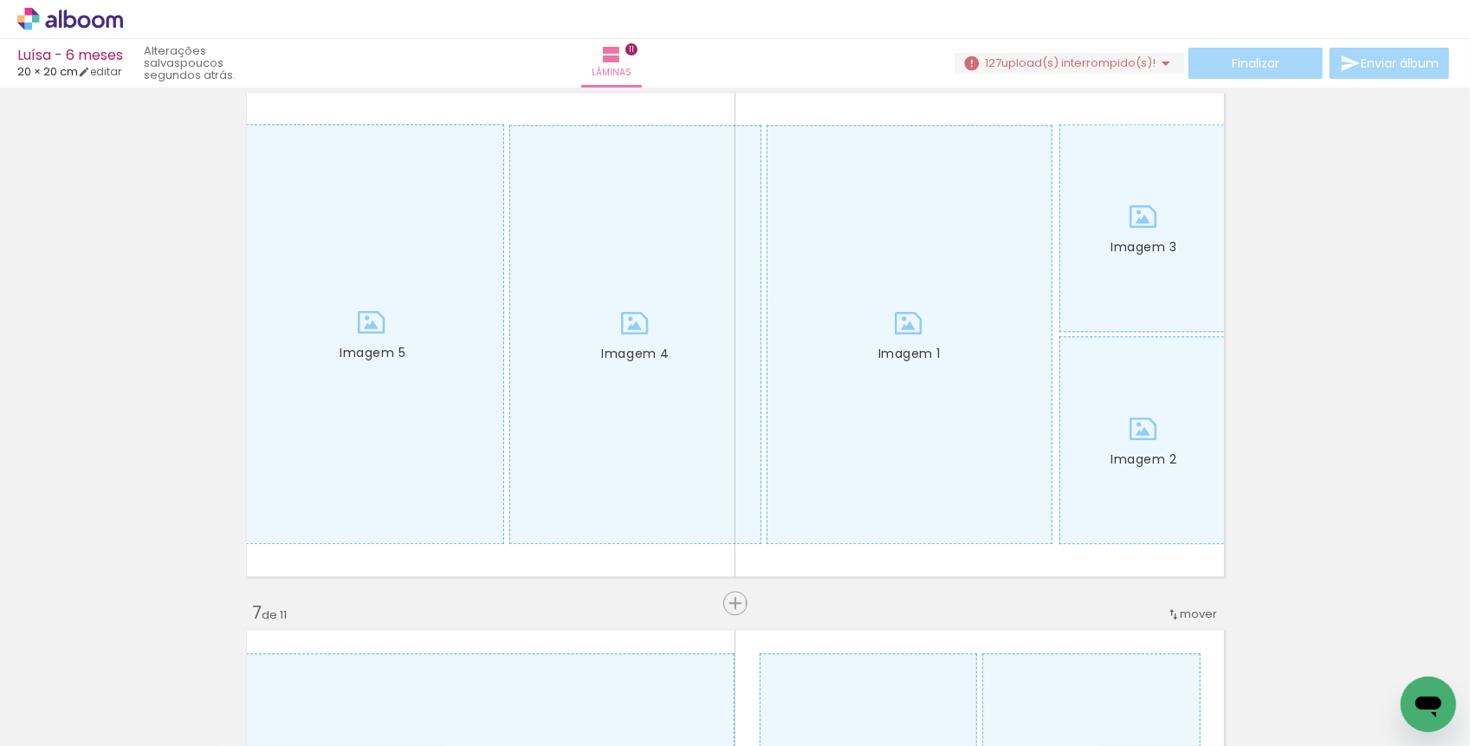
click at [641, 716] on div at bounding box center [640, 688] width 57 height 86
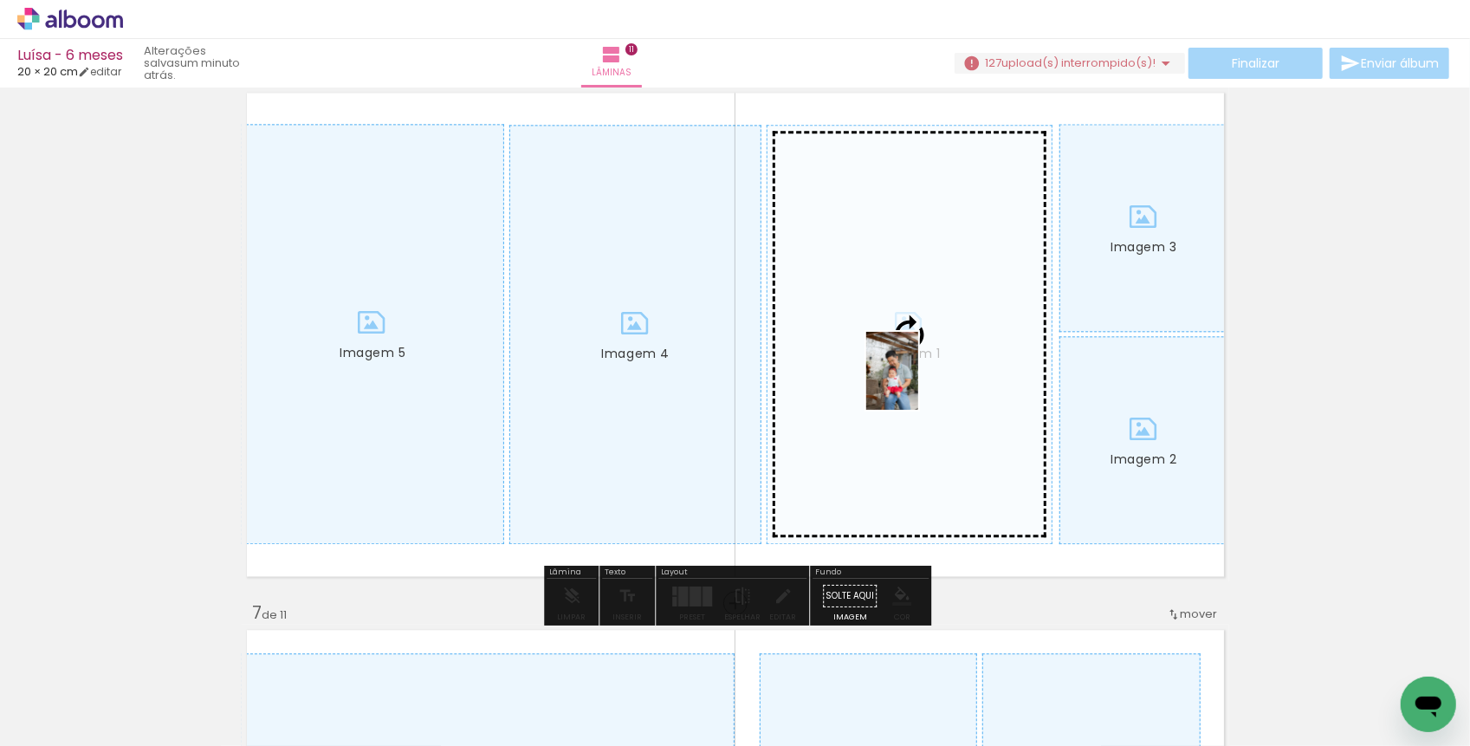
drag, startPoint x: 641, startPoint y: 716, endPoint x: 918, endPoint y: 384, distance: 432.4
click at [918, 384] on quentale-workspace at bounding box center [735, 373] width 1470 height 746
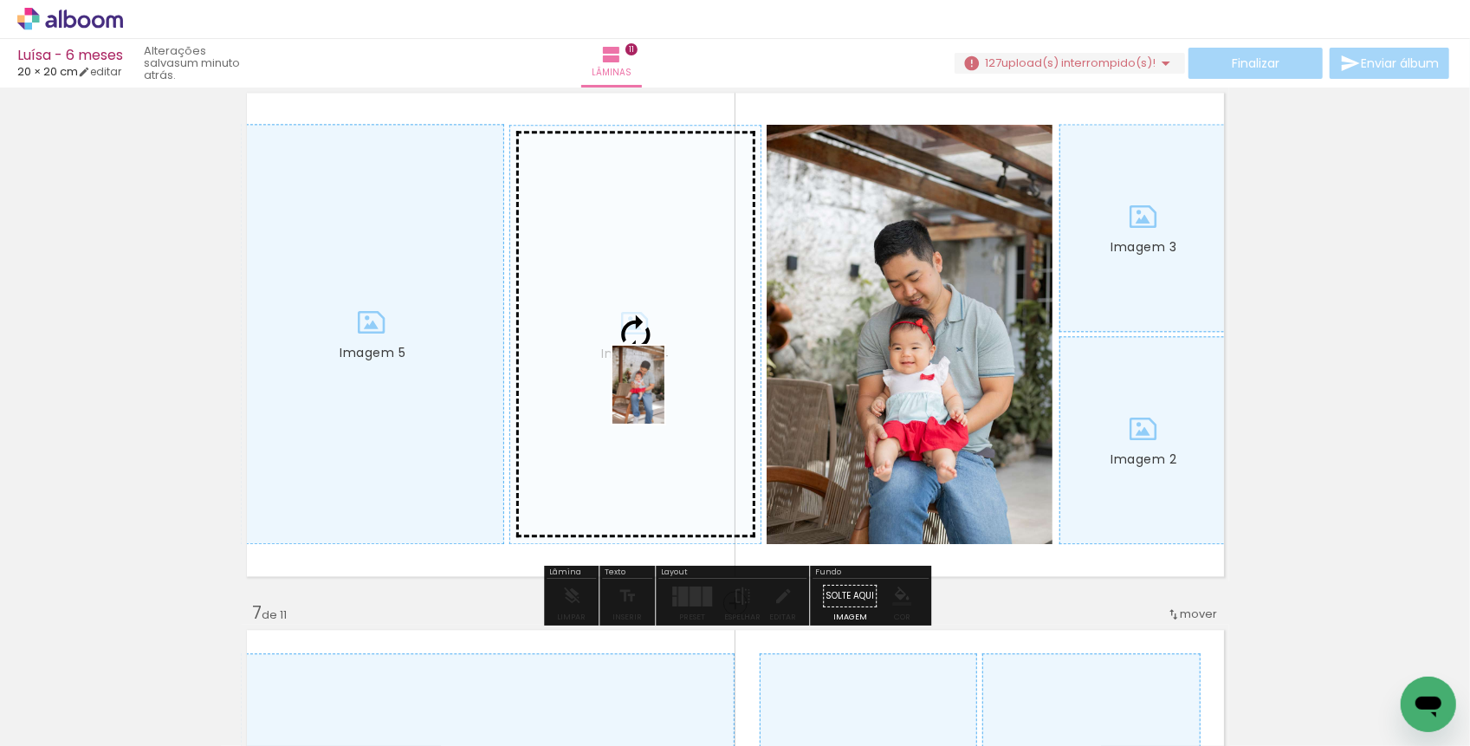
drag, startPoint x: 458, startPoint y: 700, endPoint x: 663, endPoint y: 401, distance: 362.1
click at [664, 399] on quentale-workspace at bounding box center [735, 373] width 1470 height 746
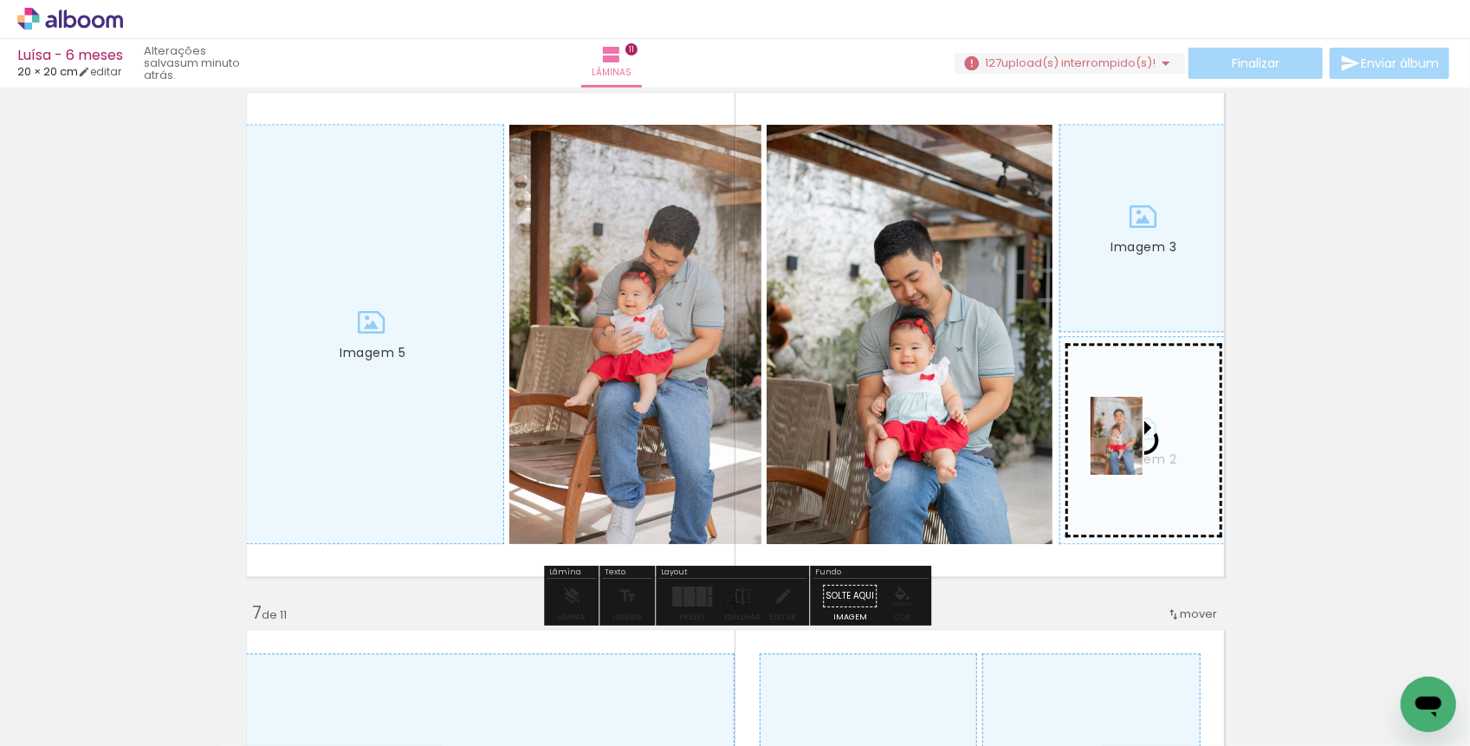
drag, startPoint x: 339, startPoint y: 697, endPoint x: 1141, endPoint y: 450, distance: 839.6
click at [1141, 450] on quentale-workspace at bounding box center [735, 373] width 1470 height 746
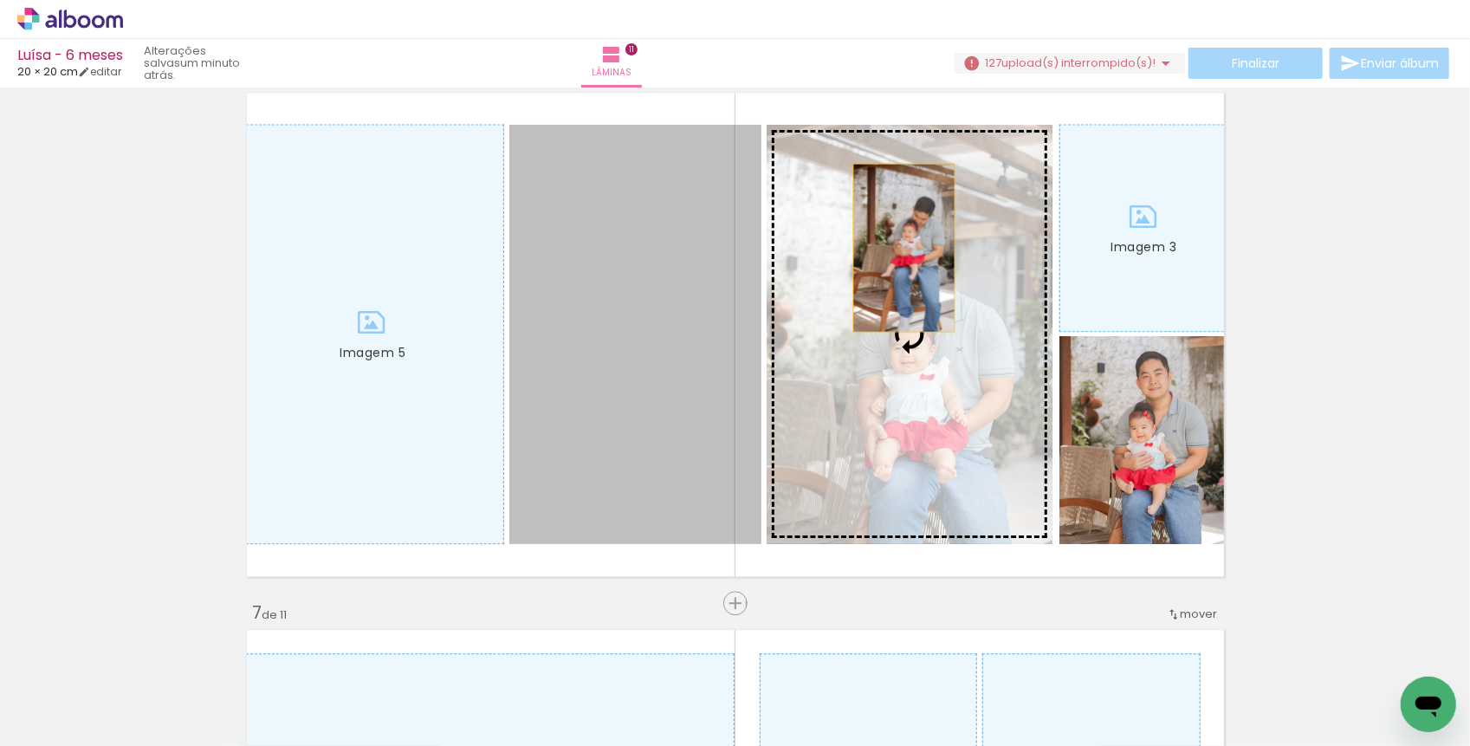
drag, startPoint x: 625, startPoint y: 356, endPoint x: 904, endPoint y: 247, distance: 299.5
click at [0, 0] on slot "Imagem 1 Imagem 2 Imagem 3 Imagem 4 Imagem 5" at bounding box center [0, 0] width 0 height 0
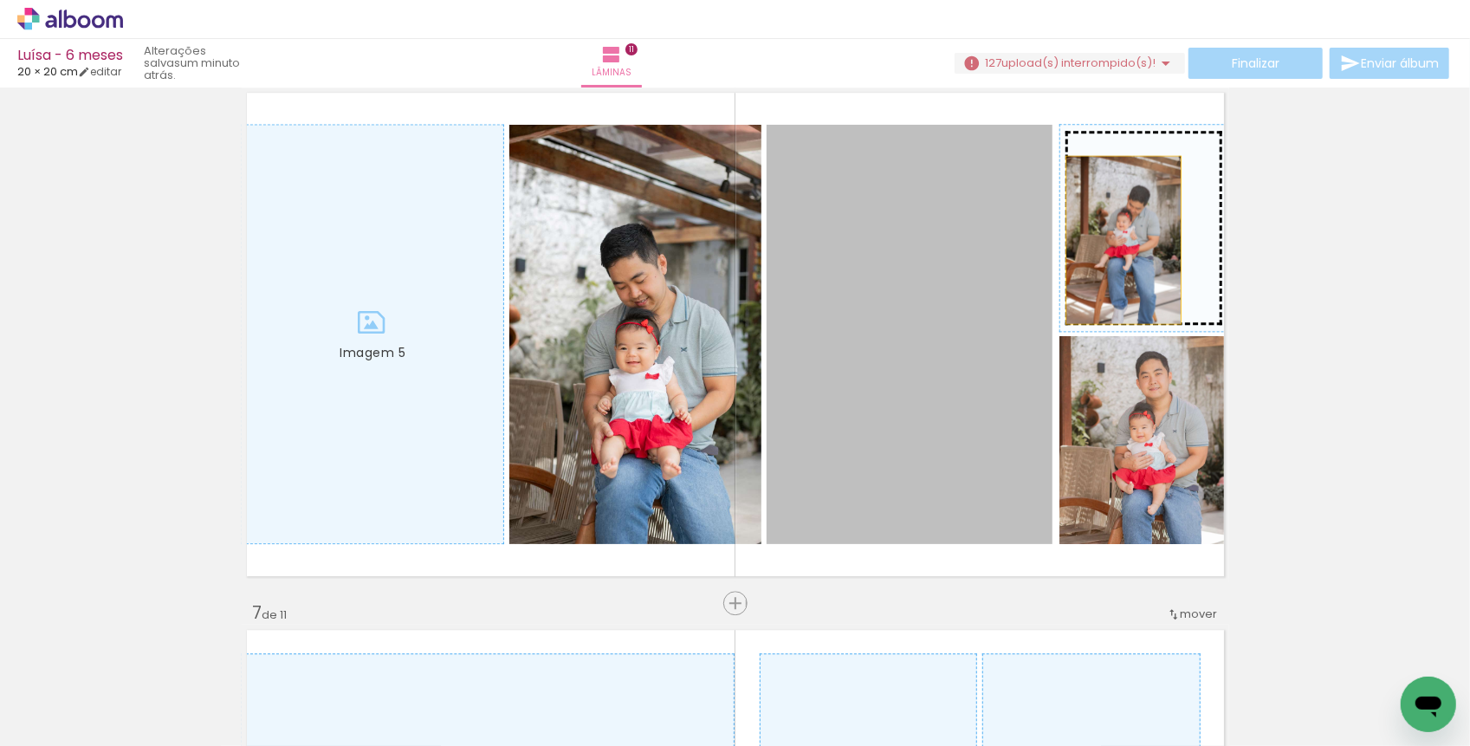
drag, startPoint x: 880, startPoint y: 316, endPoint x: 1124, endPoint y: 242, distance: 255.4
click at [0, 0] on slot "Imagem 1 Imagem 2 Imagem 3 Imagem 4 Imagem 5" at bounding box center [0, 0] width 0 height 0
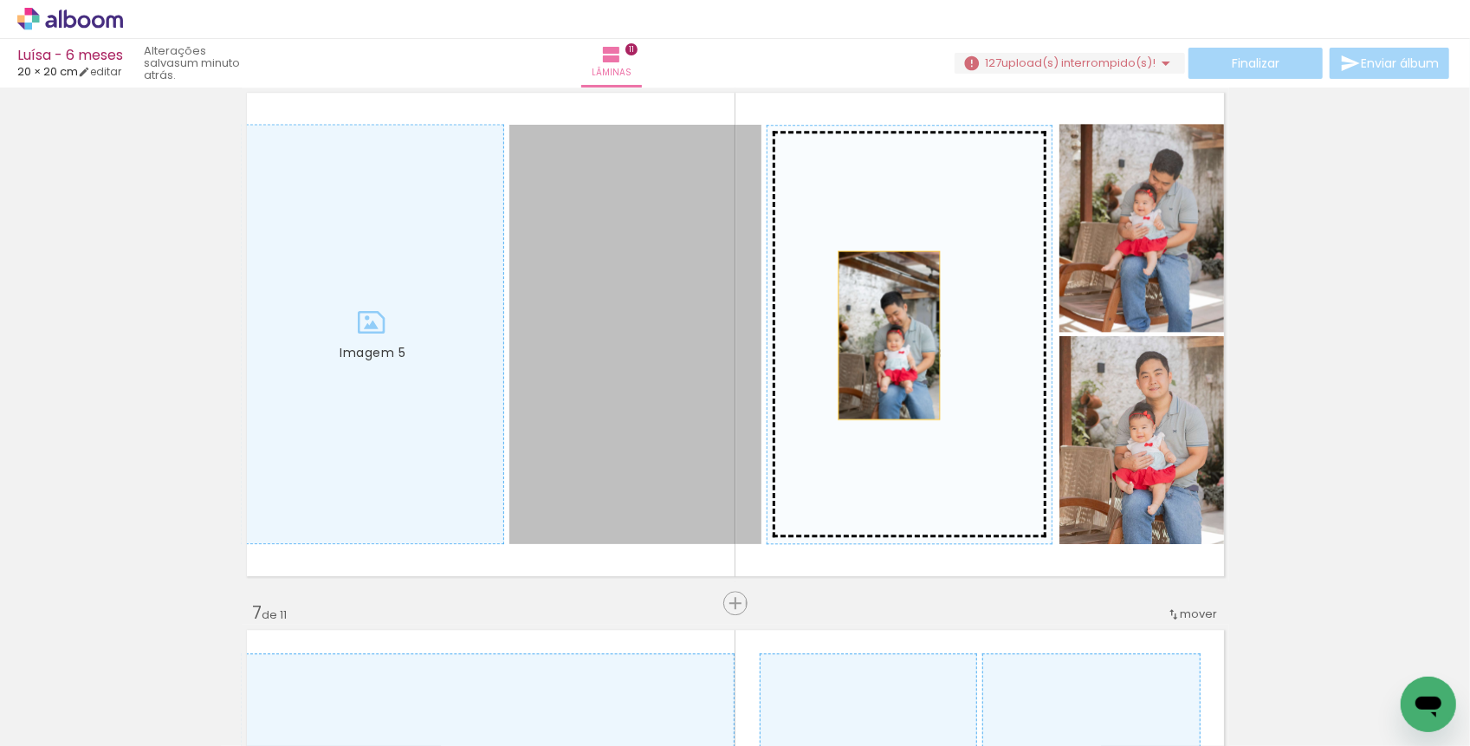
drag, startPoint x: 633, startPoint y: 348, endPoint x: 892, endPoint y: 326, distance: 260.0
click at [0, 0] on slot "Imagem 1 Imagem 2 Imagem 3 Imagem 4 Imagem 5" at bounding box center [0, 0] width 0 height 0
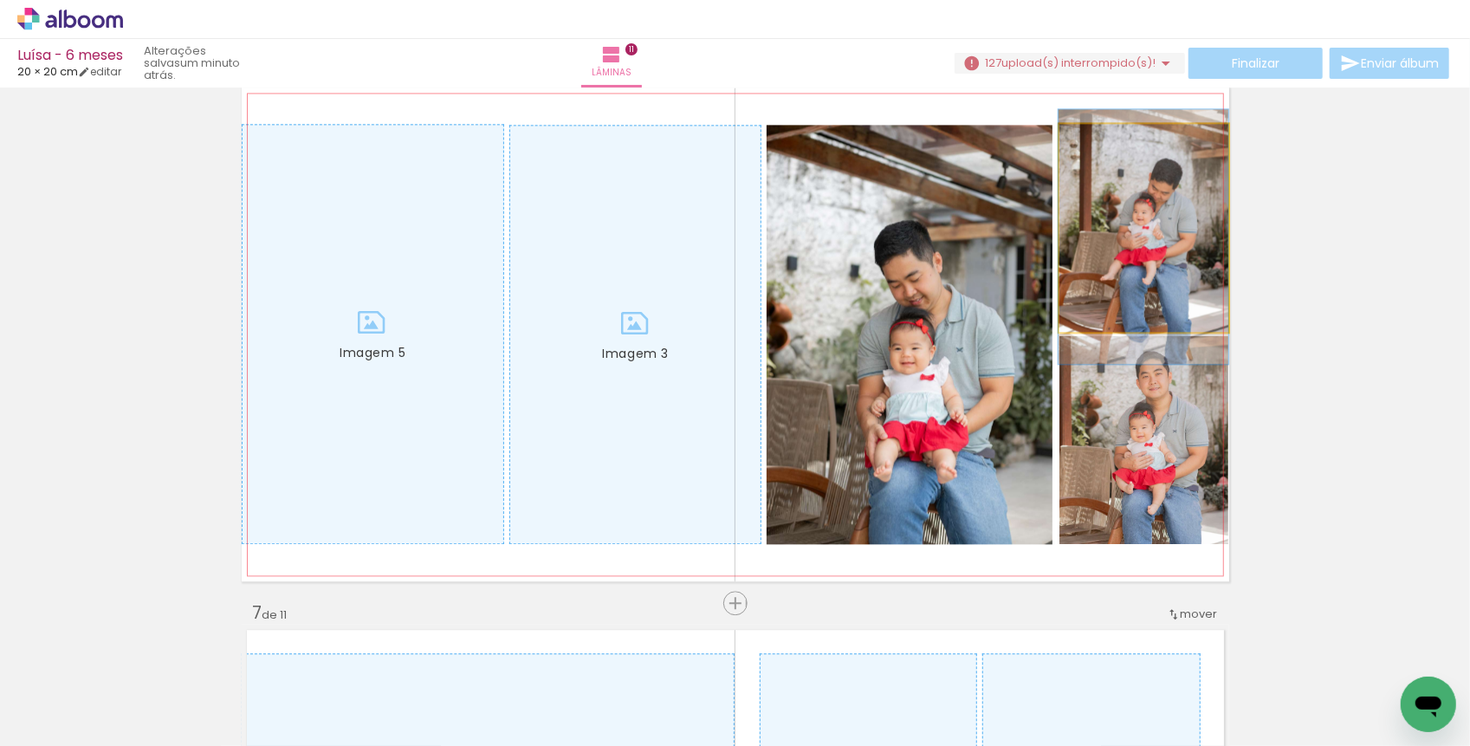
drag, startPoint x: 1111, startPoint y: 261, endPoint x: 1109, endPoint y: 271, distance: 10.7
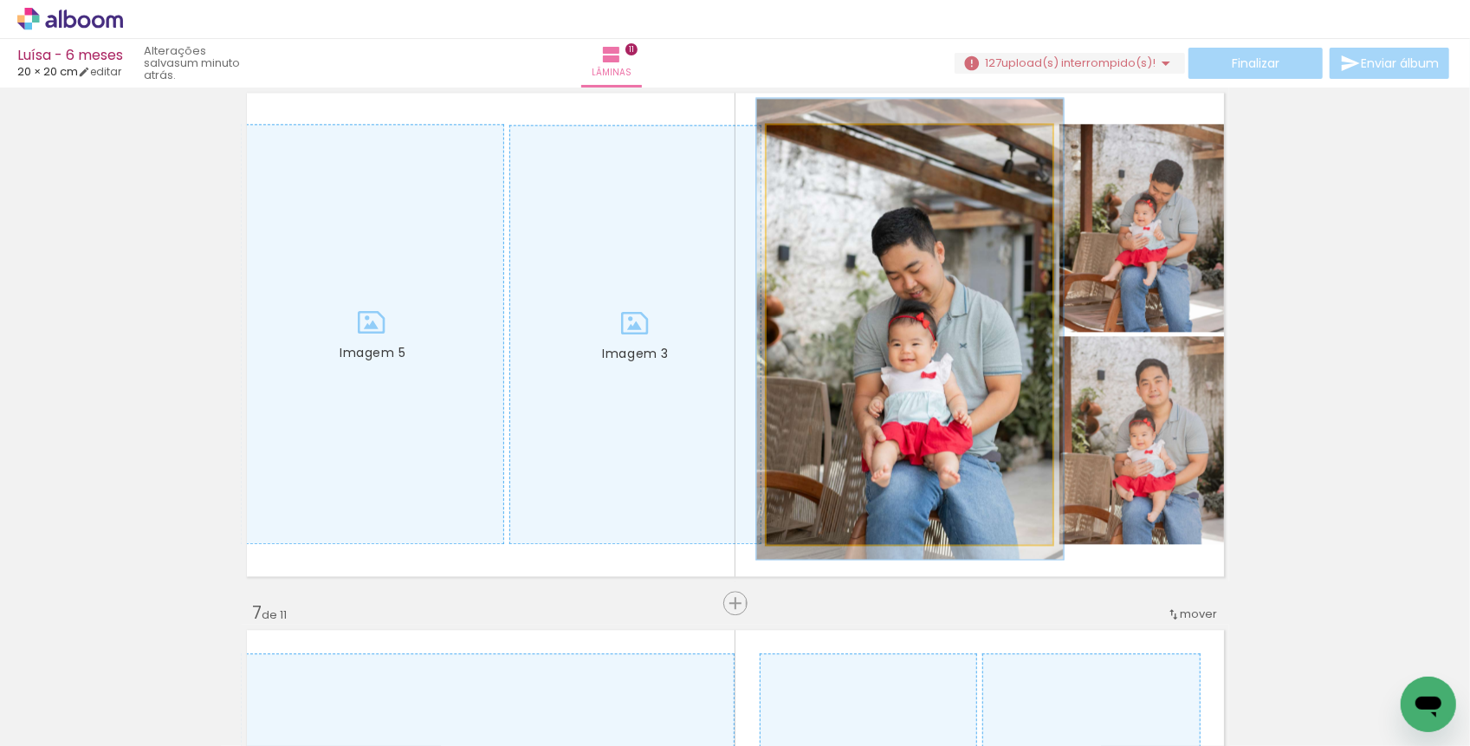
type paper-slider "107"
click at [818, 136] on div at bounding box center [811, 143] width 28 height 28
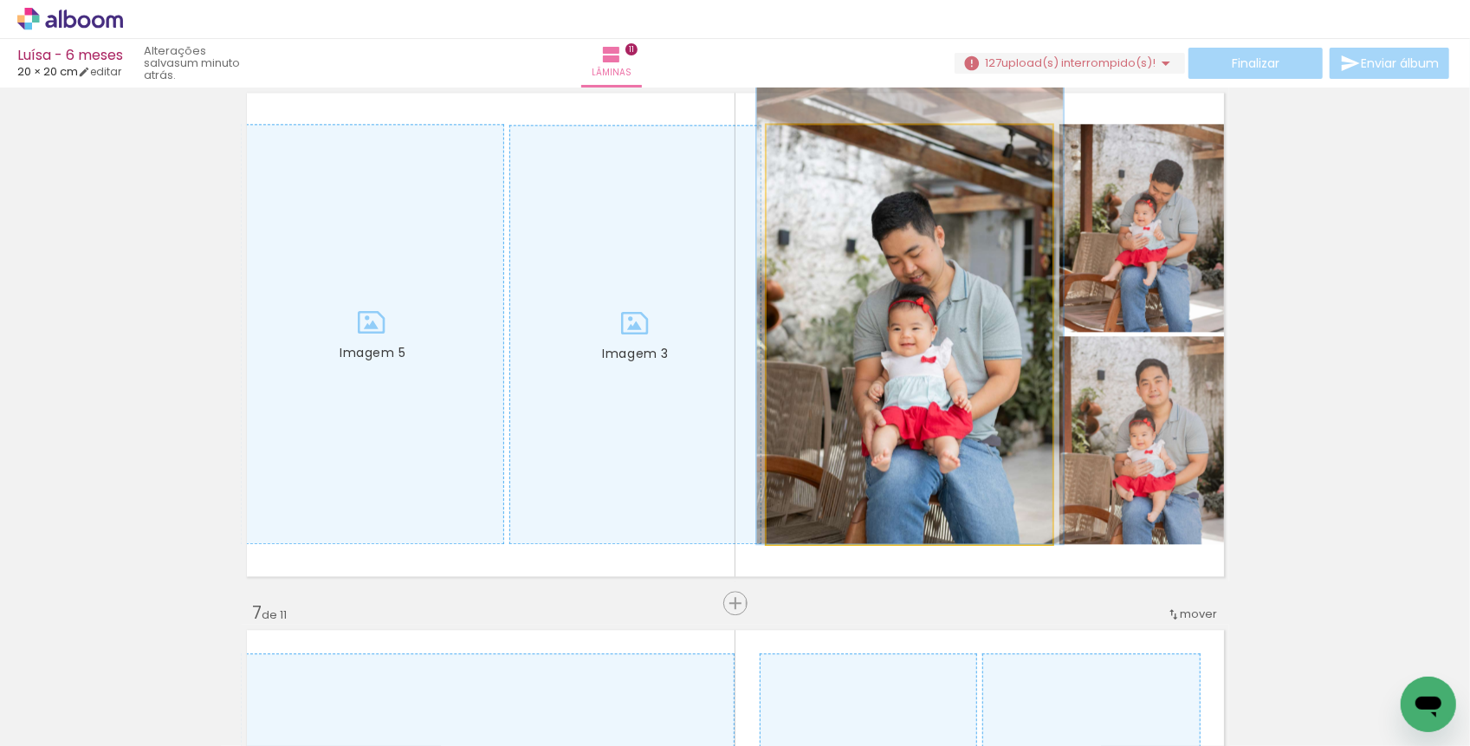
drag, startPoint x: 848, startPoint y: 235, endPoint x: 848, endPoint y: 218, distance: 16.5
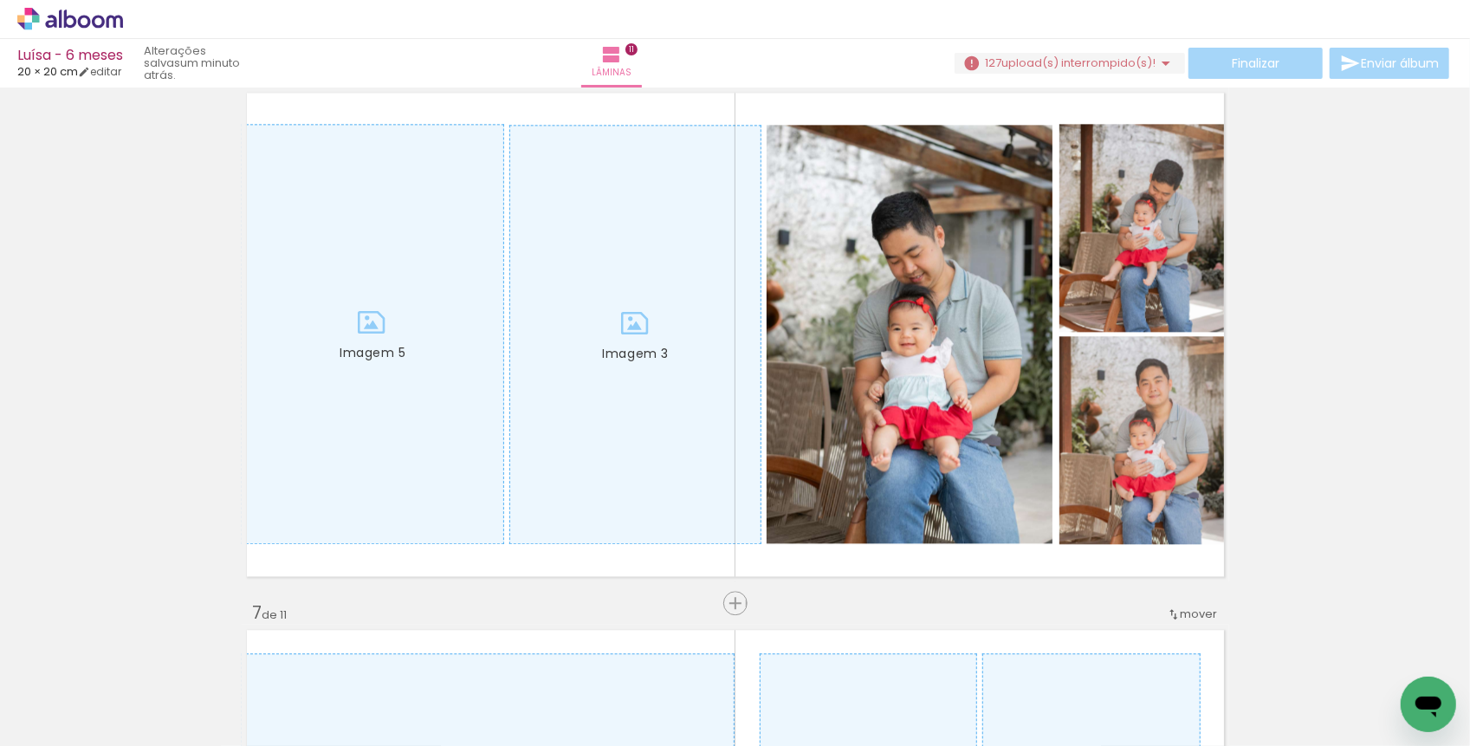
scroll to position [0, 11]
click at [373, 707] on div at bounding box center [355, 688] width 57 height 86
click at [759, 697] on div at bounding box center [755, 688] width 57 height 86
click at [654, 709] on div at bounding box center [658, 688] width 57 height 86
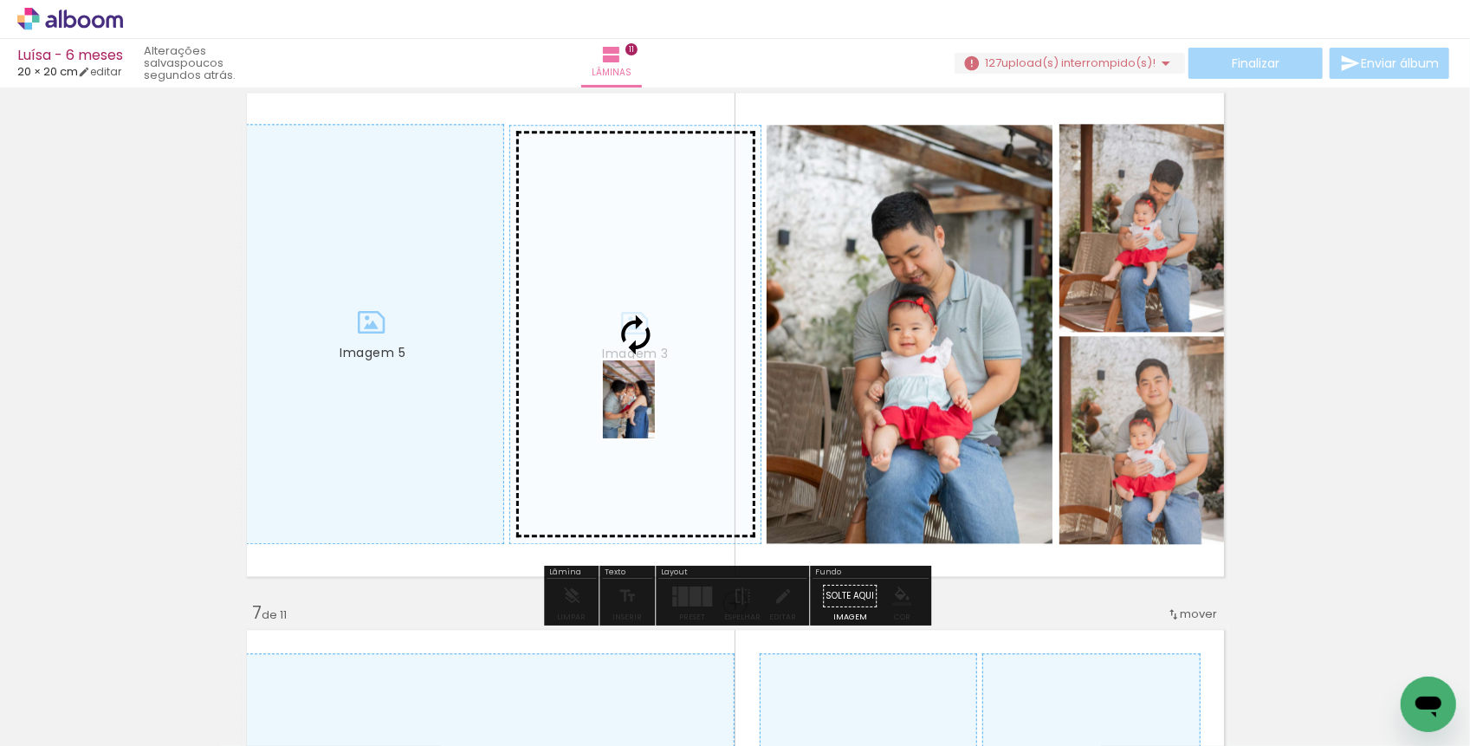
drag, startPoint x: 374, startPoint y: 703, endPoint x: 654, endPoint y: 413, distance: 402.5
click at [654, 413] on quentale-workspace at bounding box center [735, 373] width 1470 height 746
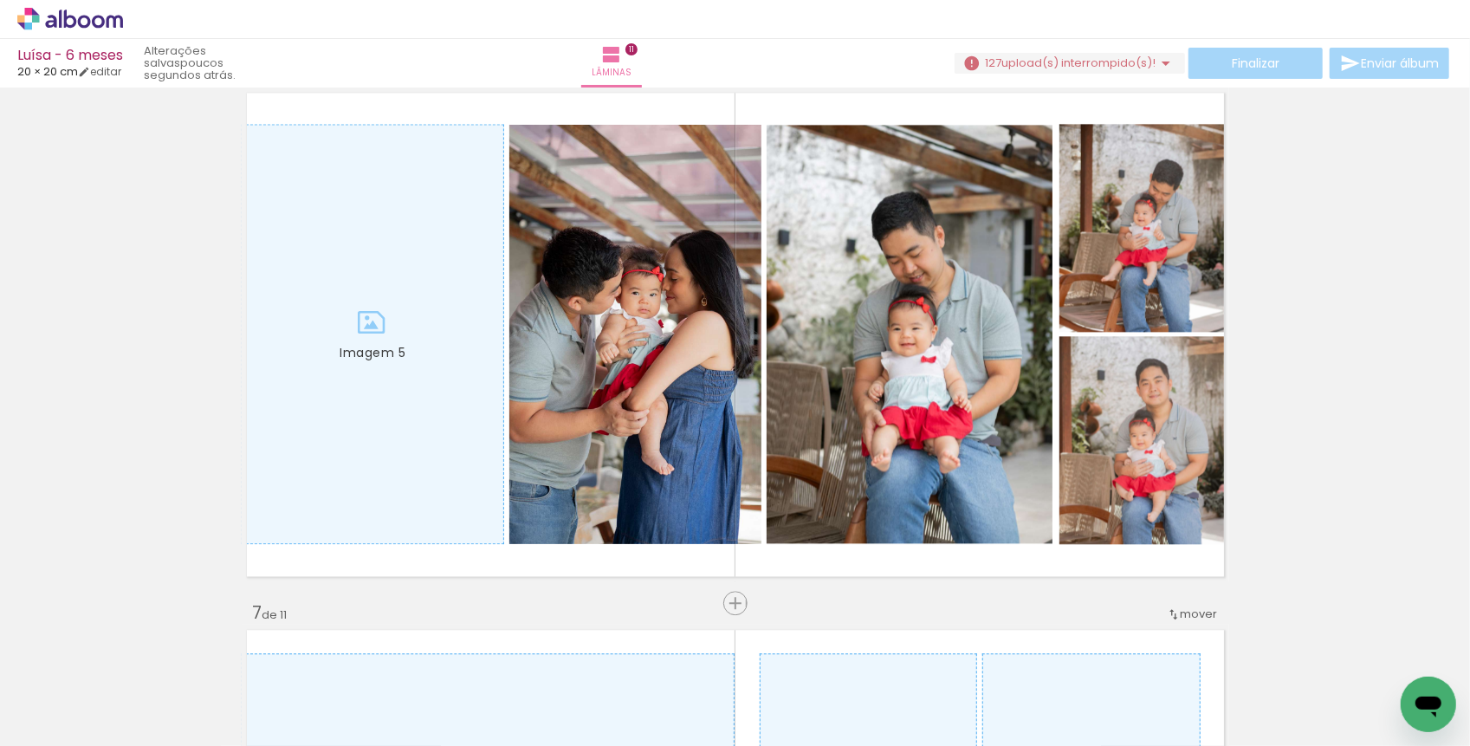
click at [761, 711] on div at bounding box center [755, 688] width 57 height 86
click at [649, 698] on div at bounding box center [658, 688] width 57 height 86
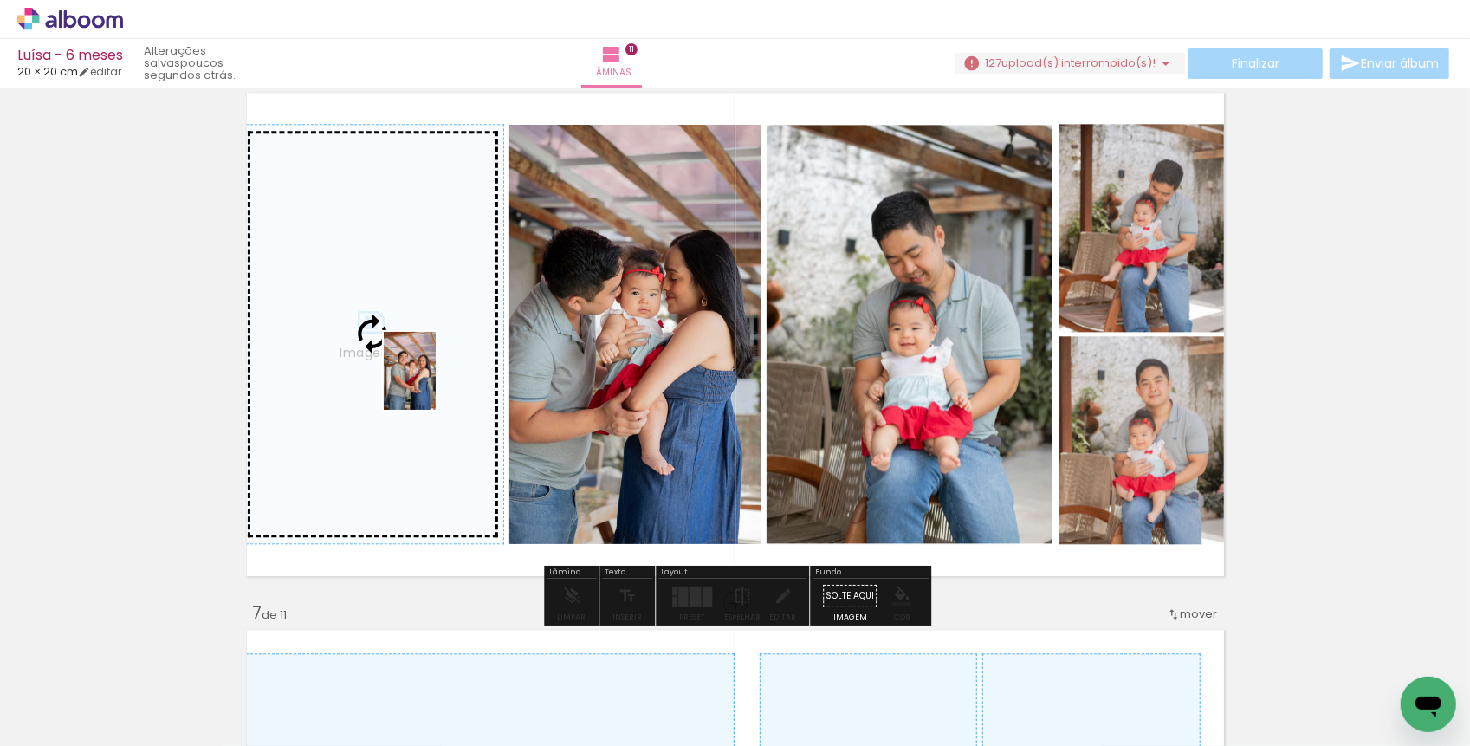
drag, startPoint x: 659, startPoint y: 700, endPoint x: 436, endPoint y: 384, distance: 387.2
click at [436, 384] on quentale-workspace at bounding box center [735, 373] width 1470 height 746
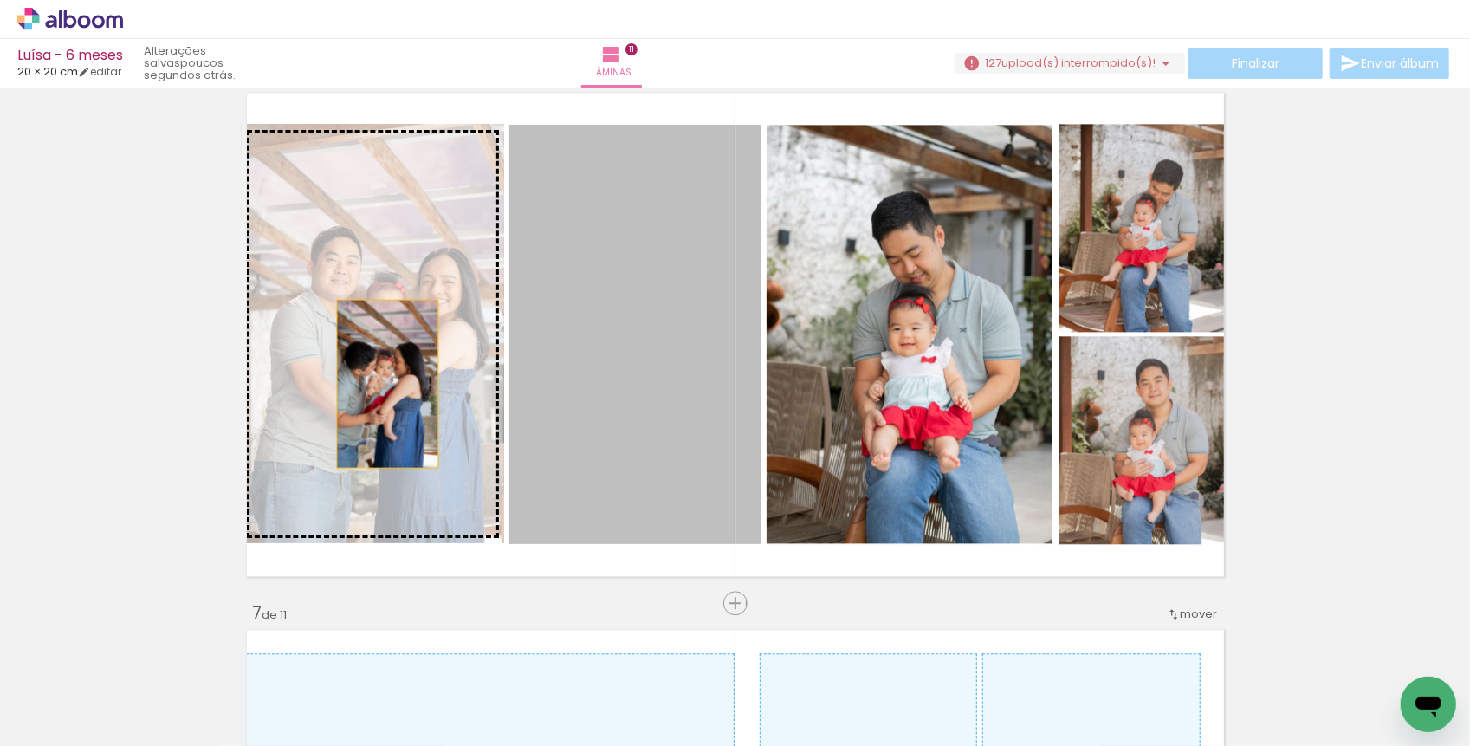
drag, startPoint x: 606, startPoint y: 384, endPoint x: 387, endPoint y: 382, distance: 218.3
click at [0, 0] on slot "Imagem 1 Imagem 2 Imagem 3 Imagem 4 Imagem 5" at bounding box center [0, 0] width 0 height 0
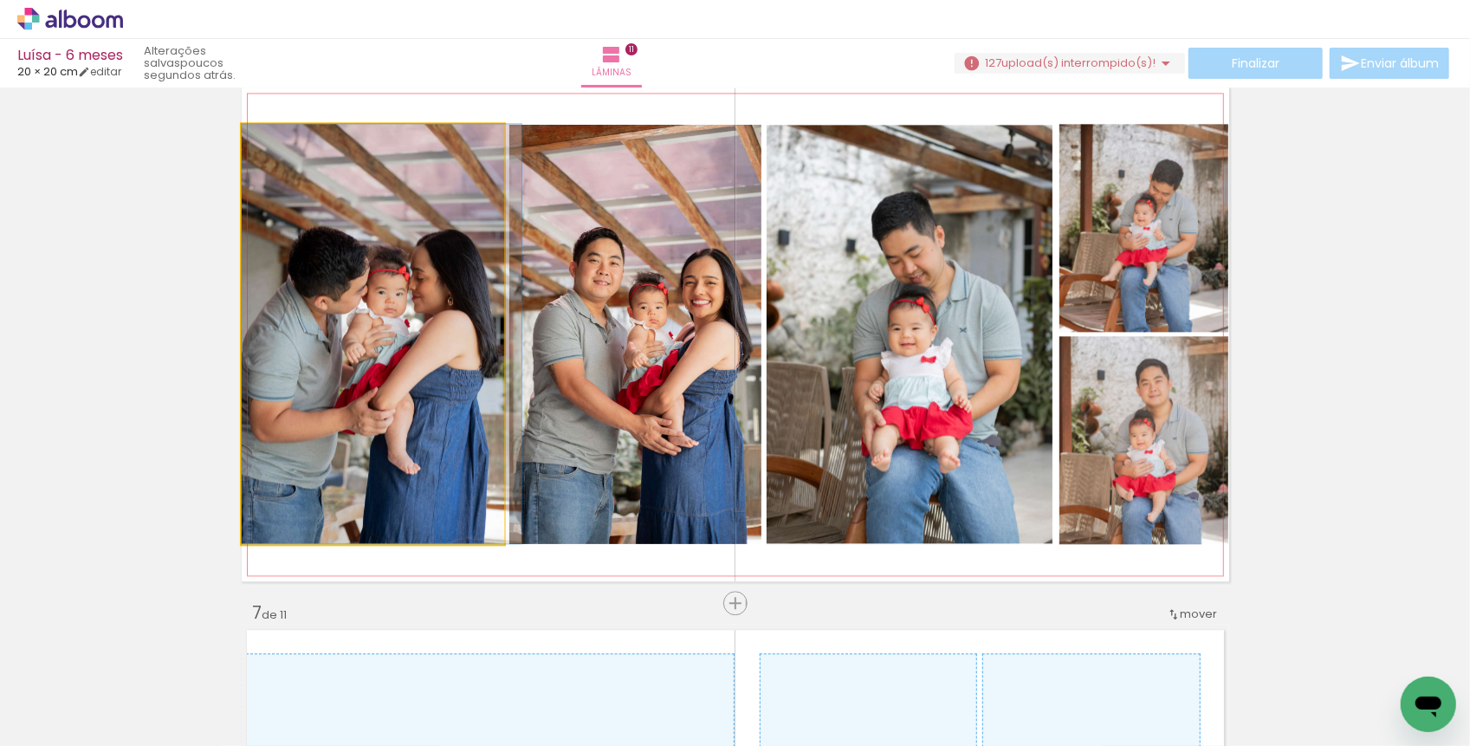
drag, startPoint x: 289, startPoint y: 354, endPoint x: 300, endPoint y: 353, distance: 10.4
click at [300, 354] on div at bounding box center [382, 333] width 280 height 419
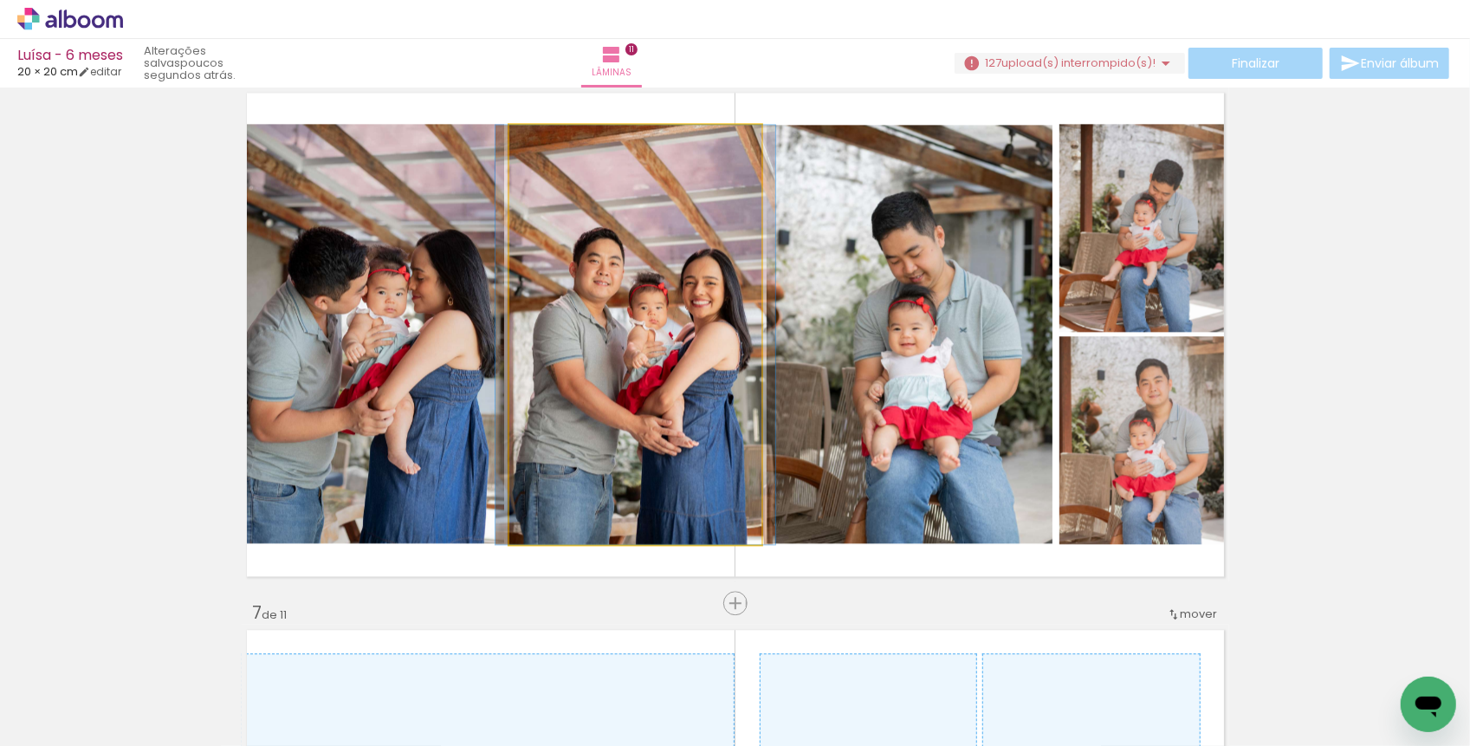
click at [544, 358] on quentale-photo "Imagem 5" at bounding box center [635, 334] width 252 height 419
